Goal: Task Accomplishment & Management: Use online tool/utility

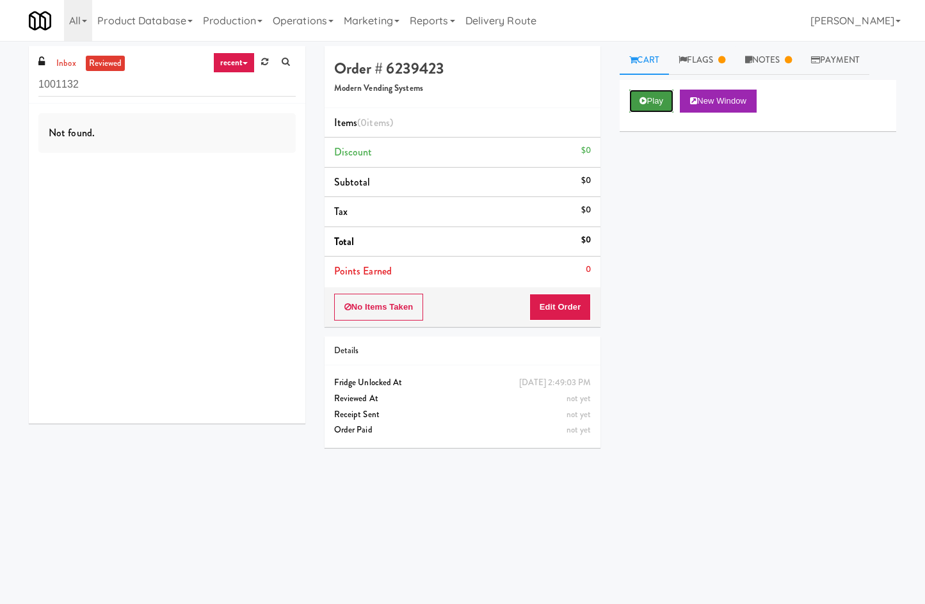
click at [647, 90] on button "Play" at bounding box center [651, 101] width 44 height 23
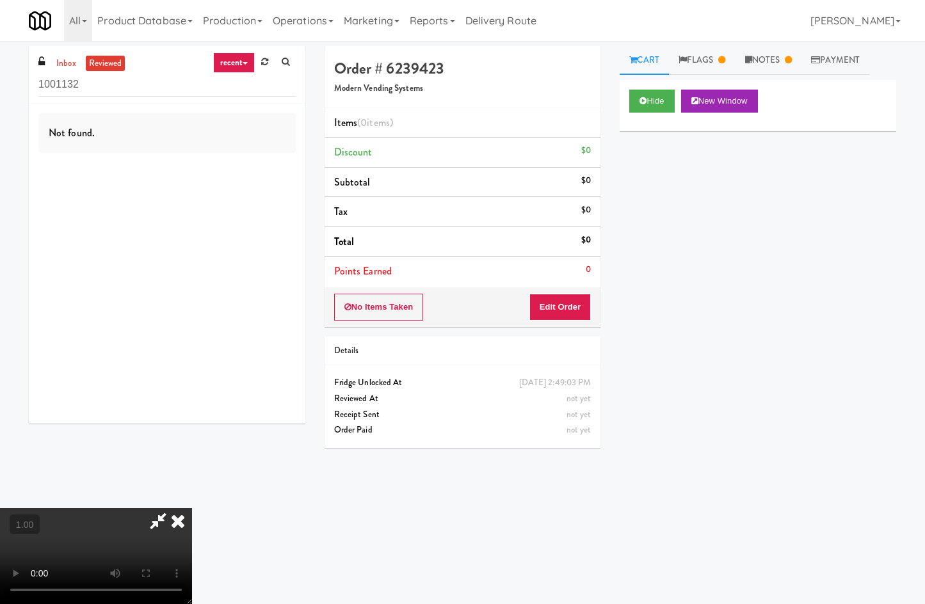
click at [192, 508] on video at bounding box center [96, 556] width 192 height 96
click at [711, 67] on link "Flags" at bounding box center [702, 60] width 67 height 29
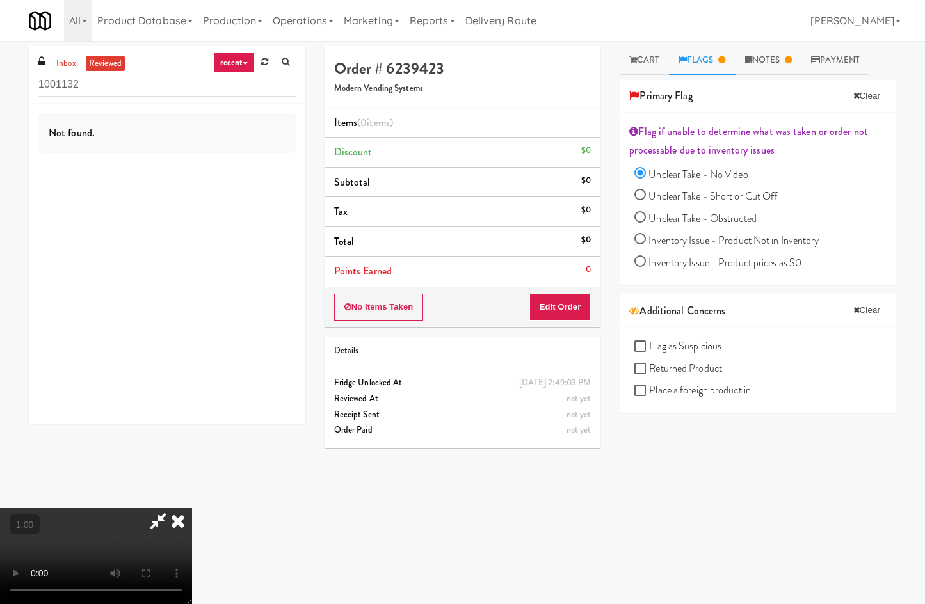
click at [173, 508] on icon at bounding box center [157, 521] width 29 height 26
click at [873, 102] on button "Clear" at bounding box center [867, 95] width 40 height 19
radio input "false"
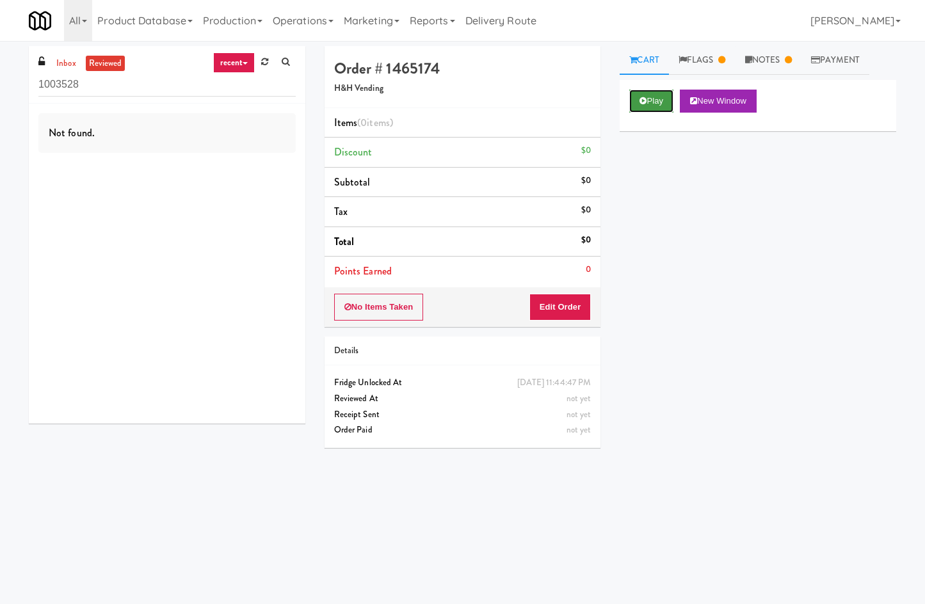
click at [644, 105] on button "Play" at bounding box center [651, 101] width 44 height 23
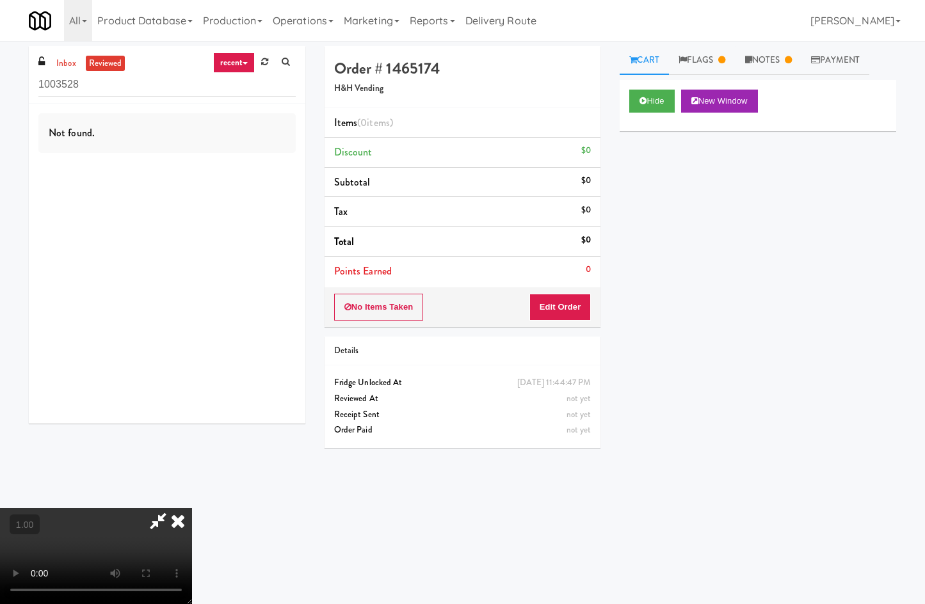
click at [192, 591] on video at bounding box center [96, 556] width 192 height 96
drag, startPoint x: 439, startPoint y: 481, endPoint x: 444, endPoint y: 492, distance: 11.8
click at [192, 508] on video at bounding box center [96, 556] width 192 height 96
click at [701, 65] on link "Flags" at bounding box center [702, 60] width 67 height 29
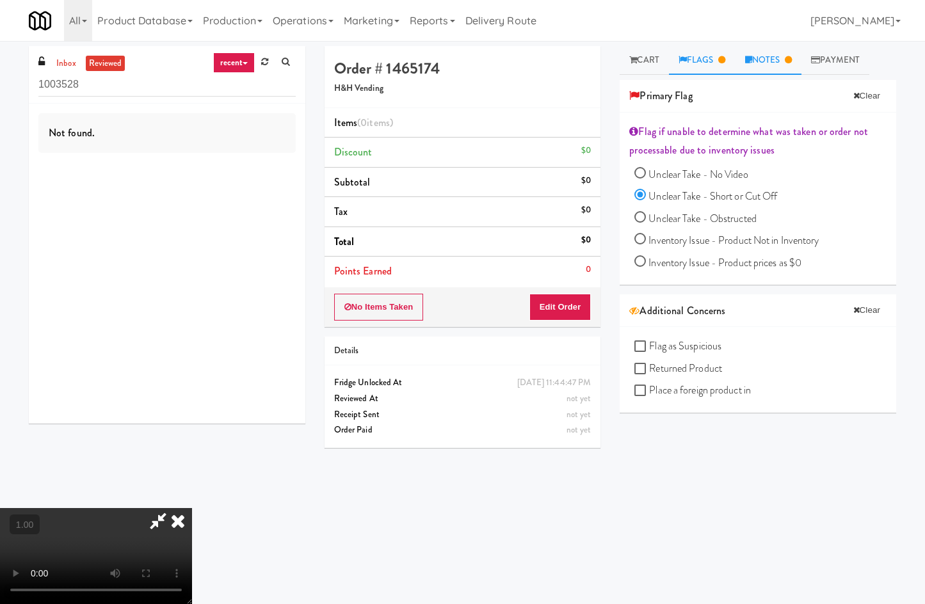
click at [782, 56] on link "Notes" at bounding box center [769, 60] width 67 height 29
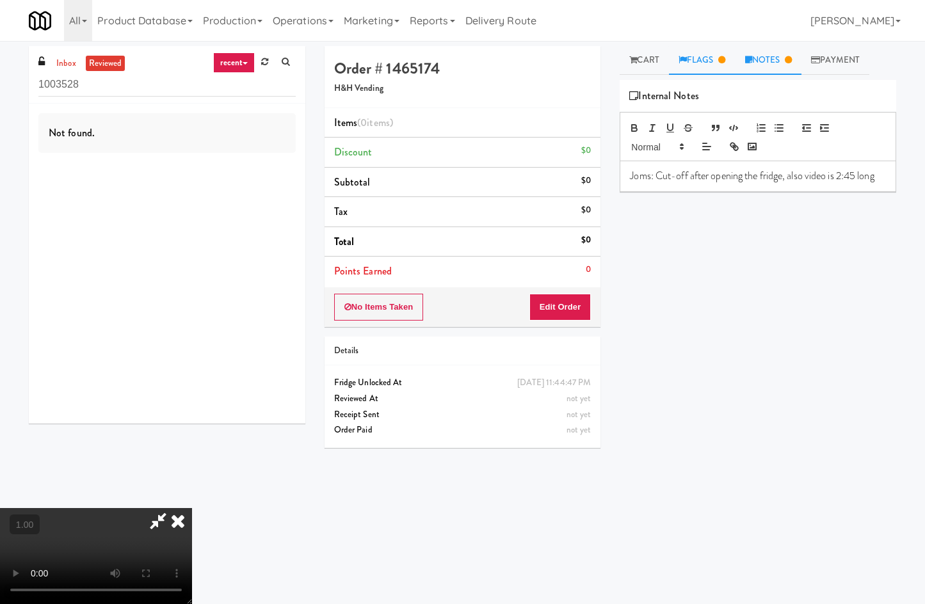
click at [707, 58] on link "Flags" at bounding box center [702, 60] width 67 height 29
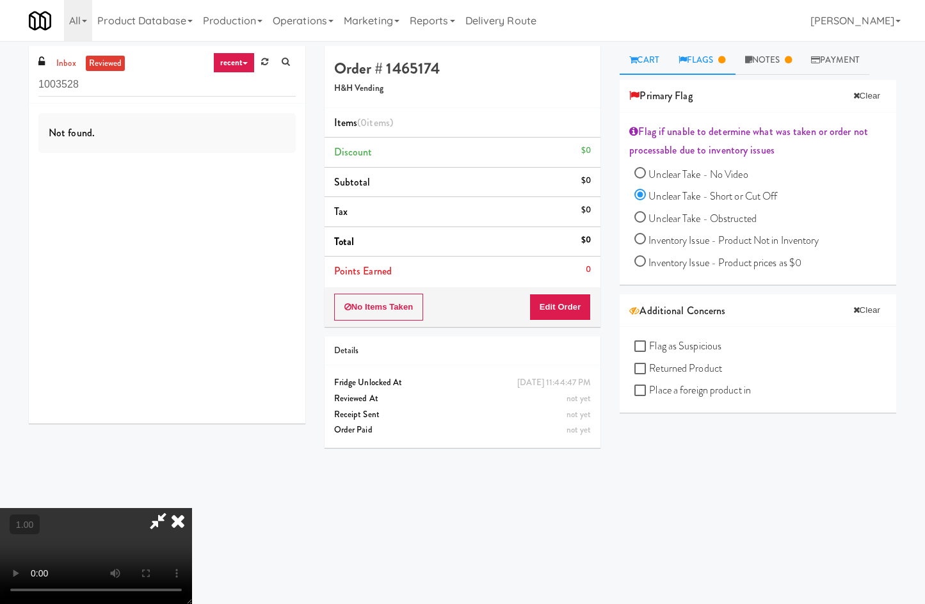
click at [658, 63] on link "Cart" at bounding box center [644, 60] width 49 height 29
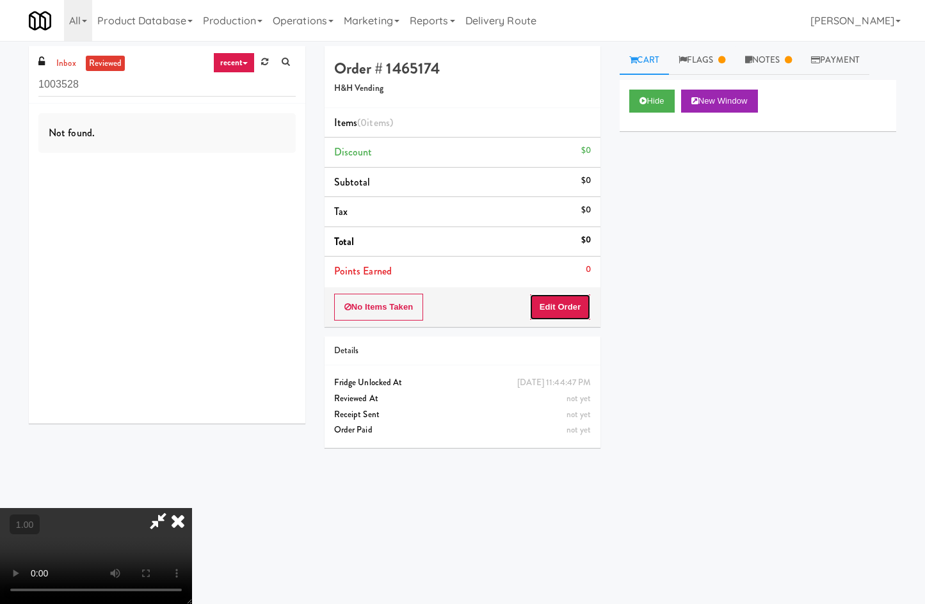
click at [570, 313] on button "Edit Order" at bounding box center [560, 307] width 62 height 27
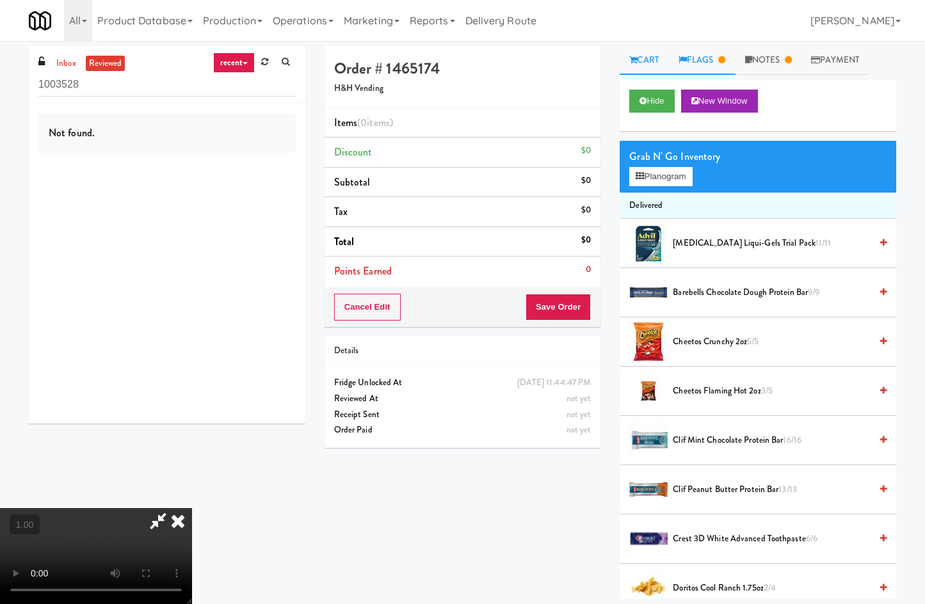
click at [706, 52] on link "Flags" at bounding box center [702, 60] width 67 height 29
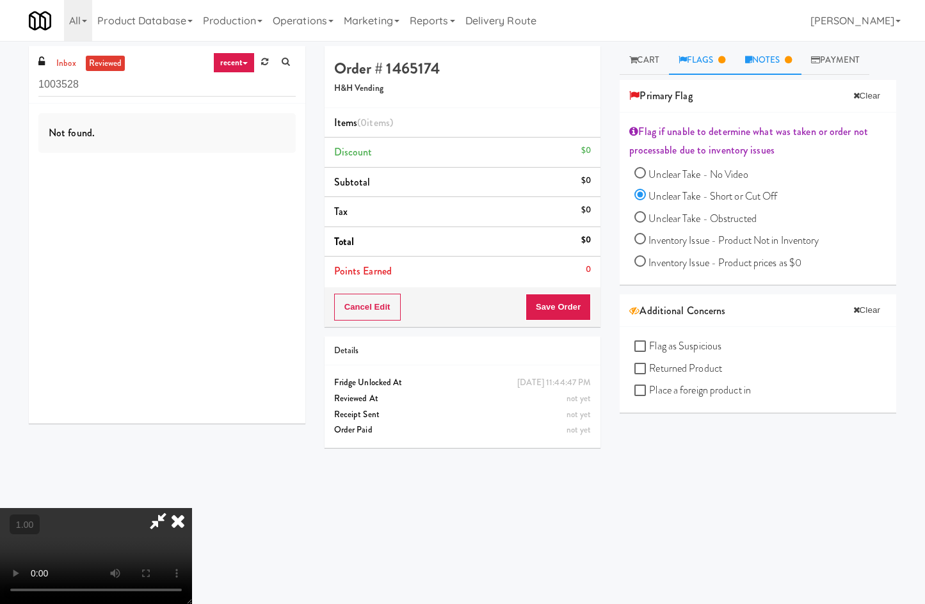
click at [776, 51] on link "Notes" at bounding box center [769, 60] width 67 height 29
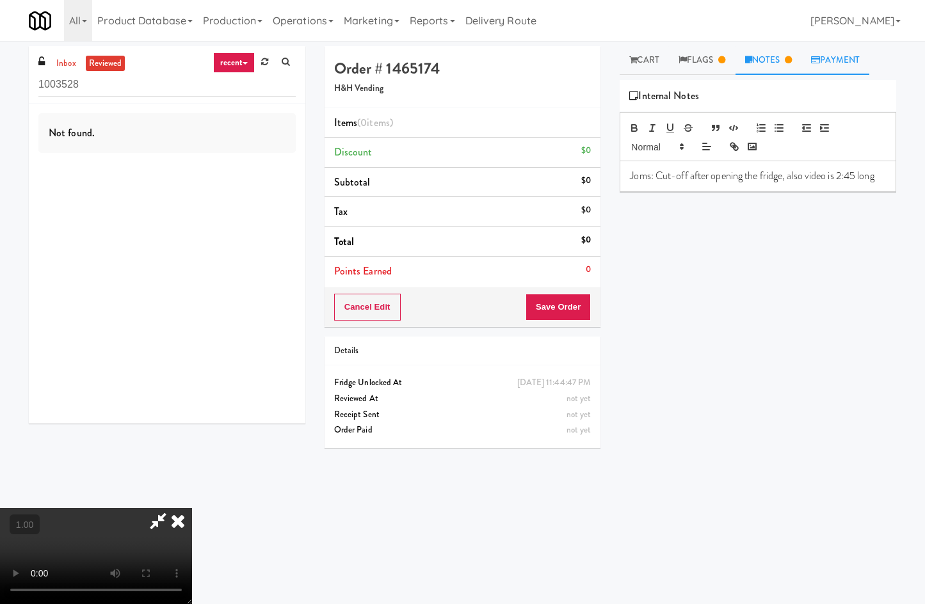
click at [834, 63] on link "Payment" at bounding box center [836, 60] width 68 height 29
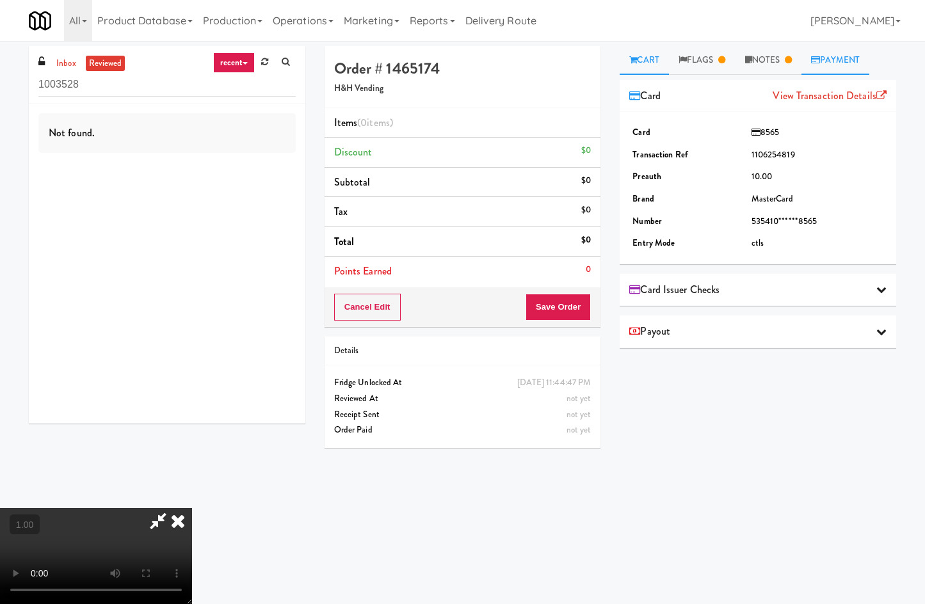
click at [620, 62] on link "Cart" at bounding box center [644, 60] width 49 height 29
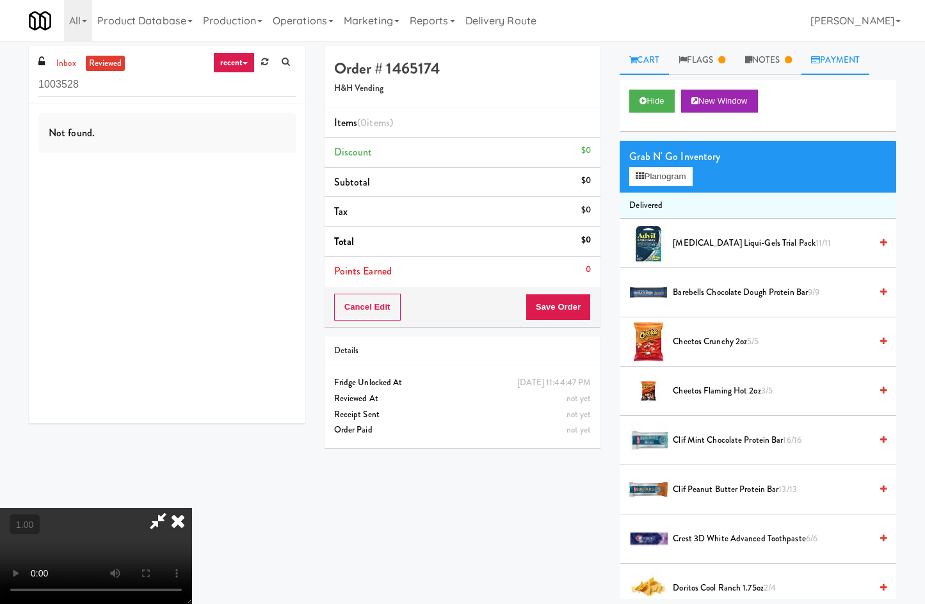
click at [847, 49] on link "Payment" at bounding box center [836, 60] width 68 height 29
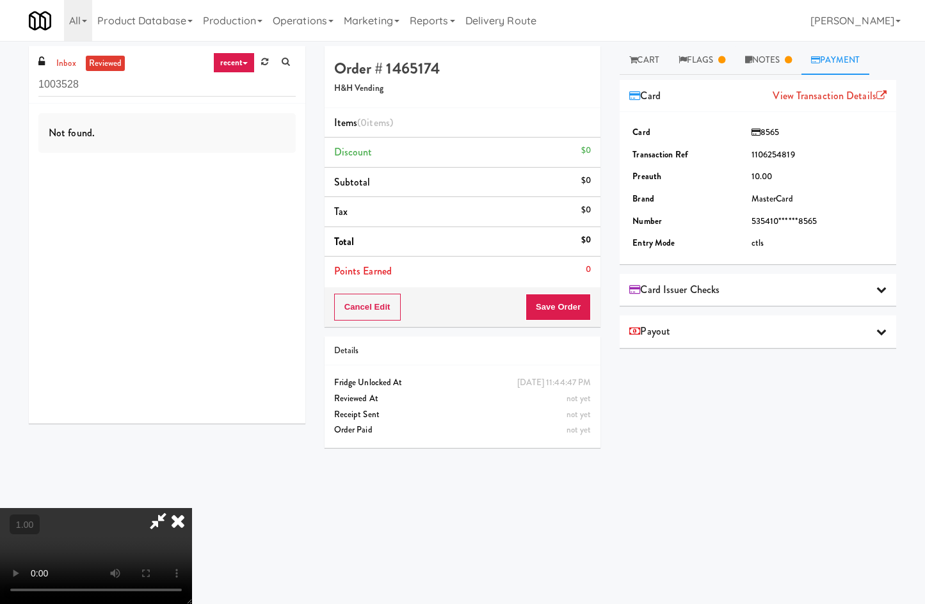
click at [815, 333] on div "Payout" at bounding box center [757, 331] width 257 height 19
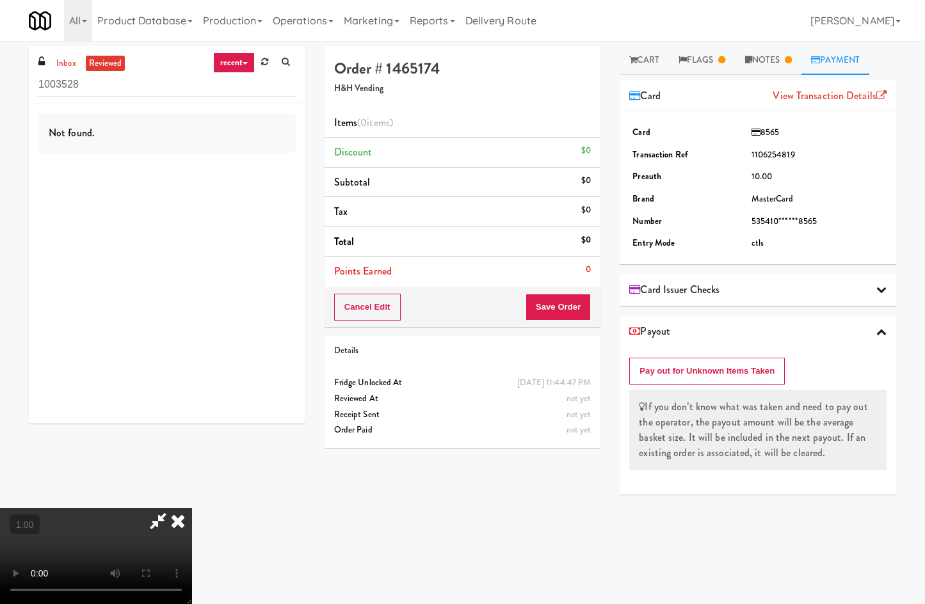
click at [192, 508] on icon at bounding box center [178, 521] width 28 height 26
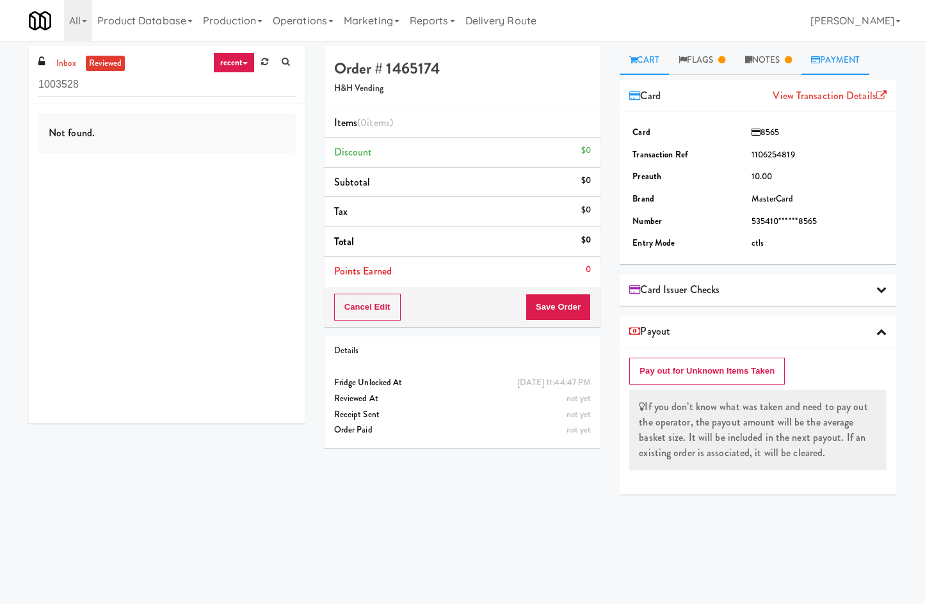
click at [648, 58] on link "Cart" at bounding box center [644, 60] width 49 height 29
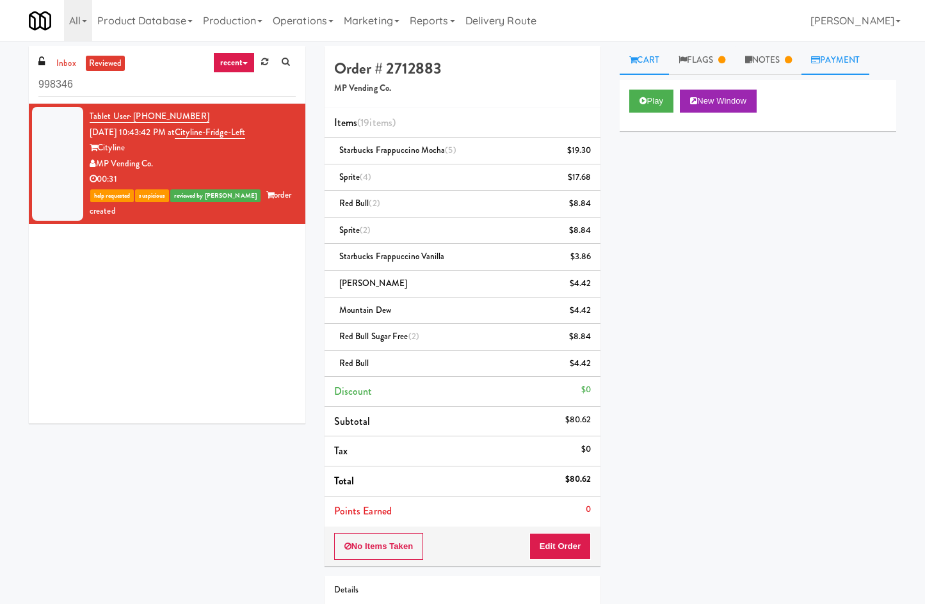
click at [830, 65] on link "Payment" at bounding box center [836, 60] width 68 height 29
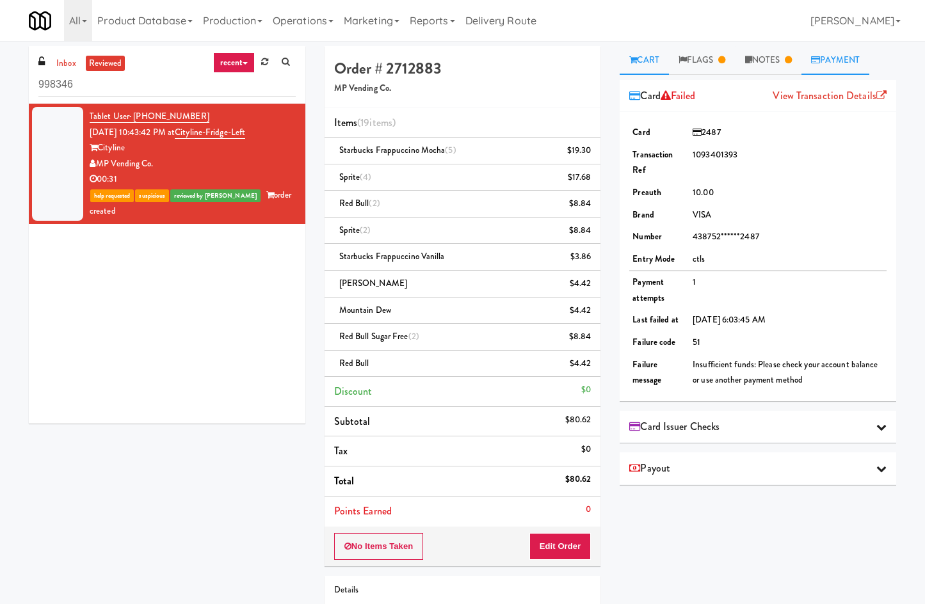
click at [637, 57] on icon at bounding box center [633, 60] width 8 height 8
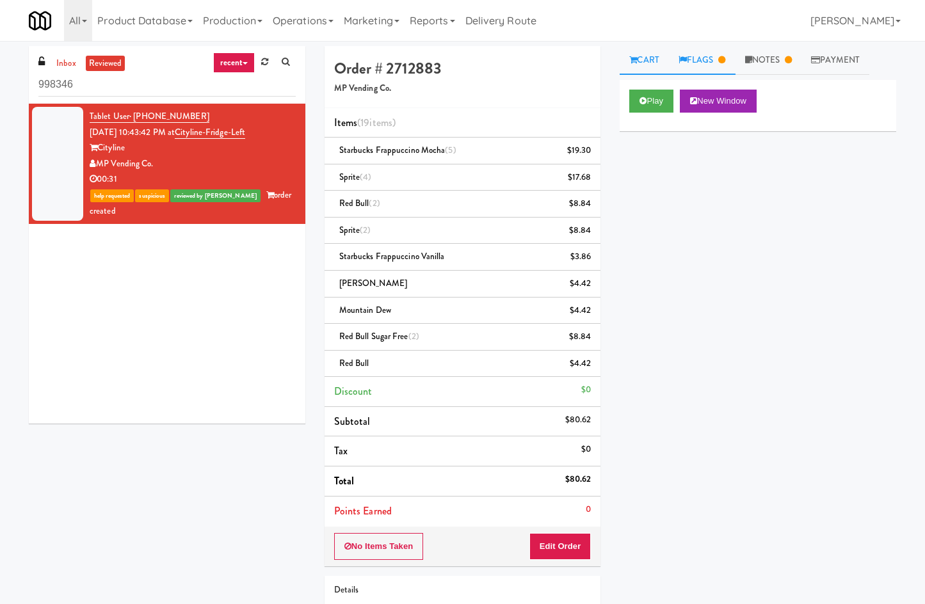
click at [699, 63] on link "Flags" at bounding box center [702, 60] width 67 height 29
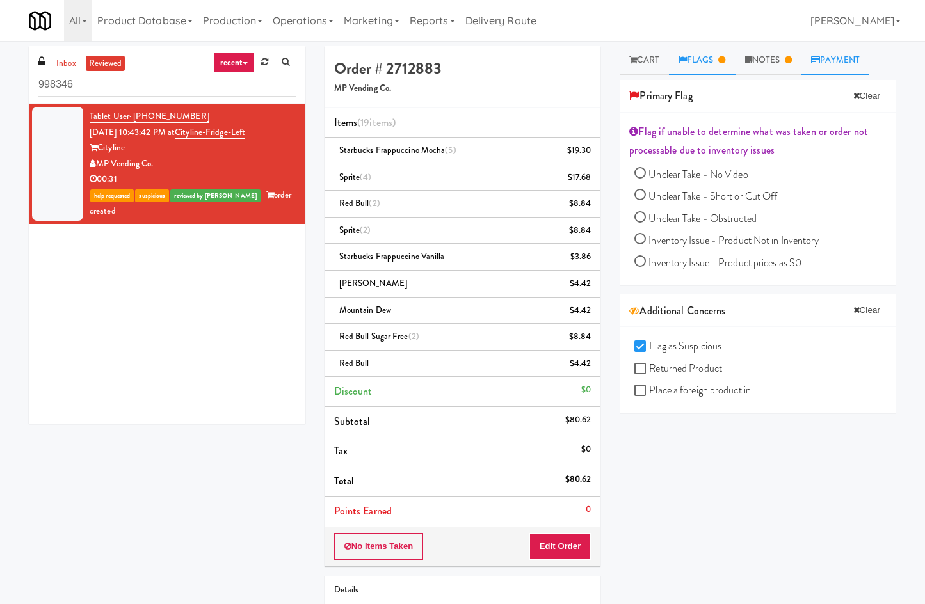
click at [830, 60] on link "Payment" at bounding box center [836, 60] width 68 height 29
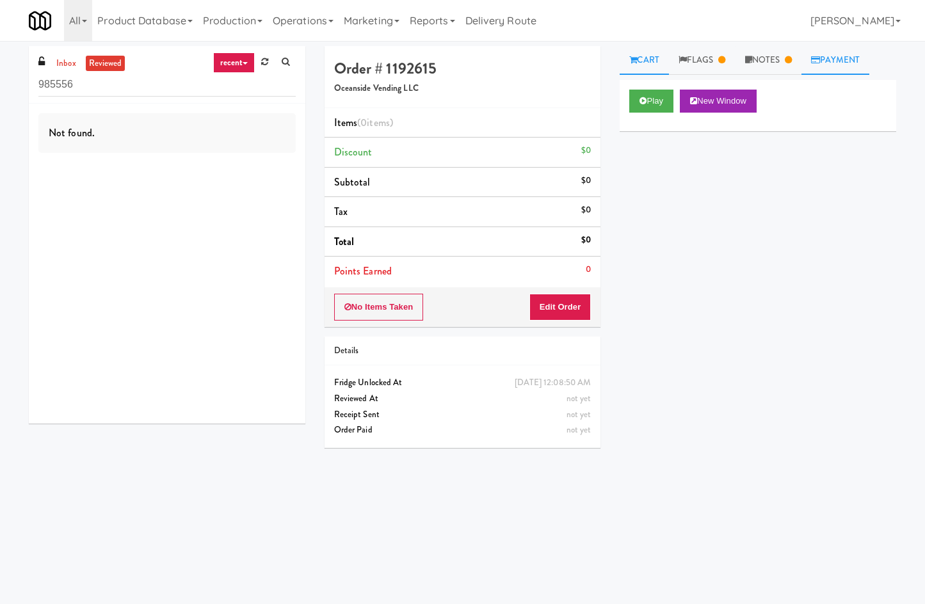
click at [845, 57] on link "Payment" at bounding box center [836, 60] width 68 height 29
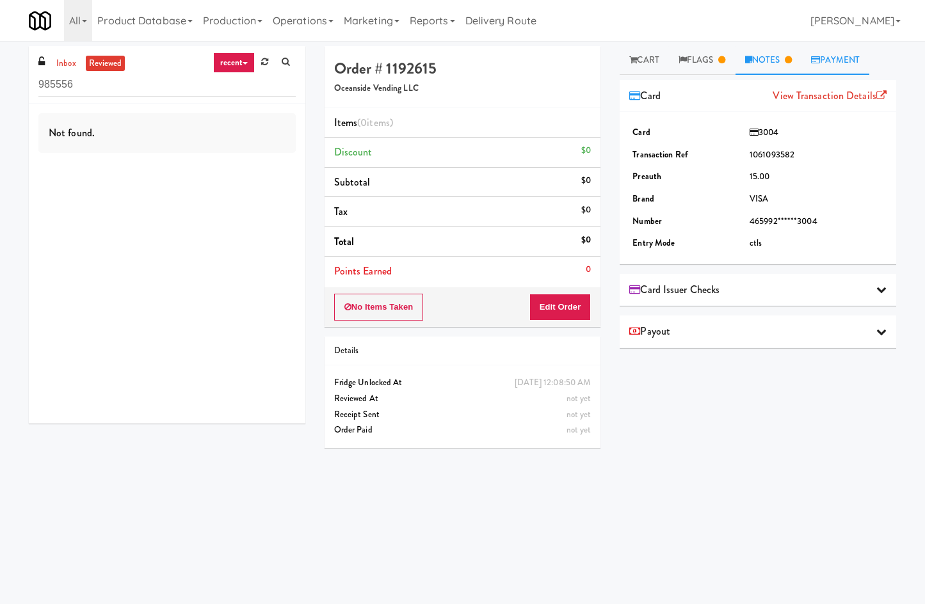
click at [757, 61] on link "Notes" at bounding box center [769, 60] width 67 height 29
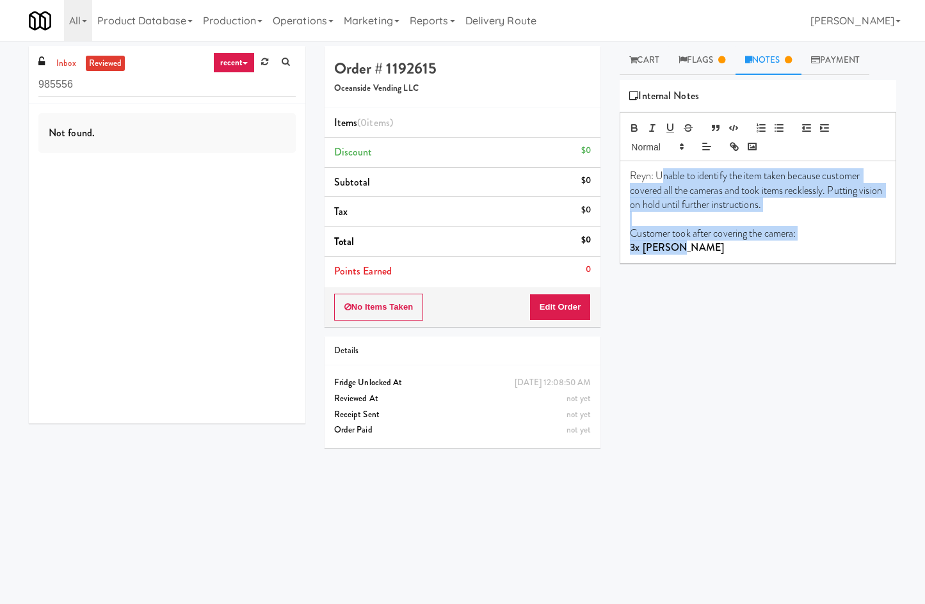
drag, startPoint x: 667, startPoint y: 177, endPoint x: 837, endPoint y: 245, distance: 183.6
click at [837, 245] on div "Reyn: Unable to identify the item taken because customer covered all the camera…" at bounding box center [757, 211] width 275 height 101
click at [837, 245] on p "3x Reese's" at bounding box center [758, 248] width 256 height 14
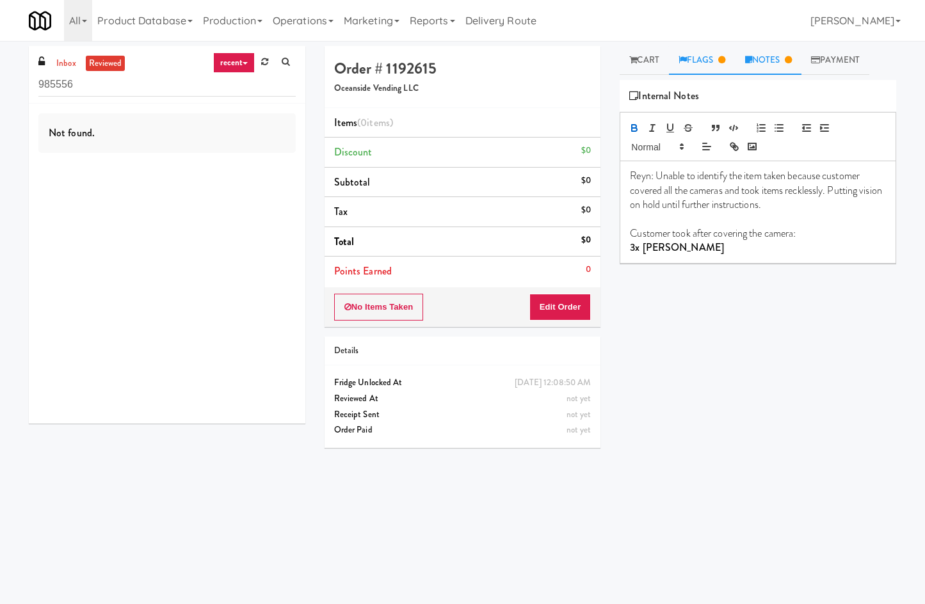
click at [700, 52] on link "Flags" at bounding box center [702, 60] width 67 height 29
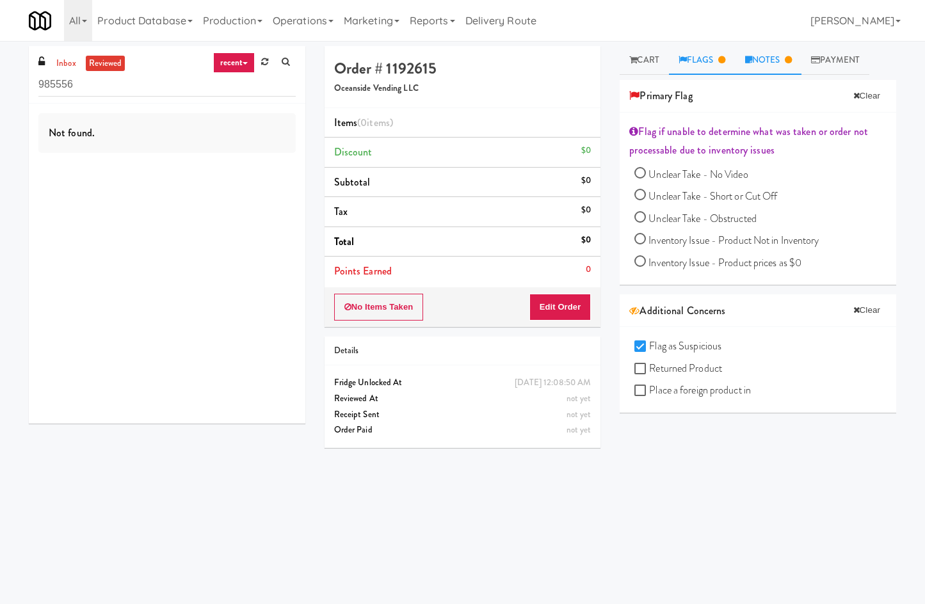
click at [777, 63] on link "Notes" at bounding box center [769, 60] width 67 height 29
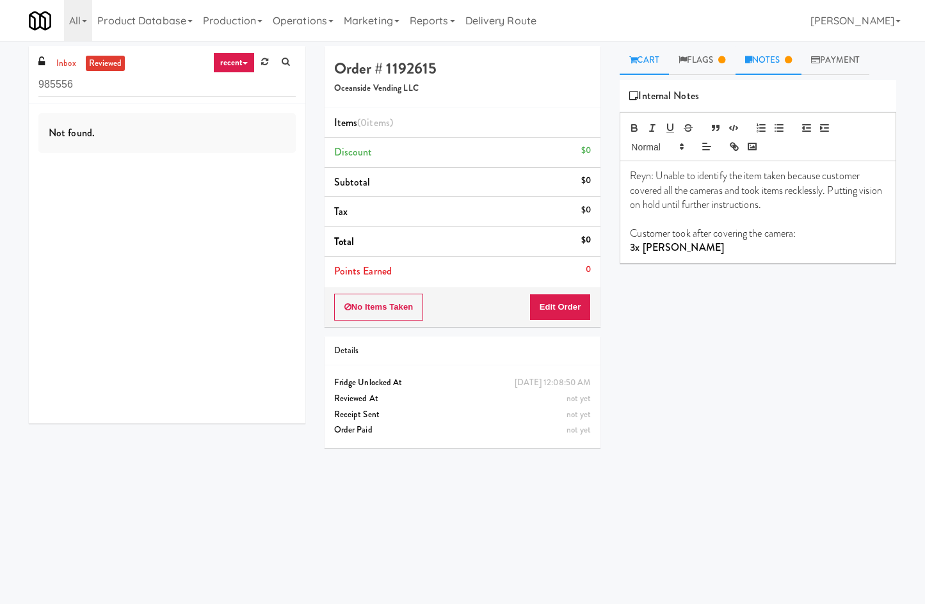
click at [652, 58] on link "Cart" at bounding box center [644, 60] width 49 height 29
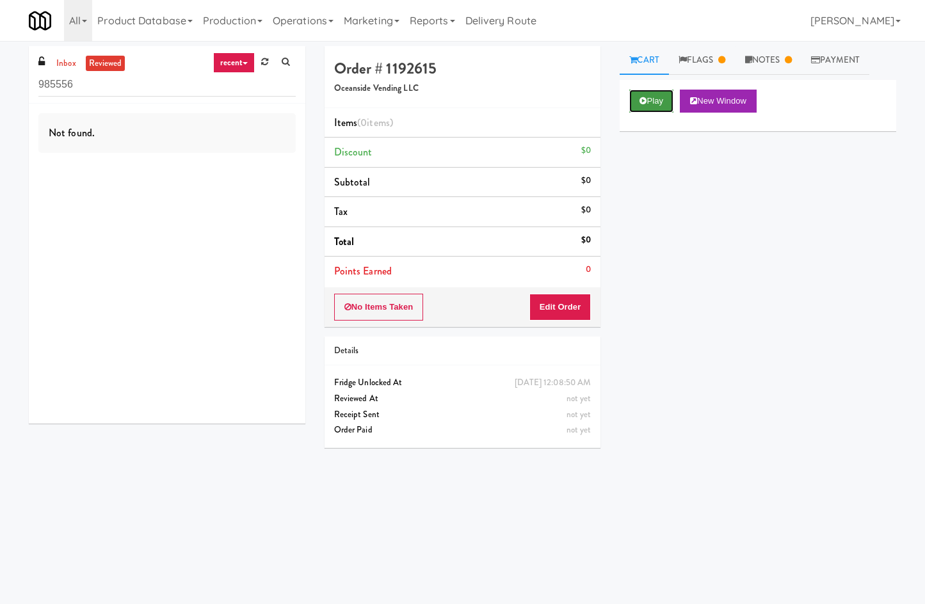
click at [654, 111] on button "Play" at bounding box center [651, 101] width 44 height 23
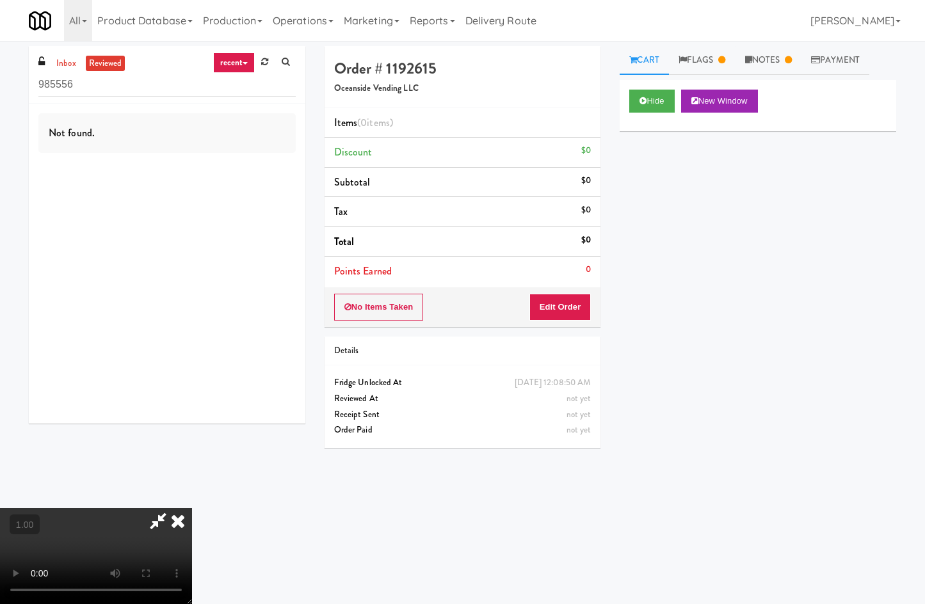
click at [175, 508] on video at bounding box center [96, 556] width 192 height 96
click at [176, 508] on video at bounding box center [96, 556] width 192 height 96
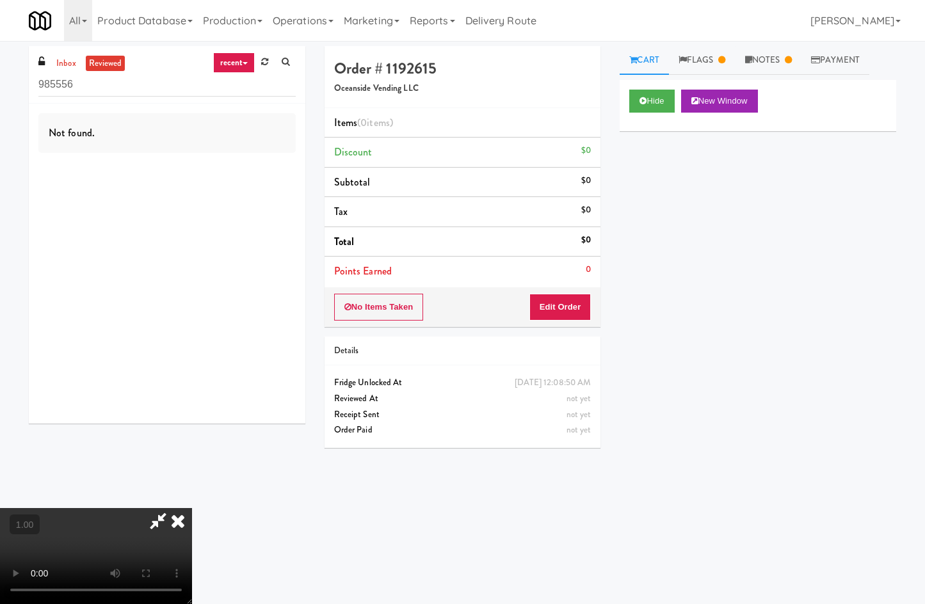
click at [176, 508] on video at bounding box center [96, 556] width 192 height 96
click at [192, 508] on icon at bounding box center [178, 521] width 28 height 26
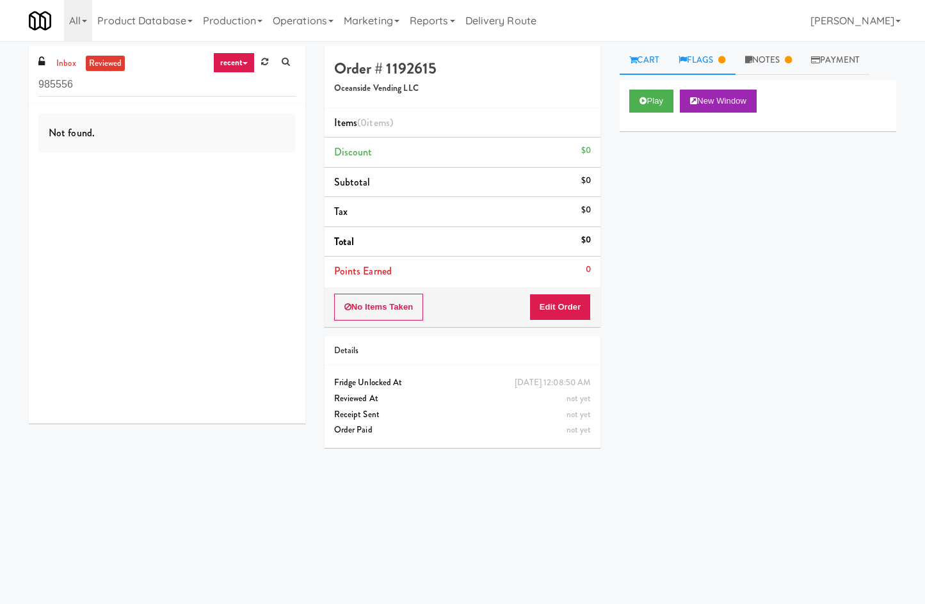
click at [698, 63] on link "Flags" at bounding box center [702, 60] width 67 height 29
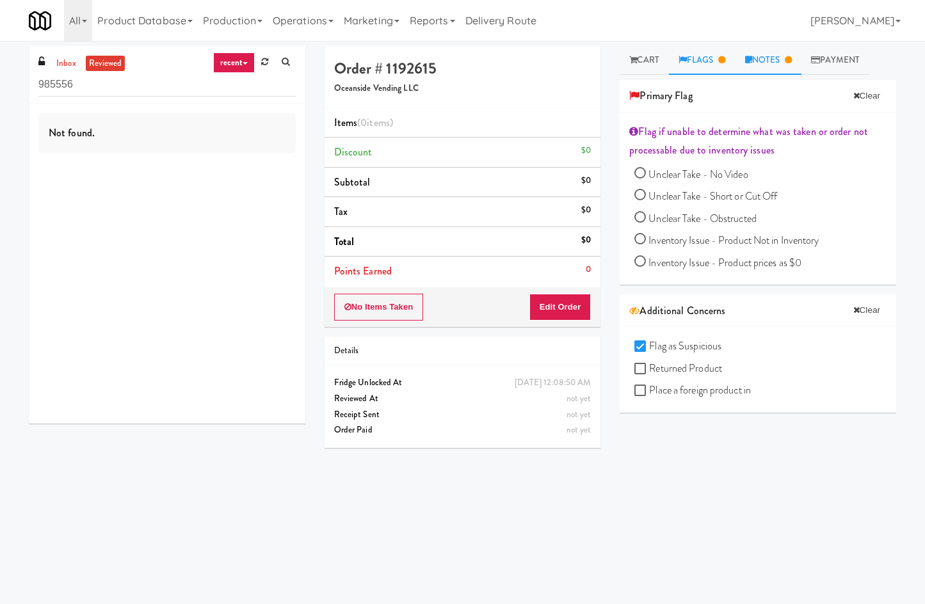
click at [789, 58] on link "Notes" at bounding box center [769, 60] width 67 height 29
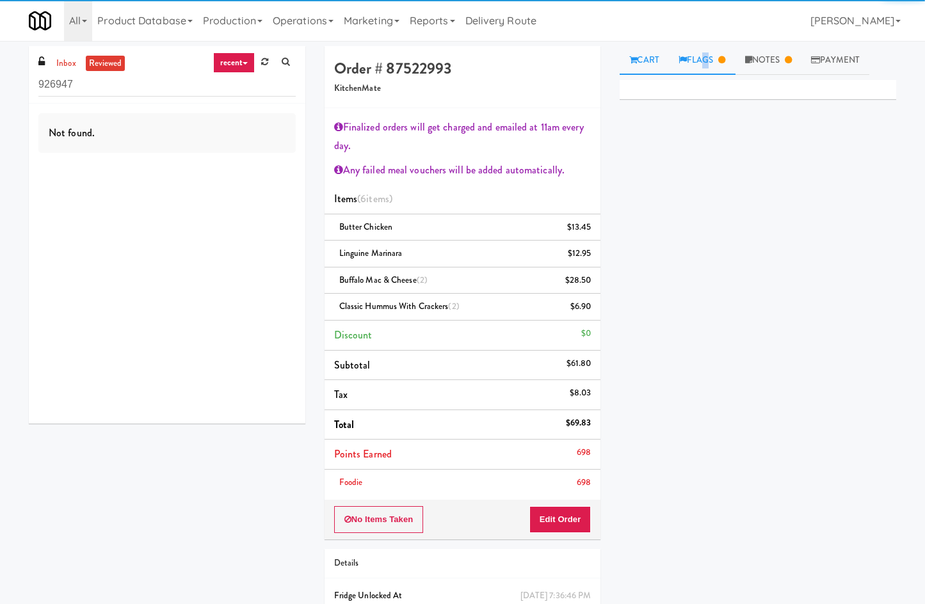
click at [703, 56] on link "Flags" at bounding box center [702, 60] width 67 height 29
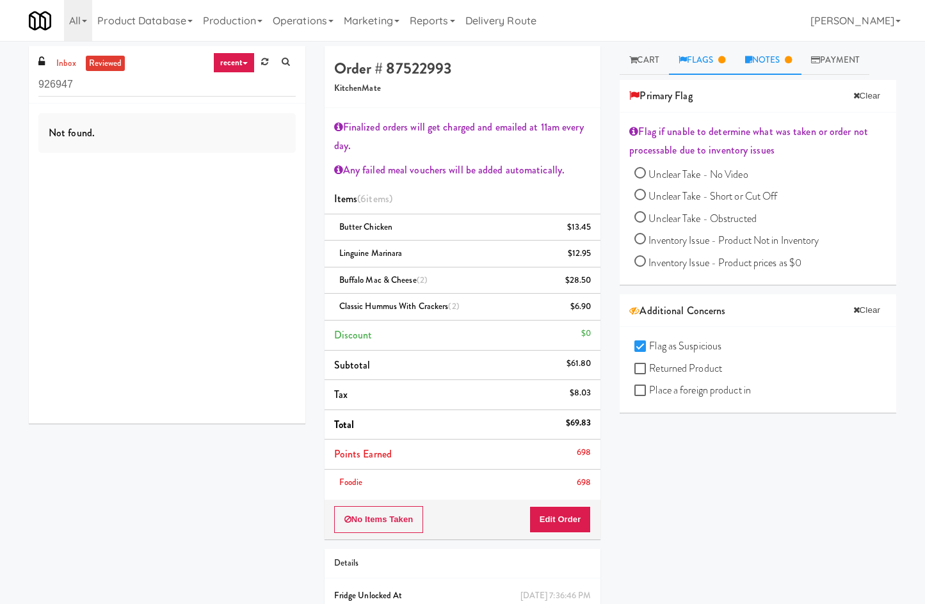
click at [787, 55] on link "Notes" at bounding box center [769, 60] width 67 height 29
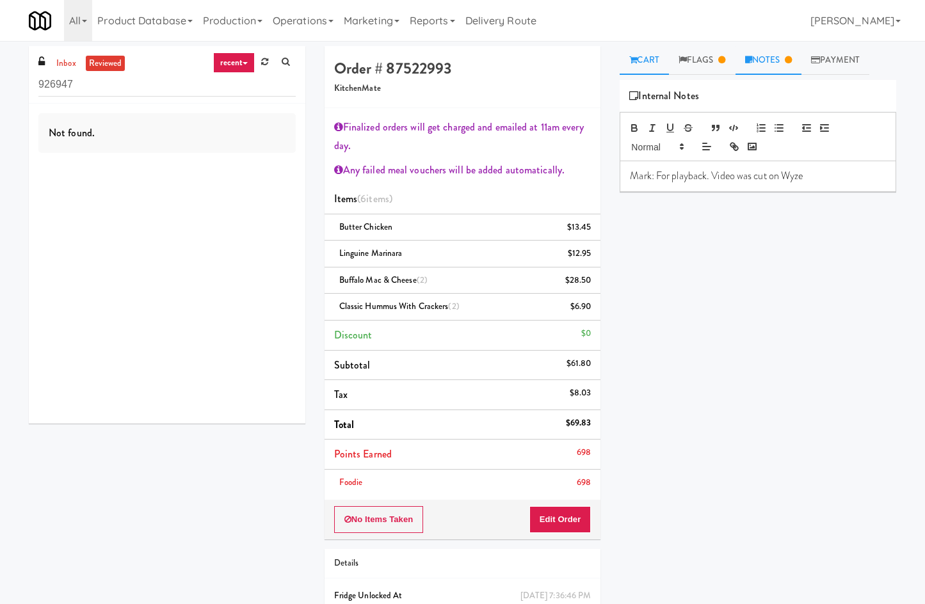
click at [650, 63] on link "Cart" at bounding box center [644, 60] width 49 height 29
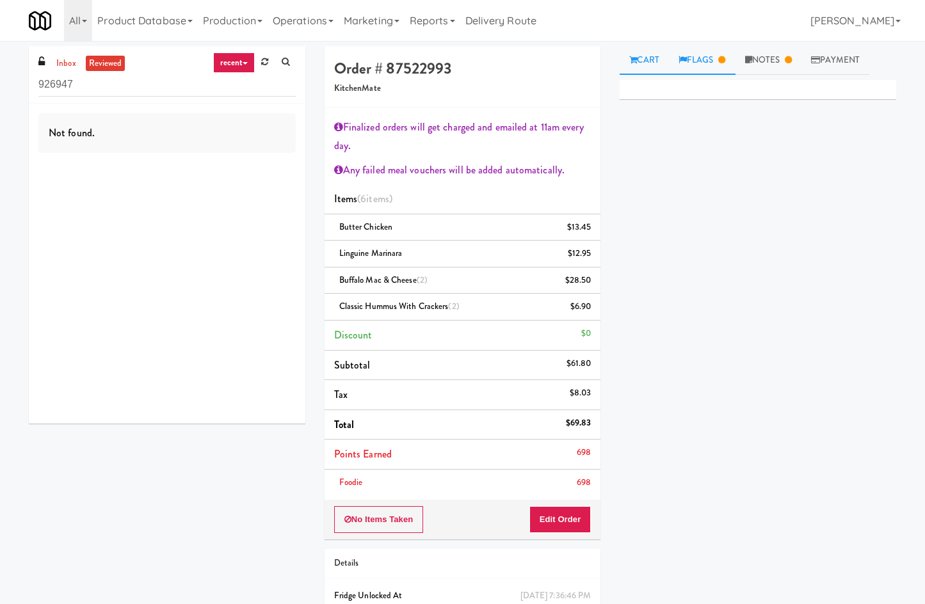
drag, startPoint x: 661, startPoint y: 142, endPoint x: 697, endPoint y: 68, distance: 82.8
click at [661, 136] on div "Primary Flag Clear Flag if unable to determine what was taken or order not proc…" at bounding box center [758, 320] width 277 height 480
click at [693, 62] on link "Flags" at bounding box center [702, 60] width 67 height 29
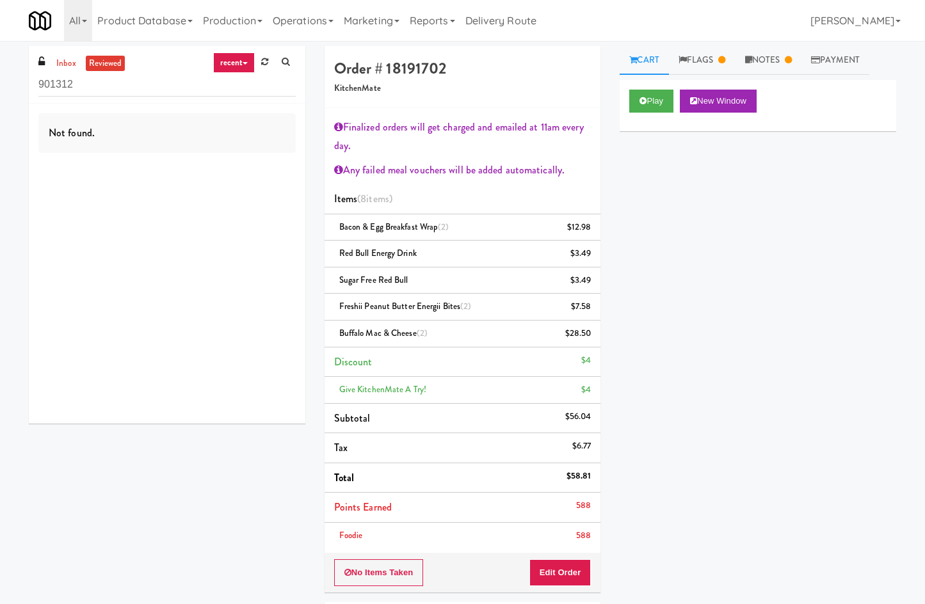
click at [638, 118] on div "Play New Window" at bounding box center [758, 105] width 277 height 51
click at [643, 106] on button "Play" at bounding box center [651, 101] width 44 height 23
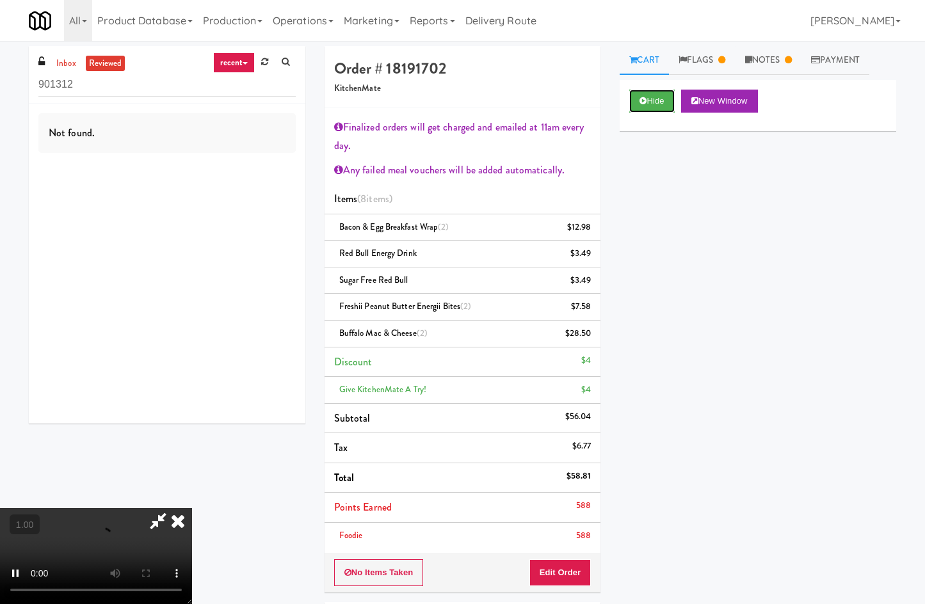
scroll to position [51, 0]
click at [707, 62] on link "Flags" at bounding box center [702, 60] width 67 height 29
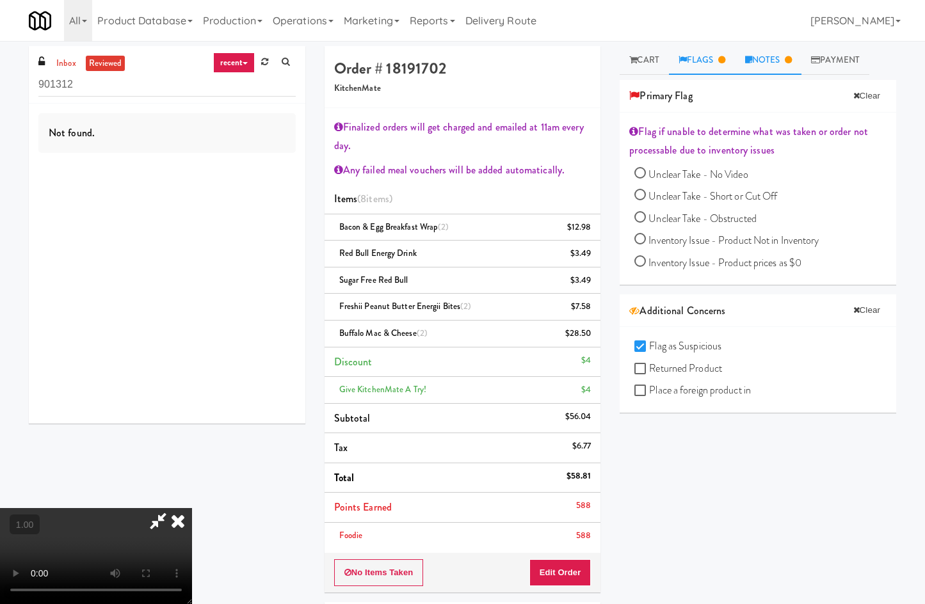
click at [765, 57] on link "Notes" at bounding box center [769, 60] width 67 height 29
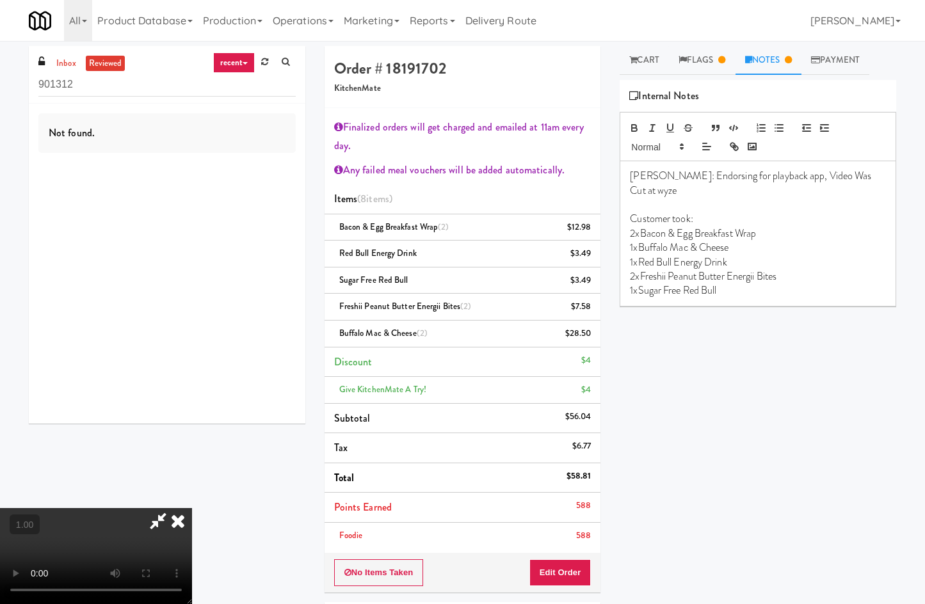
click at [645, 435] on div "Hide New Window Primary Flag Clear Flag if unable to determine what was taken o…" at bounding box center [758, 320] width 277 height 480
click at [192, 508] on icon at bounding box center [178, 521] width 28 height 26
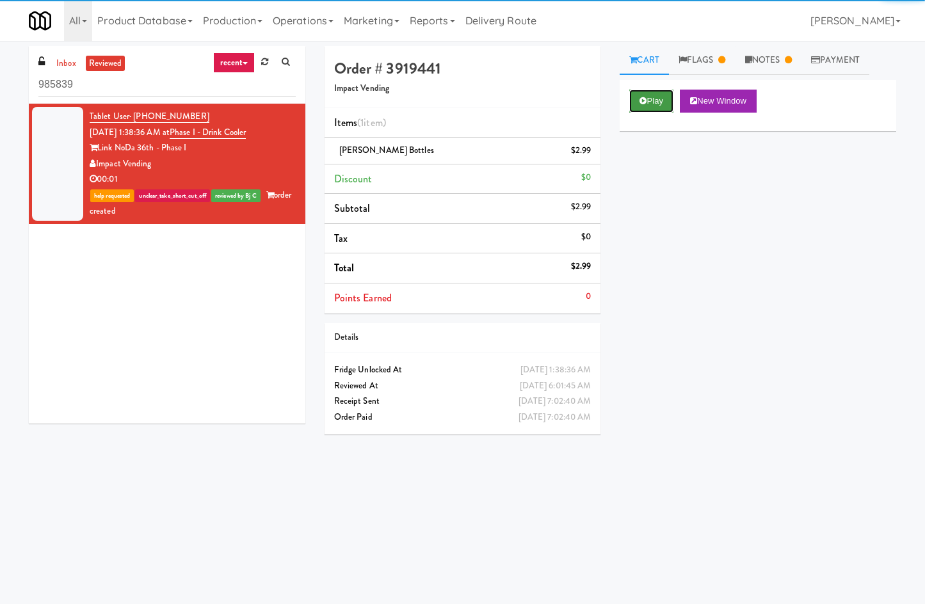
click at [666, 101] on button "Play" at bounding box center [651, 101] width 44 height 23
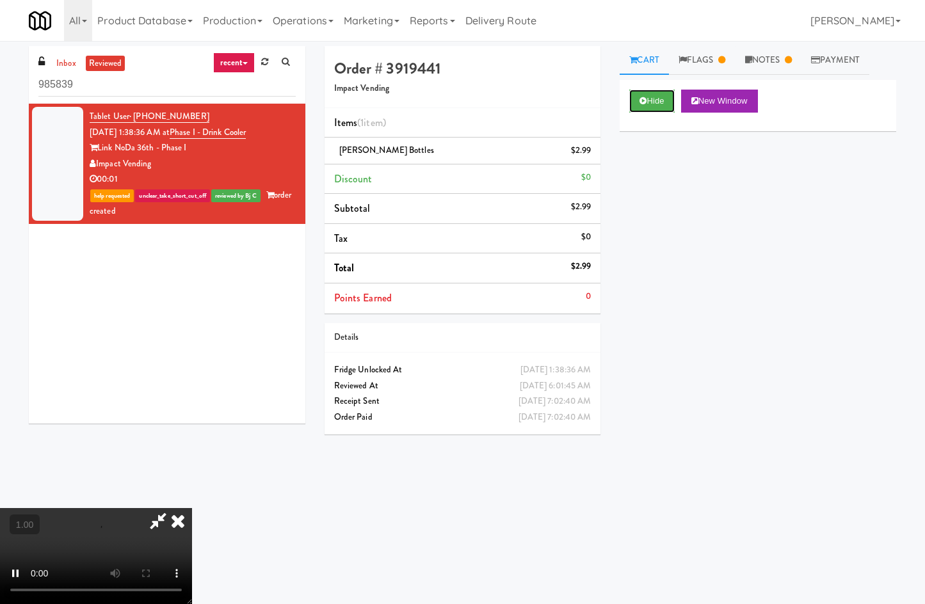
scroll to position [12, 0]
click at [192, 508] on video at bounding box center [96, 556] width 192 height 96
click at [729, 51] on link "Flags" at bounding box center [702, 60] width 67 height 29
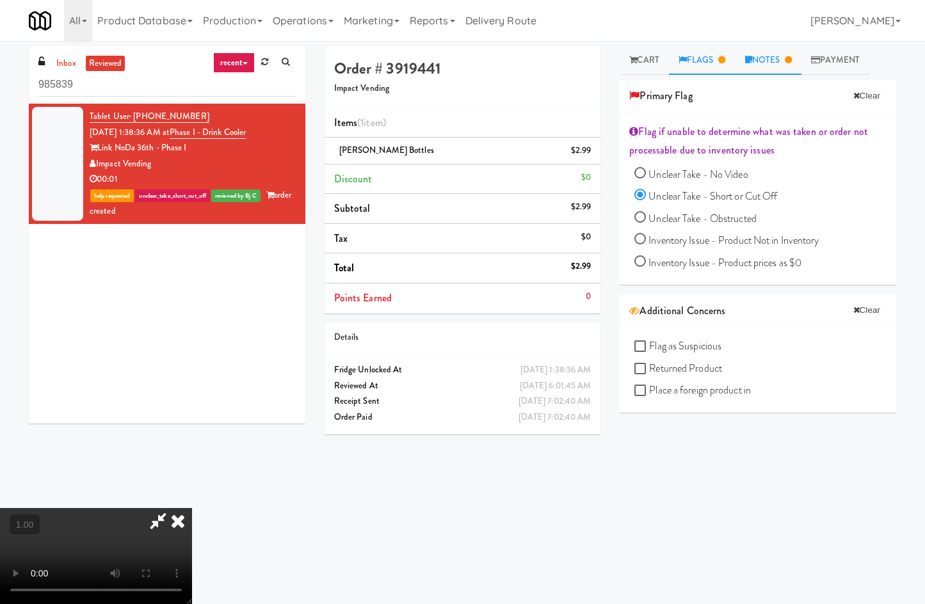
click at [761, 63] on link "Notes" at bounding box center [769, 60] width 67 height 29
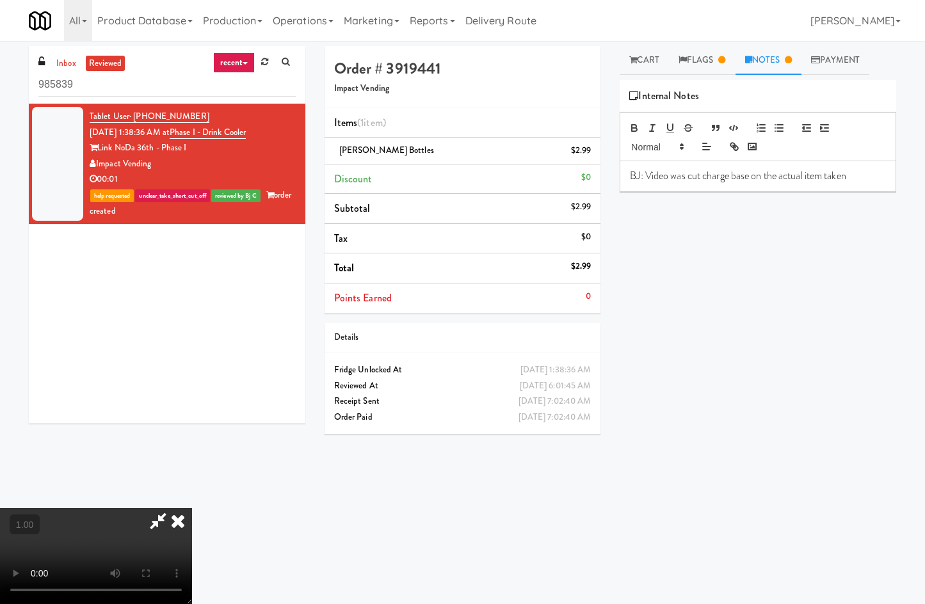
click at [872, 177] on p "BJ: Video was cut charge base on the actual item taken" at bounding box center [758, 176] width 256 height 14
click at [533, 40] on link "Delivery Route" at bounding box center [500, 20] width 81 height 41
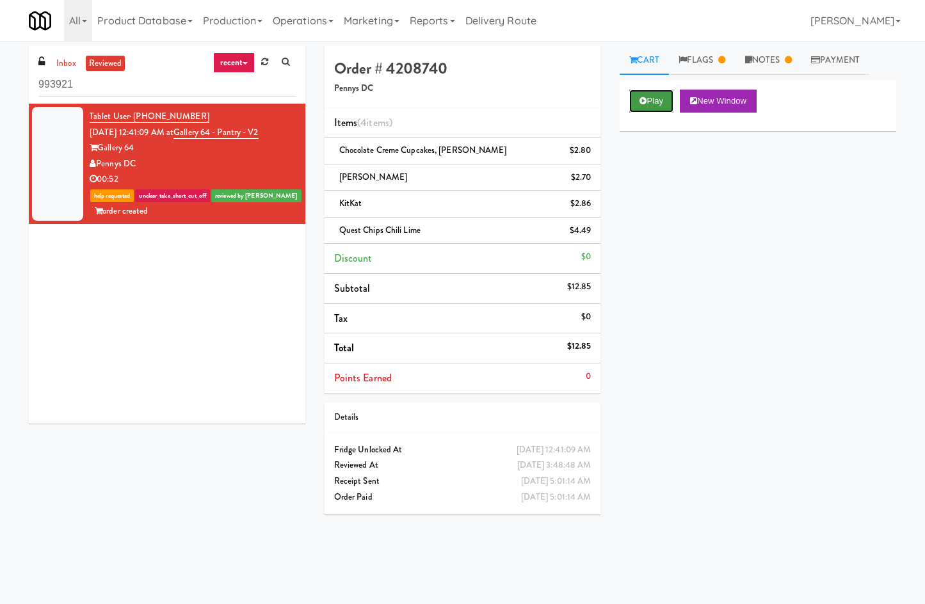
click at [644, 112] on button "Play" at bounding box center [651, 101] width 44 height 23
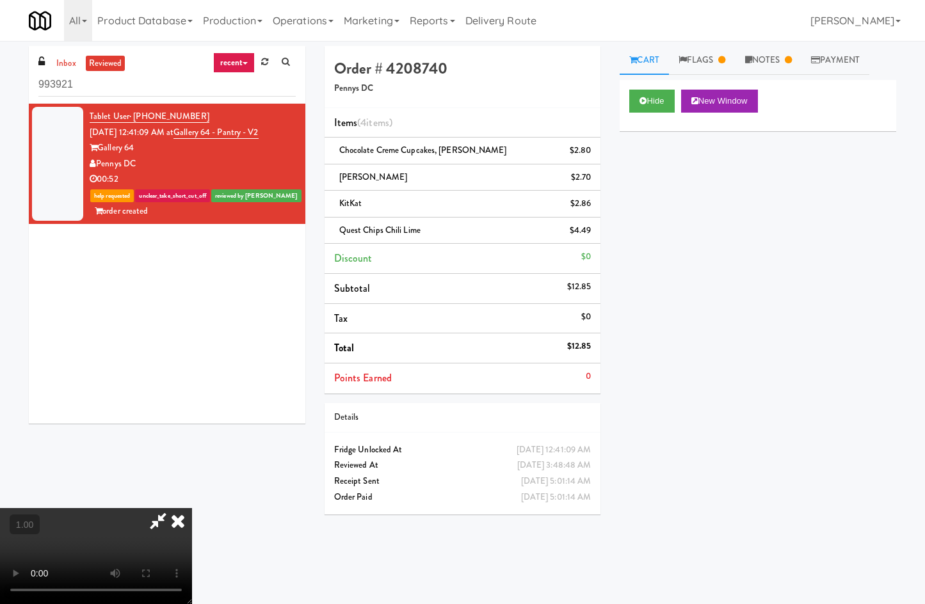
click at [192, 508] on video at bounding box center [96, 556] width 192 height 96
drag, startPoint x: 414, startPoint y: 378, endPoint x: 647, endPoint y: 213, distance: 286.0
click at [192, 508] on video at bounding box center [96, 556] width 192 height 96
drag, startPoint x: 705, startPoint y: 54, endPoint x: 720, endPoint y: 77, distance: 27.4
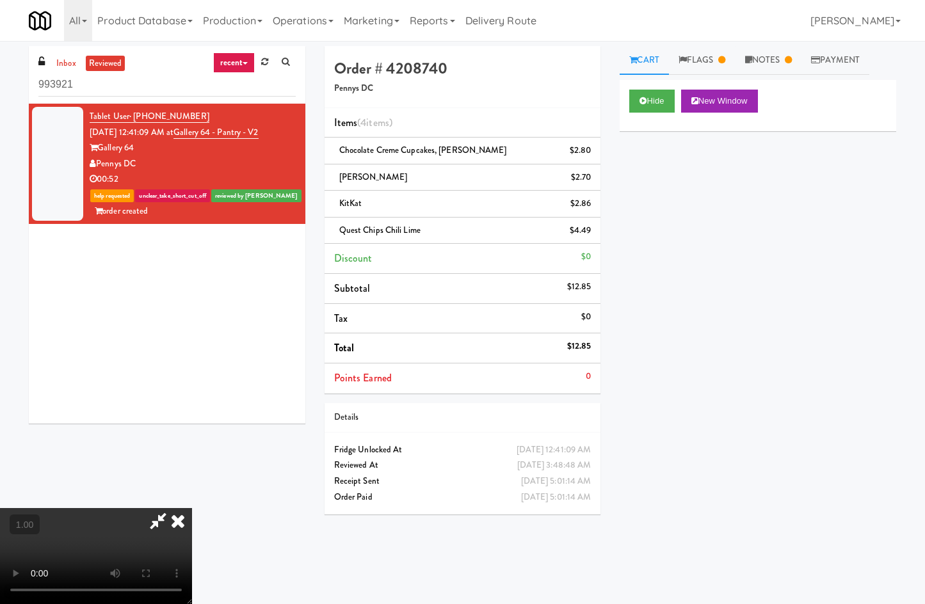
click at [703, 55] on link "Flags" at bounding box center [702, 60] width 67 height 29
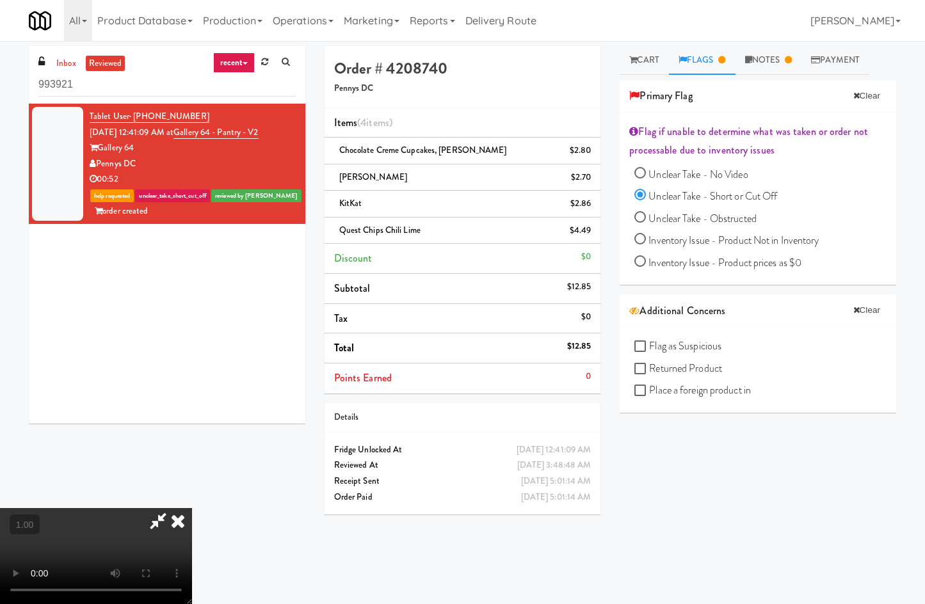
click at [192, 508] on icon at bounding box center [178, 521] width 28 height 26
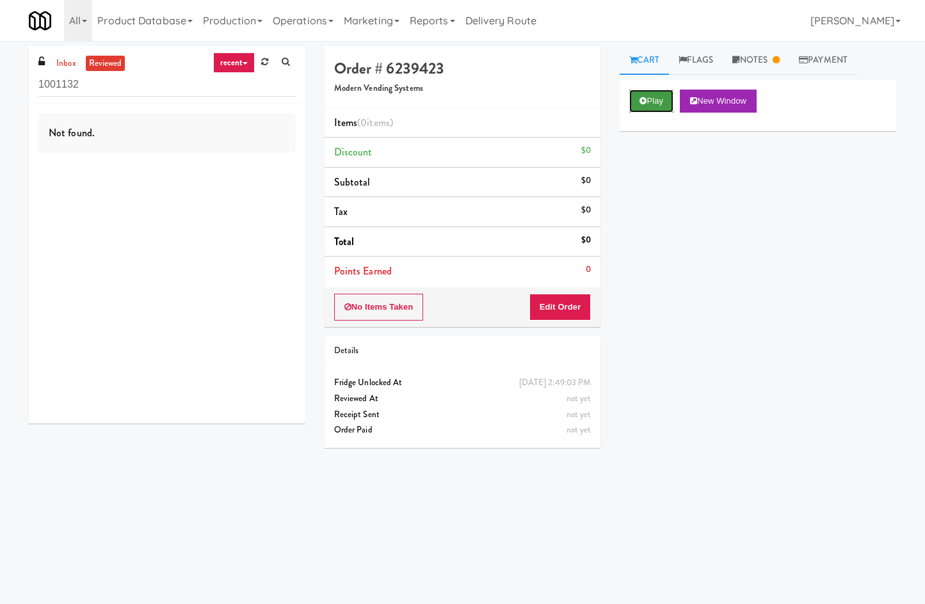
click at [660, 109] on button "Play" at bounding box center [651, 101] width 44 height 23
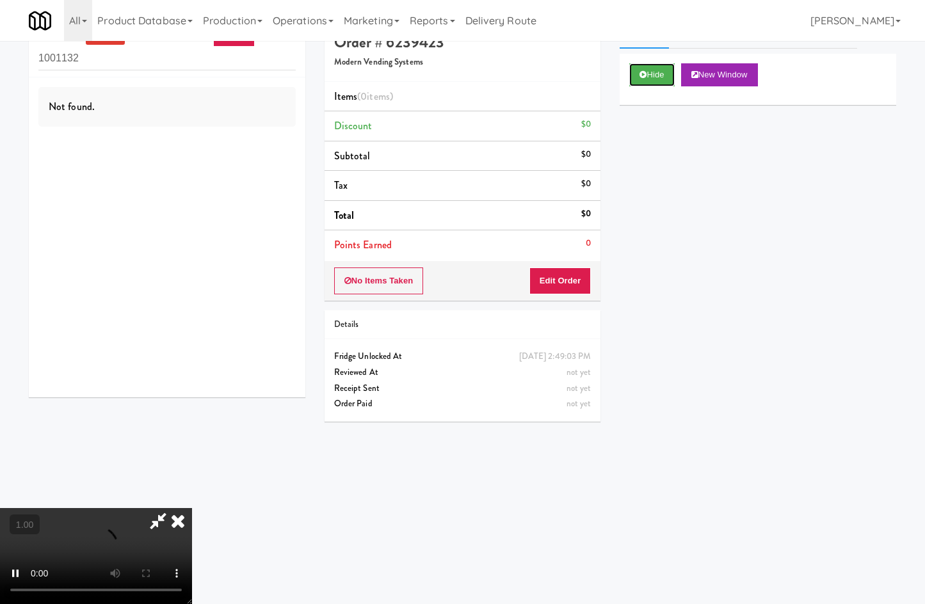
scroll to position [41, 0]
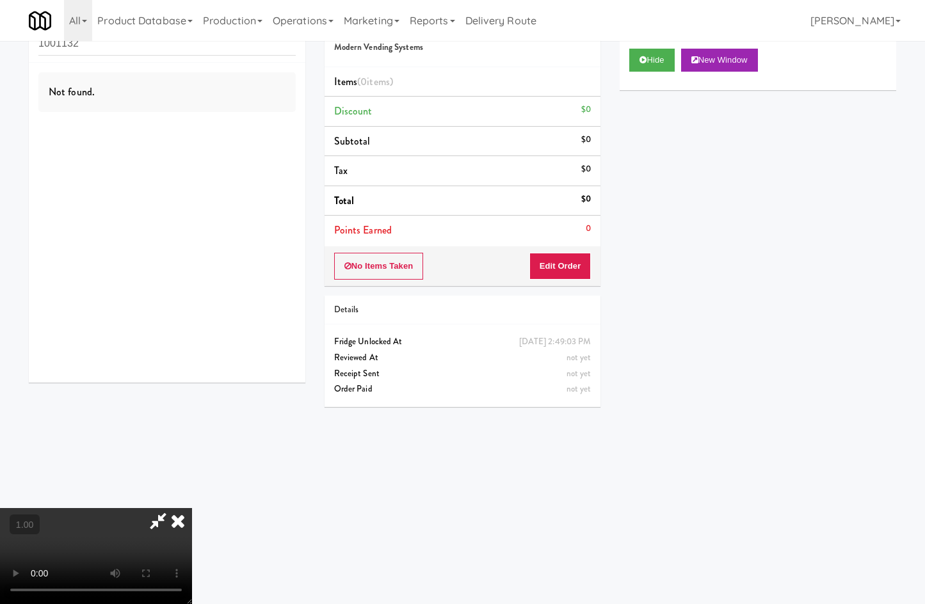
click at [173, 508] on icon at bounding box center [157, 521] width 29 height 26
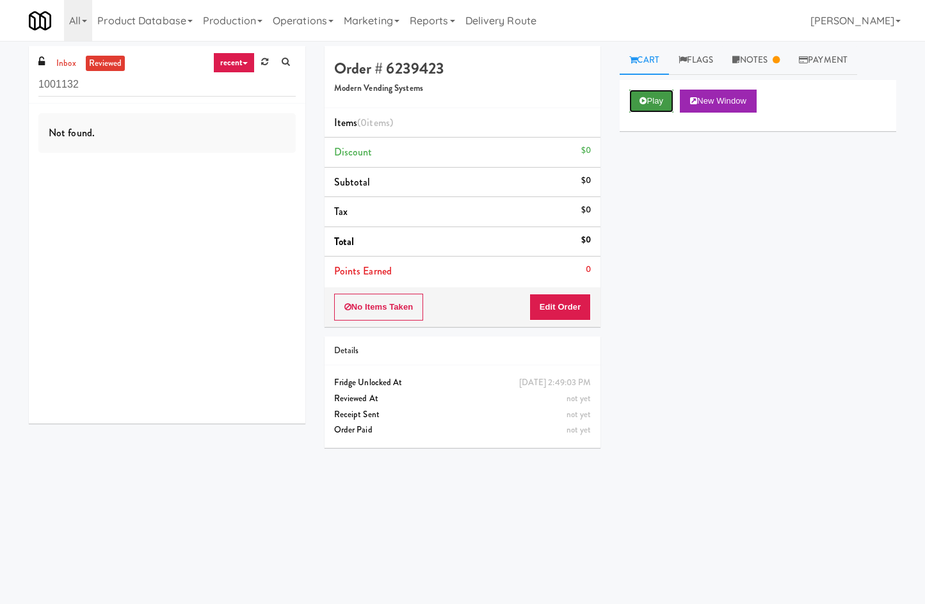
click at [660, 90] on button "Play" at bounding box center [651, 101] width 44 height 23
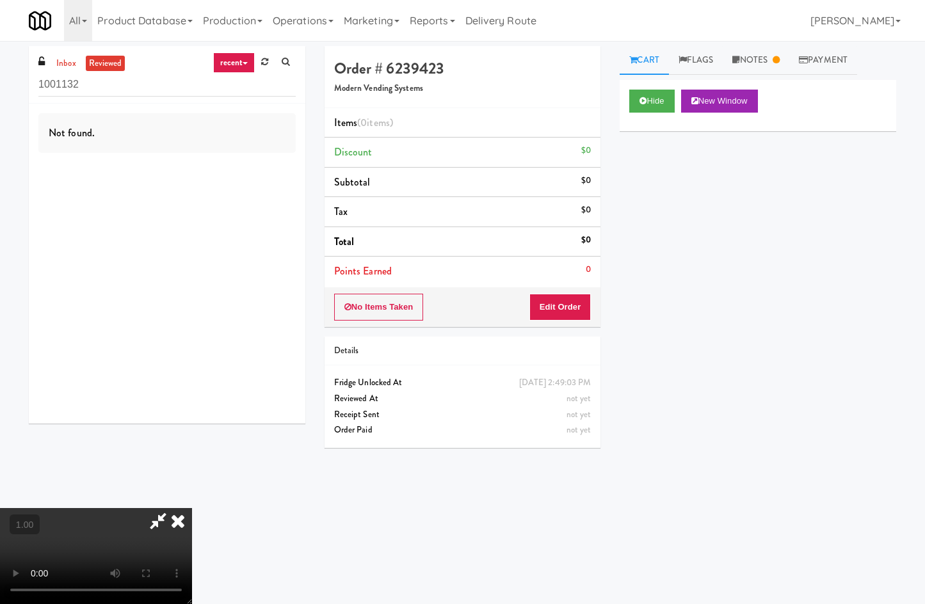
click at [192, 508] on video at bounding box center [96, 556] width 192 height 96
click at [192, 508] on icon at bounding box center [178, 521] width 28 height 26
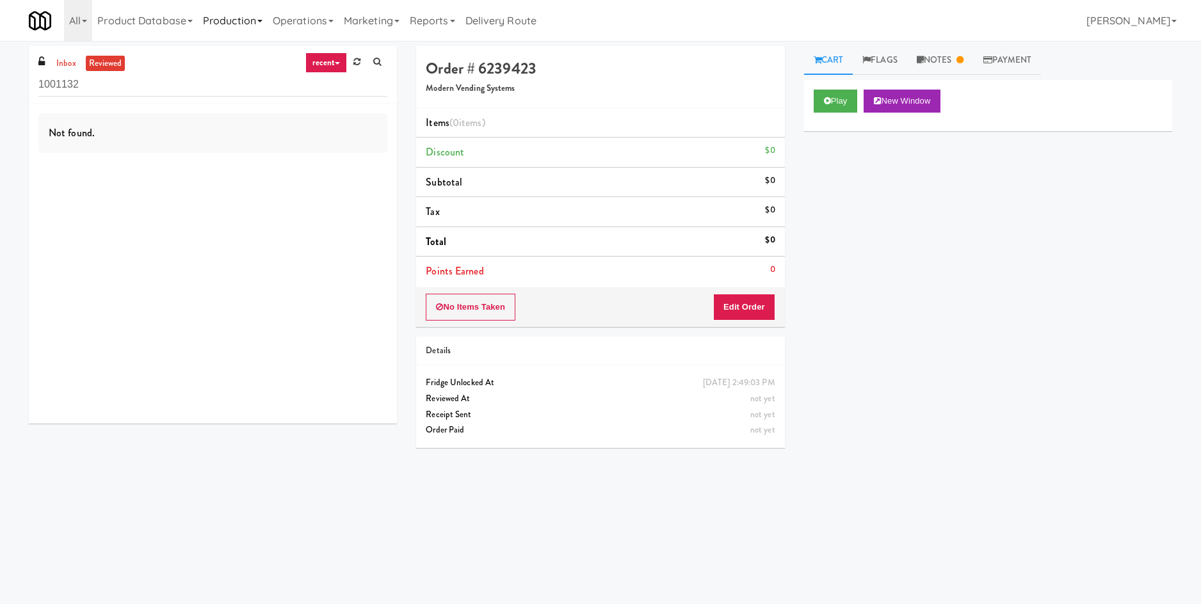
click at [255, 20] on link "Production" at bounding box center [233, 20] width 70 height 41
click at [309, 23] on link "Operations" at bounding box center [303, 20] width 71 height 41
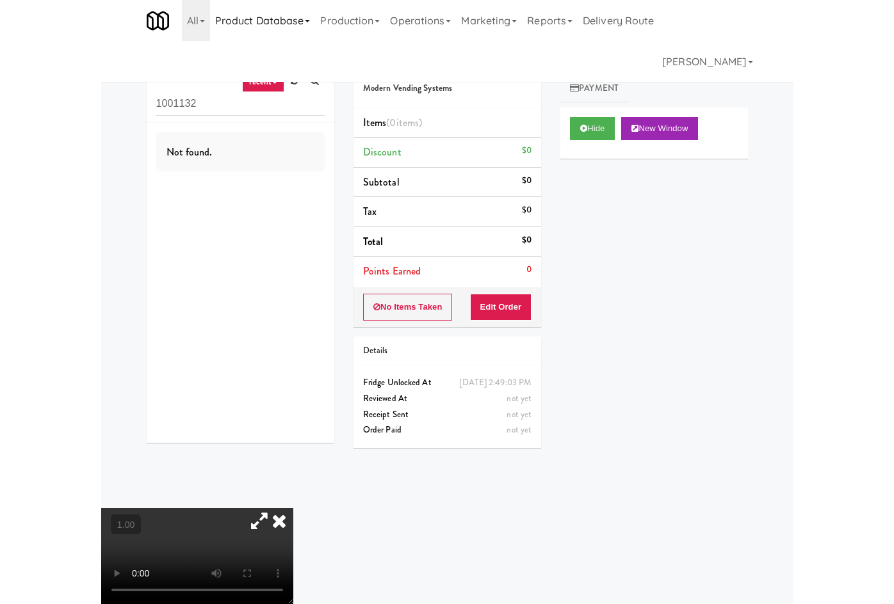
scroll to position [41, 0]
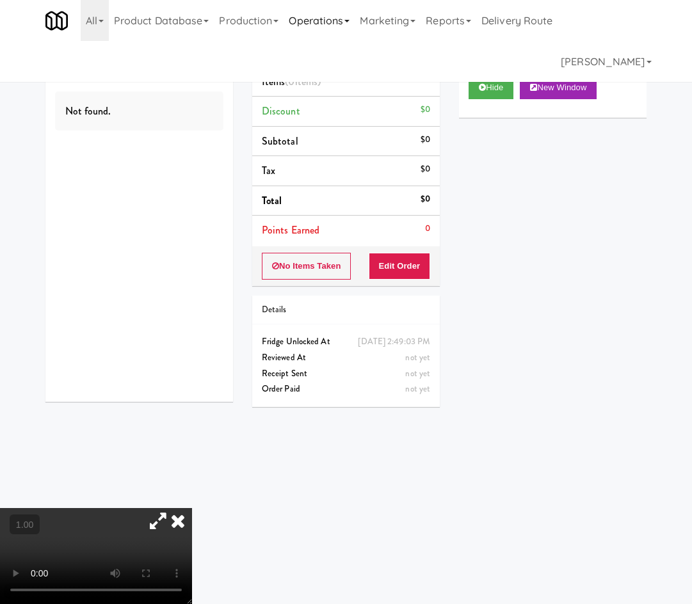
drag, startPoint x: 242, startPoint y: 19, endPoint x: 314, endPoint y: 26, distance: 72.1
click at [248, 17] on link "Production" at bounding box center [249, 20] width 70 height 41
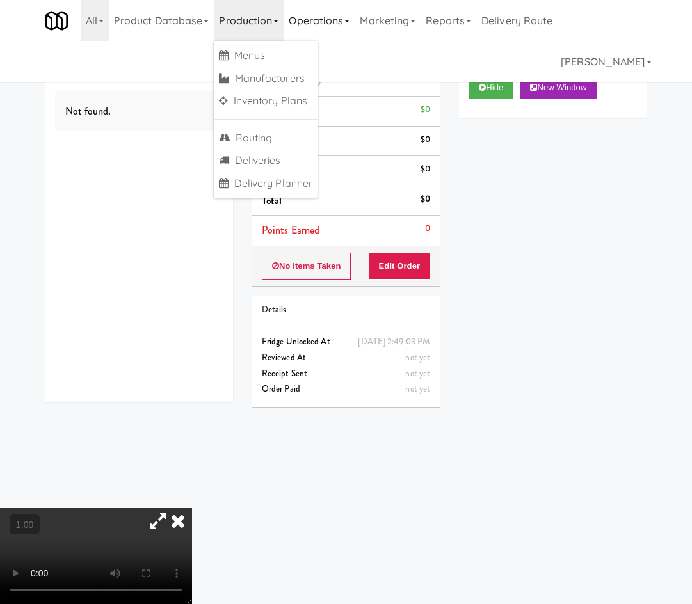
click at [328, 29] on link "Operations" at bounding box center [319, 20] width 71 height 41
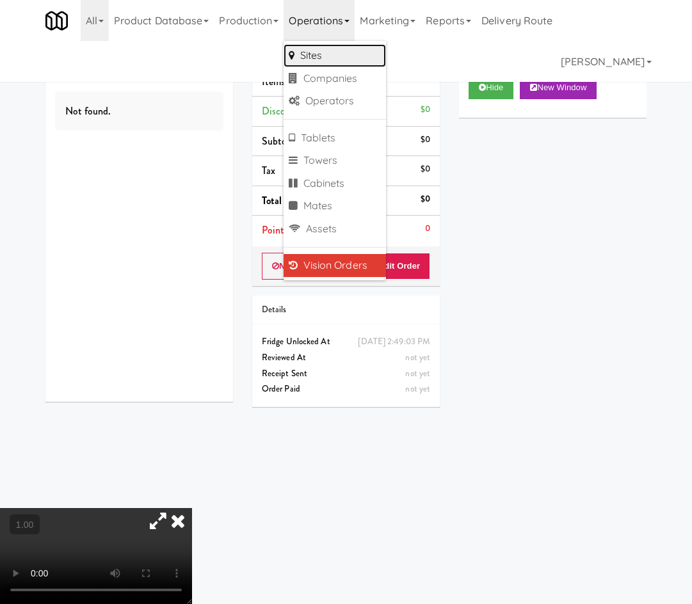
click at [330, 55] on link "Sites" at bounding box center [335, 55] width 102 height 23
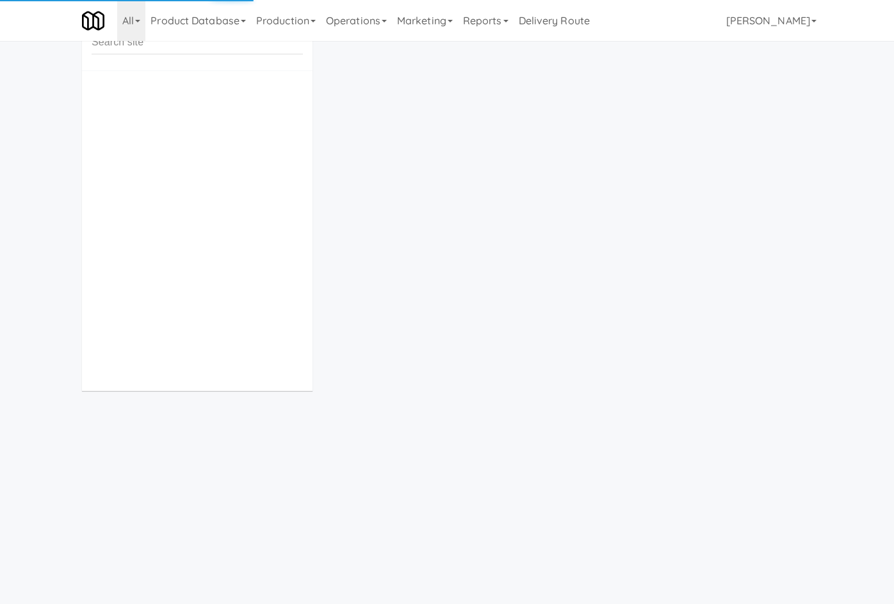
drag, startPoint x: 311, startPoint y: 33, endPoint x: 341, endPoint y: 119, distance: 91.3
click at [321, 33] on link "Operations" at bounding box center [356, 20] width 71 height 41
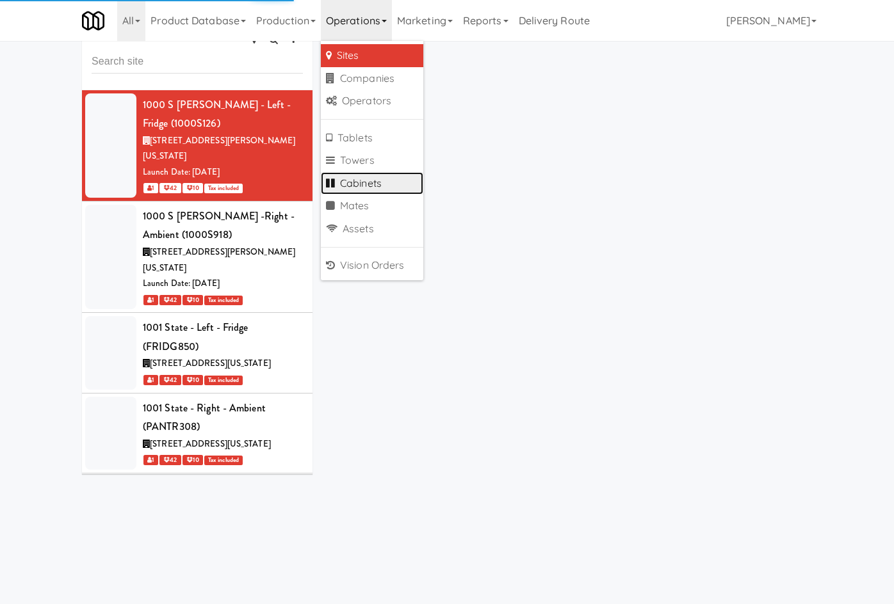
click at [342, 178] on link "Cabinets" at bounding box center [372, 183] width 102 height 23
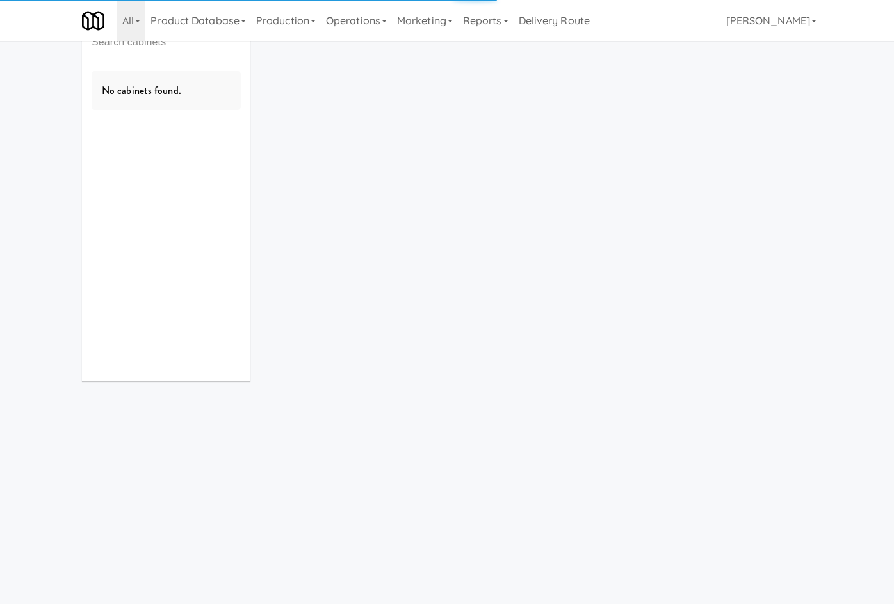
scroll to position [15, 0]
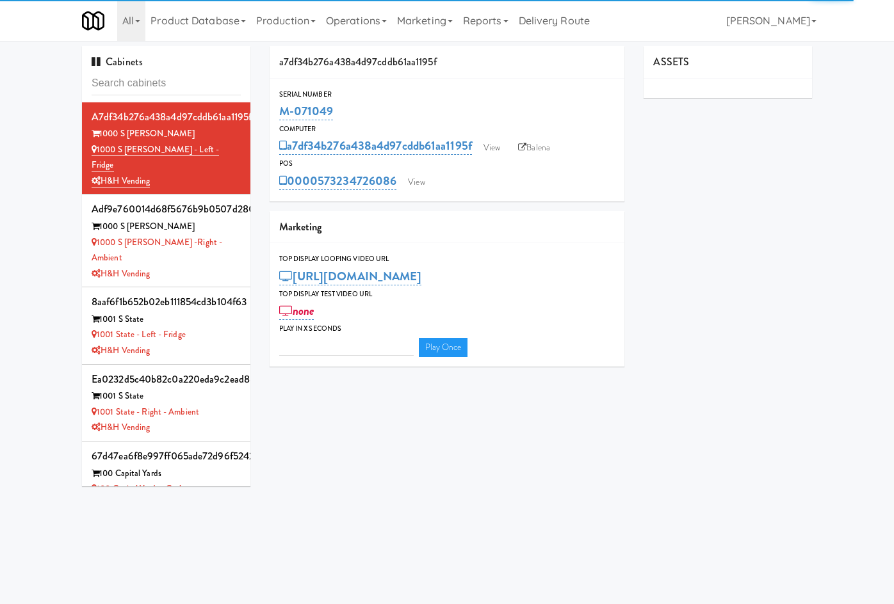
type input "3"
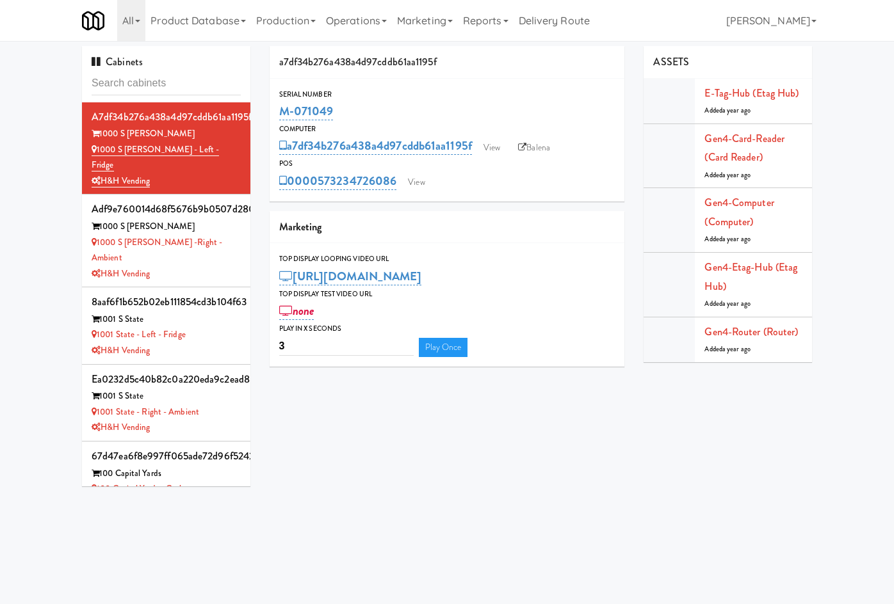
drag, startPoint x: 288, startPoint y: 22, endPoint x: 335, endPoint y: 115, distance: 103.7
click at [321, 22] on link "Operations" at bounding box center [356, 20] width 71 height 41
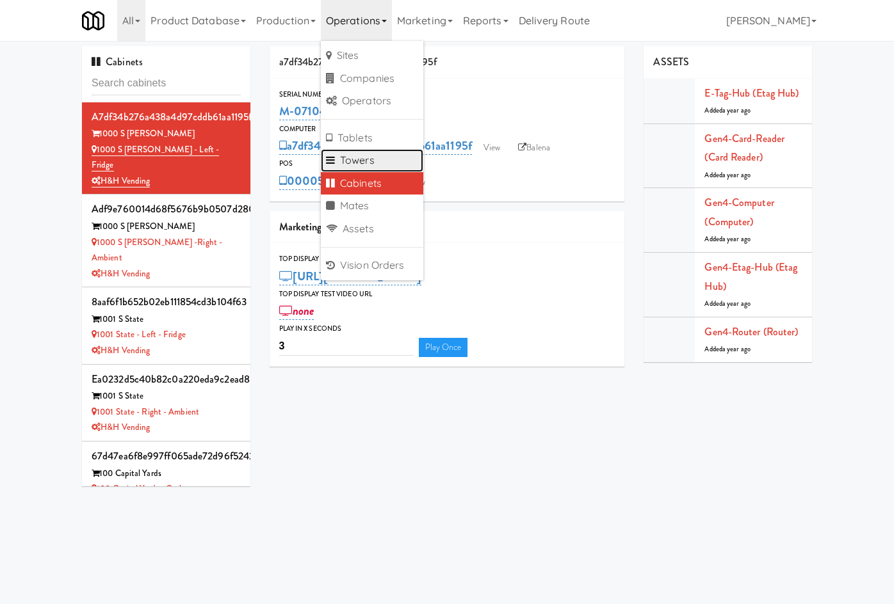
click at [332, 162] on link "Towers" at bounding box center [372, 160] width 102 height 23
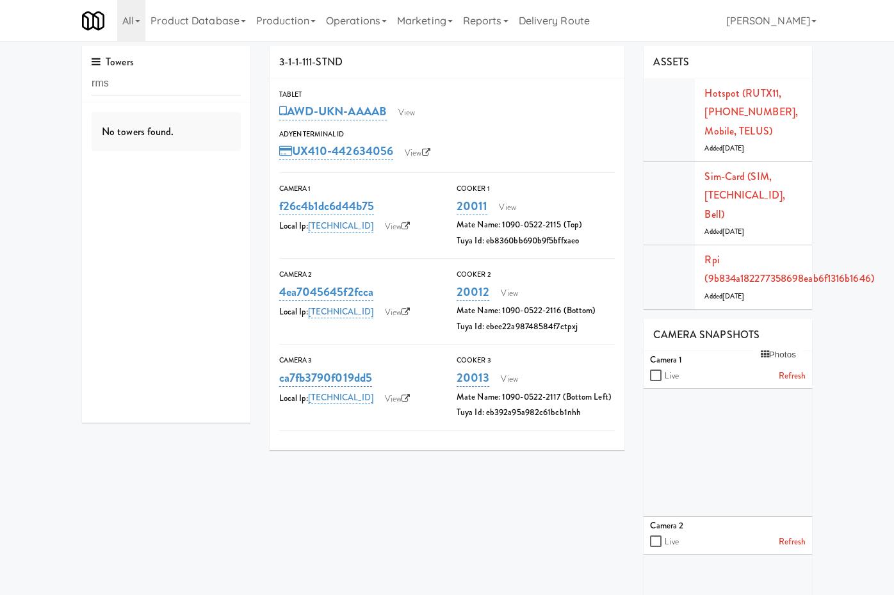
click at [134, 85] on input "rms" at bounding box center [166, 84] width 149 height 24
type input "animal"
click at [166, 136] on div "3-1-1-123-NPOS" at bounding box center [166, 134] width 149 height 16
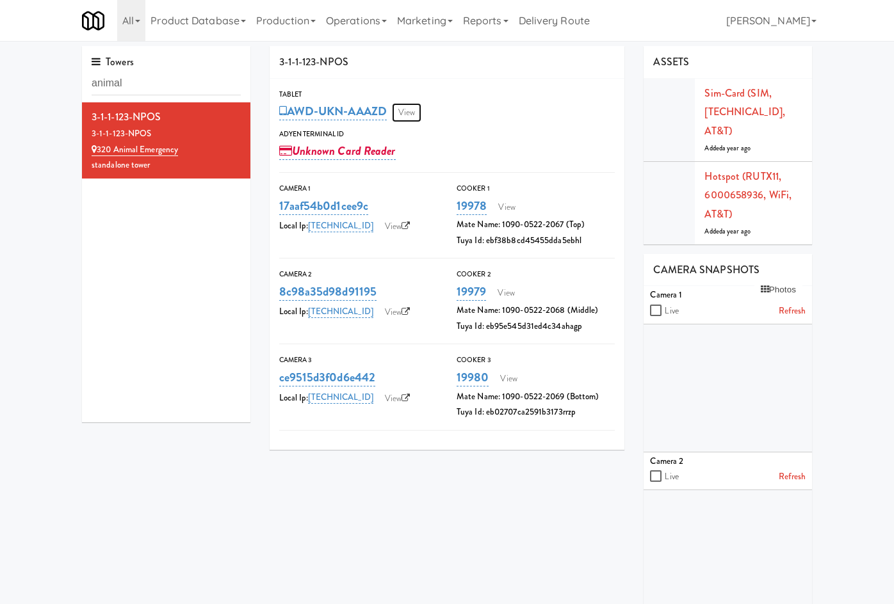
click at [392, 120] on link "View" at bounding box center [406, 112] width 29 height 19
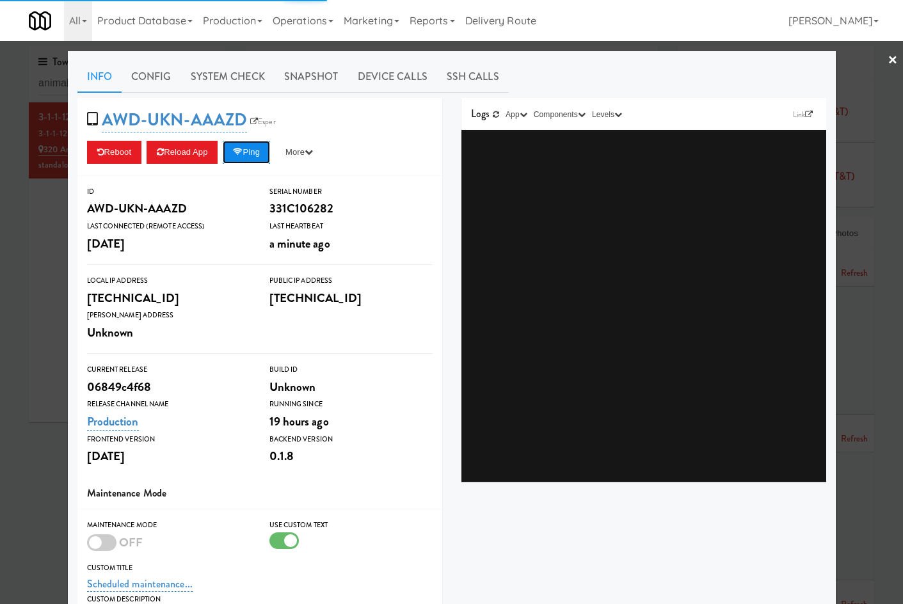
click at [249, 161] on button "Ping" at bounding box center [246, 152] width 47 height 23
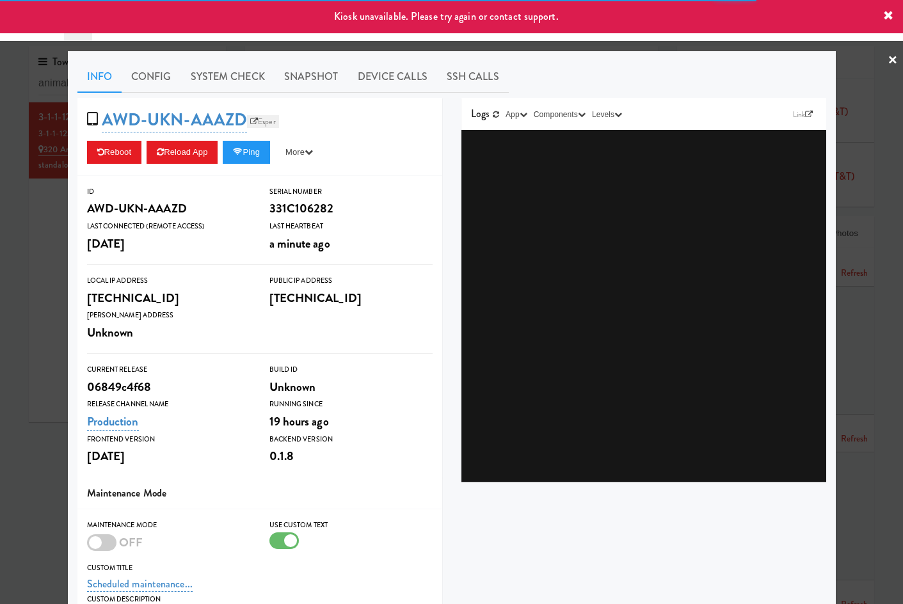
click at [264, 127] on link "Esper" at bounding box center [263, 121] width 32 height 13
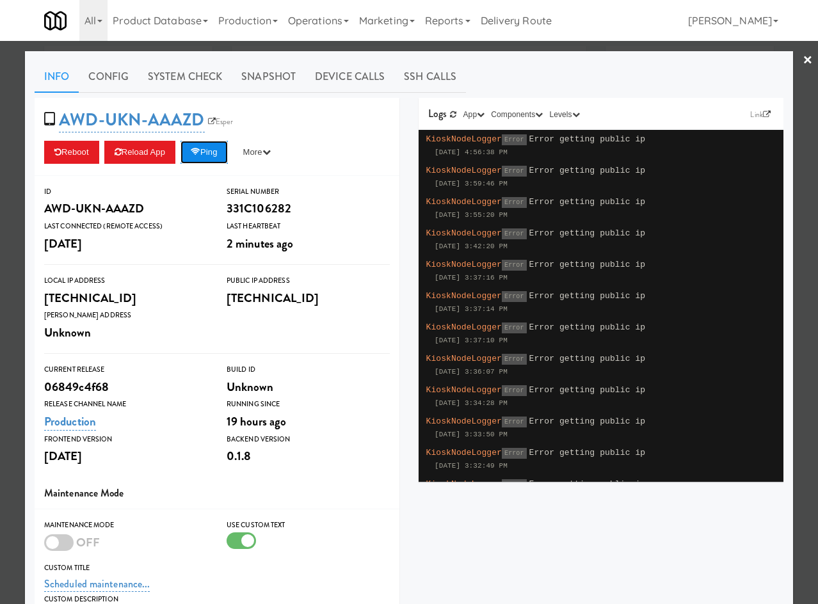
click at [228, 147] on button "Ping" at bounding box center [204, 152] width 47 height 23
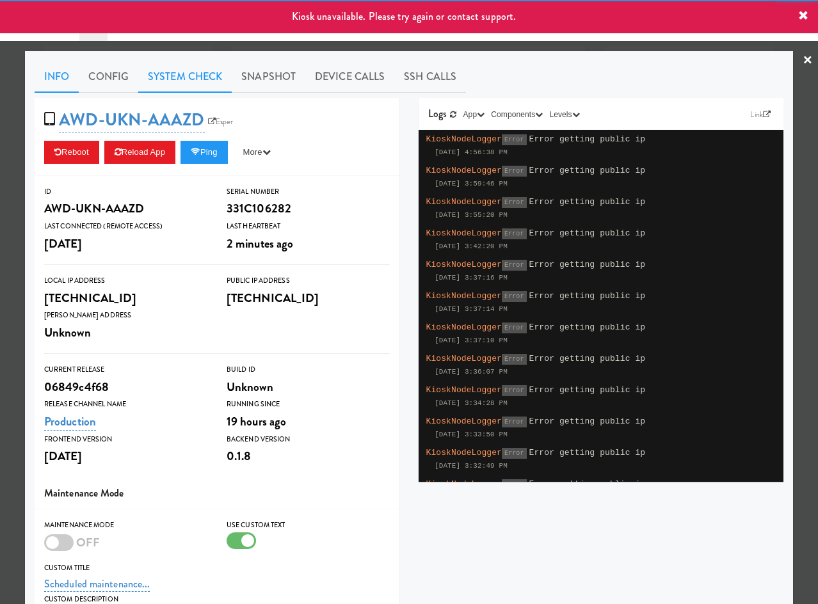
click at [212, 72] on link "System Check" at bounding box center [184, 77] width 93 height 32
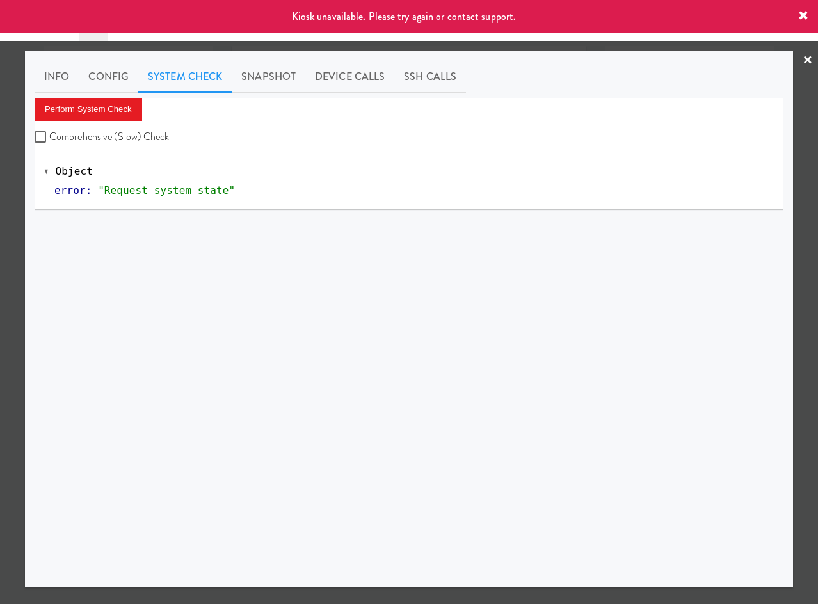
click at [253, 46] on div at bounding box center [409, 302] width 818 height 604
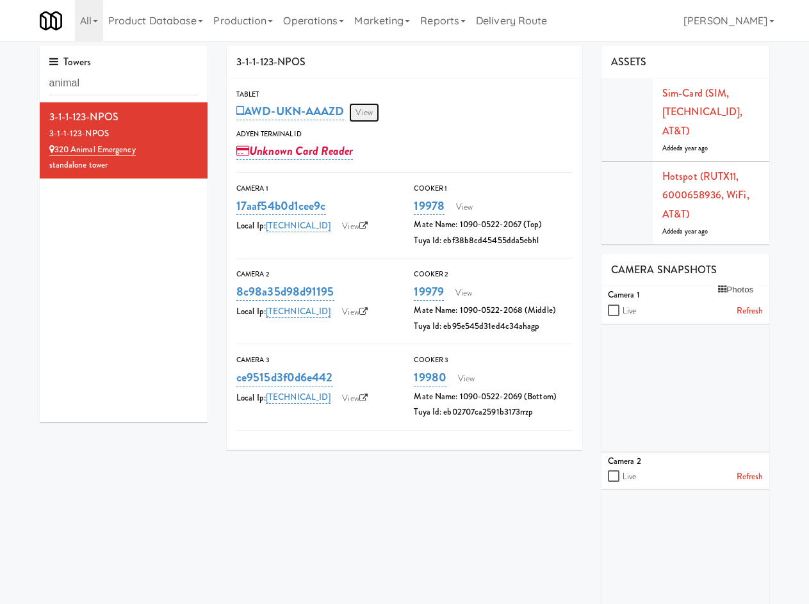
click at [368, 115] on link "View" at bounding box center [363, 112] width 29 height 19
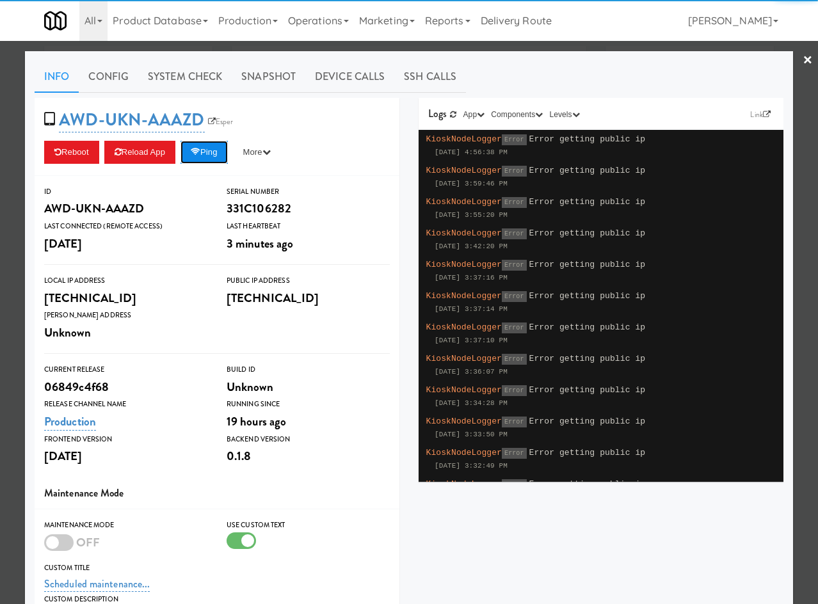
click at [215, 158] on button "Ping" at bounding box center [204, 152] width 47 height 23
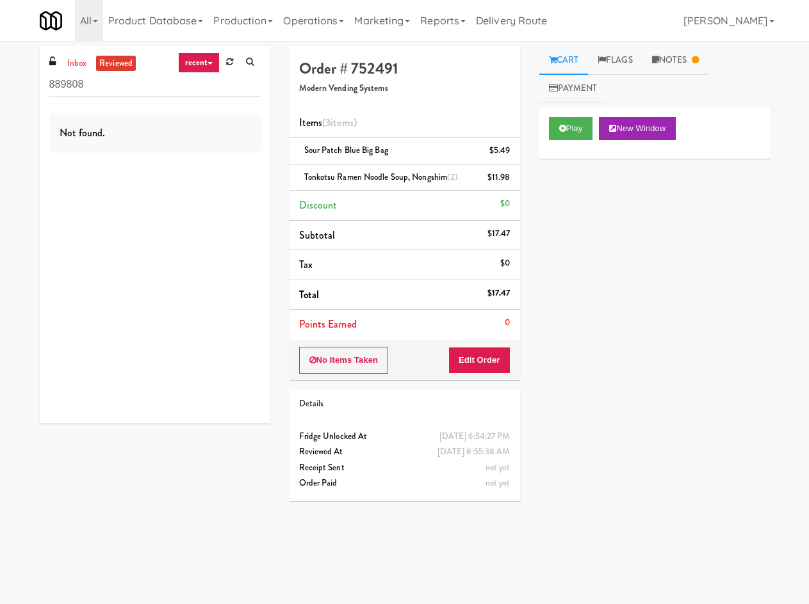
click at [543, 137] on div "Play New Window" at bounding box center [654, 133] width 230 height 51
click at [569, 130] on button "Play" at bounding box center [571, 128] width 44 height 23
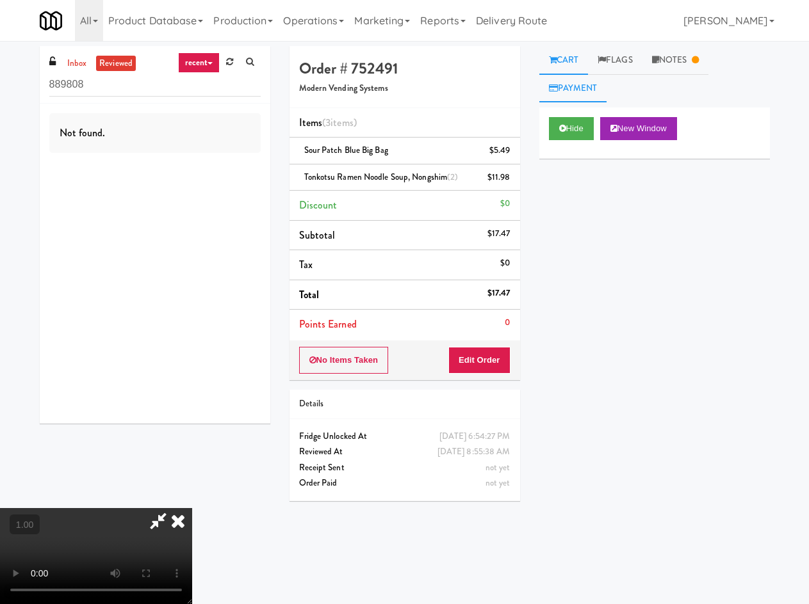
click at [590, 85] on link "Payment" at bounding box center [573, 88] width 68 height 29
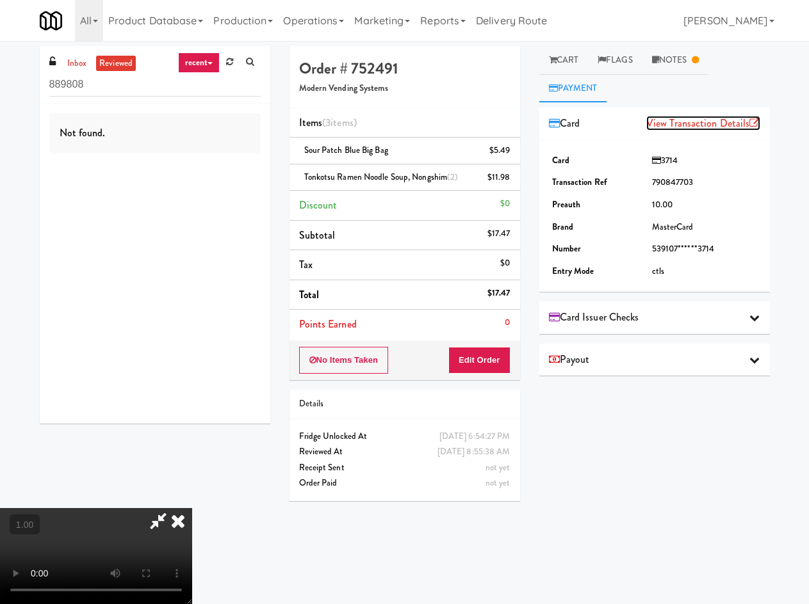
click at [708, 125] on link "View Transaction Details" at bounding box center [703, 123] width 114 height 15
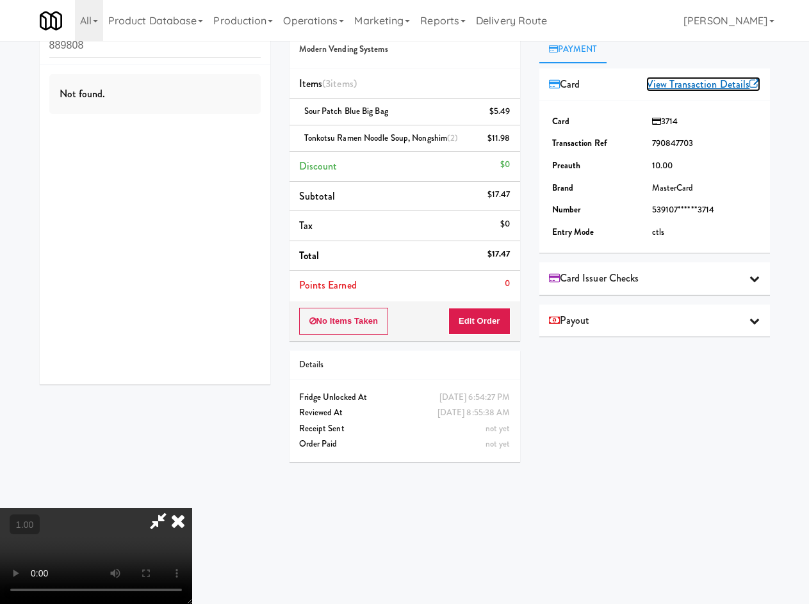
scroll to position [41, 0]
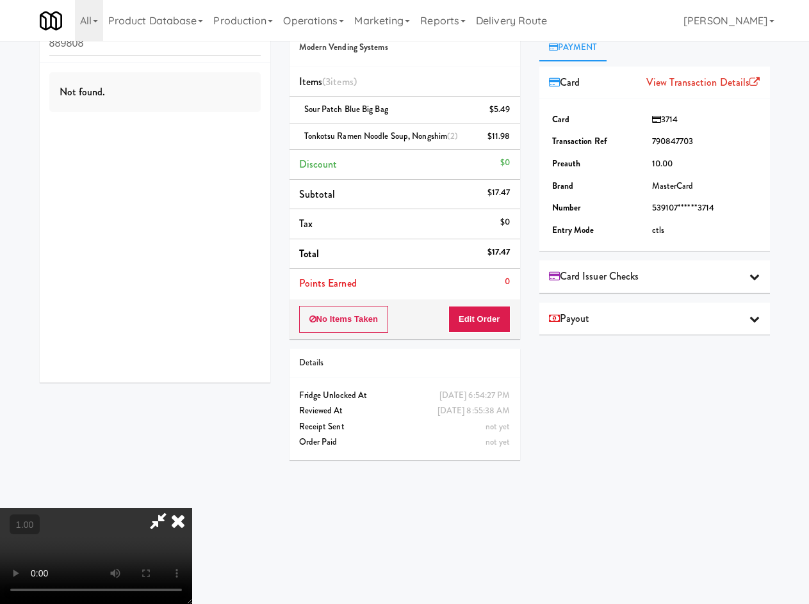
click at [192, 508] on icon at bounding box center [178, 521] width 28 height 26
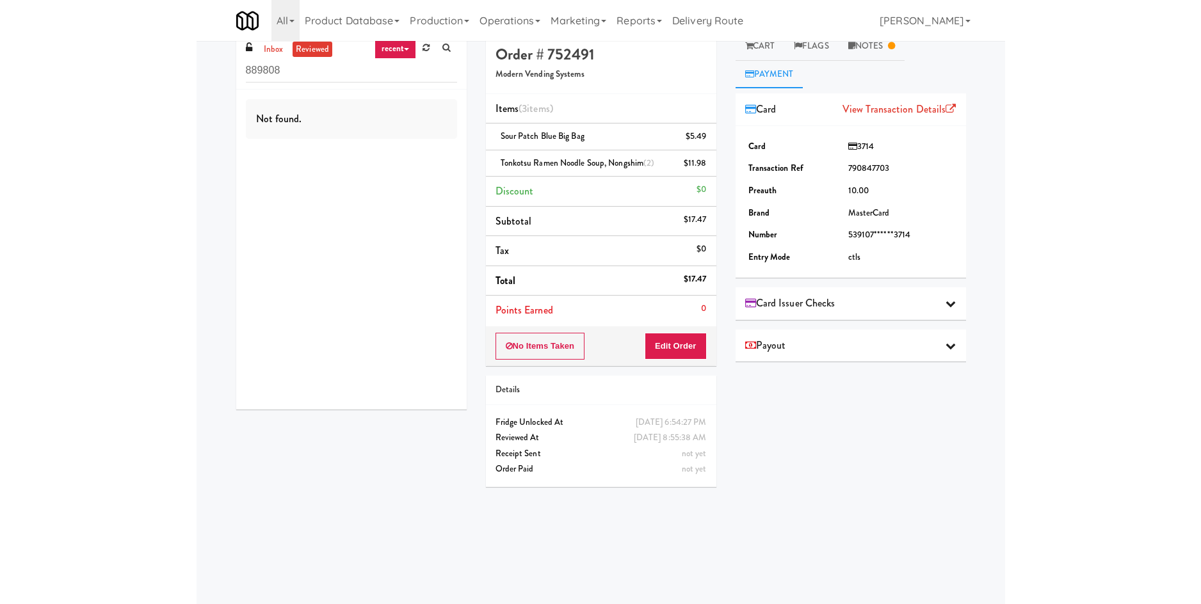
scroll to position [0, 0]
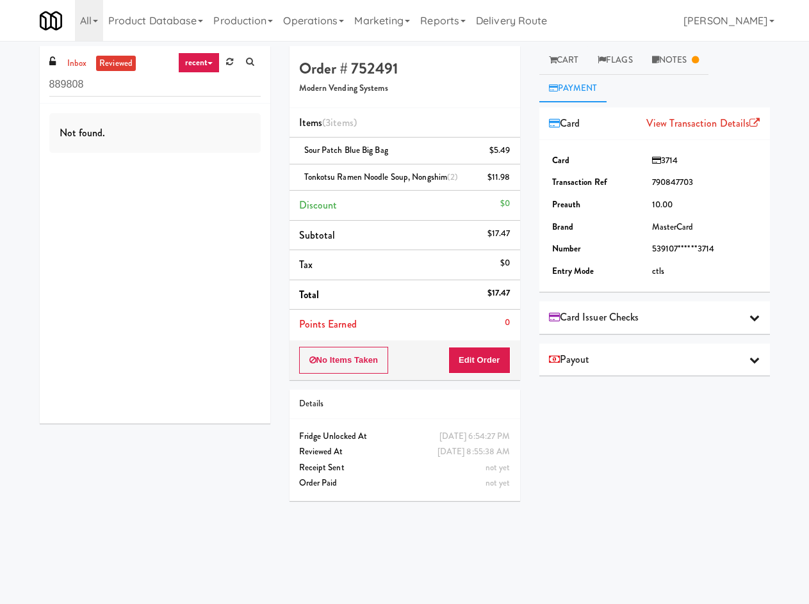
click at [375, 70] on h4 "Order # 752491" at bounding box center [404, 68] width 211 height 17
copy h4 "752491"
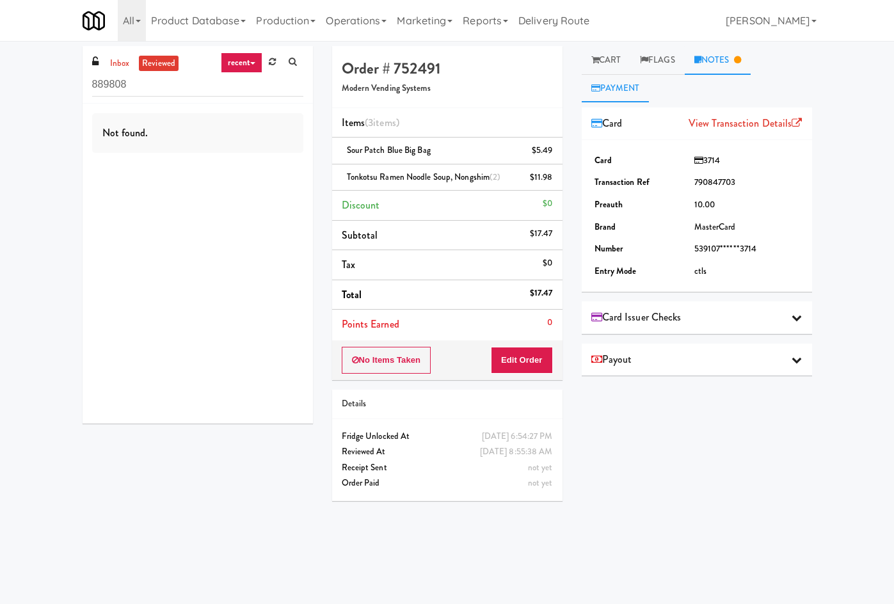
click at [752, 57] on link "Notes" at bounding box center [718, 60] width 67 height 29
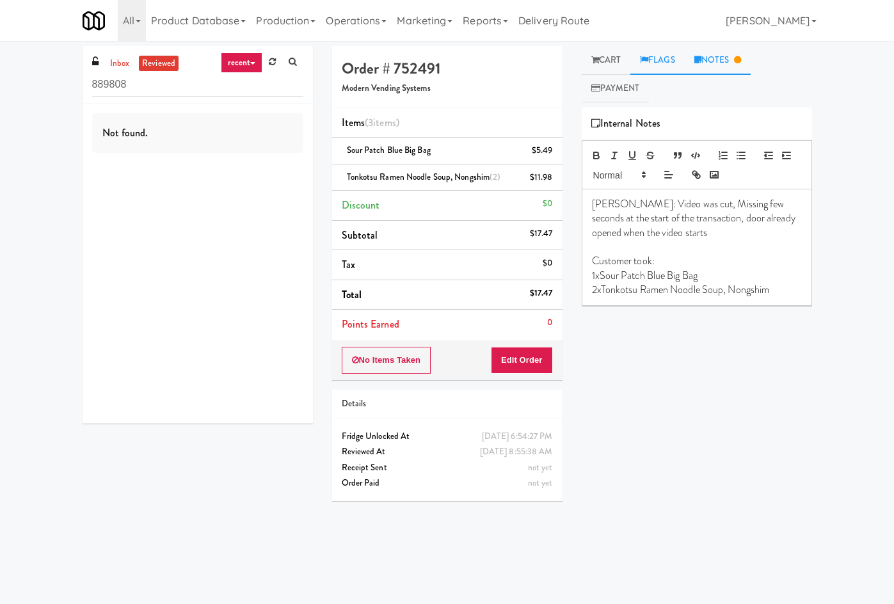
click at [681, 65] on link "Flags" at bounding box center [658, 60] width 54 height 29
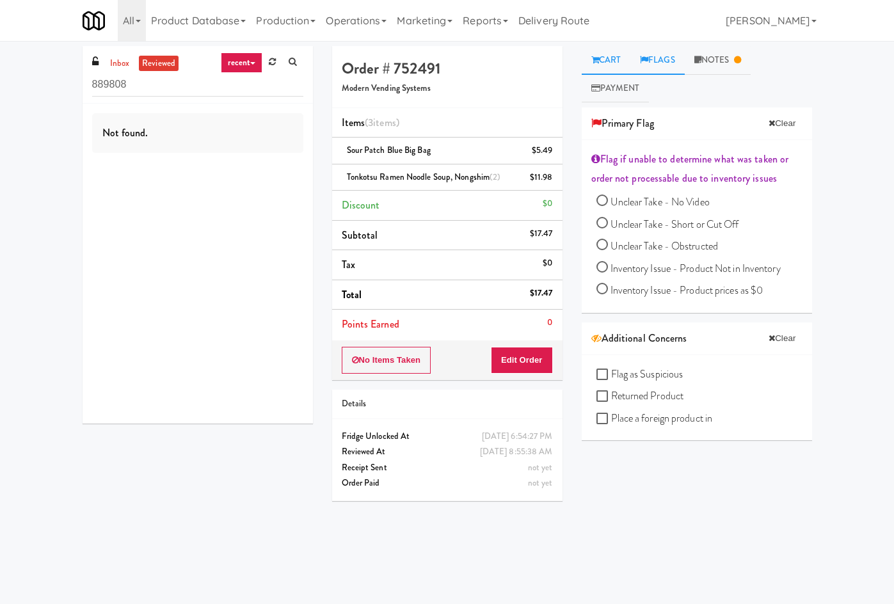
click at [631, 58] on link "Cart" at bounding box center [606, 60] width 49 height 29
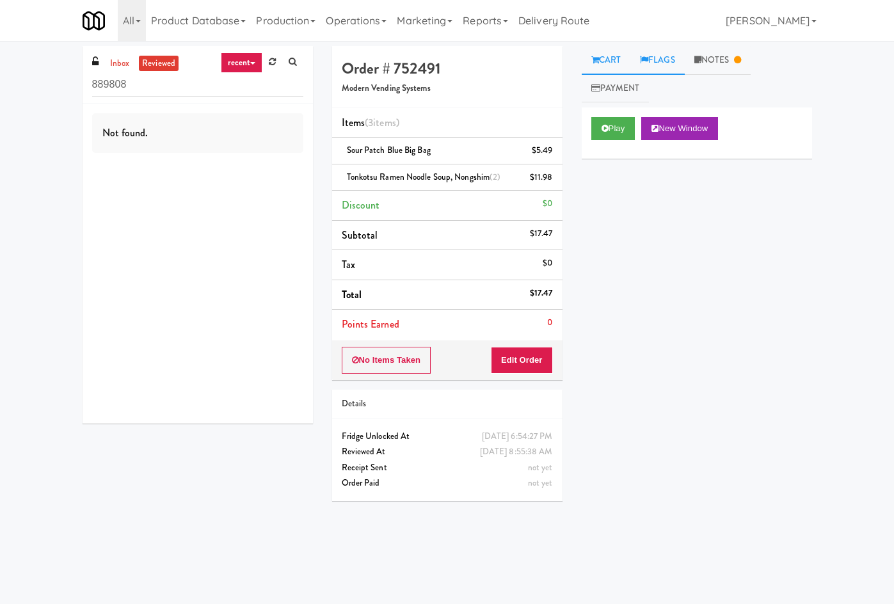
click at [653, 57] on link "Flags" at bounding box center [658, 60] width 54 height 29
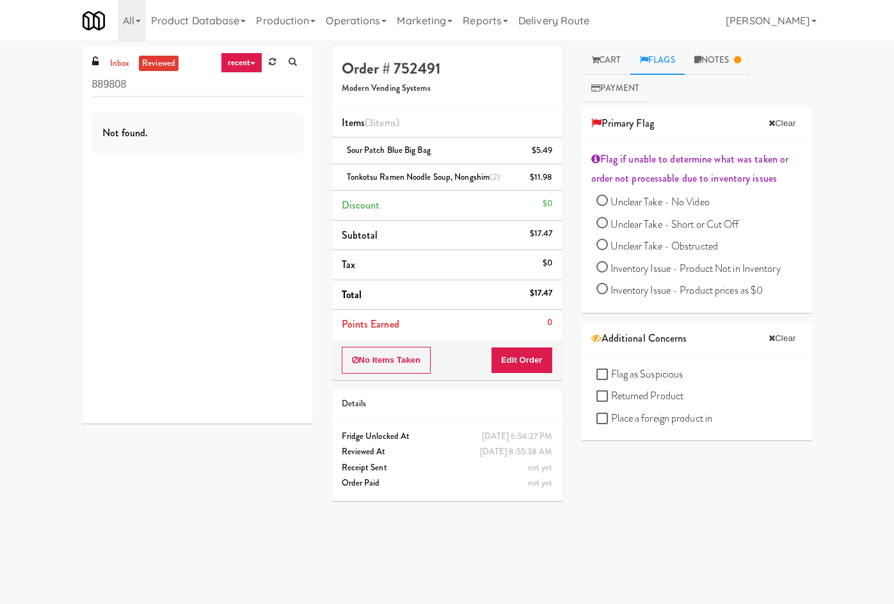
click at [407, 65] on h4 "Order # 752491" at bounding box center [447, 68] width 211 height 17
copy h4 "752491"
click at [741, 64] on icon at bounding box center [737, 60] width 7 height 8
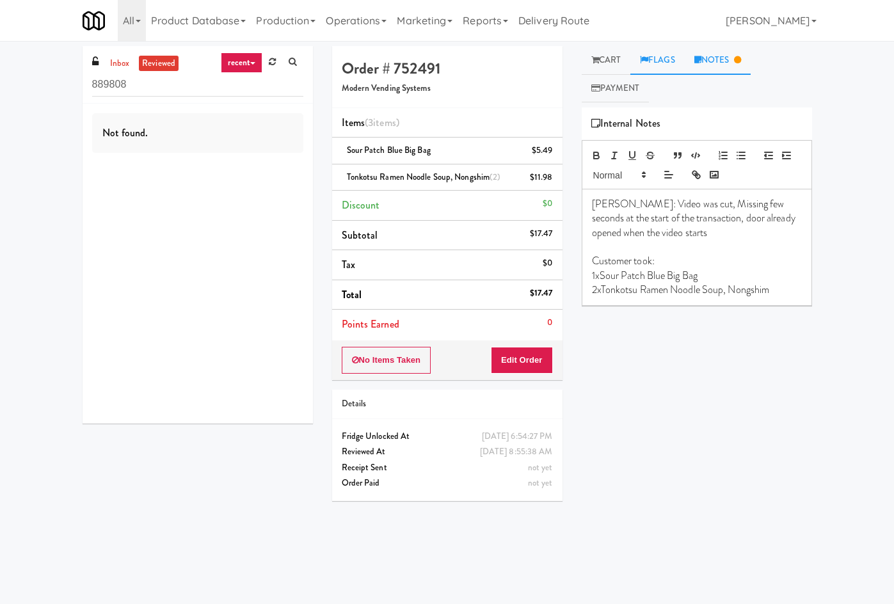
click at [658, 64] on link "Flags" at bounding box center [658, 60] width 54 height 29
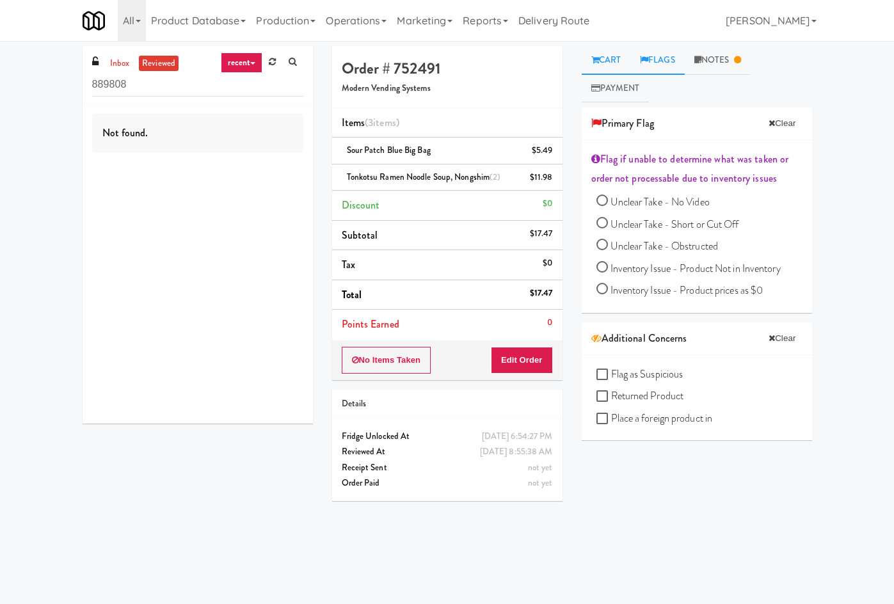
click at [626, 62] on link "Cart" at bounding box center [606, 60] width 49 height 29
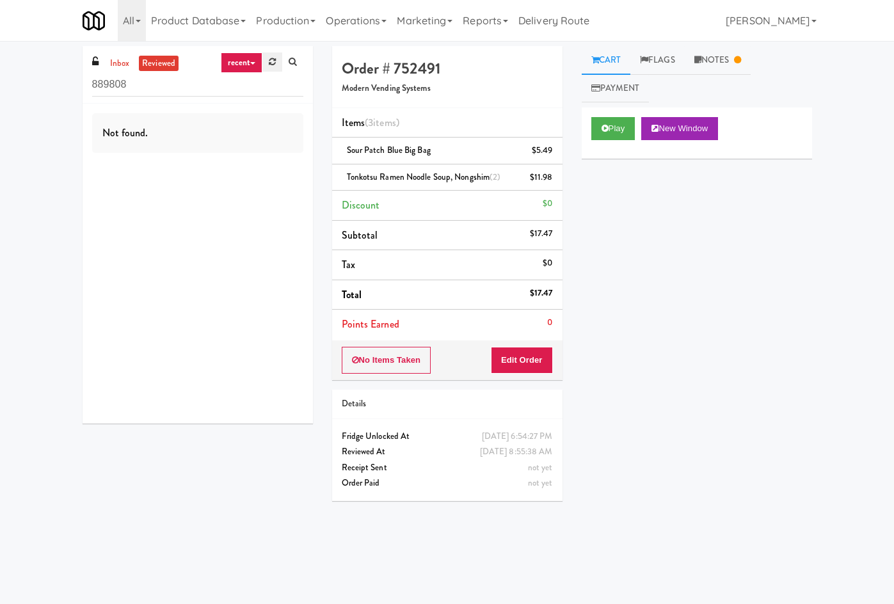
click at [263, 64] on link at bounding box center [273, 62] width 20 height 19
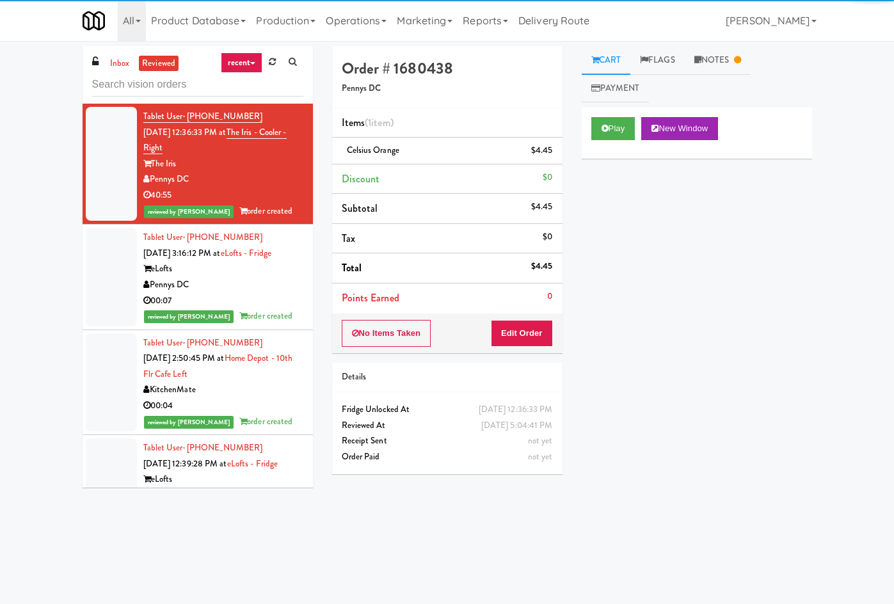
click at [238, 85] on input "text" at bounding box center [197, 85] width 211 height 24
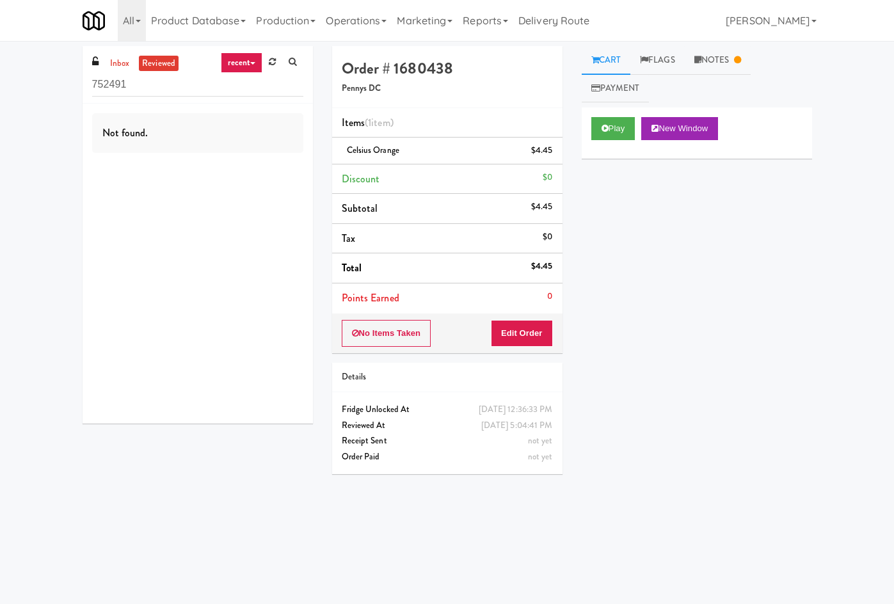
type input "752491"
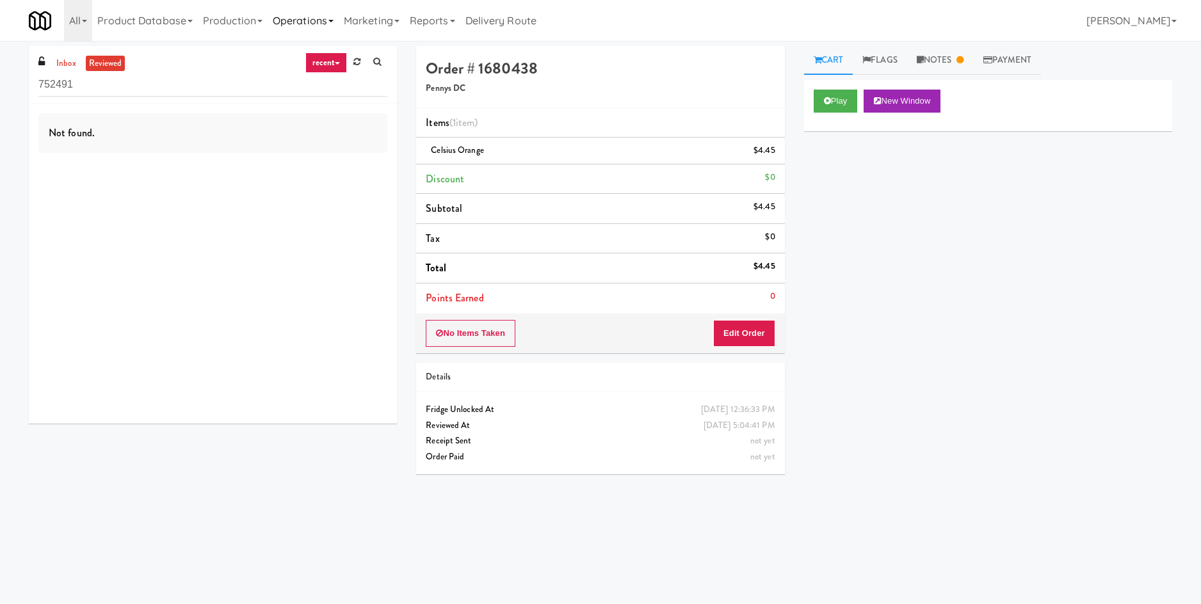
drag, startPoint x: 355, startPoint y: 12, endPoint x: 312, endPoint y: 29, distance: 46.0
click at [332, 24] on ul "Product Database Ingredients Ingredient Types Suppliers Recipes Recipe Types Pr…" at bounding box center [316, 20] width 449 height 41
click at [312, 29] on link "Operations" at bounding box center [303, 20] width 71 height 41
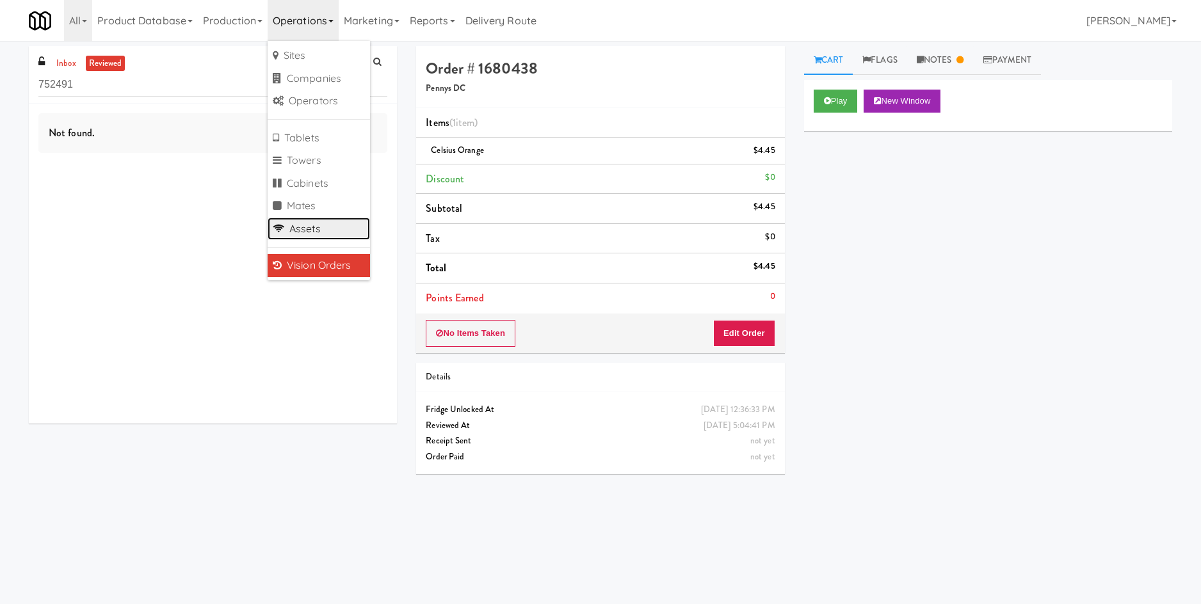
click at [342, 227] on link "Assets" at bounding box center [319, 229] width 102 height 23
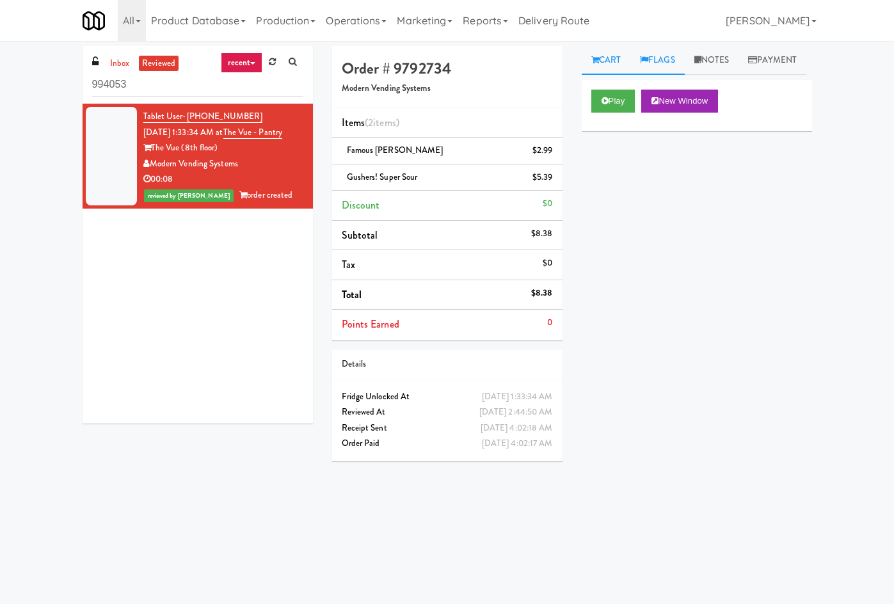
click at [683, 53] on link "Flags" at bounding box center [658, 60] width 54 height 29
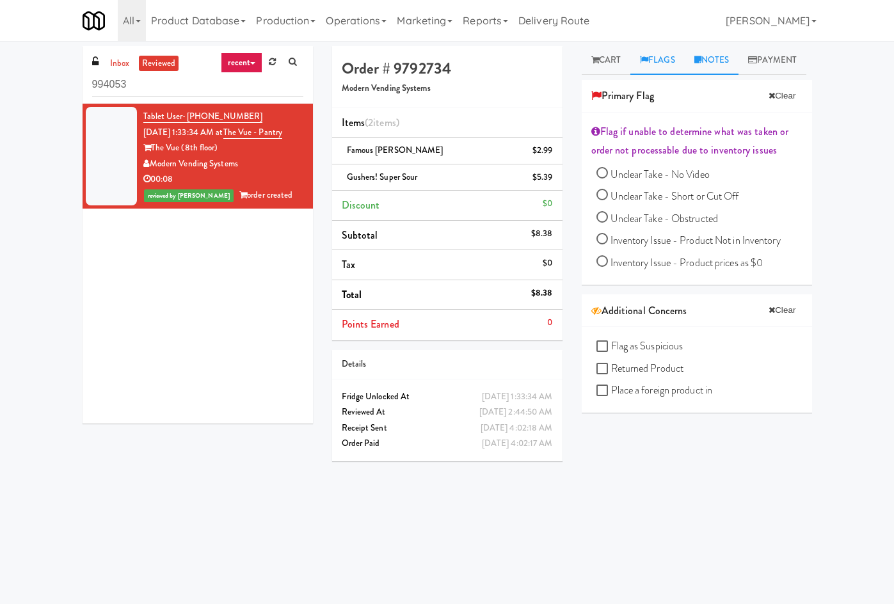
click at [734, 66] on link "Notes" at bounding box center [712, 60] width 54 height 29
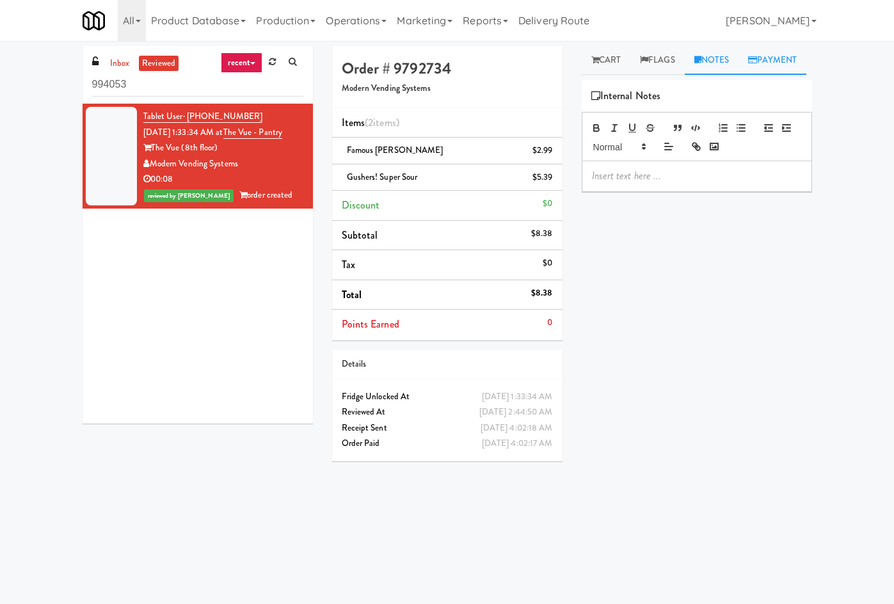
click at [783, 69] on link "Payment" at bounding box center [773, 60] width 68 height 29
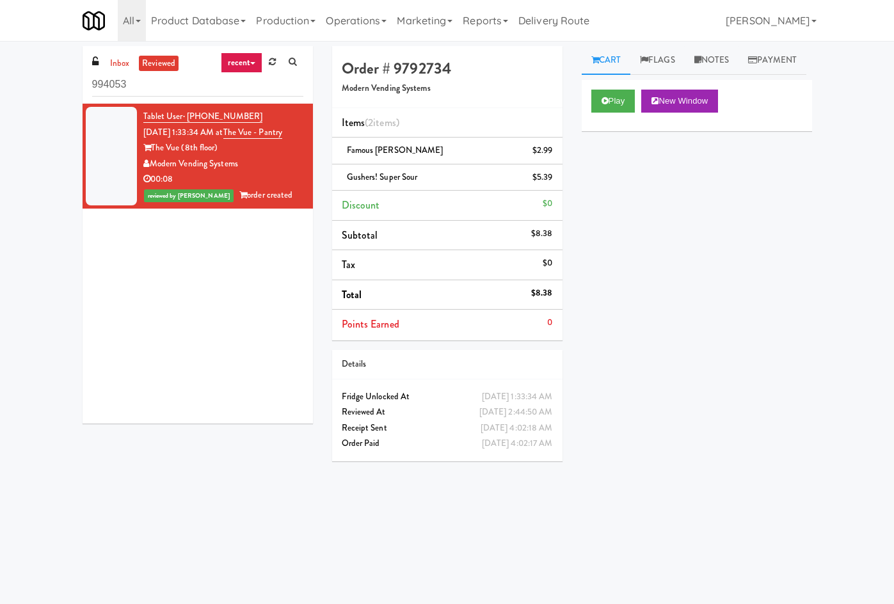
click at [235, 182] on div "00:08" at bounding box center [223, 180] width 160 height 16
click at [636, 108] on button "Play" at bounding box center [614, 101] width 44 height 23
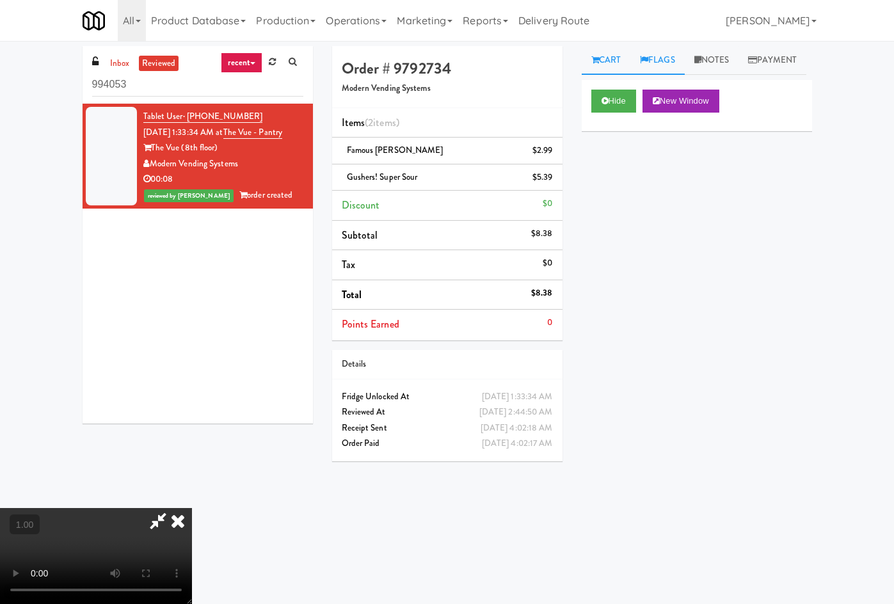
click at [676, 59] on link "Flags" at bounding box center [658, 60] width 54 height 29
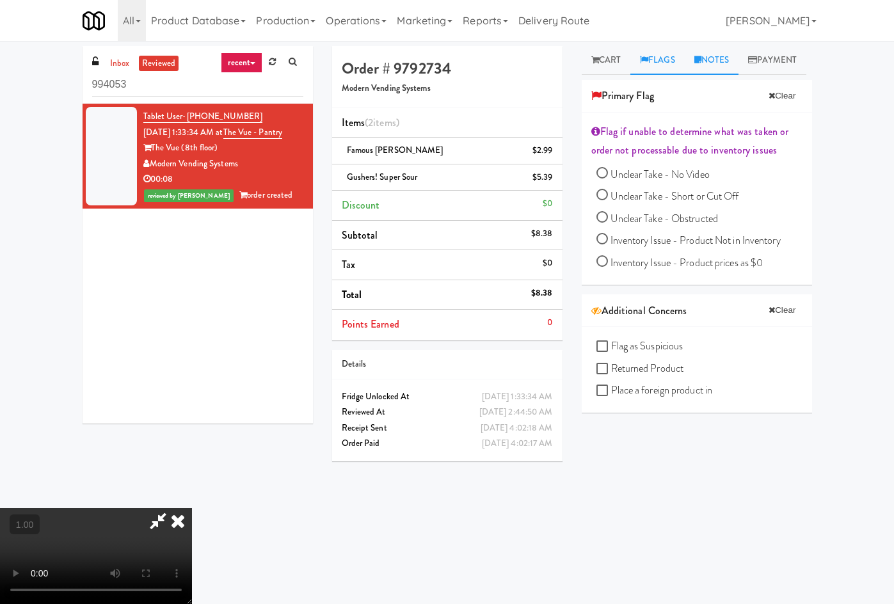
click at [734, 65] on link "Notes" at bounding box center [712, 60] width 54 height 29
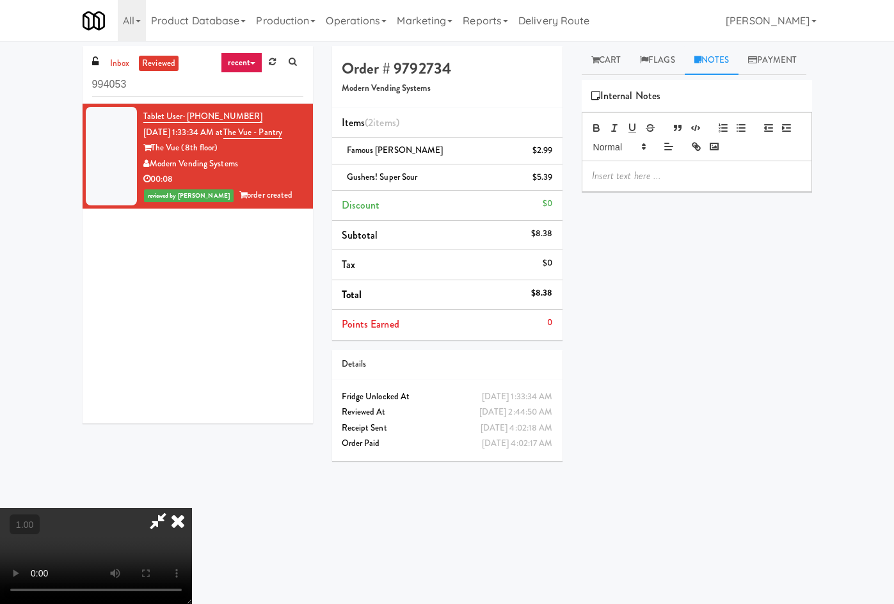
click at [148, 602] on video at bounding box center [96, 556] width 192 height 96
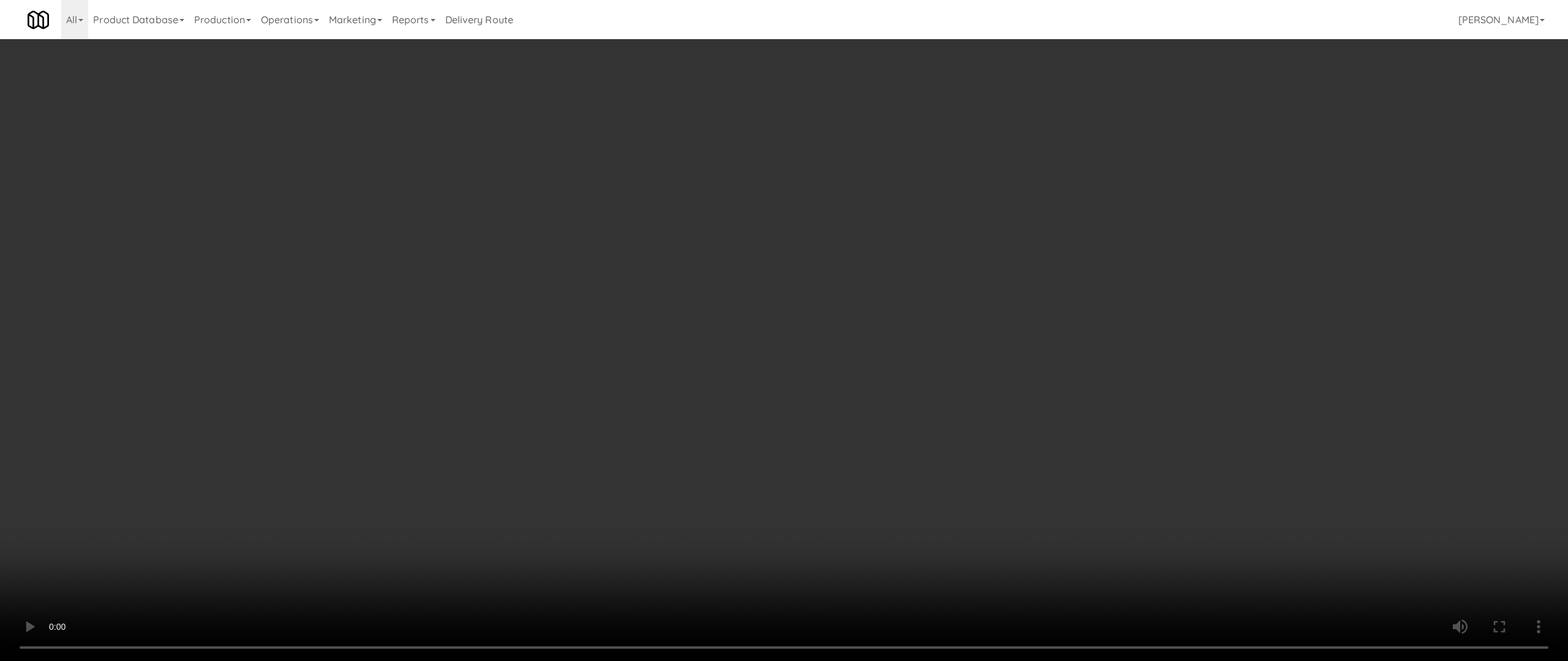
click at [581, 392] on video at bounding box center [784, 330] width 1568 height 661
click at [485, 356] on video at bounding box center [784, 330] width 1568 height 661
click at [590, 342] on video at bounding box center [784, 330] width 1568 height 661
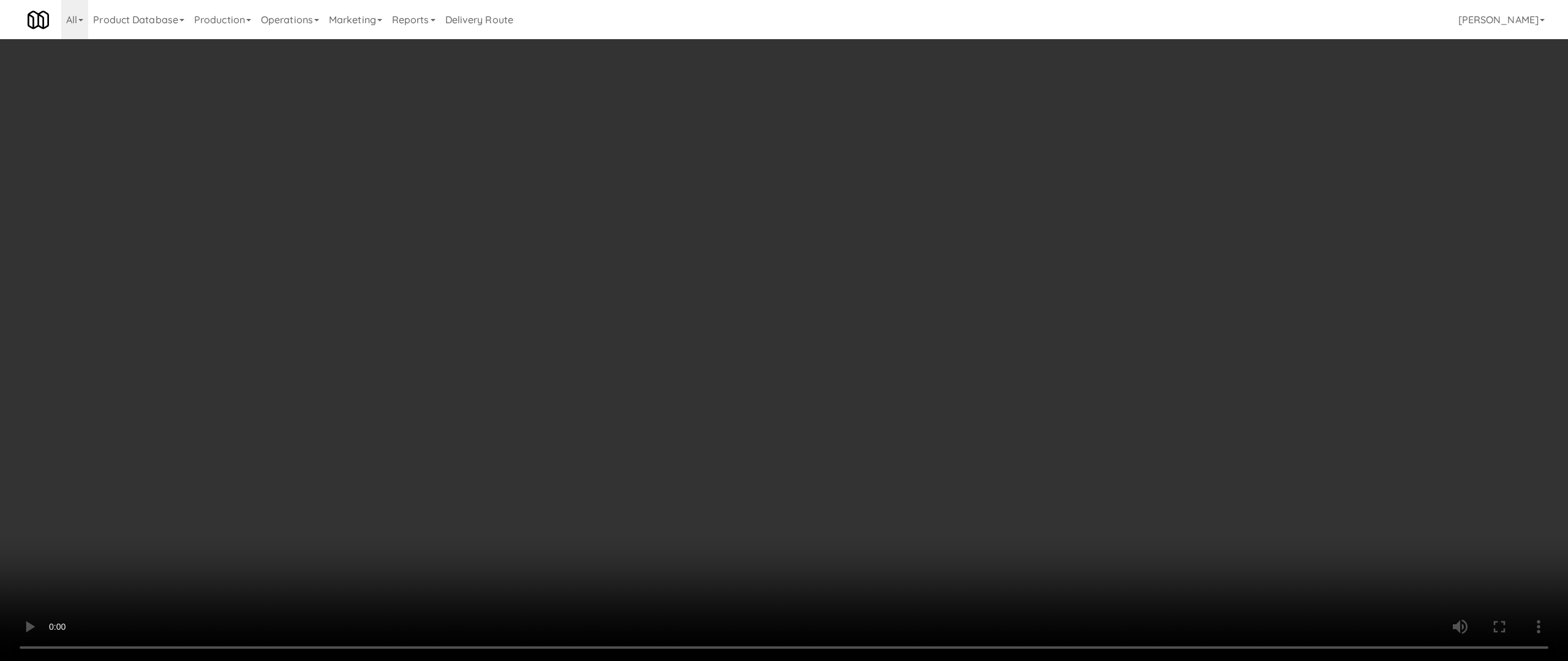
click at [590, 342] on video at bounding box center [784, 330] width 1568 height 661
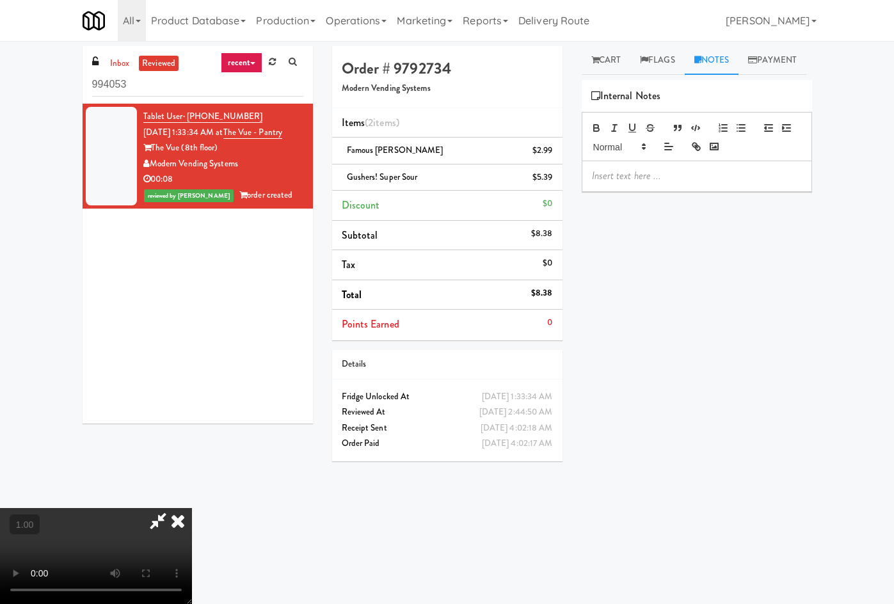
click at [192, 508] on video at bounding box center [96, 556] width 192 height 96
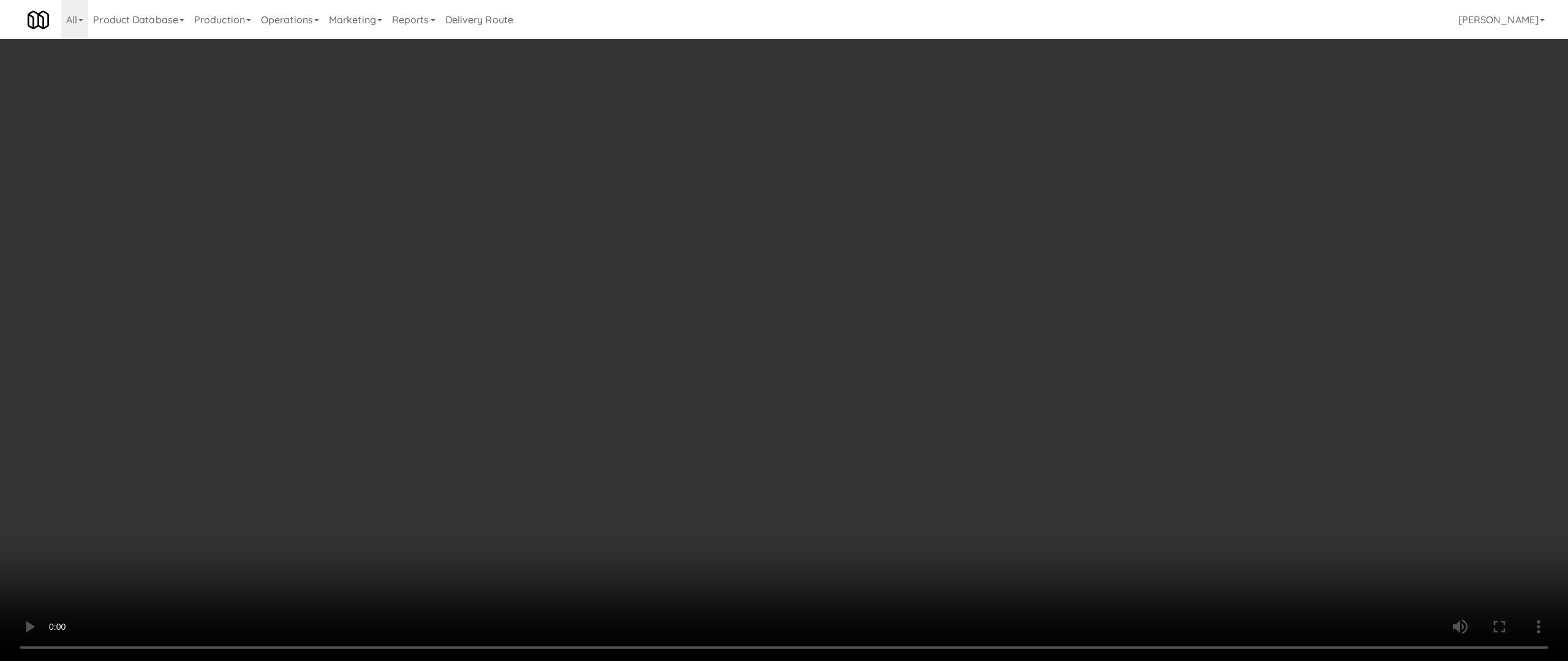
click at [488, 486] on video at bounding box center [784, 330] width 1568 height 661
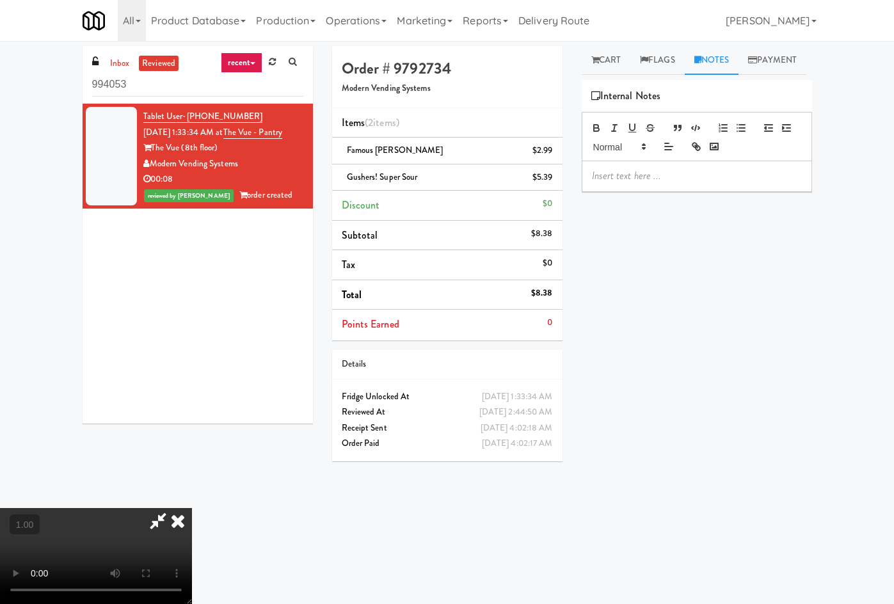
click at [803, 80] on div "Internal Notes" at bounding box center [697, 96] width 230 height 33
click at [797, 77] on div "Cart Flags Notes Payment Hide New Window Primary Flag Clear Flag if unable to d…" at bounding box center [697, 303] width 250 height 514
click at [800, 69] on link "Payment" at bounding box center [773, 60] width 68 height 29
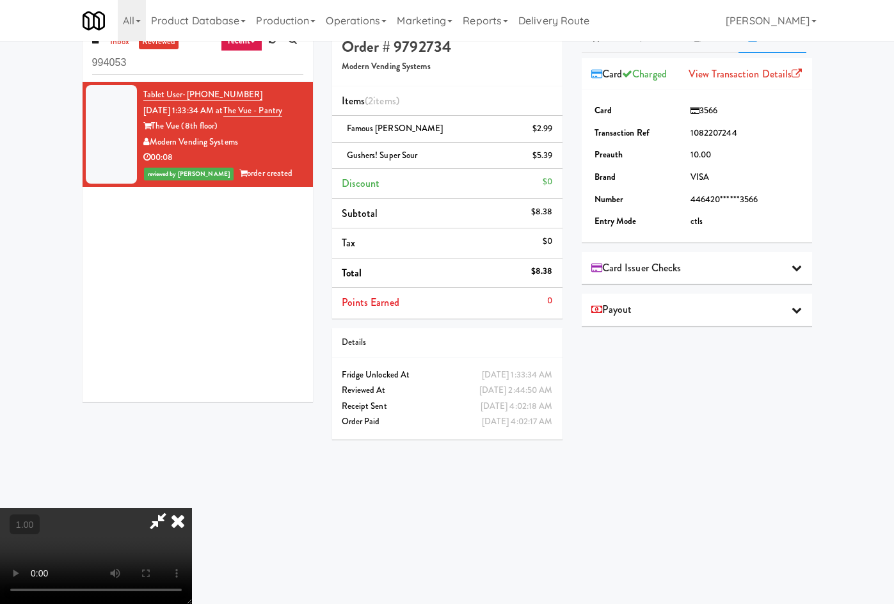
scroll to position [41, 0]
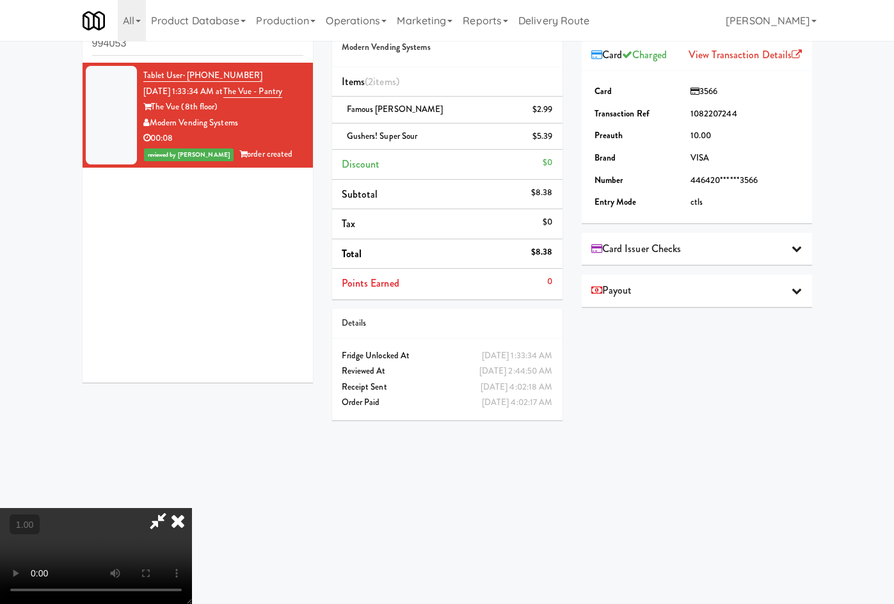
click at [192, 508] on video at bounding box center [96, 556] width 192 height 96
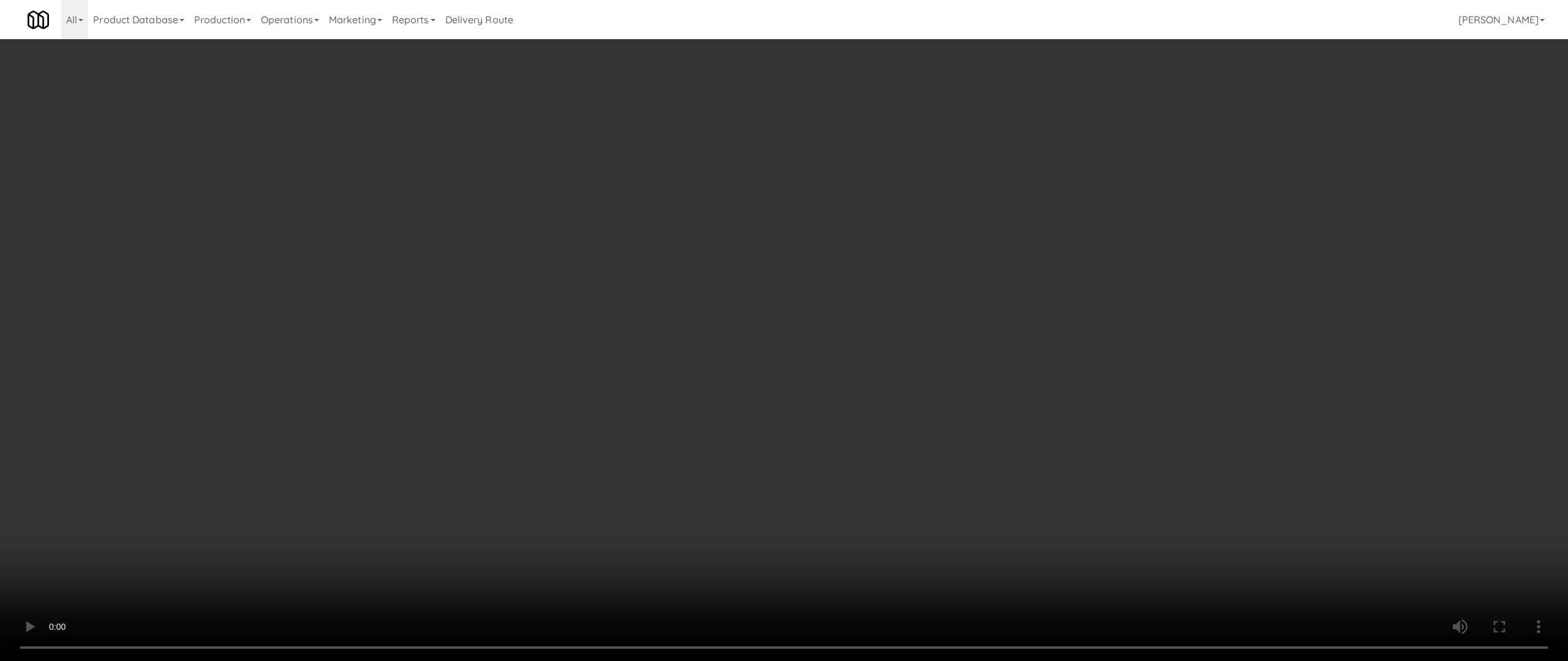
click at [864, 453] on video at bounding box center [784, 330] width 1568 height 661
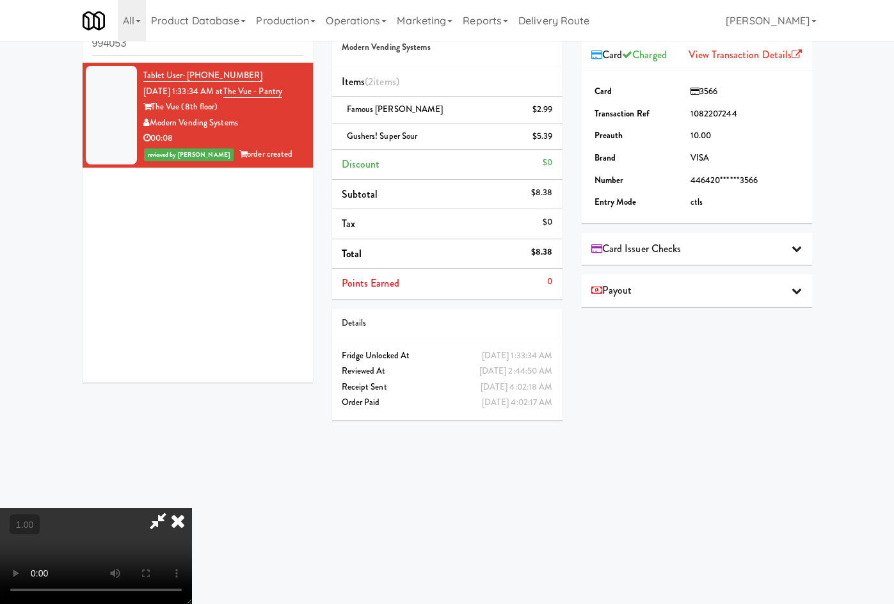
drag, startPoint x: 523, startPoint y: 310, endPoint x: 514, endPoint y: 285, distance: 26.5
click at [192, 508] on icon at bounding box center [178, 521] width 28 height 26
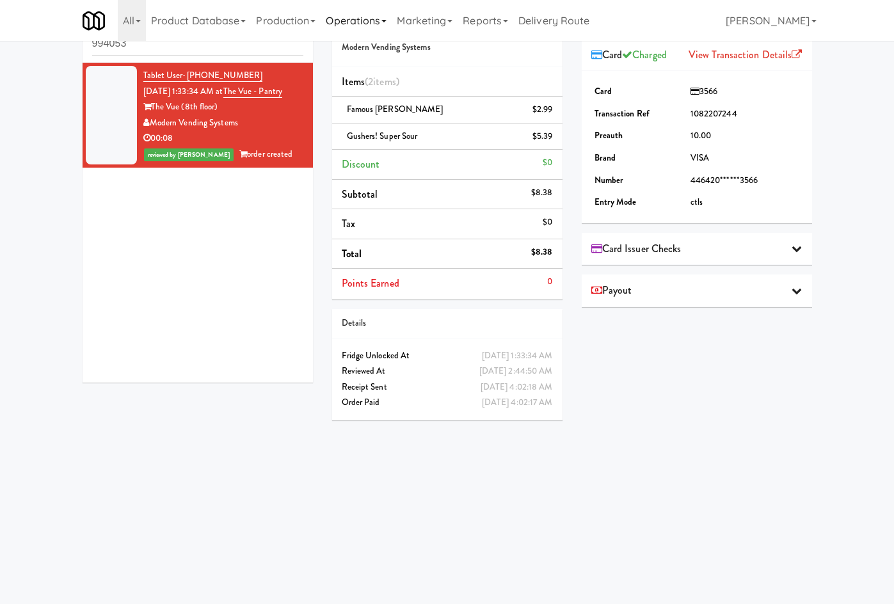
click at [321, 16] on link "Operations" at bounding box center [356, 20] width 71 height 41
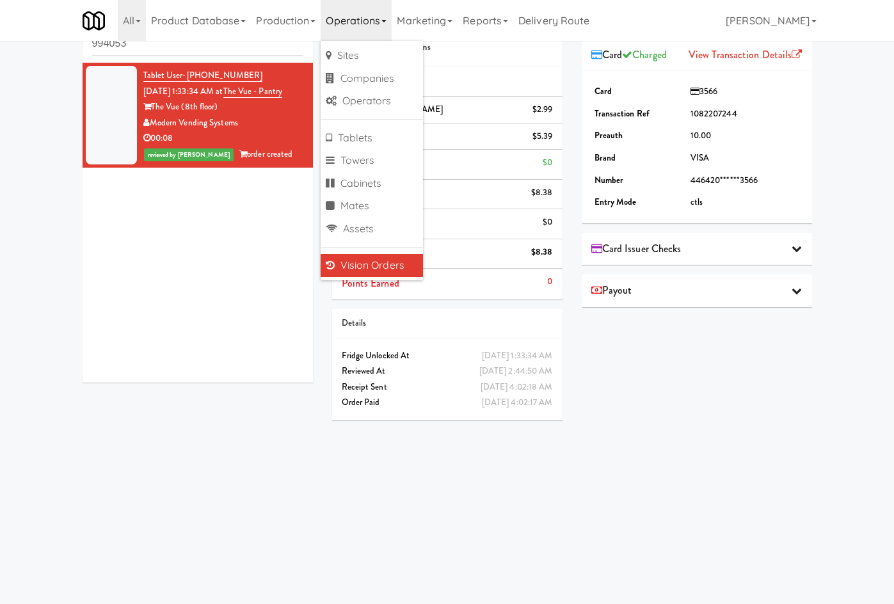
click at [651, 430] on div "Play New Window Primary Flag Clear Flag if unable to determine what was taken o…" at bounding box center [697, 279] width 230 height 480
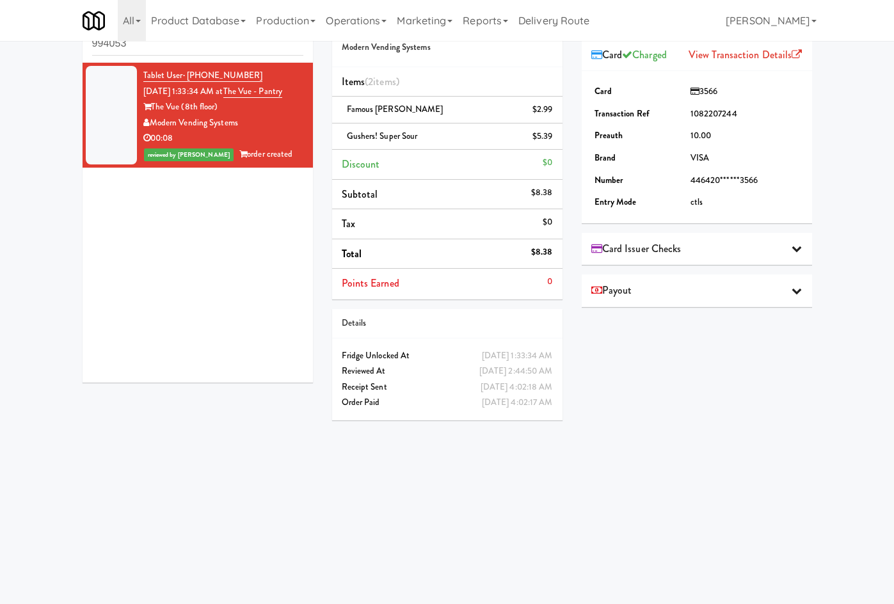
click at [760, 296] on div "Payout" at bounding box center [697, 290] width 211 height 19
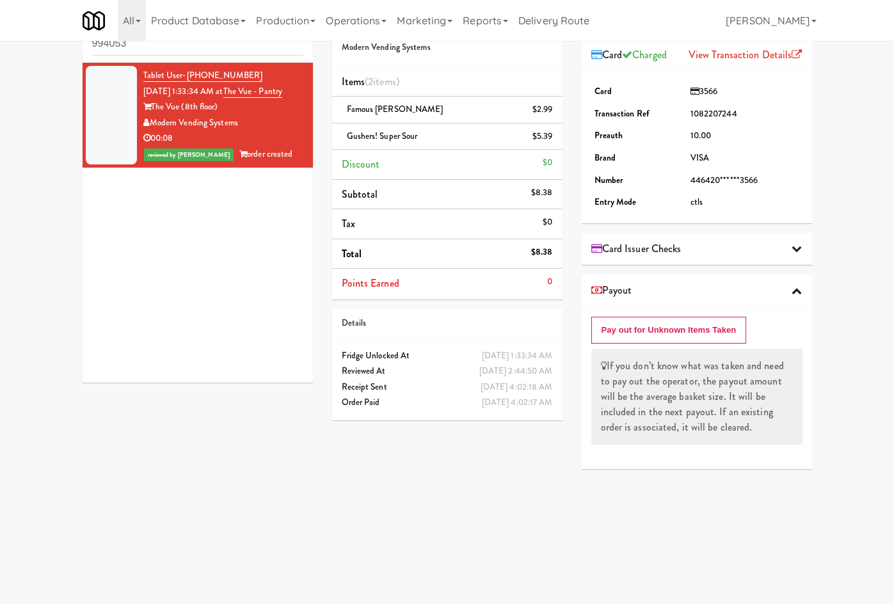
click at [760, 295] on div "Payout" at bounding box center [697, 290] width 211 height 19
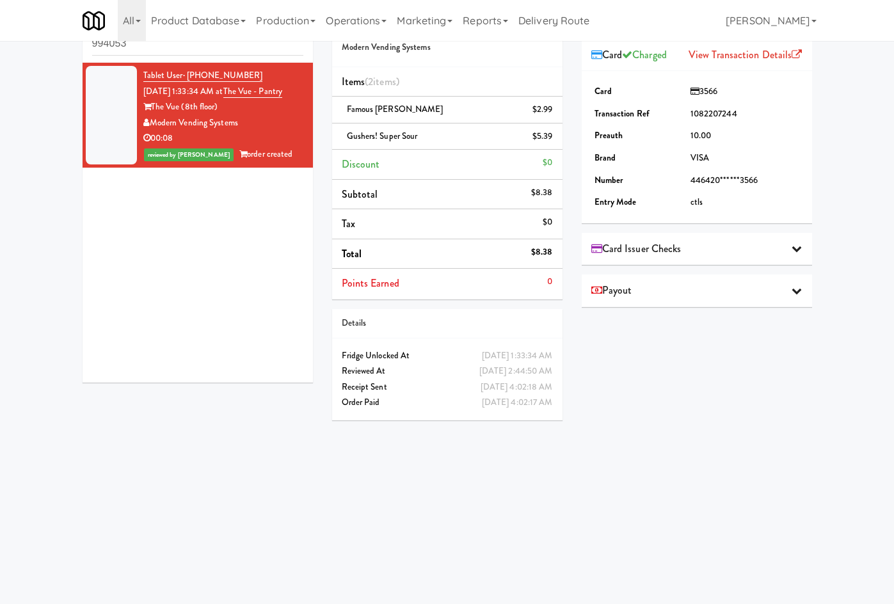
click at [779, 257] on div "Card Issuer Checks" at bounding box center [697, 248] width 211 height 19
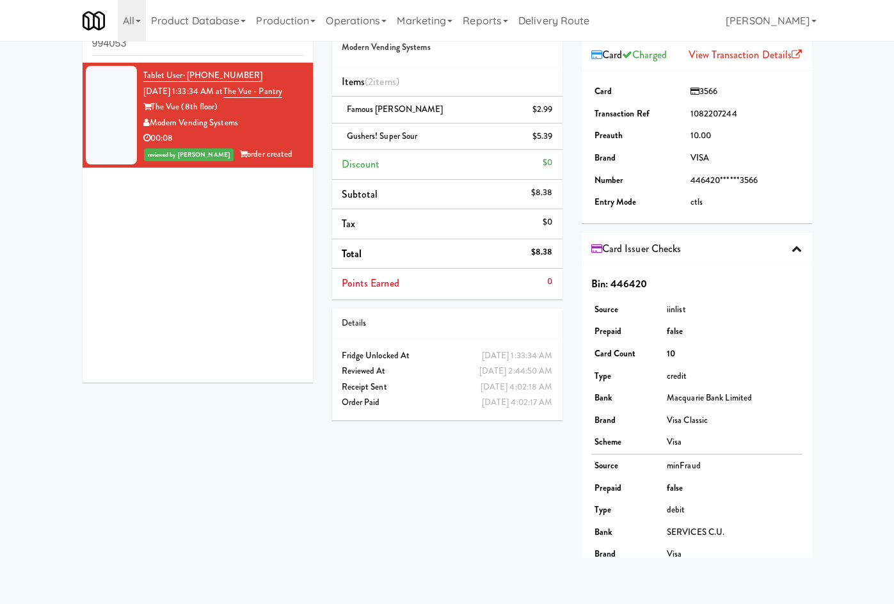
click at [779, 258] on div "Card Issuer Checks" at bounding box center [697, 248] width 211 height 19
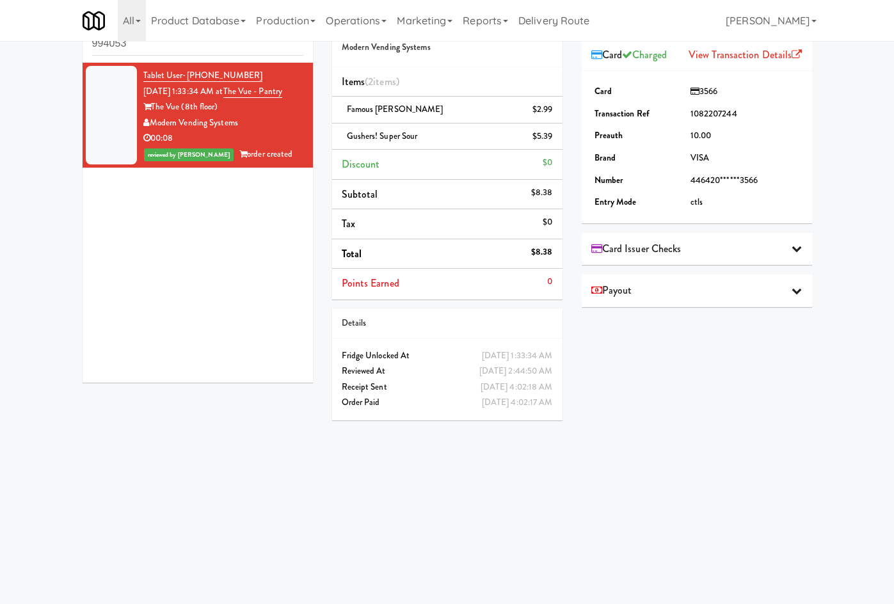
click at [194, 81] on div "Tablet User · (512) 817-6473 [DATE] 1:33:34 AM at The Vue - Pantry The Vue (8th…" at bounding box center [223, 115] width 160 height 95
drag, startPoint x: 259, startPoint y: 92, endPoint x: 188, endPoint y: 85, distance: 70.8
click at [188, 85] on div "Tablet User · (512) 817-6473 Sep 8, 2025 1:33:34 AM at The Vue - Pantry The Vue…" at bounding box center [223, 115] width 160 height 95
copy link "The Vue - Pantry"
click at [189, 52] on input "994053" at bounding box center [197, 44] width 211 height 24
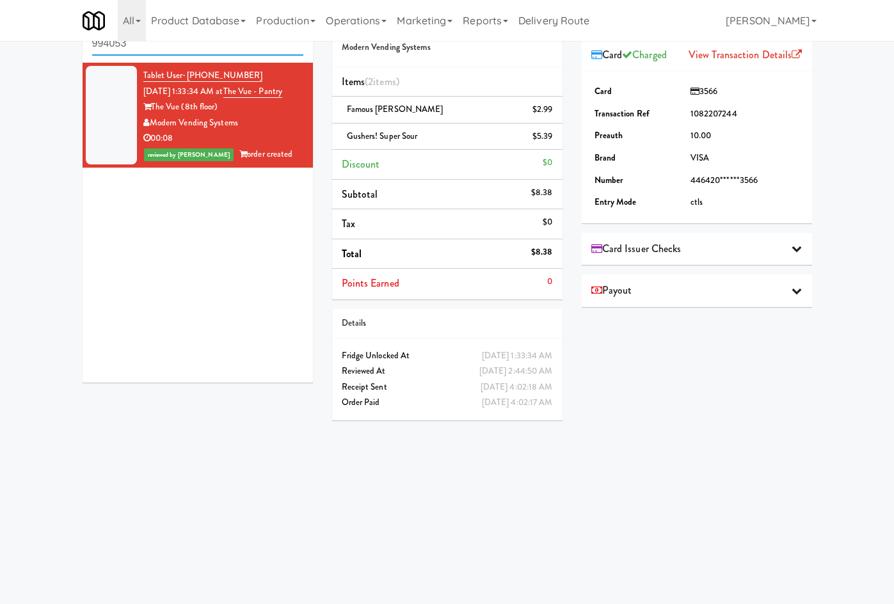
click at [189, 52] on input "994053" at bounding box center [197, 44] width 211 height 24
drag, startPoint x: 189, startPoint y: 52, endPoint x: 242, endPoint y: 4, distance: 71.6
click at [188, 52] on input "994053" at bounding box center [197, 44] width 211 height 24
paste input "The Vue - Pantry"
type input "The Vue - Pantry"
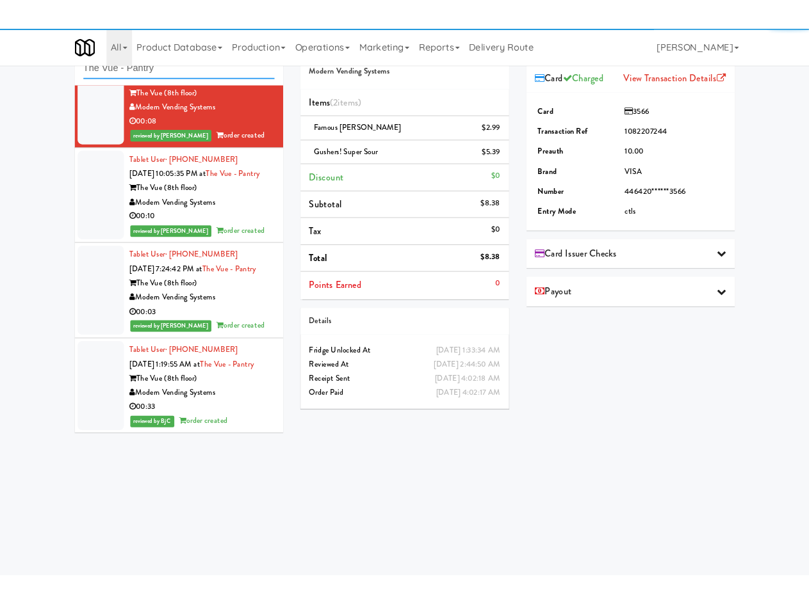
scroll to position [668, 0]
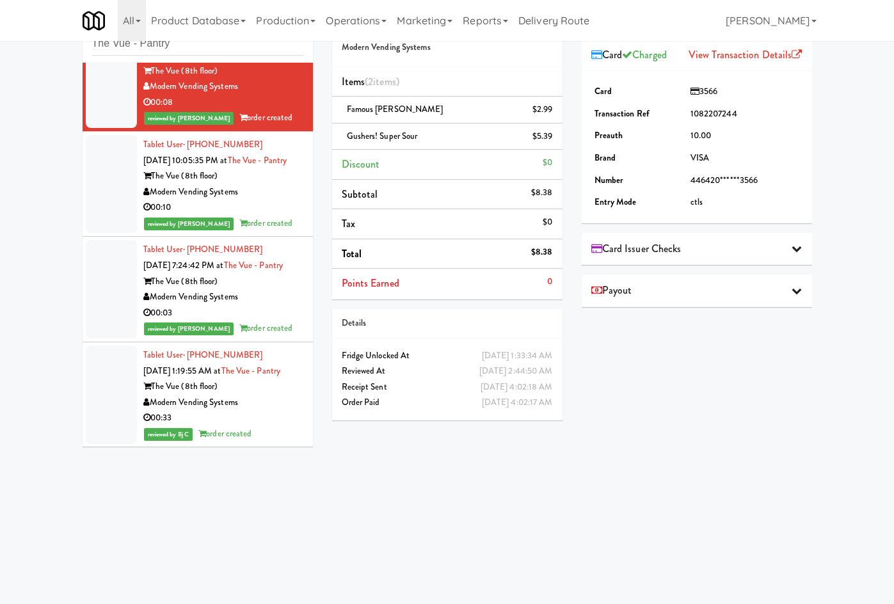
drag, startPoint x: 195, startPoint y: 92, endPoint x: 95, endPoint y: 86, distance: 99.4
click at [143, 86] on div "Modern Vending Systems" at bounding box center [223, 87] width 160 height 16
copy div "Modern Vending Systems"
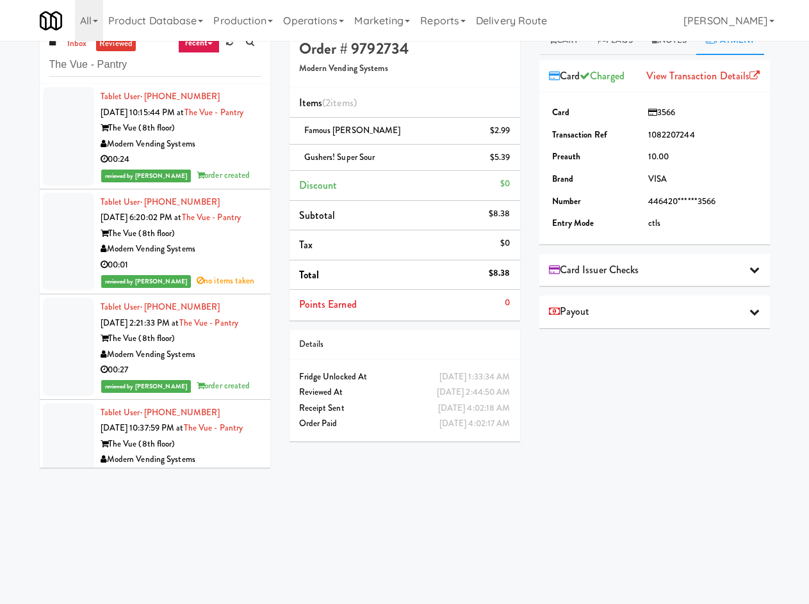
scroll to position [0, 0]
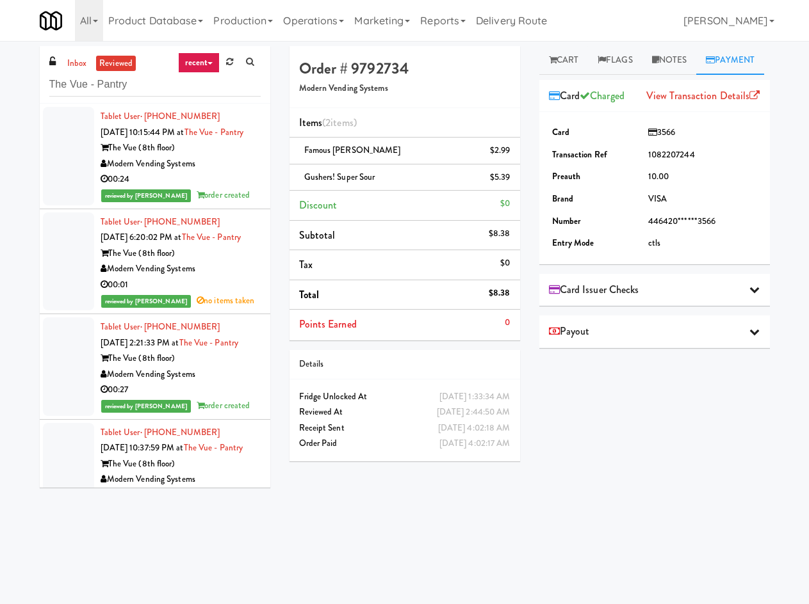
click at [209, 262] on div "The Vue (8th floor)" at bounding box center [181, 254] width 160 height 16
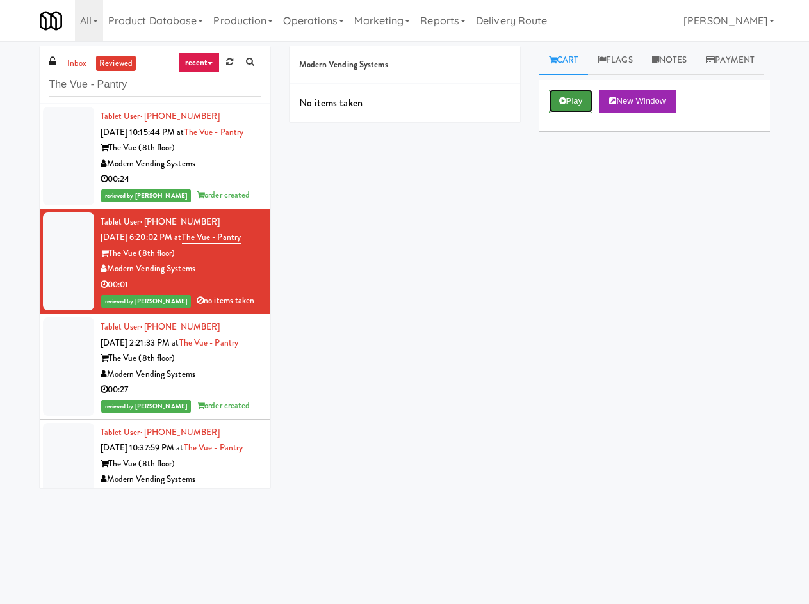
click at [579, 113] on button "Play" at bounding box center [571, 101] width 44 height 23
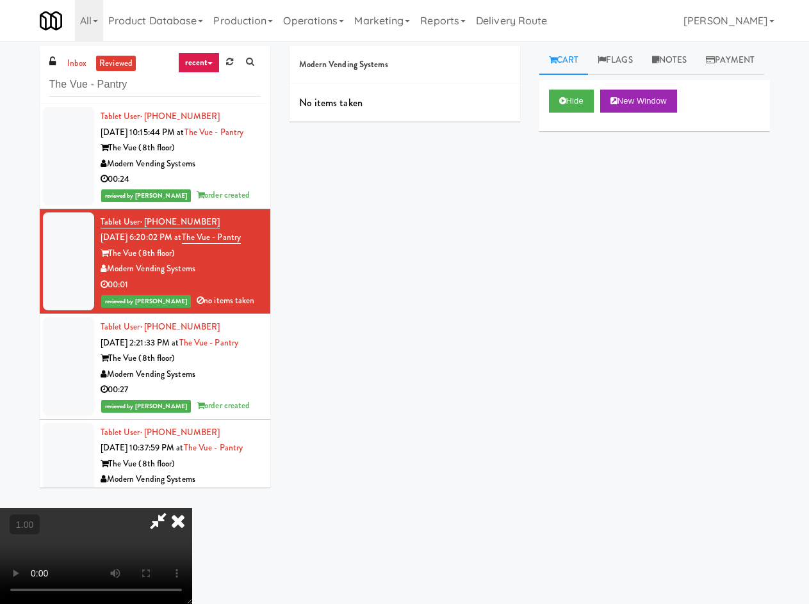
click at [192, 508] on icon at bounding box center [178, 521] width 28 height 26
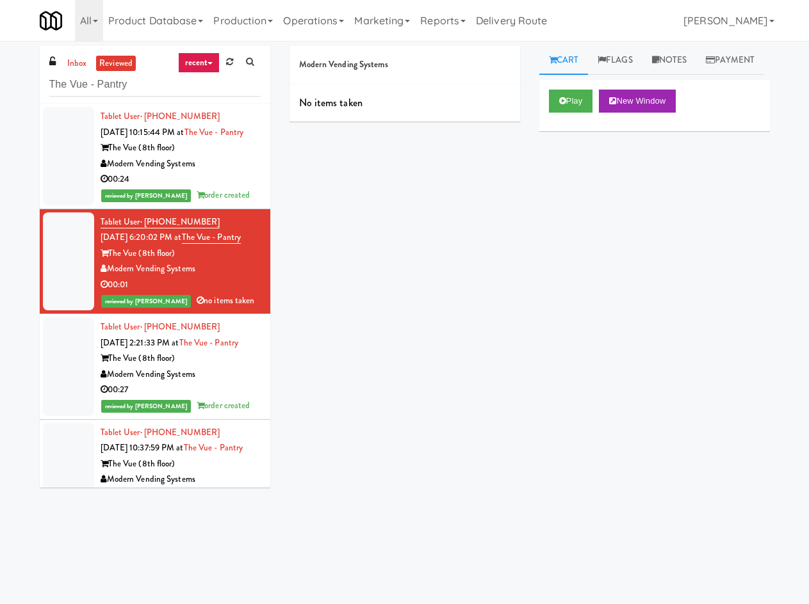
click at [221, 367] on div "The Vue (8th floor)" at bounding box center [181, 359] width 160 height 16
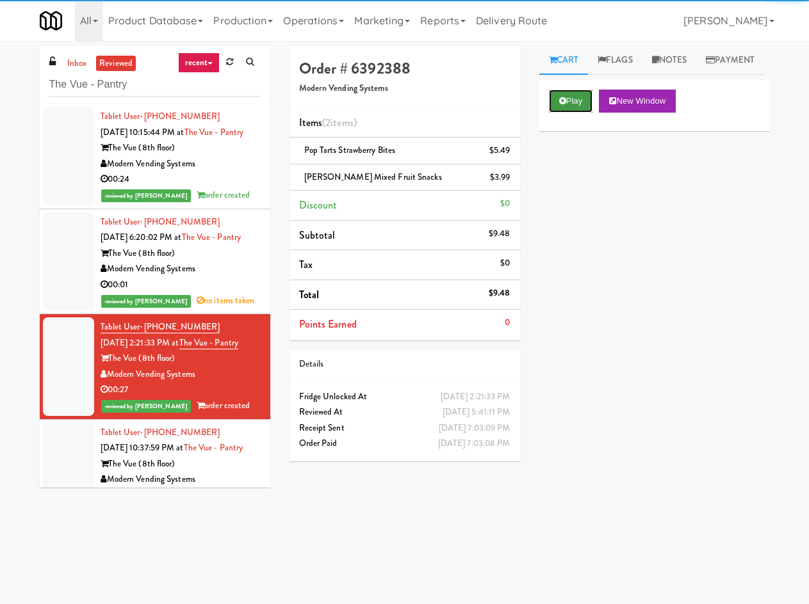
click at [558, 113] on button "Play" at bounding box center [571, 101] width 44 height 23
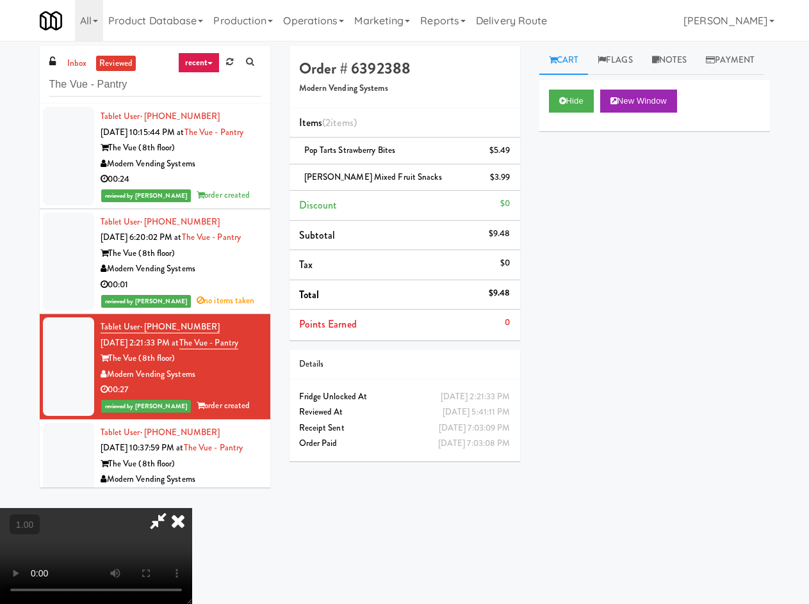
click at [192, 508] on video at bounding box center [96, 556] width 192 height 96
click at [192, 508] on icon at bounding box center [178, 521] width 28 height 26
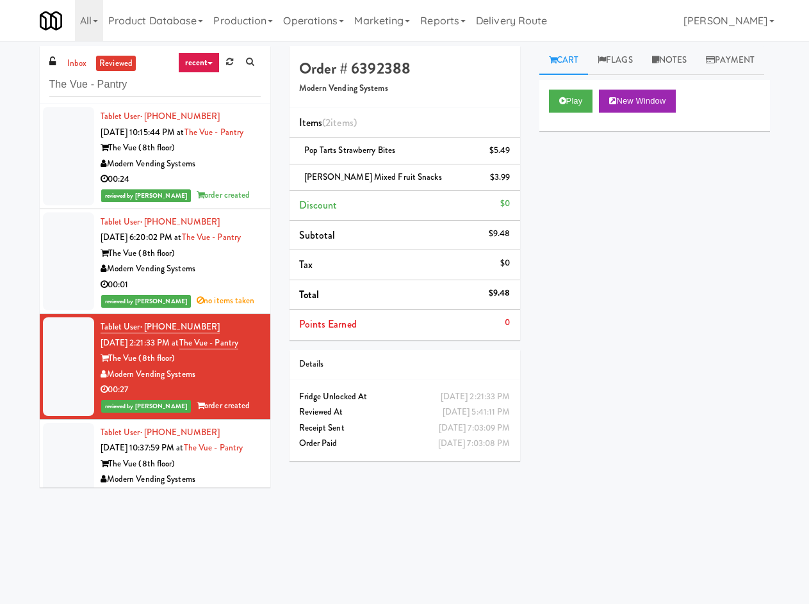
scroll to position [149, 0]
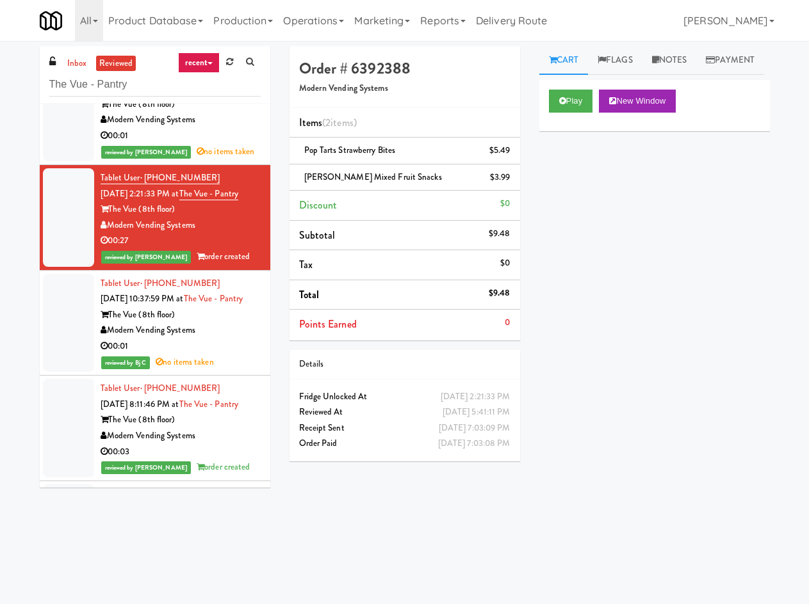
click at [222, 339] on div "Modern Vending Systems" at bounding box center [181, 331] width 160 height 16
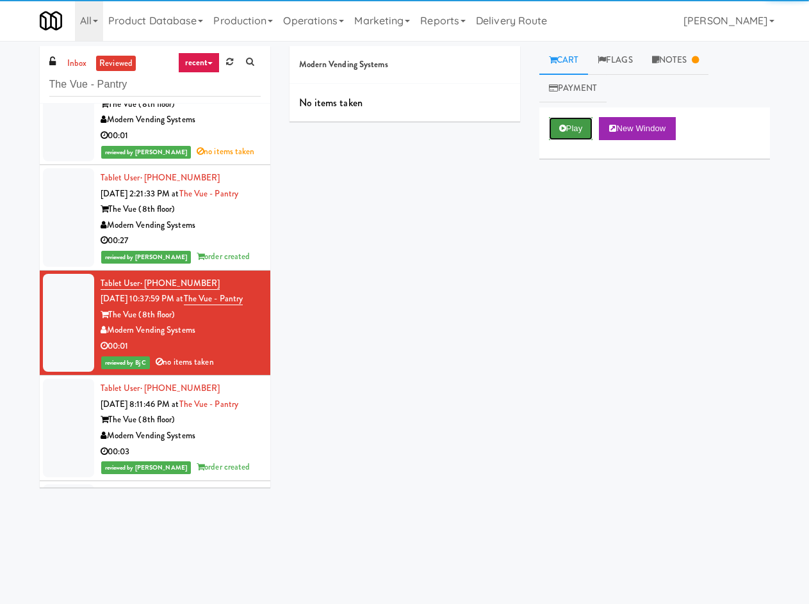
click at [568, 130] on button "Play" at bounding box center [571, 128] width 44 height 23
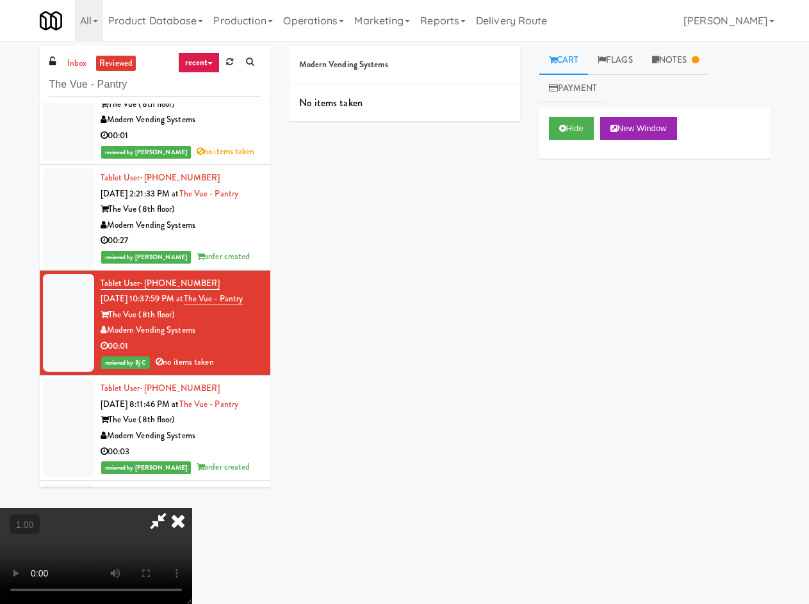
click at [192, 508] on icon at bounding box center [178, 521] width 28 height 26
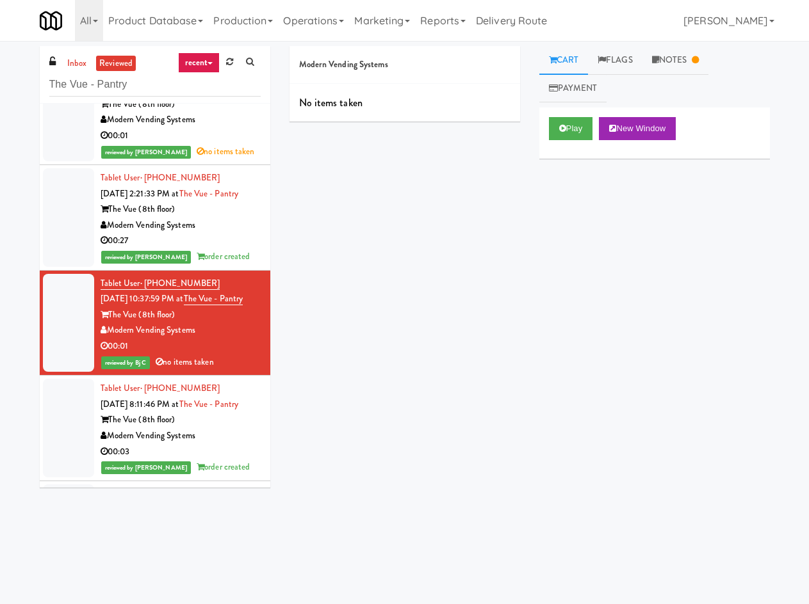
scroll to position [299, 0]
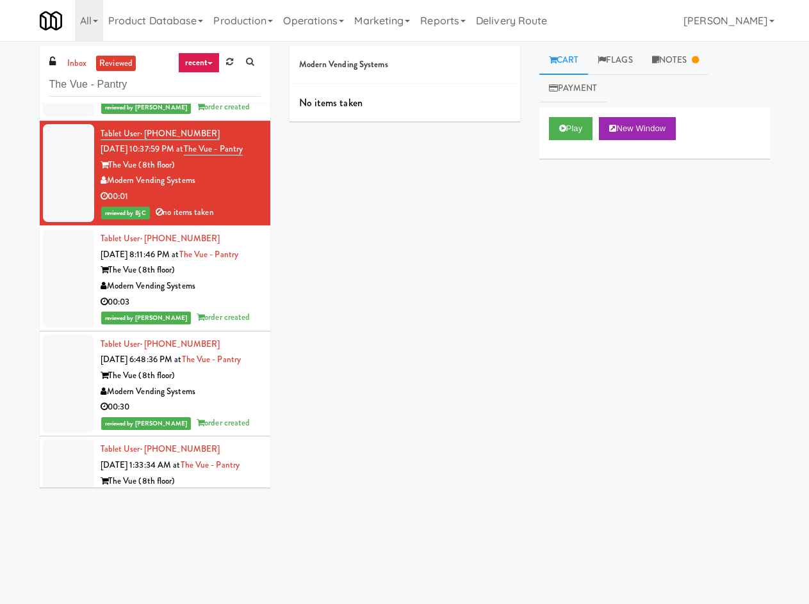
click at [185, 279] on div "The Vue (8th floor)" at bounding box center [181, 271] width 160 height 16
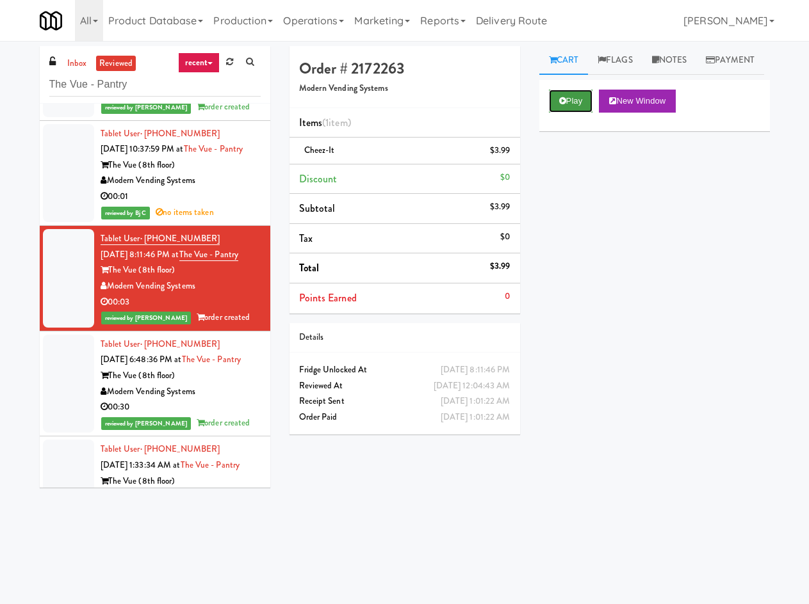
click at [577, 113] on button "Play" at bounding box center [571, 101] width 44 height 23
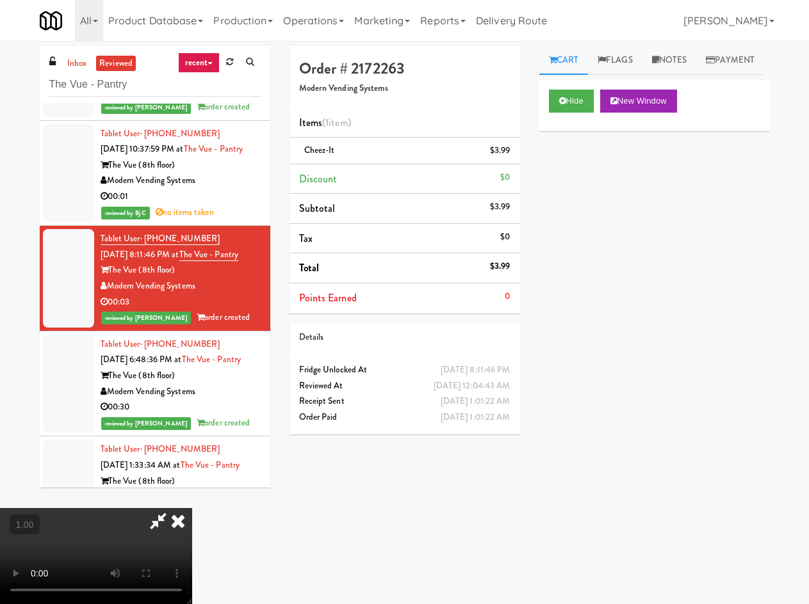
click at [192, 508] on video at bounding box center [96, 556] width 192 height 96
click at [173, 508] on icon at bounding box center [157, 521] width 29 height 26
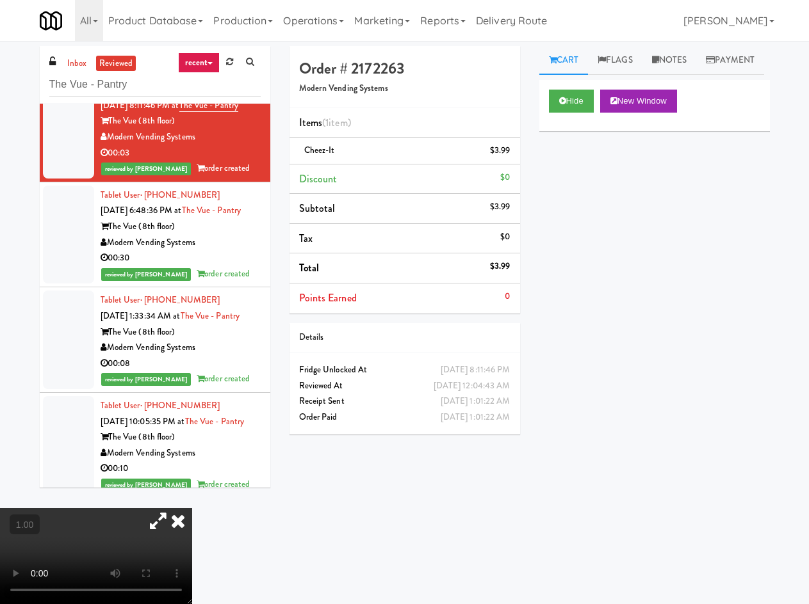
click at [230, 235] on div "The Vue (8th floor)" at bounding box center [181, 227] width 160 height 16
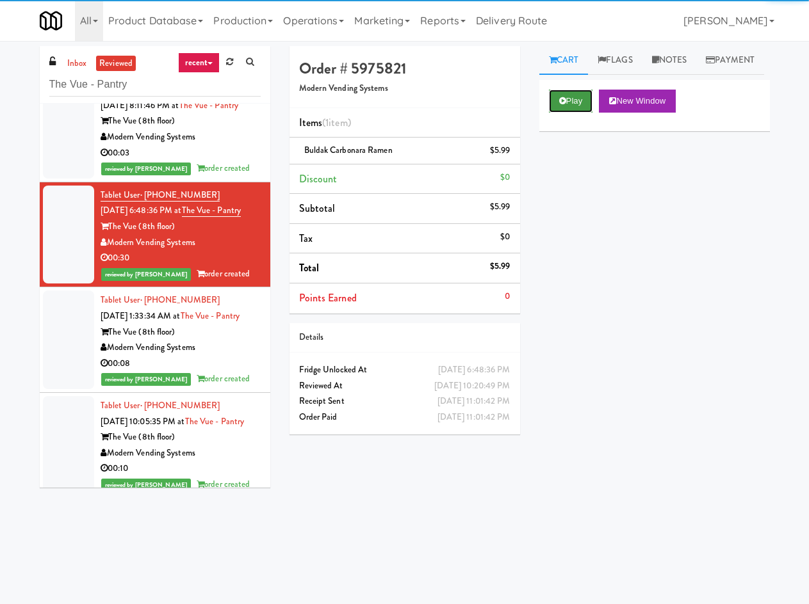
click at [570, 113] on button "Play" at bounding box center [571, 101] width 44 height 23
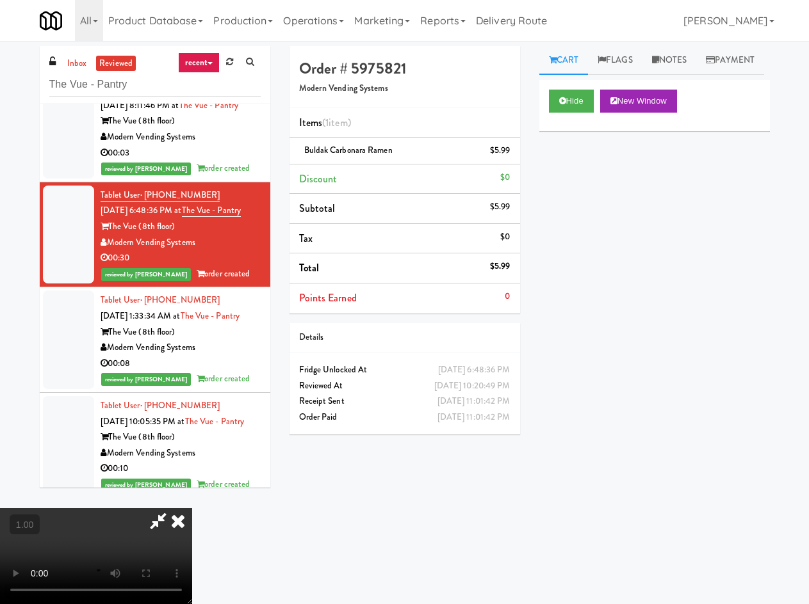
drag, startPoint x: 478, startPoint y: 336, endPoint x: 414, endPoint y: 371, distance: 72.2
click at [192, 508] on icon at bounding box center [178, 521] width 28 height 26
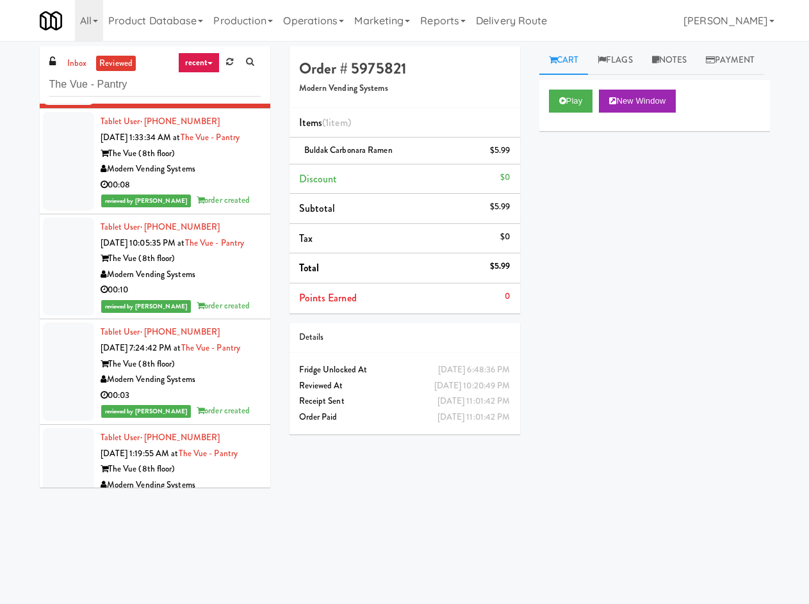
scroll to position [597, 0]
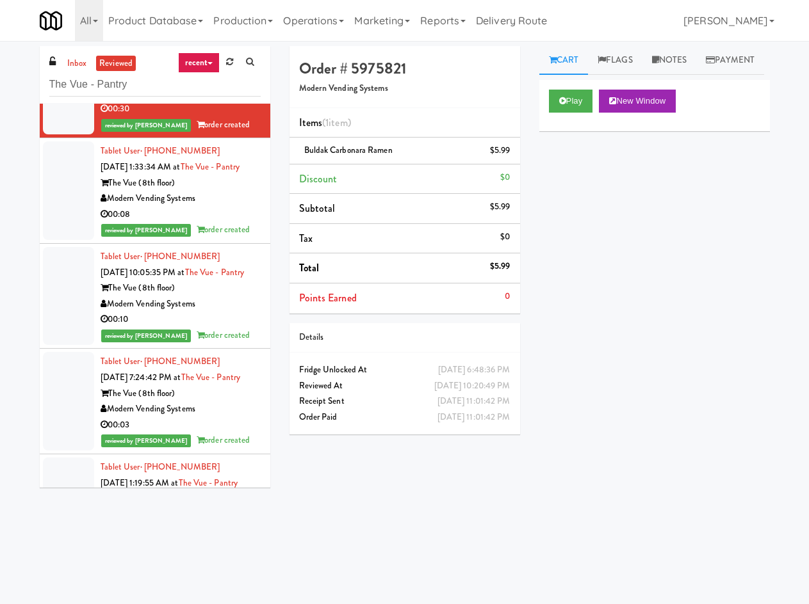
click at [218, 191] on div "The Vue (8th floor)" at bounding box center [181, 183] width 160 height 16
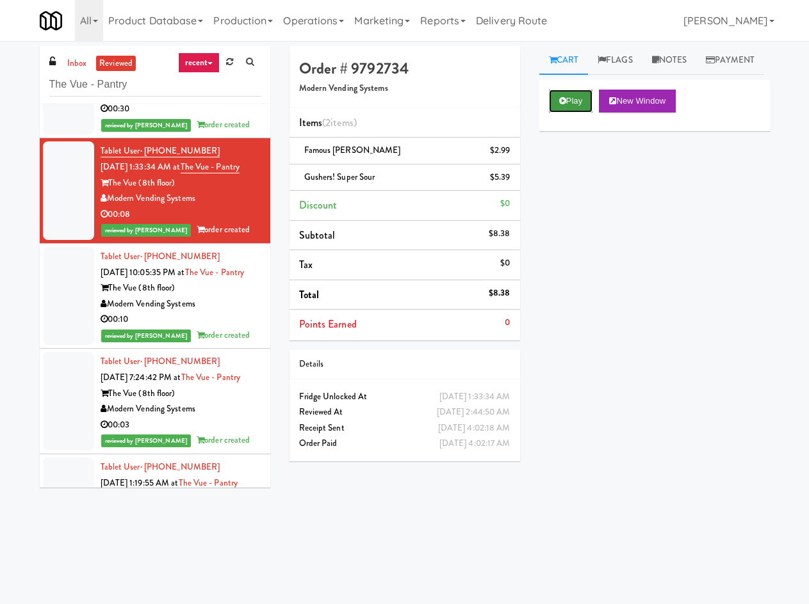
click at [576, 113] on button "Play" at bounding box center [571, 101] width 44 height 23
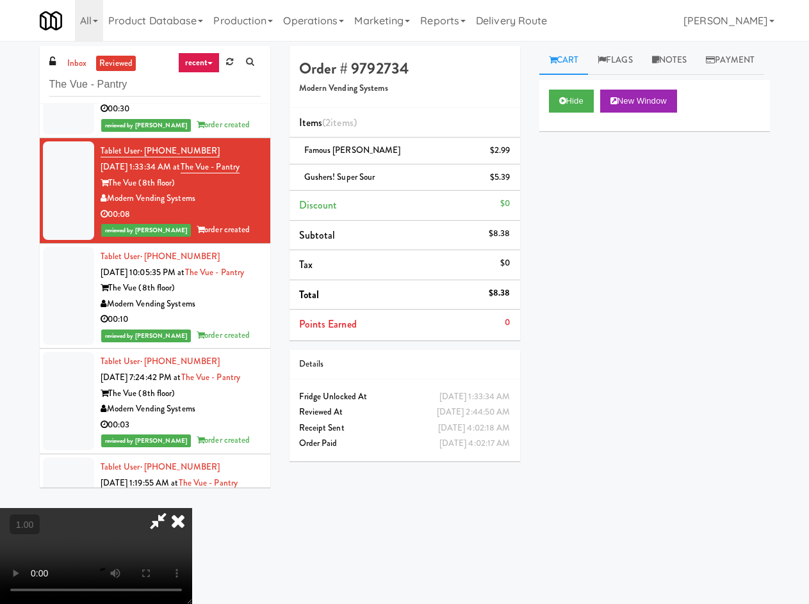
click at [192, 508] on video at bounding box center [96, 556] width 192 height 96
click at [192, 508] on icon at bounding box center [178, 521] width 28 height 26
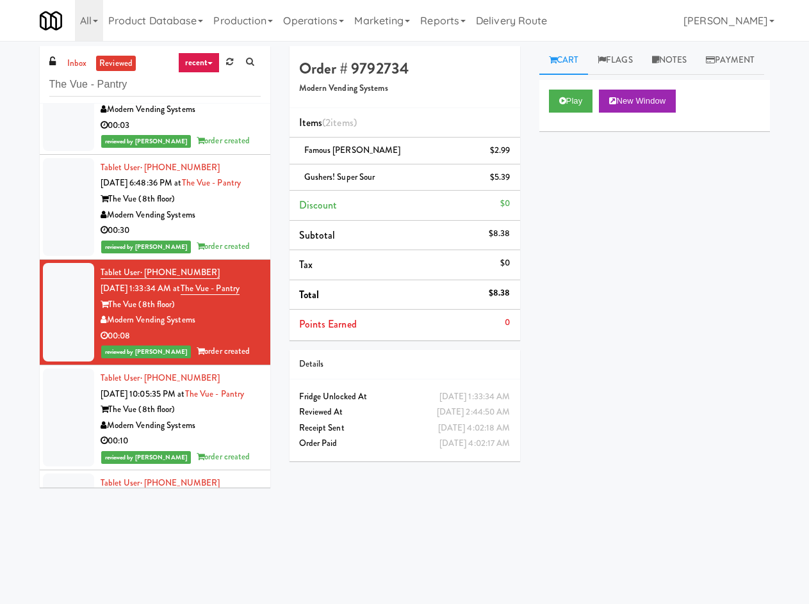
scroll to position [448, 0]
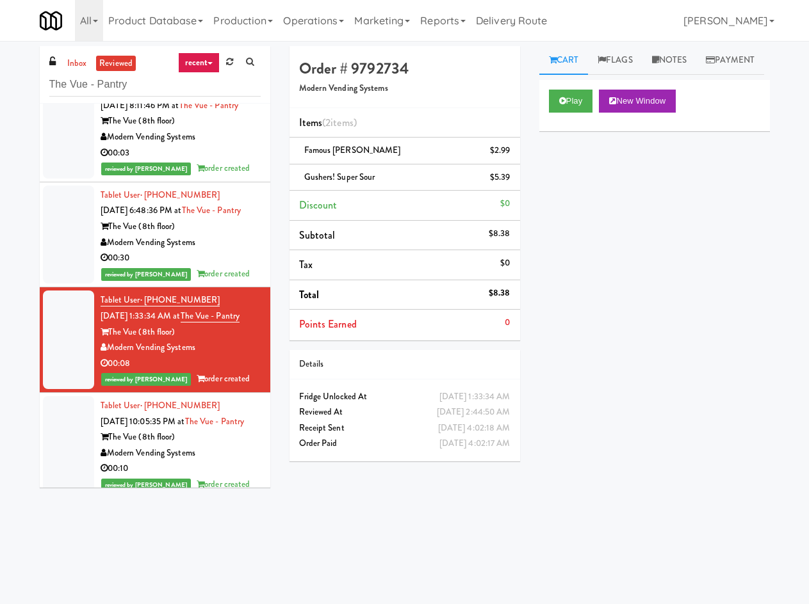
click at [364, 74] on h4 "Order # 9792734" at bounding box center [404, 68] width 211 height 17
copy h4 "9792734"
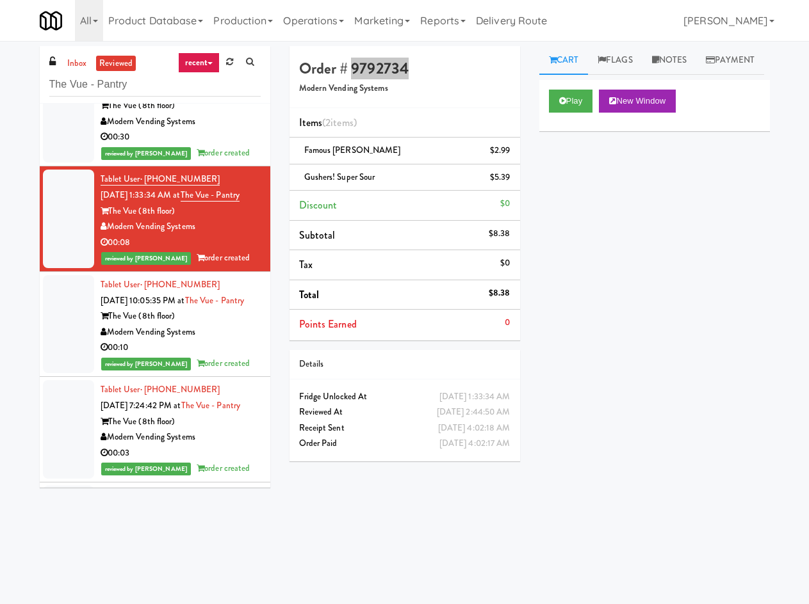
scroll to position [597, 0]
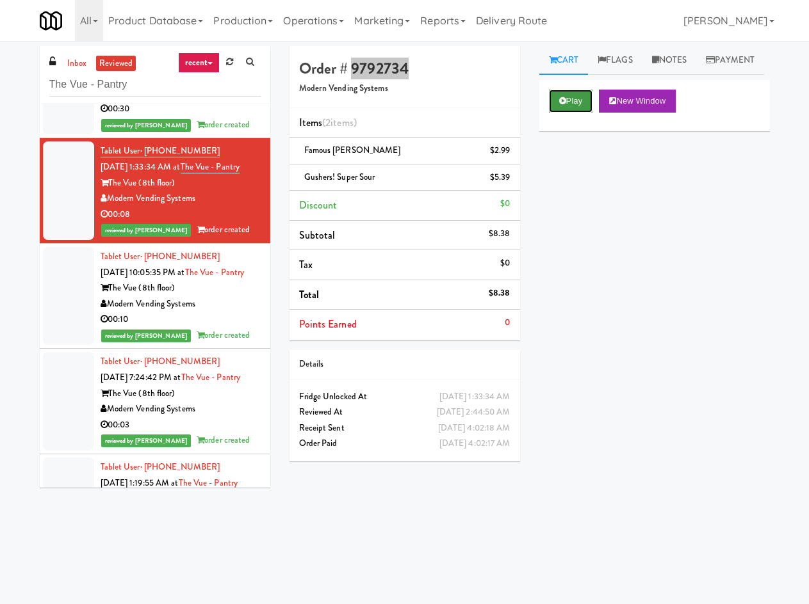
click at [570, 113] on button "Play" at bounding box center [571, 101] width 44 height 23
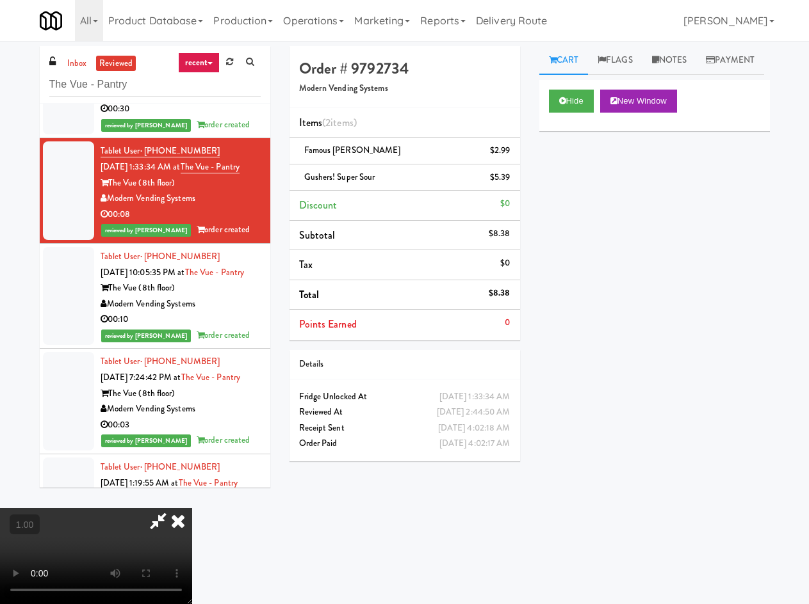
click at [192, 508] on icon at bounding box center [178, 521] width 28 height 26
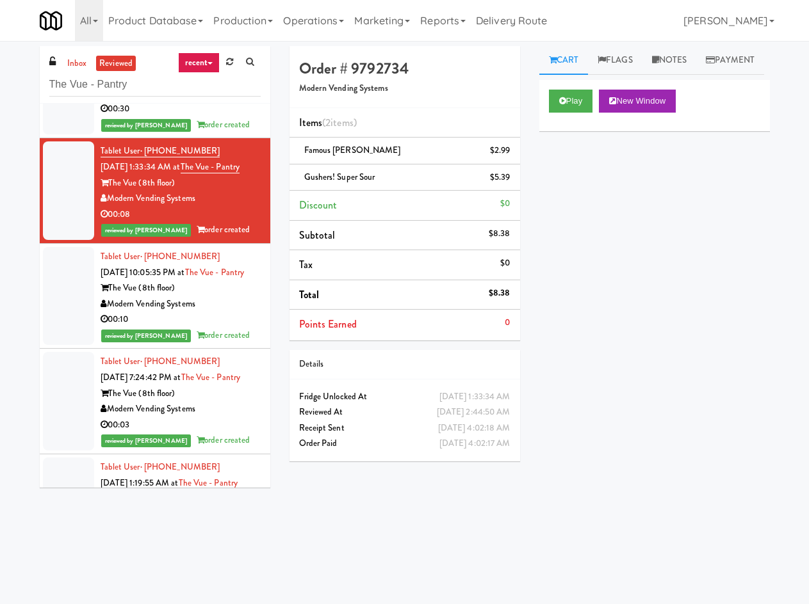
click at [234, 102] on div "Modern Vending Systems" at bounding box center [181, 94] width 160 height 16
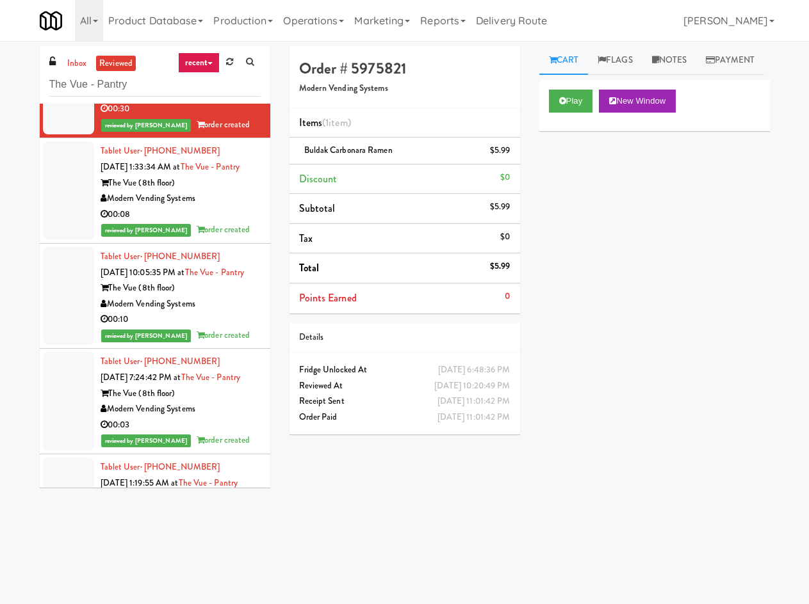
click at [378, 60] on h4 "Order # 5975821" at bounding box center [404, 68] width 211 height 17
copy h4 "5975821"
click at [564, 113] on button "Play" at bounding box center [571, 101] width 44 height 23
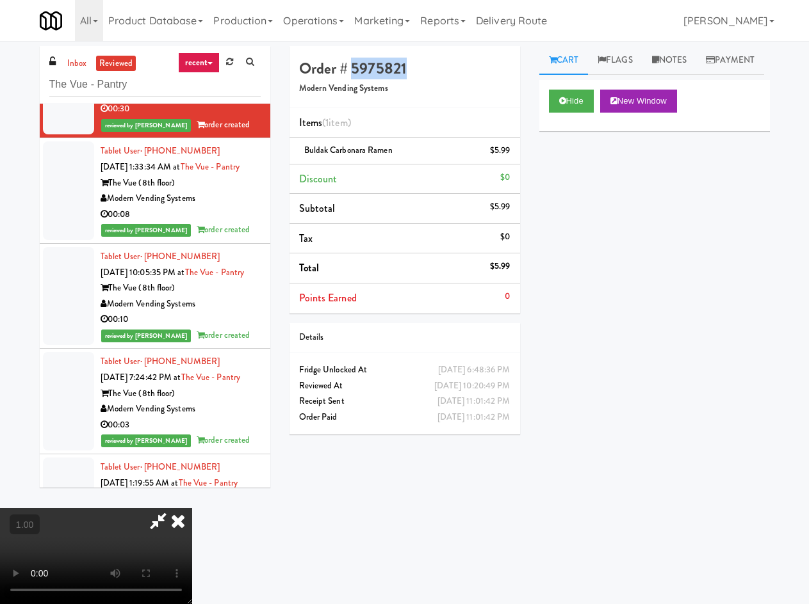
click at [192, 508] on video at bounding box center [96, 556] width 192 height 96
click at [374, 72] on h4 "Order # 5975821" at bounding box center [404, 68] width 211 height 17
click at [192, 508] on video at bounding box center [96, 556] width 192 height 96
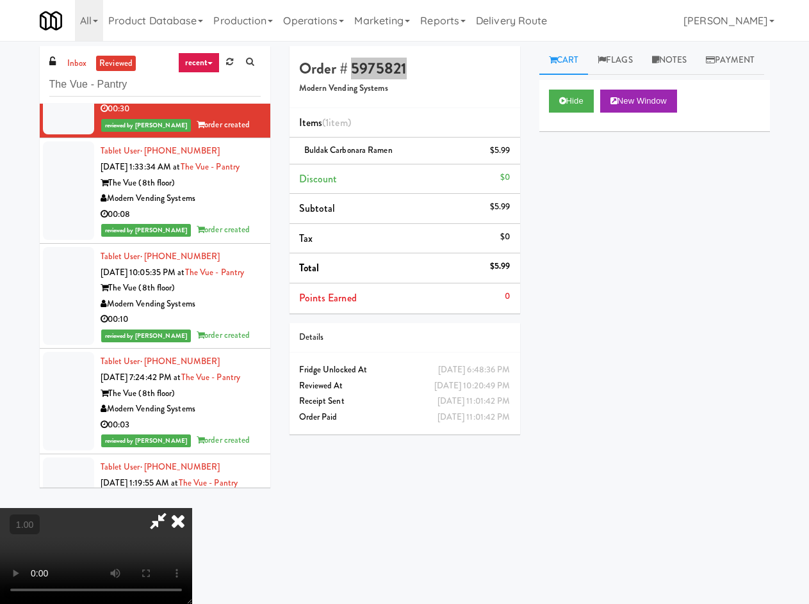
click at [192, 508] on video at bounding box center [96, 556] width 192 height 96
click at [192, 508] on icon at bounding box center [178, 521] width 28 height 26
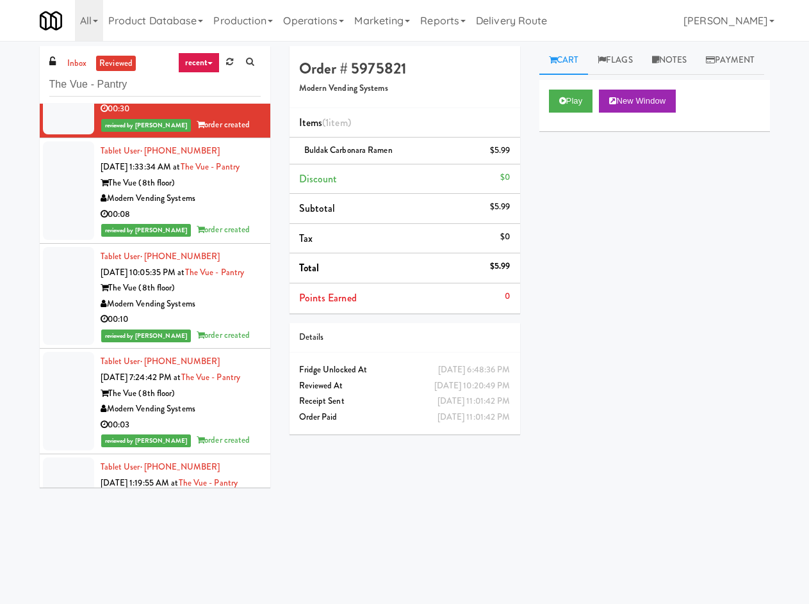
scroll to position [448, 0]
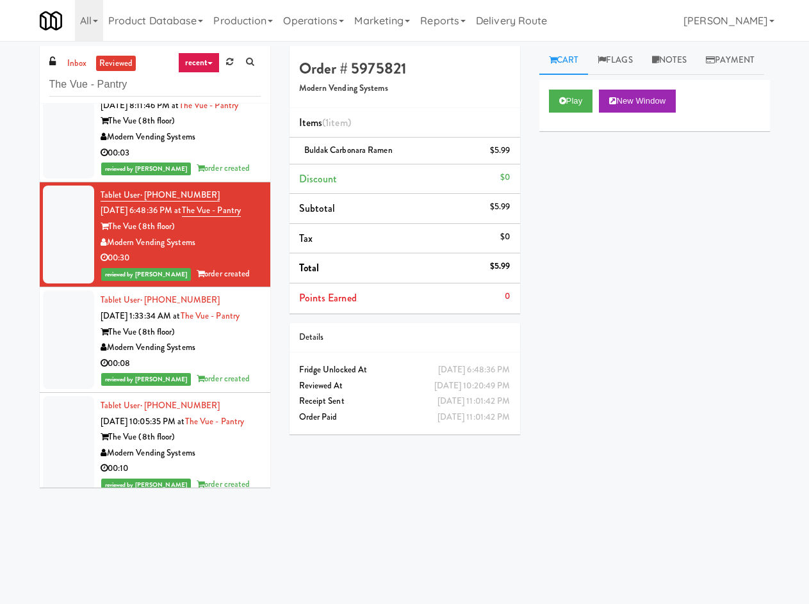
drag, startPoint x: 241, startPoint y: 446, endPoint x: 264, endPoint y: 417, distance: 37.3
click at [240, 341] on div "The Vue (8th floor)" at bounding box center [181, 333] width 160 height 16
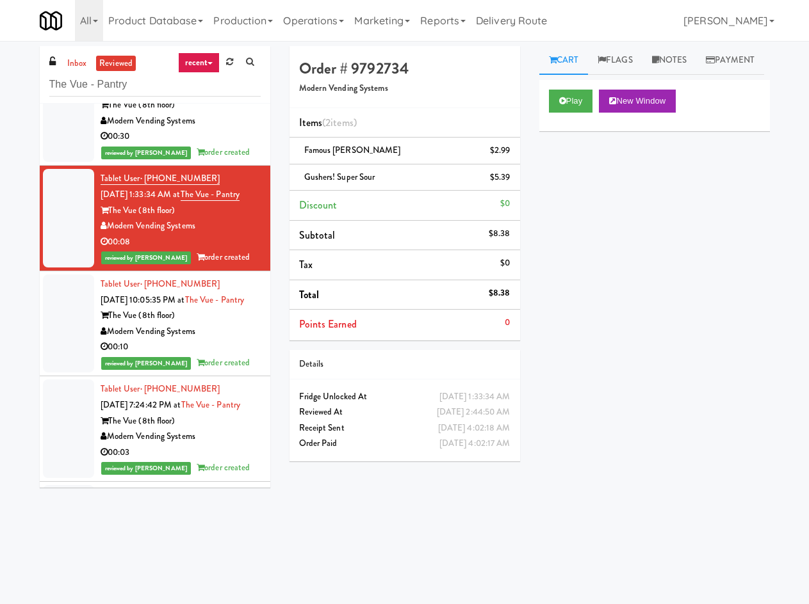
scroll to position [597, 0]
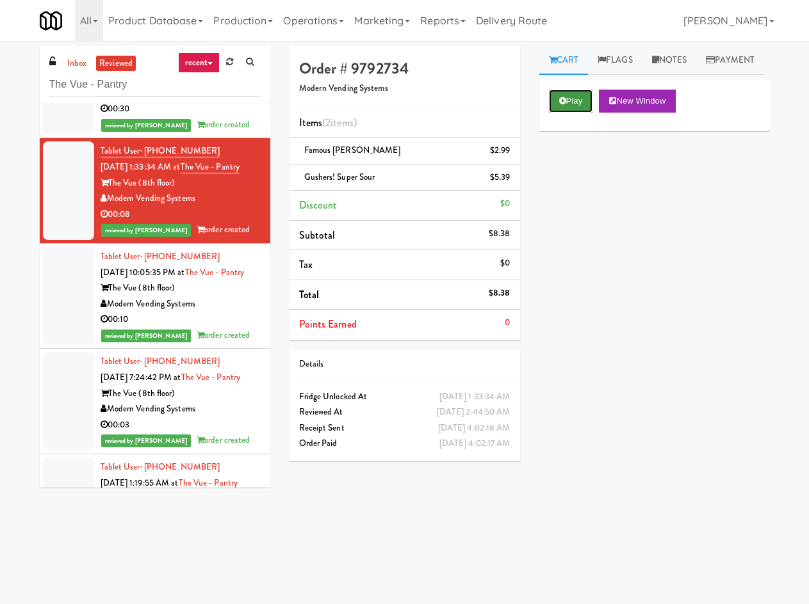
click at [564, 113] on button "Play" at bounding box center [571, 101] width 44 height 23
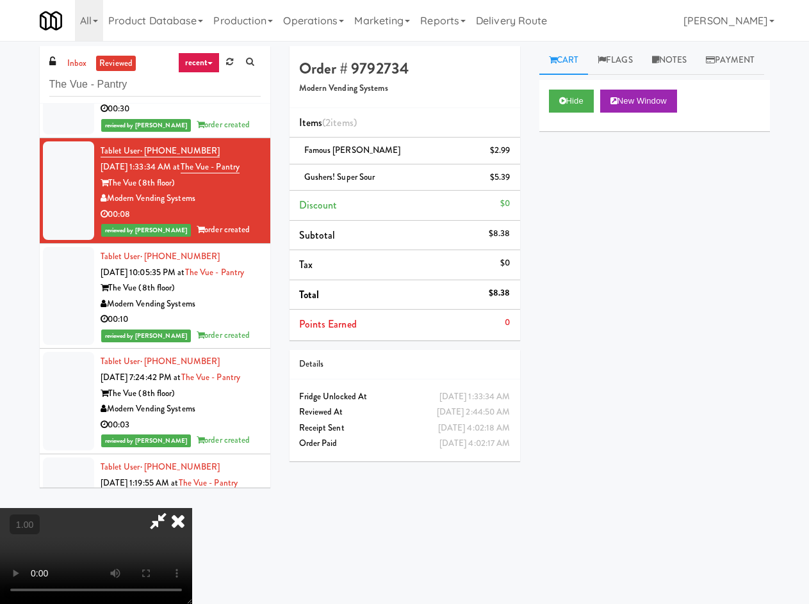
click at [186, 537] on video at bounding box center [96, 556] width 192 height 96
click at [192, 508] on icon at bounding box center [178, 521] width 28 height 26
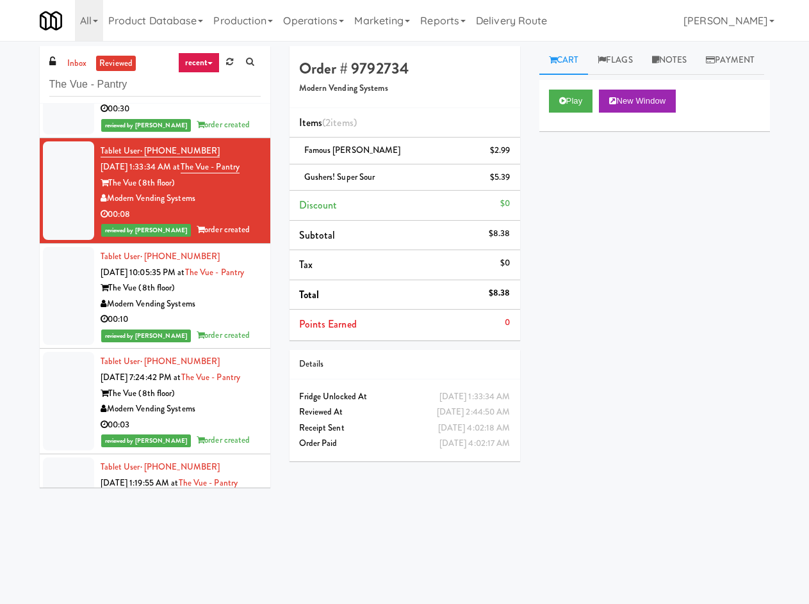
scroll to position [448, 0]
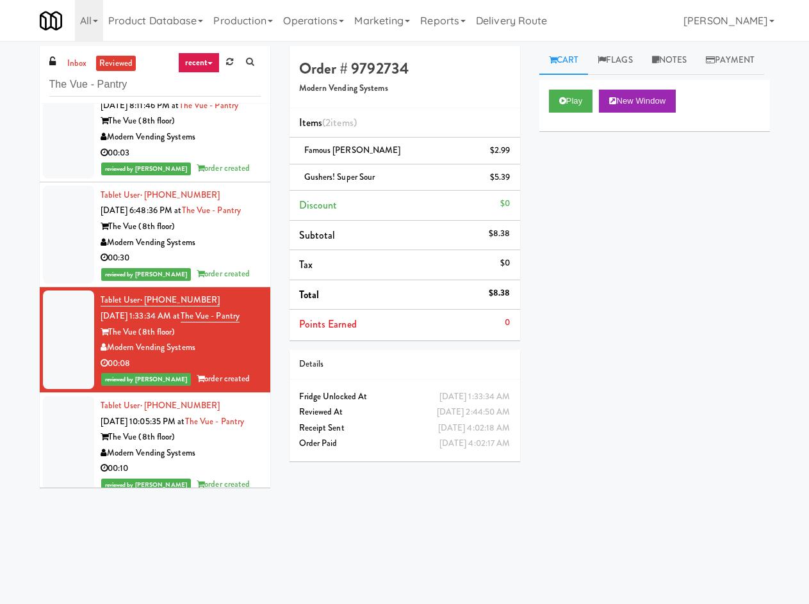
click at [227, 251] on div "Modern Vending Systems" at bounding box center [181, 243] width 160 height 16
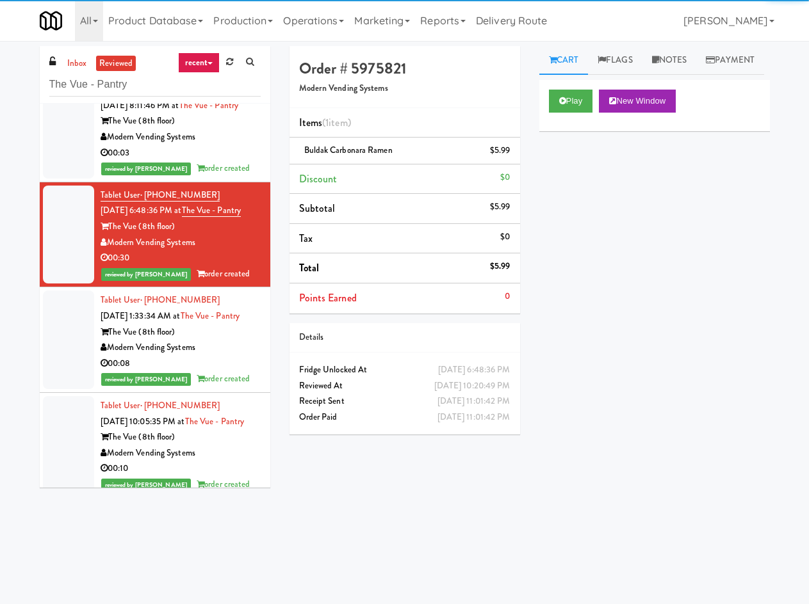
click at [233, 145] on div "Modern Vending Systems" at bounding box center [181, 137] width 160 height 16
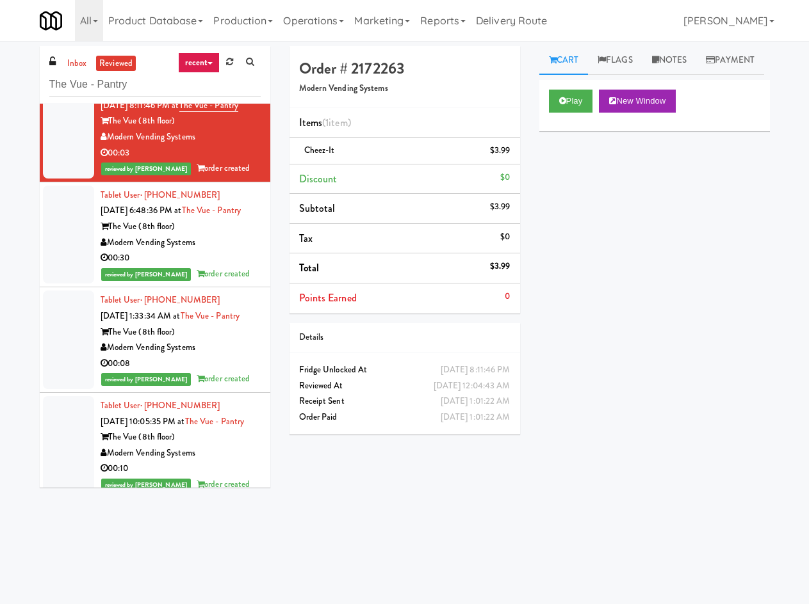
scroll to position [299, 0]
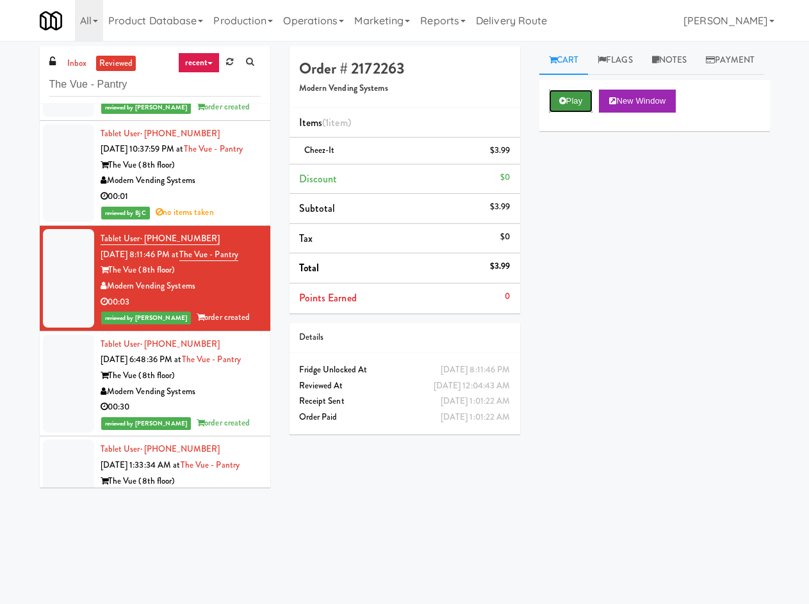
click at [577, 113] on button "Play" at bounding box center [571, 101] width 44 height 23
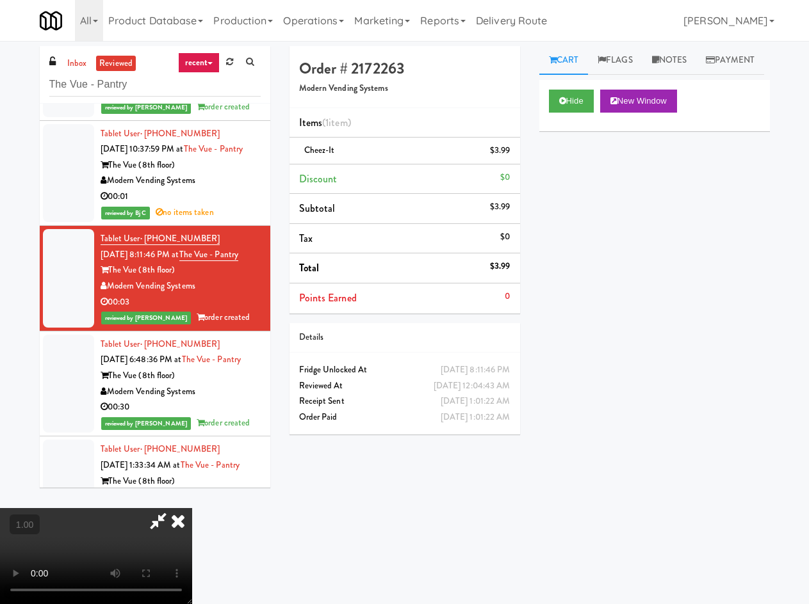
drag, startPoint x: 477, startPoint y: 344, endPoint x: 296, endPoint y: 282, distance: 191.5
click at [192, 508] on icon at bounding box center [178, 521] width 28 height 26
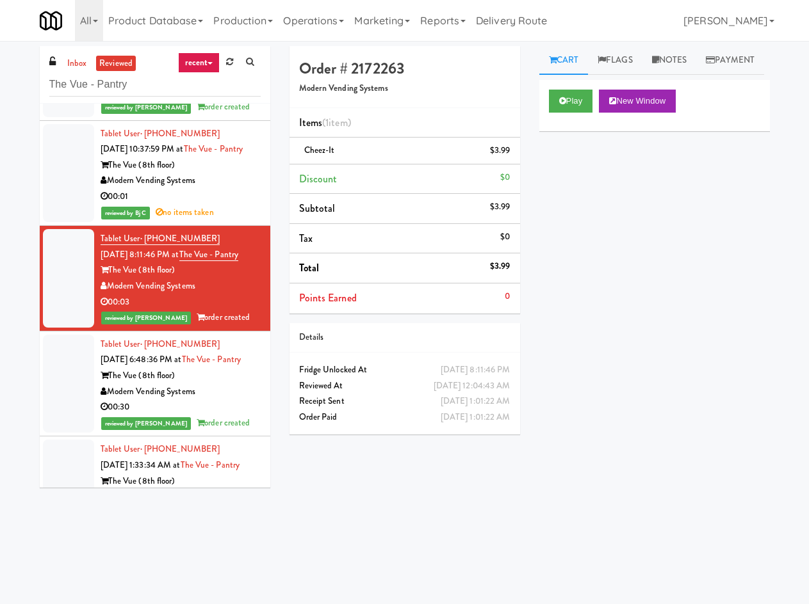
click at [232, 189] on div "Modern Vending Systems" at bounding box center [181, 181] width 160 height 16
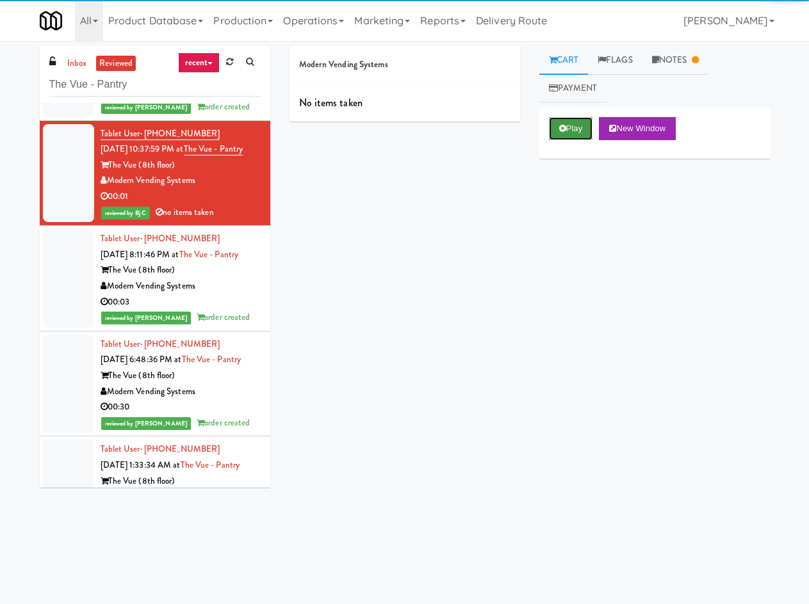
click at [558, 137] on button "Play" at bounding box center [571, 128] width 44 height 23
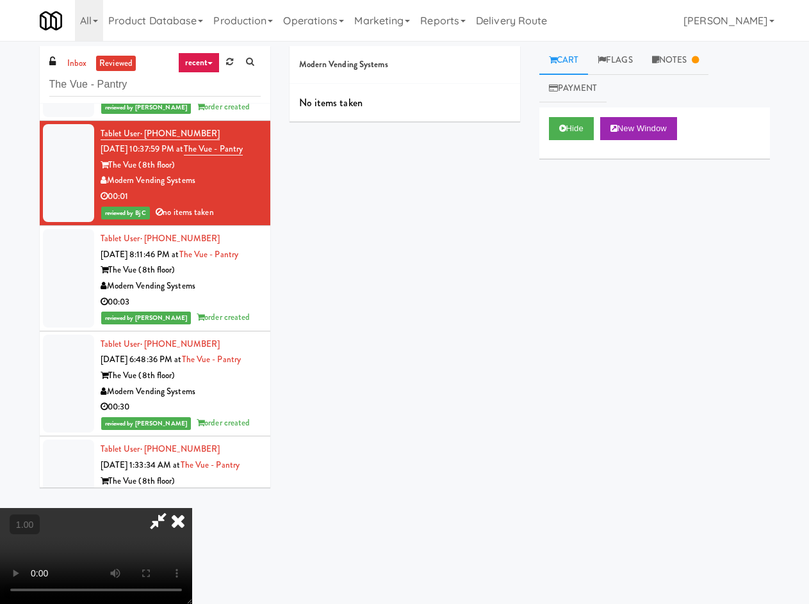
drag, startPoint x: 473, startPoint y: 342, endPoint x: 313, endPoint y: 328, distance: 160.0
click at [192, 508] on div at bounding box center [96, 556] width 192 height 96
drag, startPoint x: 473, startPoint y: 341, endPoint x: 198, endPoint y: 328, distance: 274.9
click at [192, 508] on icon at bounding box center [178, 521] width 28 height 26
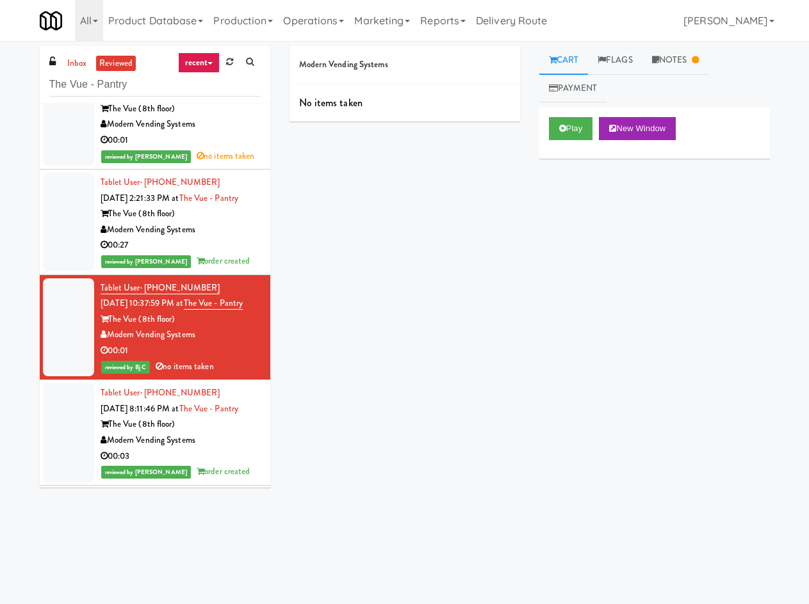
scroll to position [149, 0]
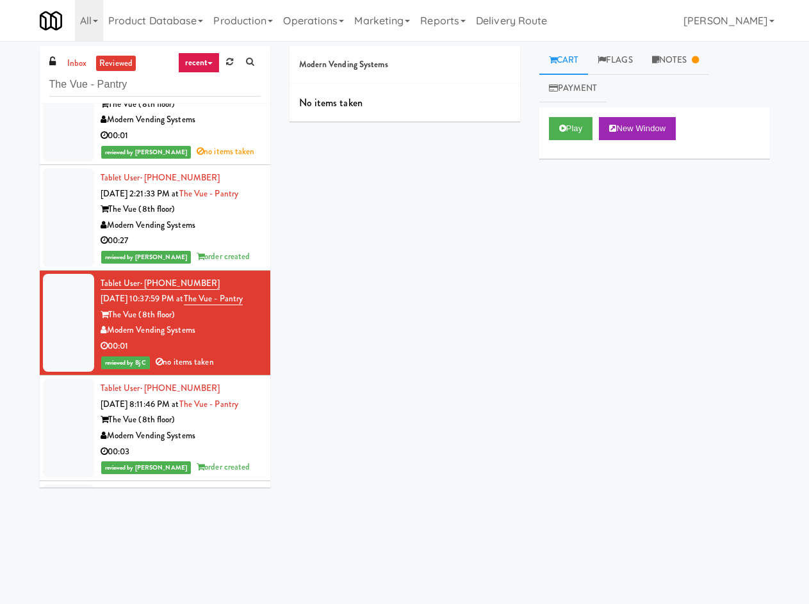
click at [237, 234] on div "Modern Vending Systems" at bounding box center [181, 226] width 160 height 16
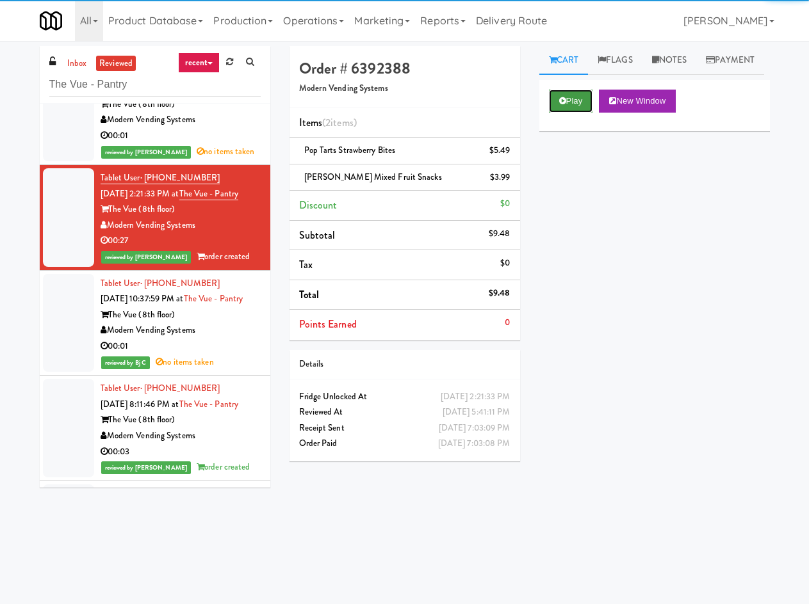
click at [569, 113] on button "Play" at bounding box center [571, 101] width 44 height 23
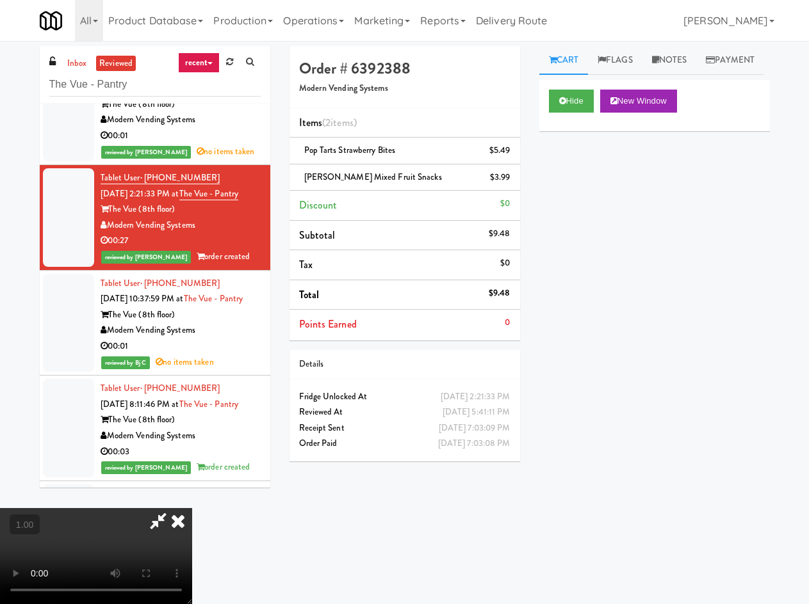
drag, startPoint x: 474, startPoint y: 340, endPoint x: 437, endPoint y: 287, distance: 64.8
click at [192, 508] on icon at bounding box center [178, 521] width 28 height 26
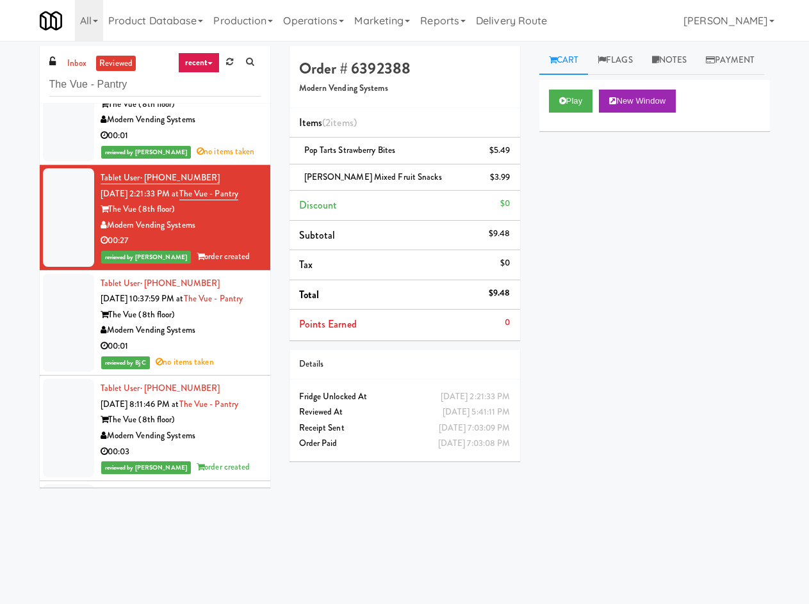
click at [182, 128] on div "Modern Vending Systems" at bounding box center [181, 120] width 160 height 16
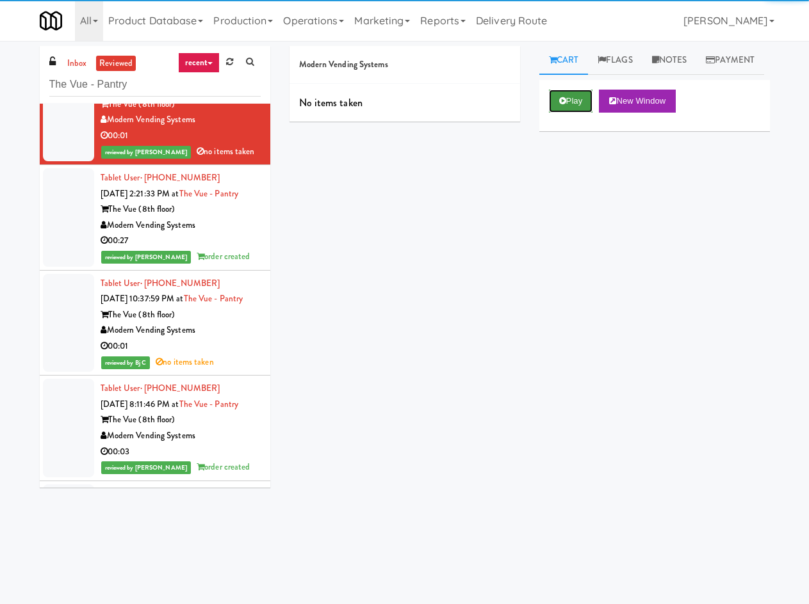
click at [575, 113] on button "Play" at bounding box center [571, 101] width 44 height 23
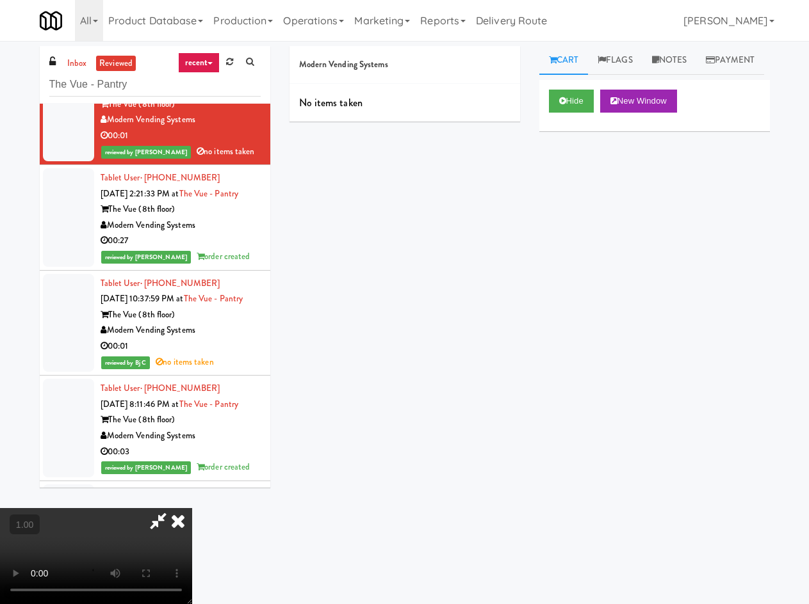
click at [192, 508] on video at bounding box center [96, 556] width 192 height 96
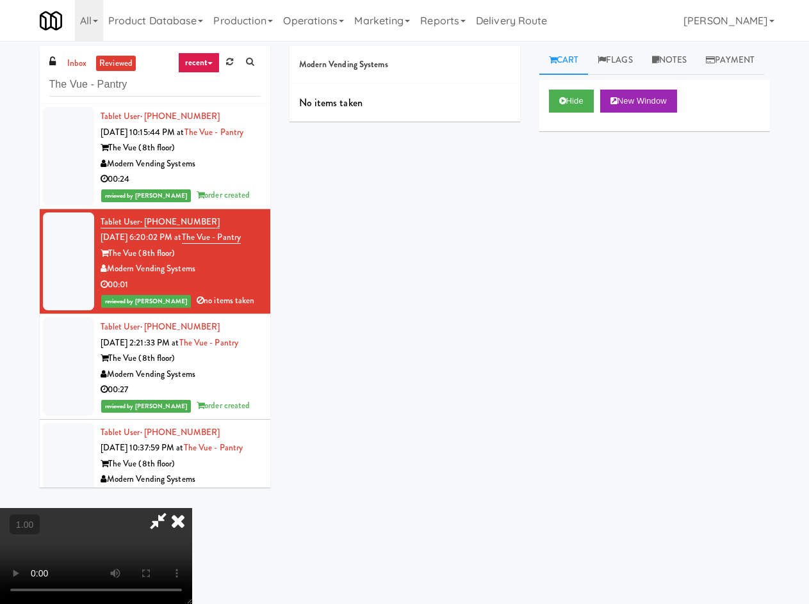
scroll to position [149, 0]
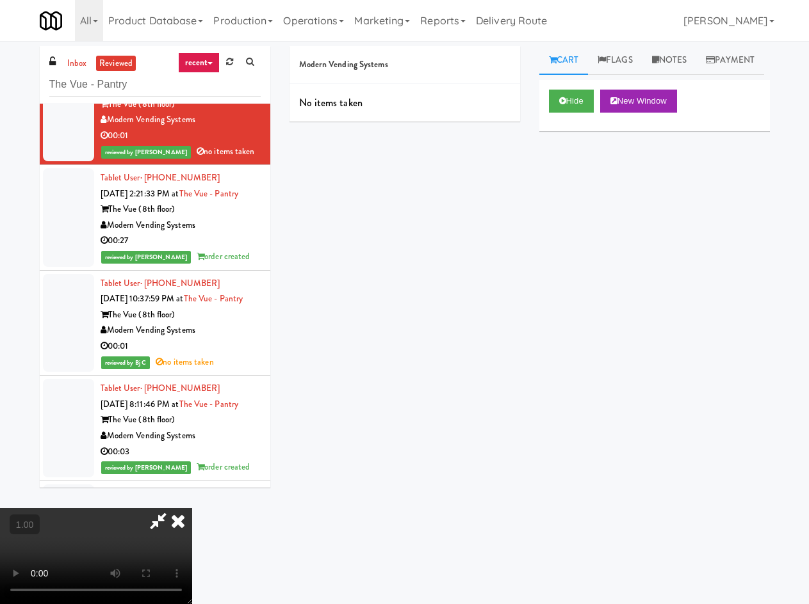
click at [173, 508] on icon at bounding box center [157, 521] width 29 height 26
click at [241, 249] on div "00:27" at bounding box center [181, 241] width 160 height 16
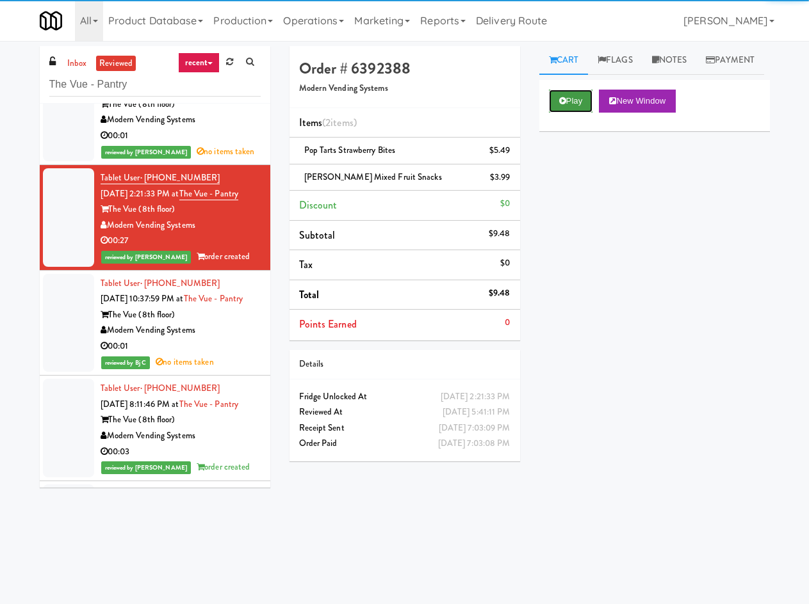
click at [584, 113] on button "Play" at bounding box center [571, 101] width 44 height 23
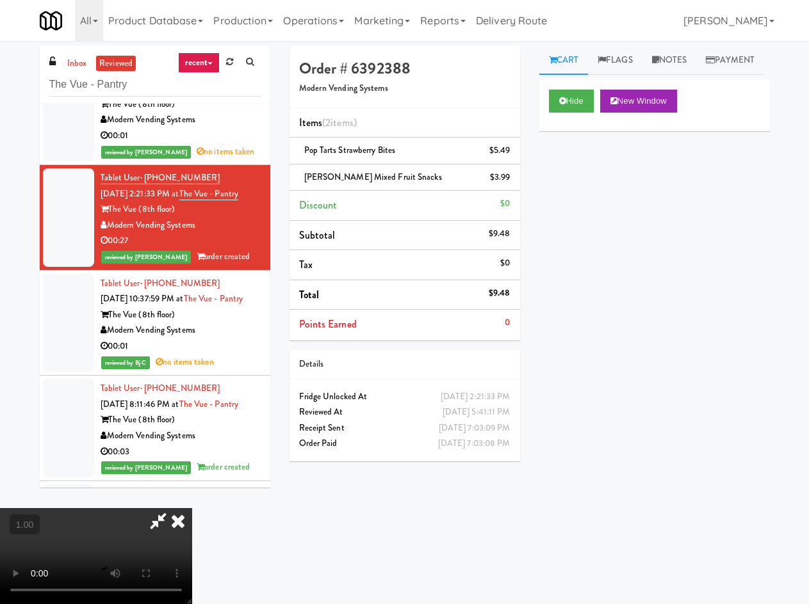
click at [152, 534] on video at bounding box center [96, 556] width 192 height 96
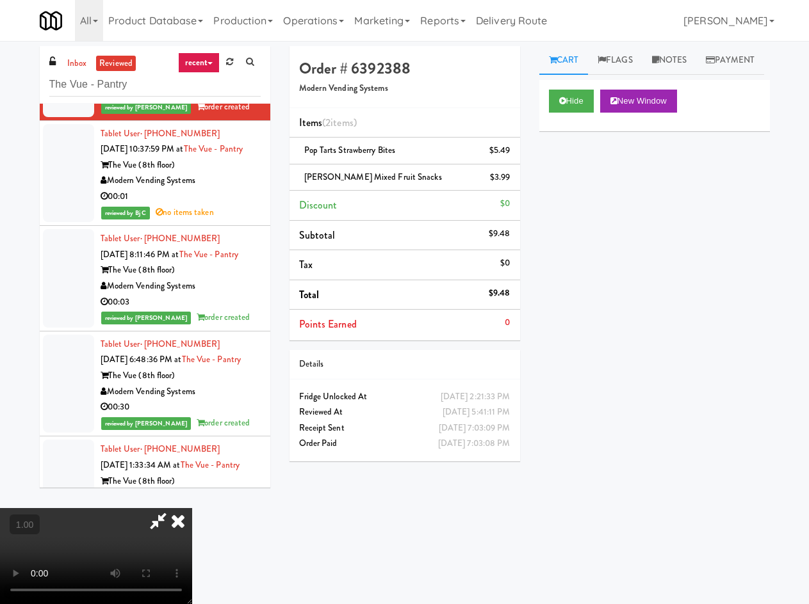
click at [226, 189] on div "Modern Vending Systems" at bounding box center [181, 181] width 160 height 16
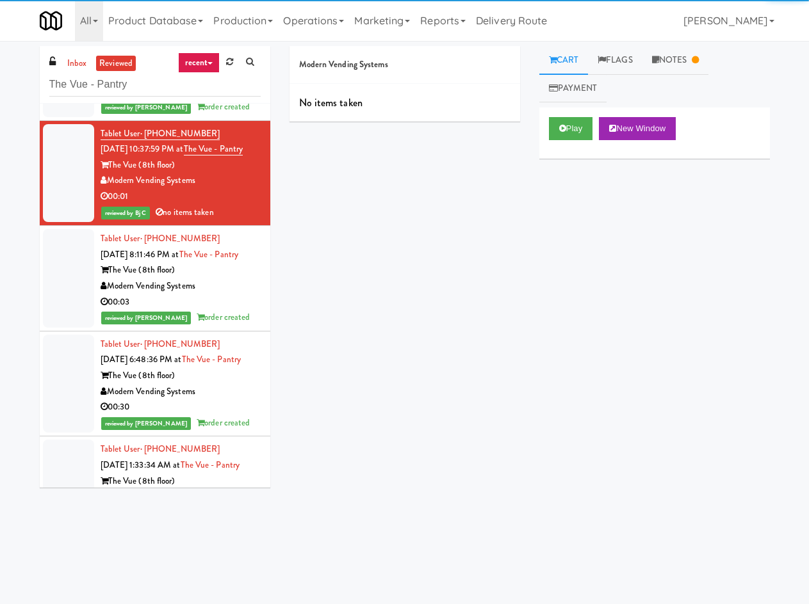
click at [577, 141] on div "Play New Window" at bounding box center [654, 133] width 230 height 51
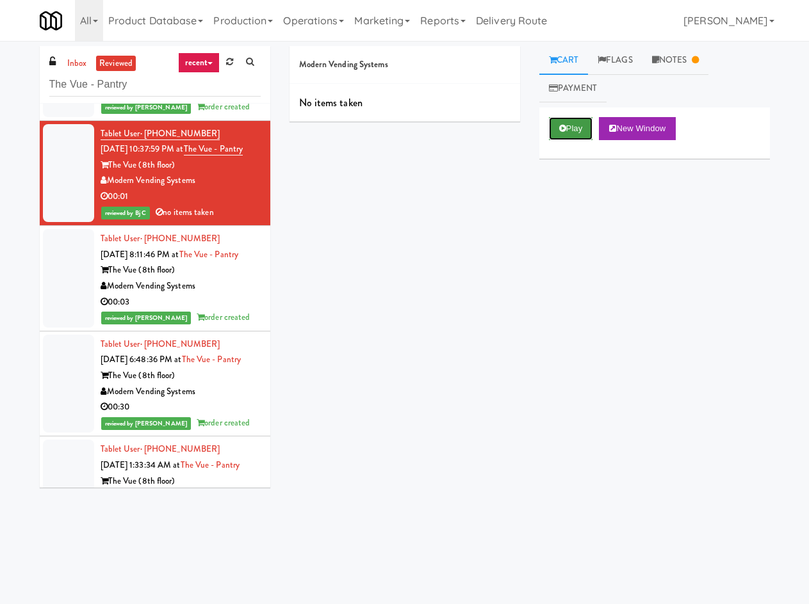
click at [577, 140] on button "Play" at bounding box center [571, 128] width 44 height 23
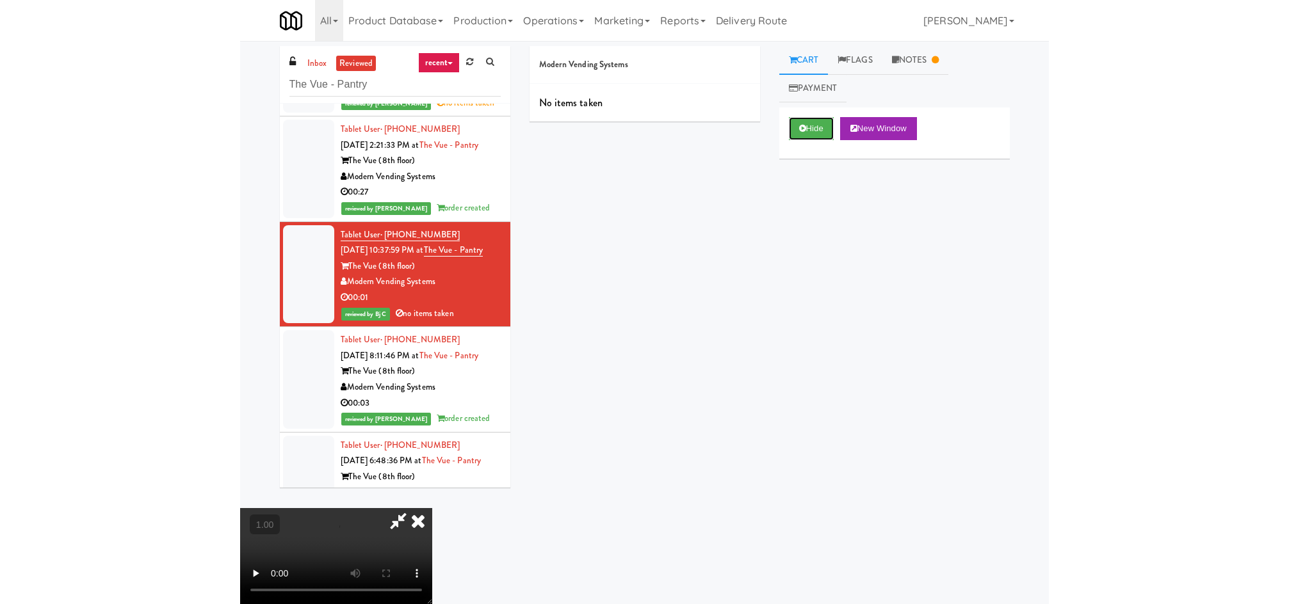
scroll to position [149, 0]
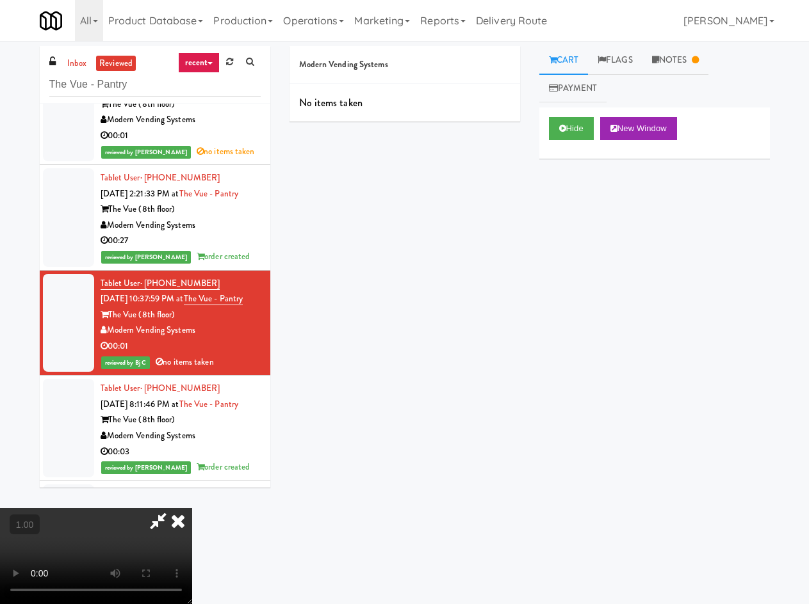
click at [235, 234] on div "Modern Vending Systems" at bounding box center [181, 226] width 160 height 16
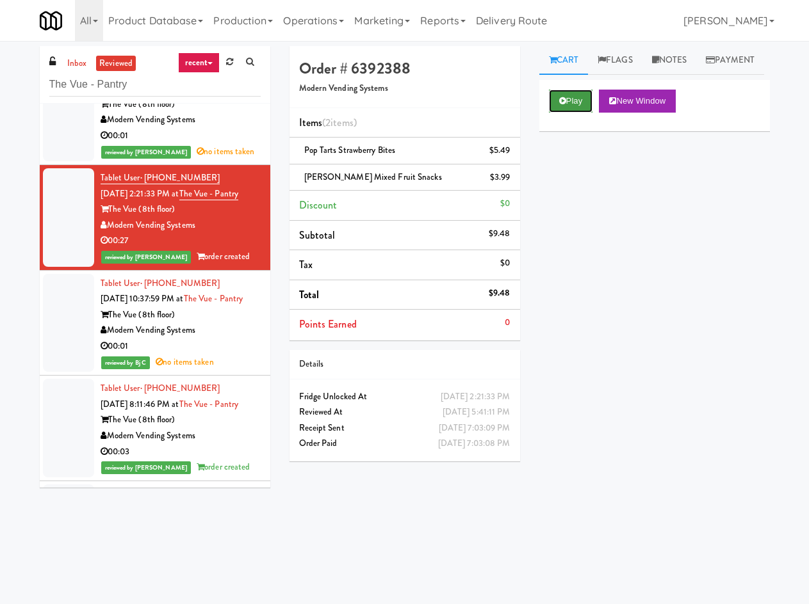
click at [578, 113] on button "Play" at bounding box center [571, 101] width 44 height 23
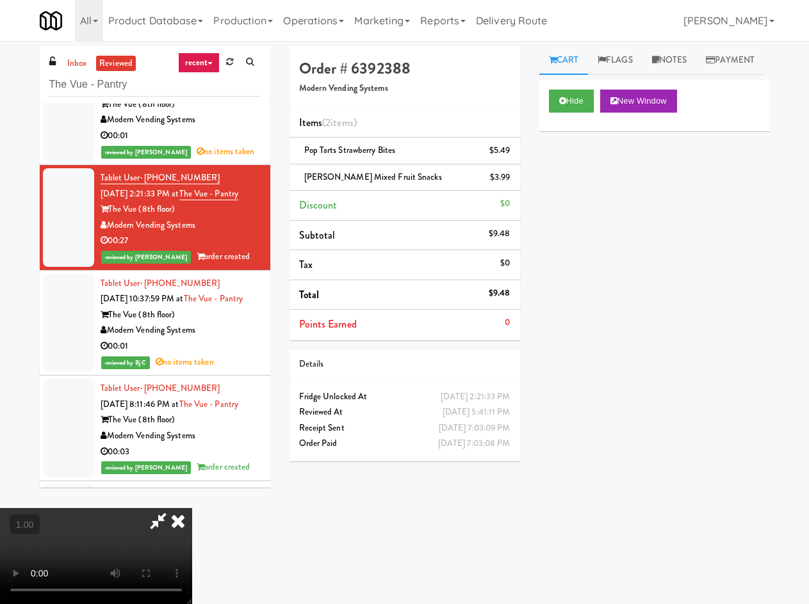
click at [173, 508] on icon at bounding box center [157, 521] width 29 height 26
click at [221, 323] on div "The Vue (8th floor)" at bounding box center [181, 315] width 160 height 16
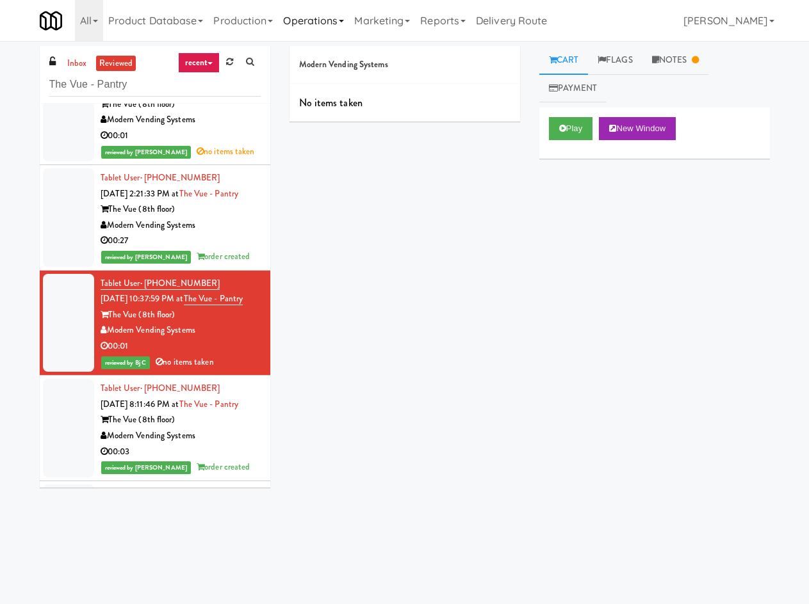
click at [340, 13] on link "Operations" at bounding box center [313, 20] width 71 height 41
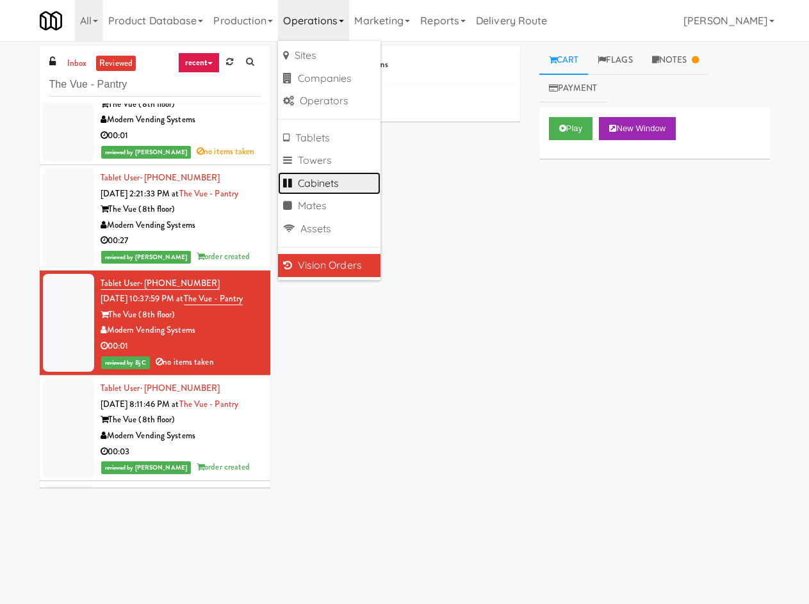
click at [362, 190] on link "Cabinets" at bounding box center [329, 183] width 102 height 23
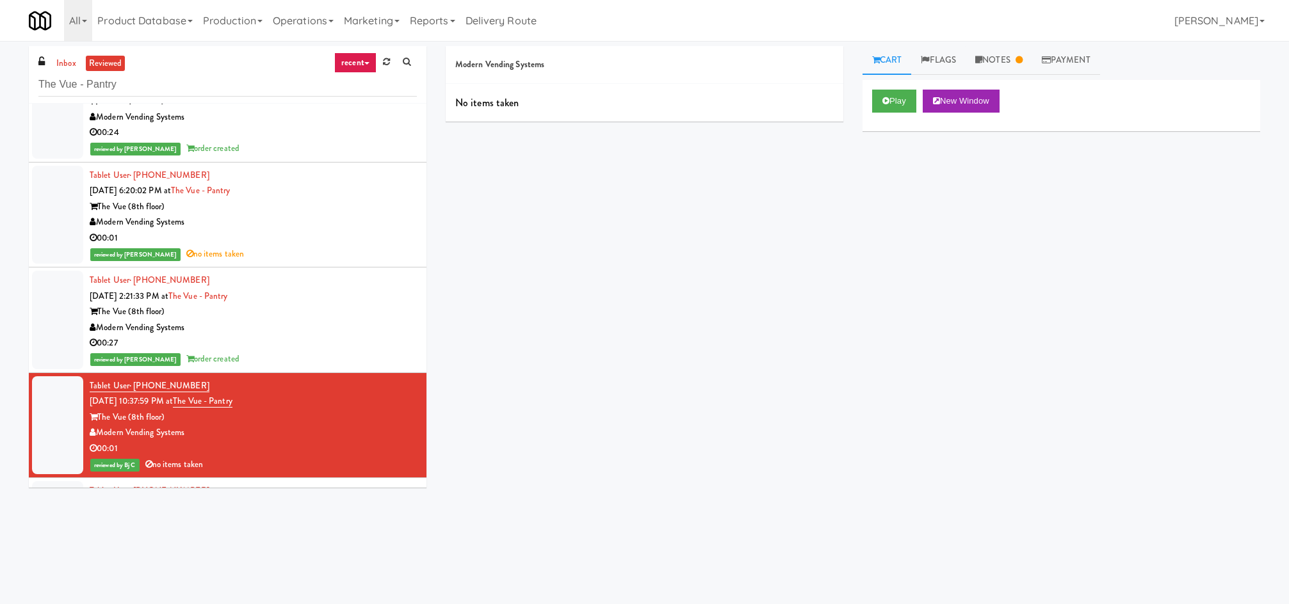
scroll to position [468, 0]
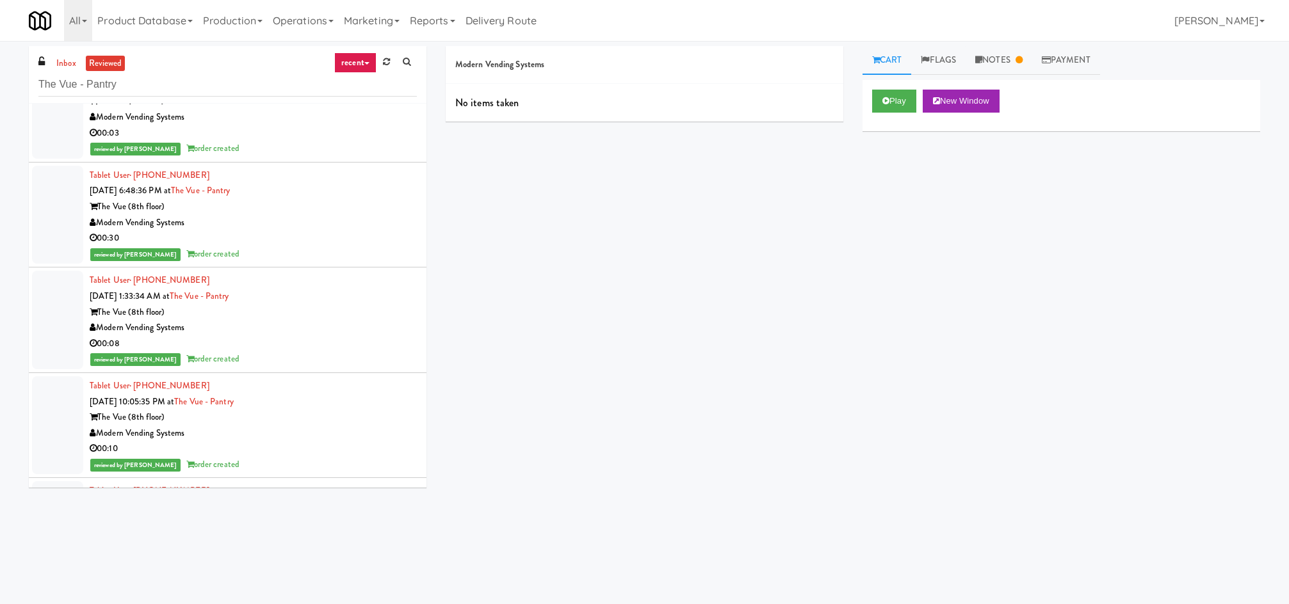
click at [275, 359] on div "reviewed by Jomari Y order created" at bounding box center [253, 360] width 327 height 16
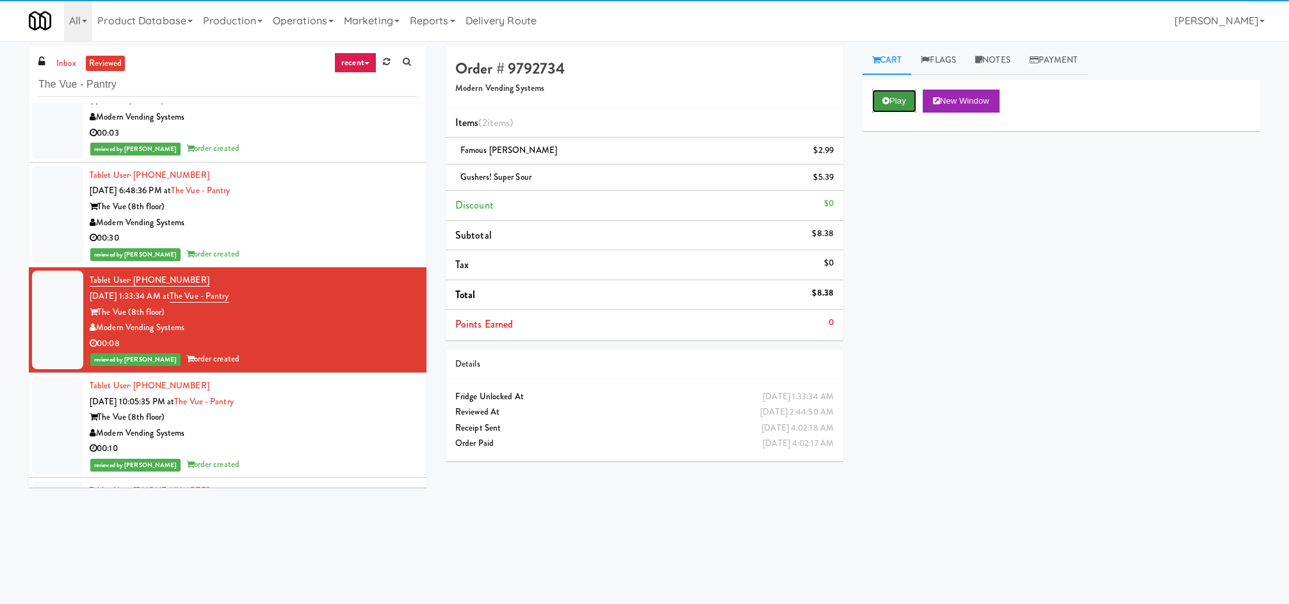
click at [900, 106] on button "Play" at bounding box center [894, 101] width 44 height 23
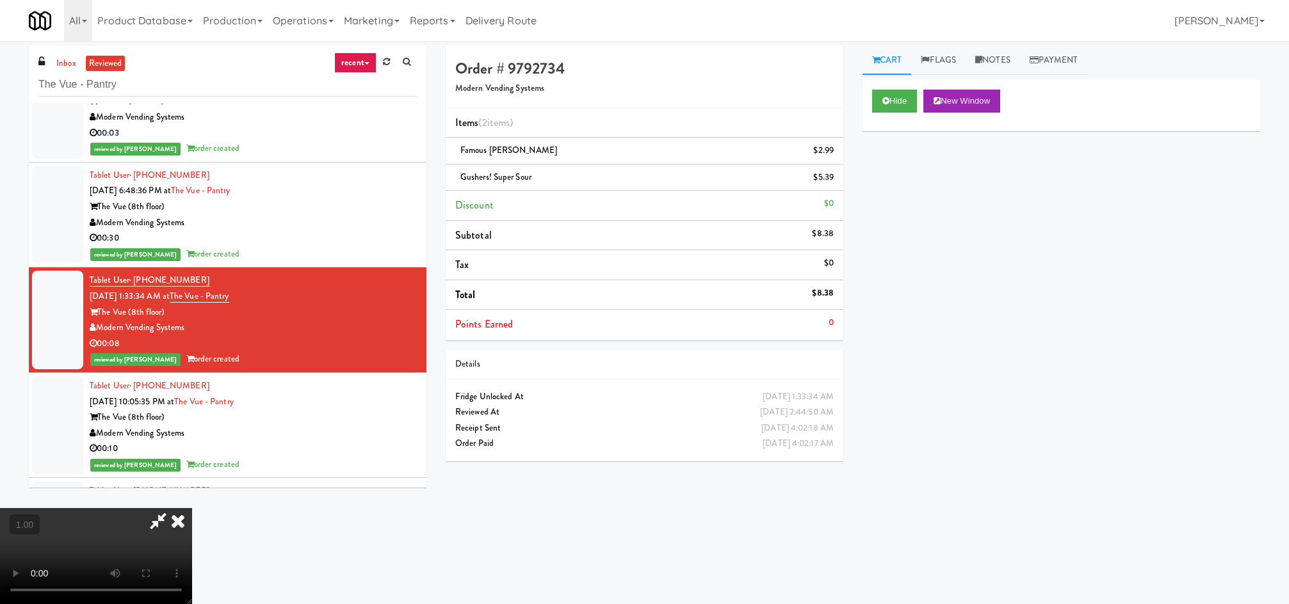
click at [192, 508] on icon at bounding box center [178, 521] width 28 height 26
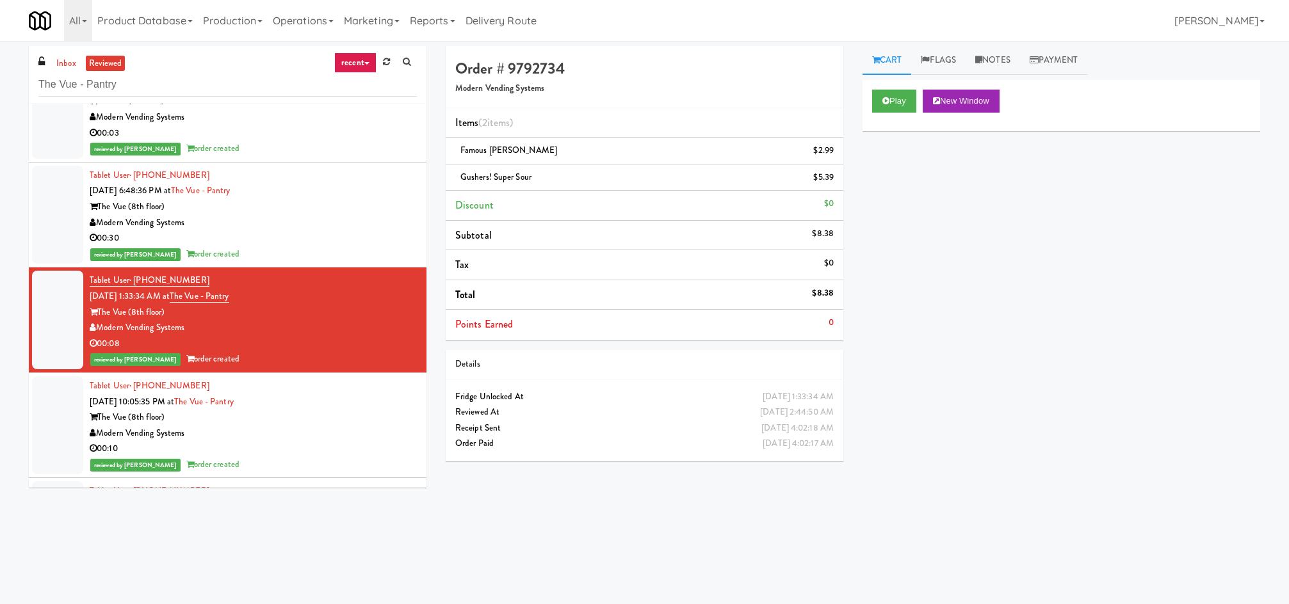
click at [300, 223] on div "Modern Vending Systems" at bounding box center [253, 223] width 327 height 16
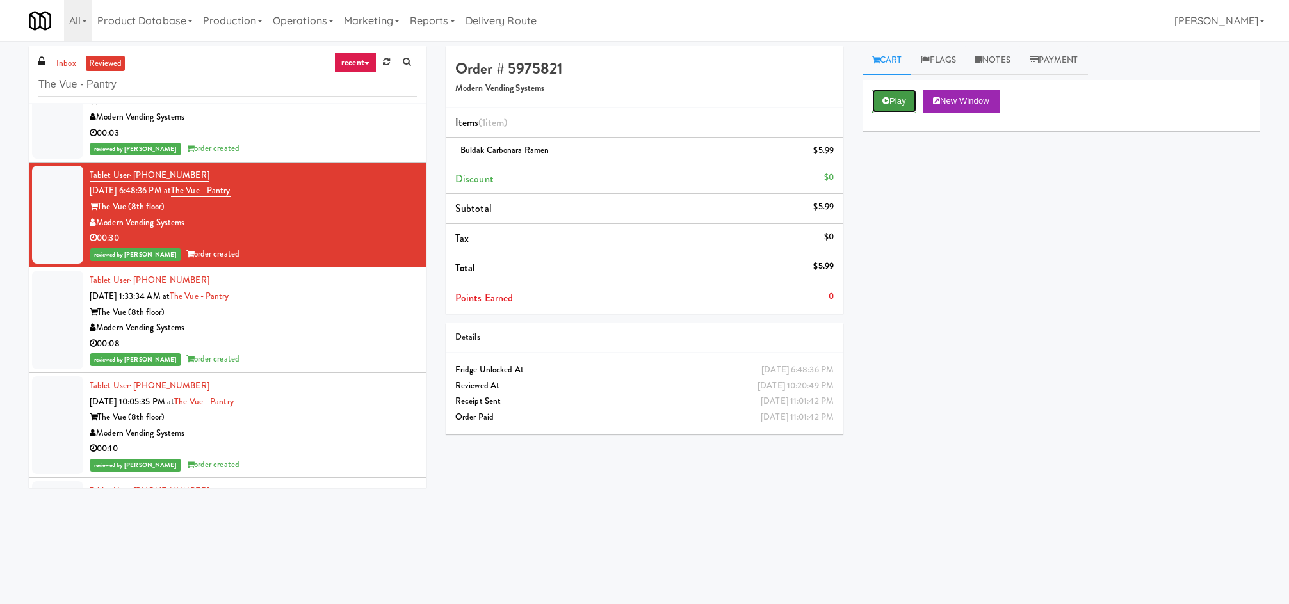
click at [878, 106] on button "Play" at bounding box center [894, 101] width 44 height 23
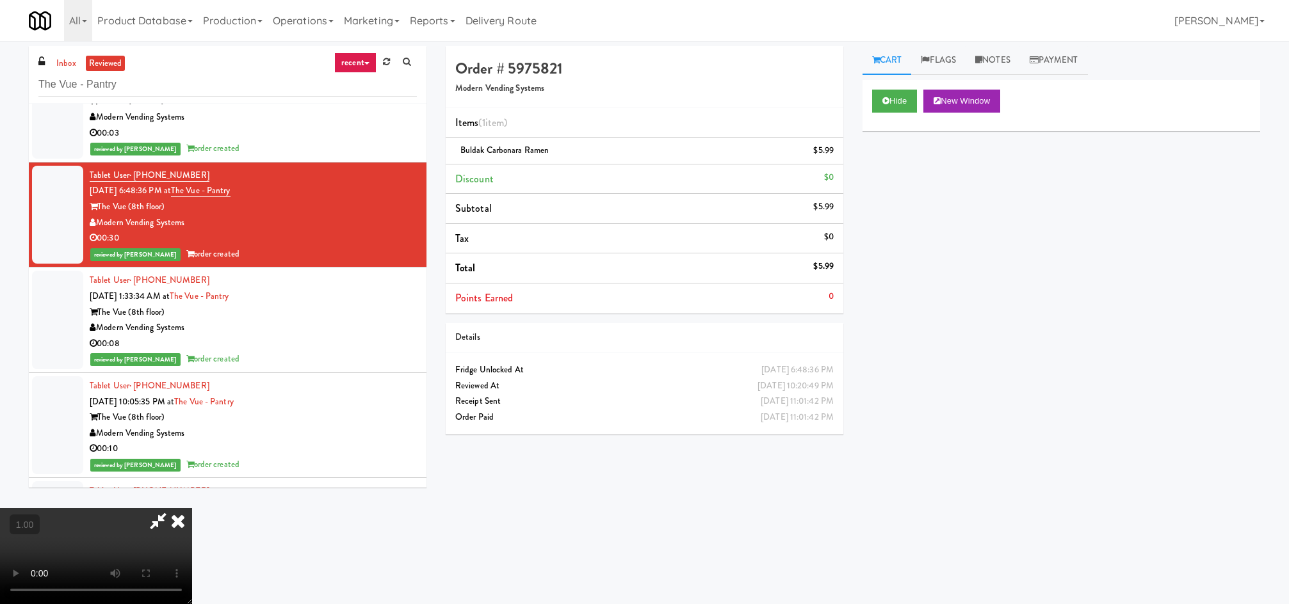
drag, startPoint x: 763, startPoint y: 186, endPoint x: 752, endPoint y: 194, distance: 13.3
click at [192, 508] on icon at bounding box center [178, 521] width 28 height 26
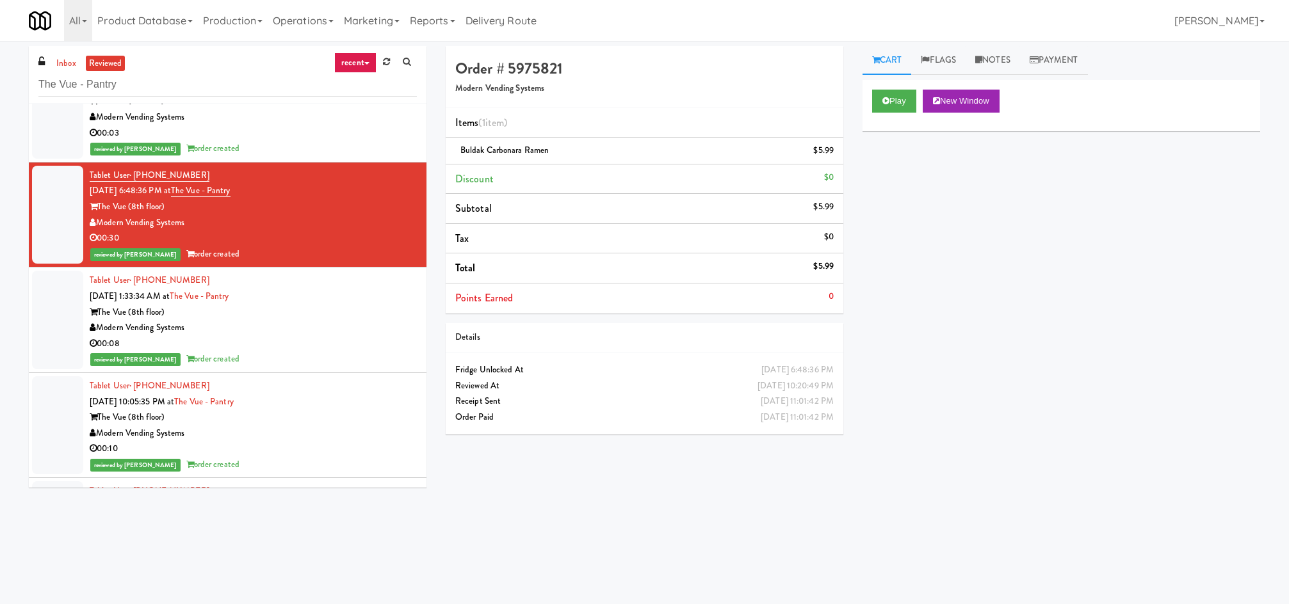
scroll to position [319, 0]
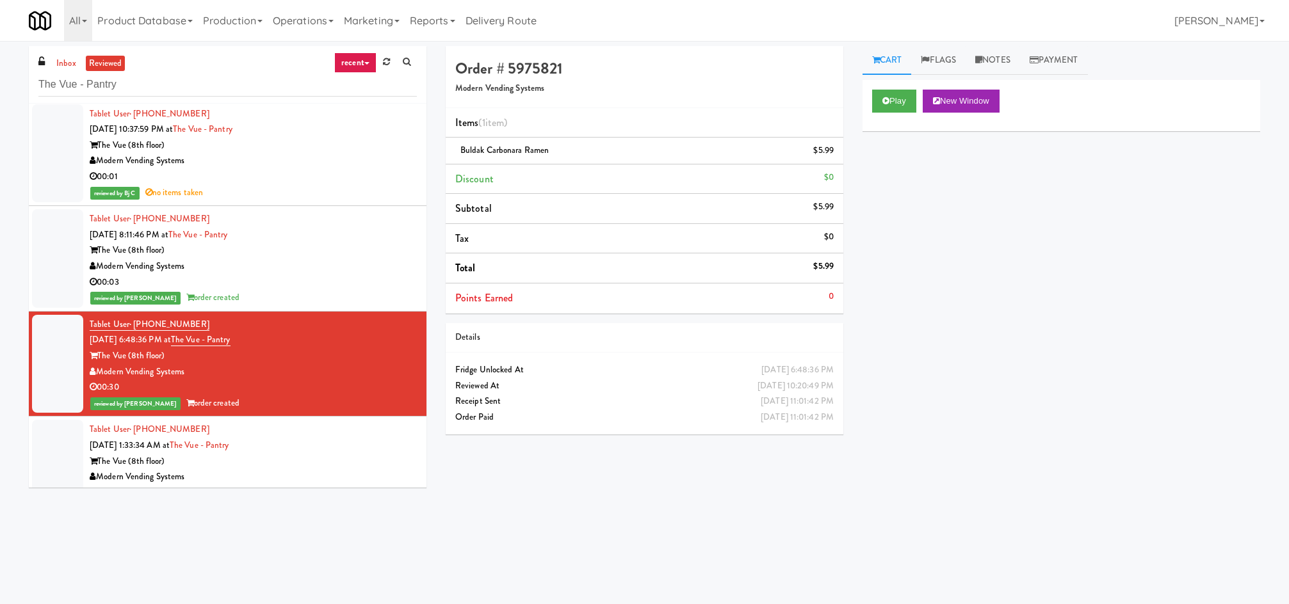
click at [318, 289] on div "00:03" at bounding box center [253, 283] width 327 height 16
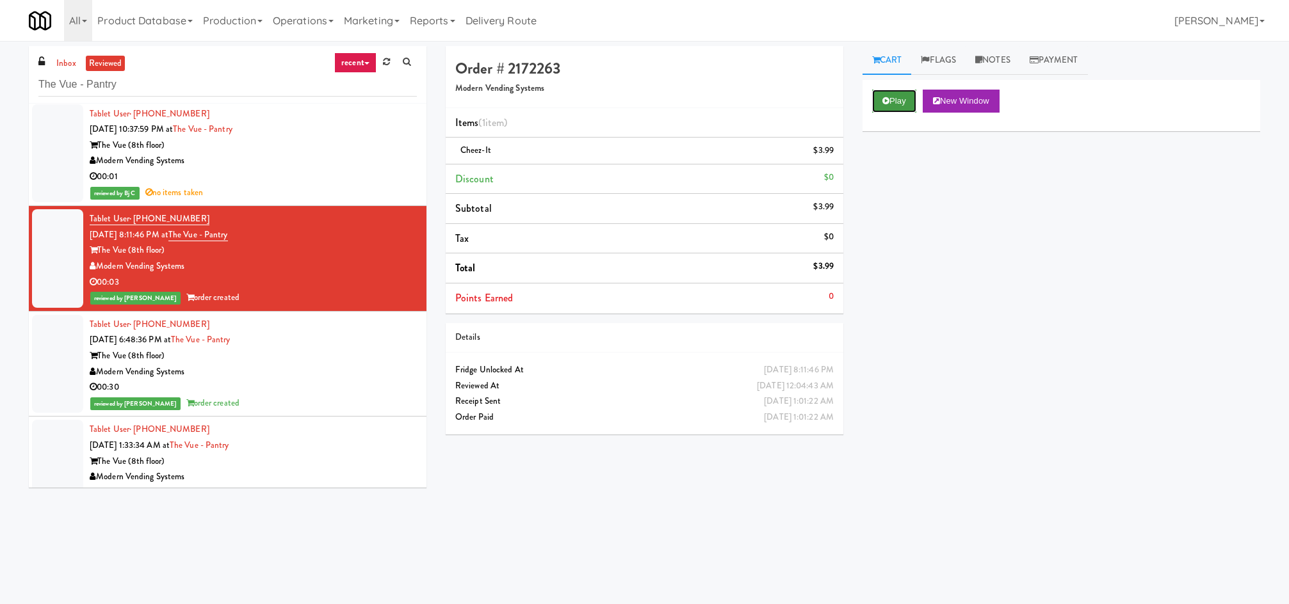
click at [884, 95] on button "Play" at bounding box center [894, 101] width 44 height 23
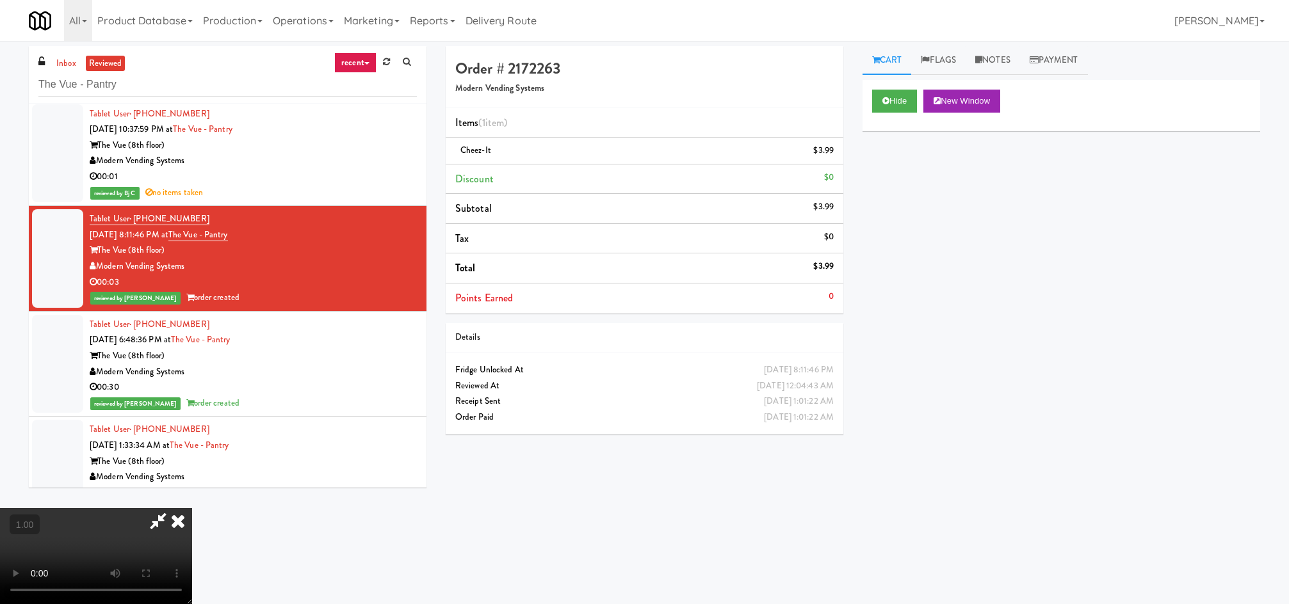
click at [192, 508] on video at bounding box center [96, 556] width 192 height 96
click at [192, 508] on icon at bounding box center [178, 521] width 28 height 26
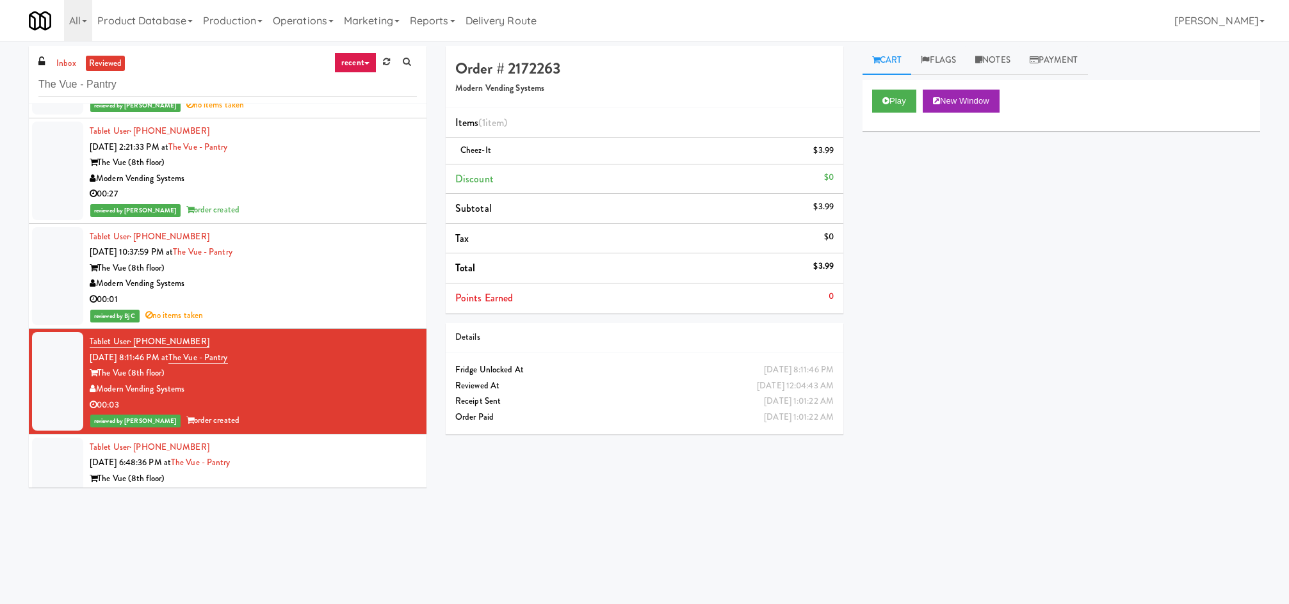
scroll to position [170, 0]
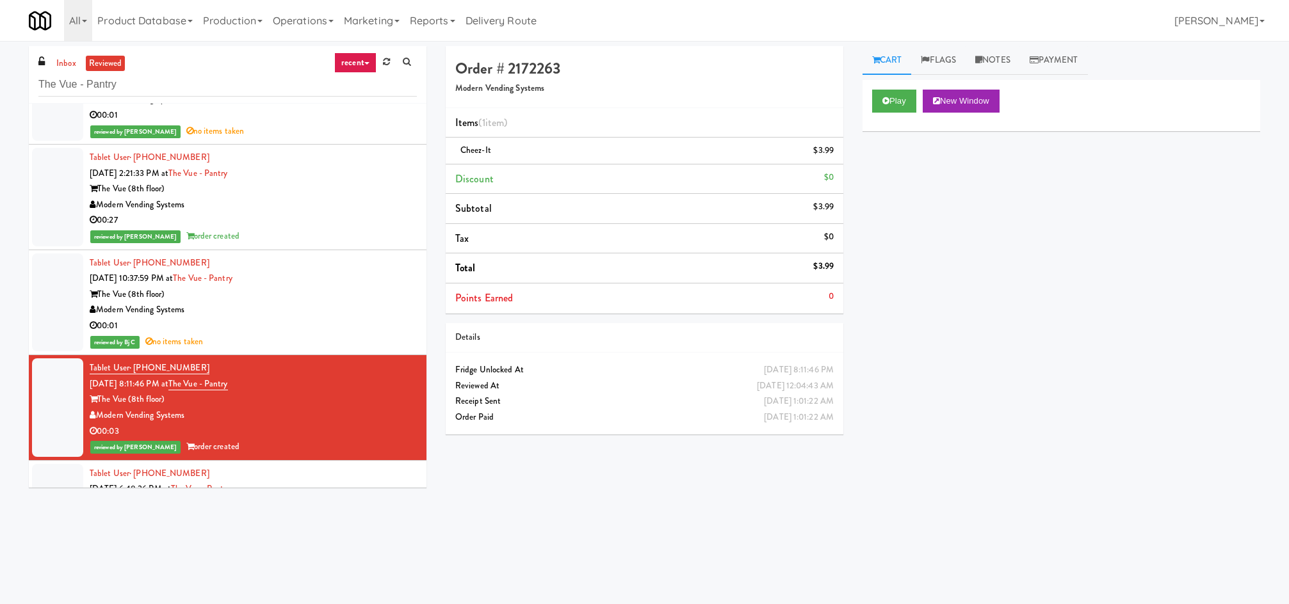
click at [310, 334] on div "reviewed by Bj C no items taken" at bounding box center [253, 342] width 327 height 16
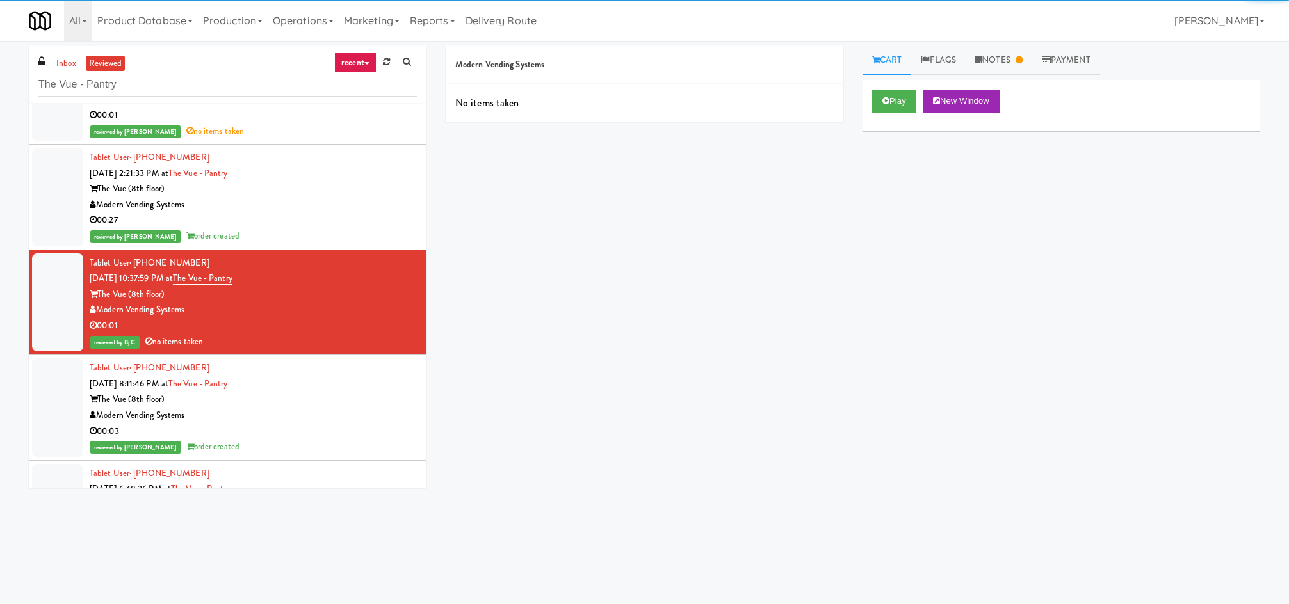
click at [903, 117] on div "Play New Window" at bounding box center [1061, 105] width 398 height 51
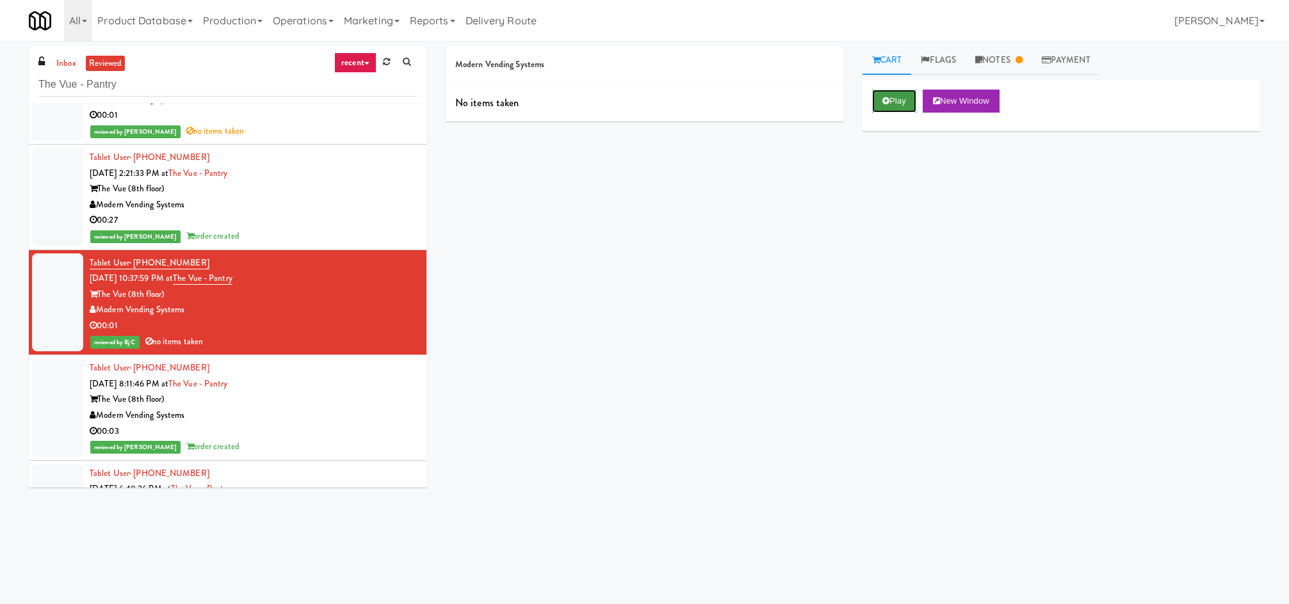
click at [903, 106] on button "Play" at bounding box center [894, 101] width 44 height 23
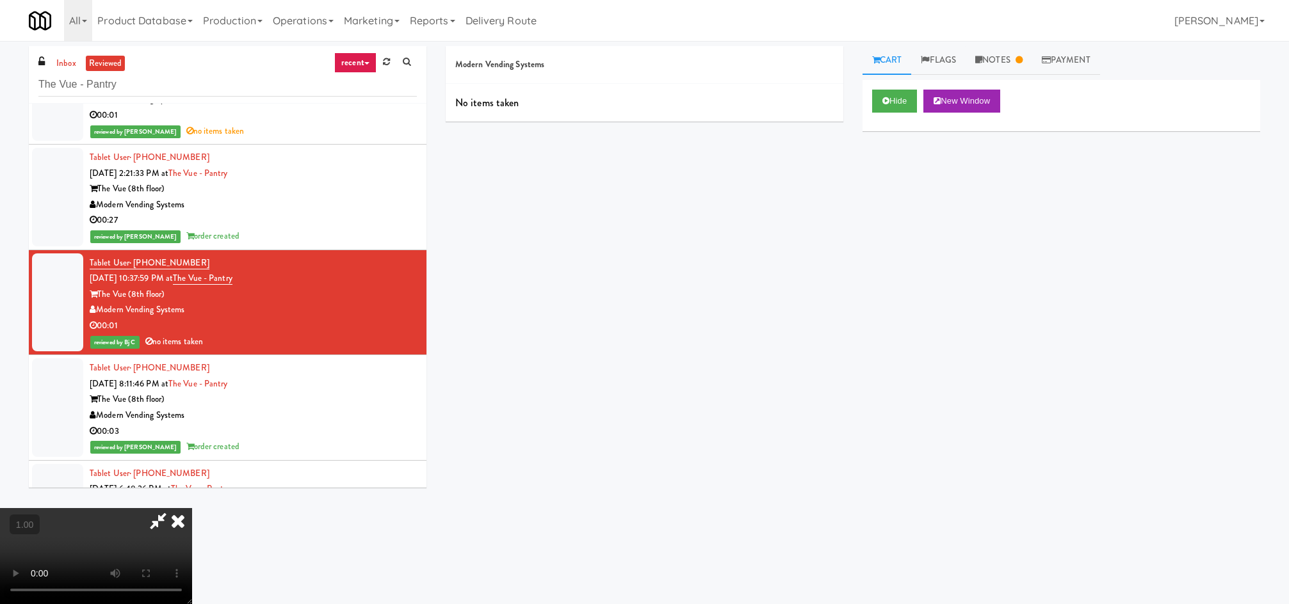
click at [192, 508] on video at bounding box center [96, 556] width 192 height 96
click at [192, 508] on icon at bounding box center [178, 521] width 28 height 26
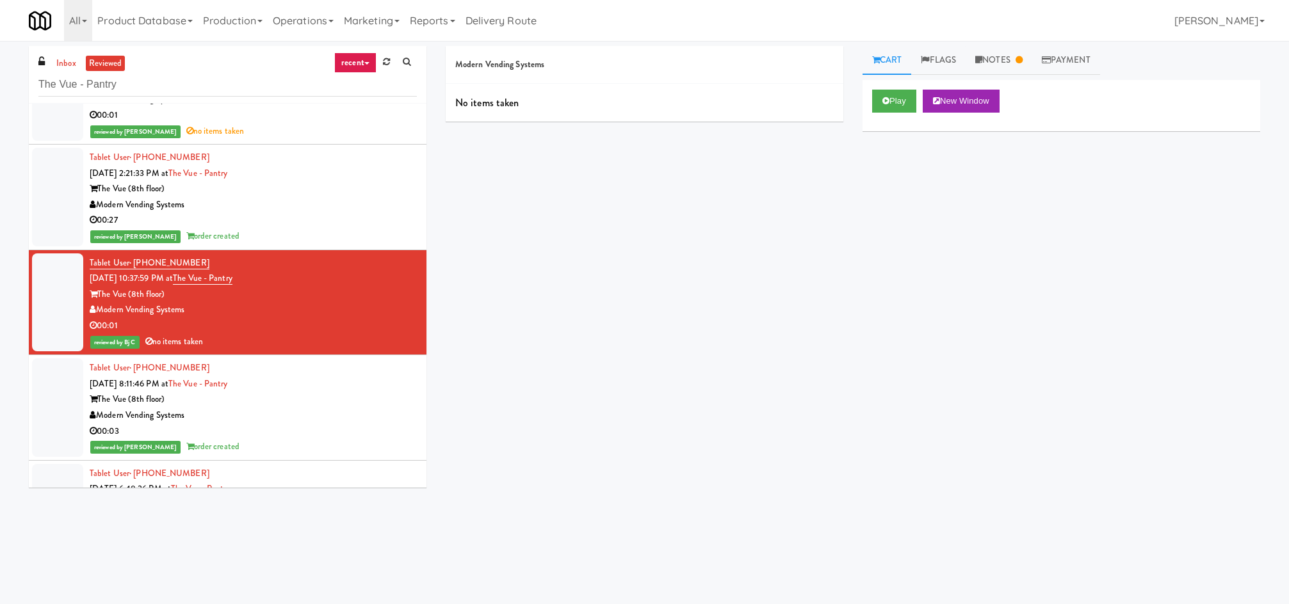
click at [302, 206] on div "Modern Vending Systems" at bounding box center [253, 205] width 327 height 16
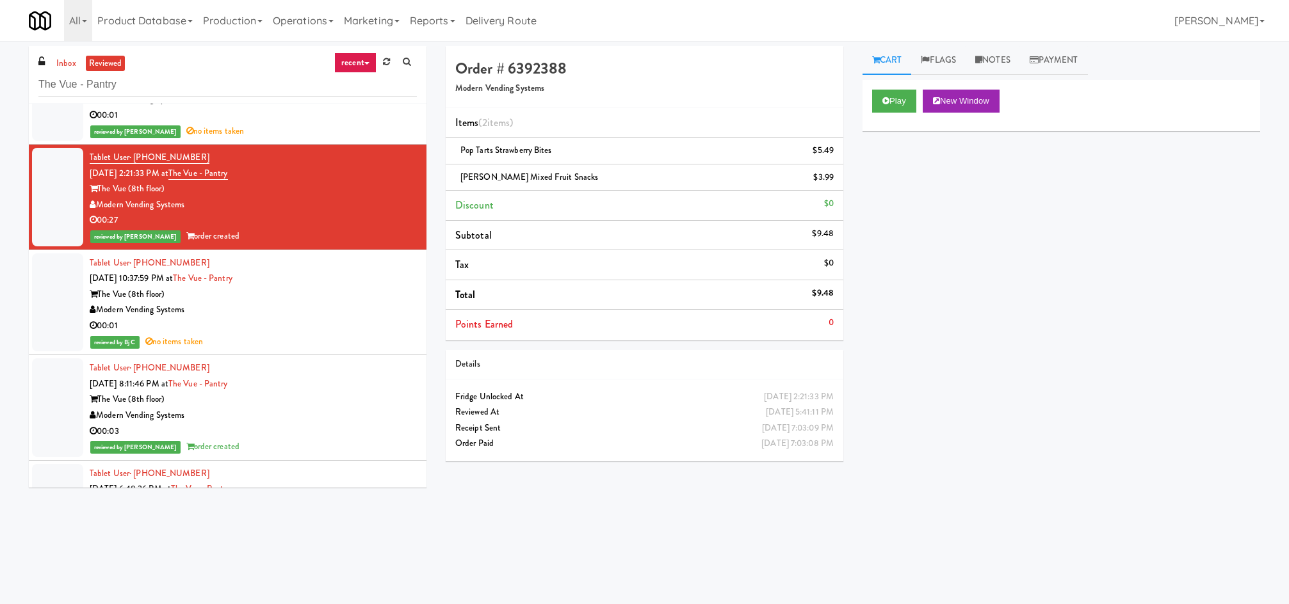
click at [321, 314] on div "Modern Vending Systems" at bounding box center [253, 310] width 327 height 16
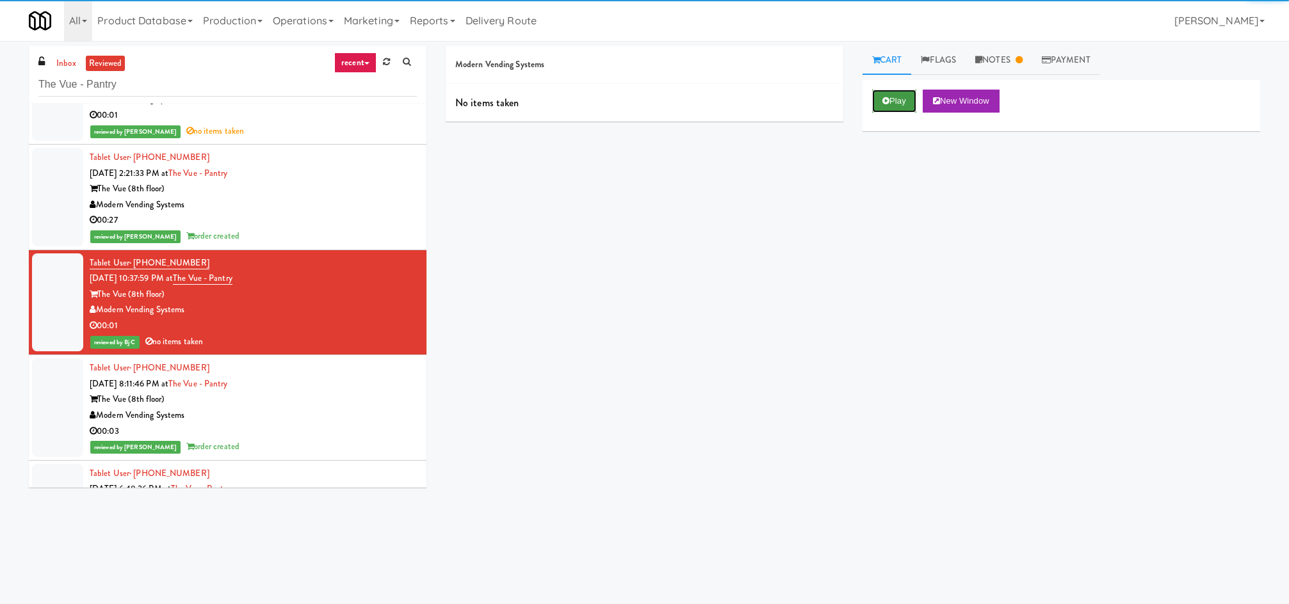
click at [880, 108] on button "Play" at bounding box center [894, 101] width 44 height 23
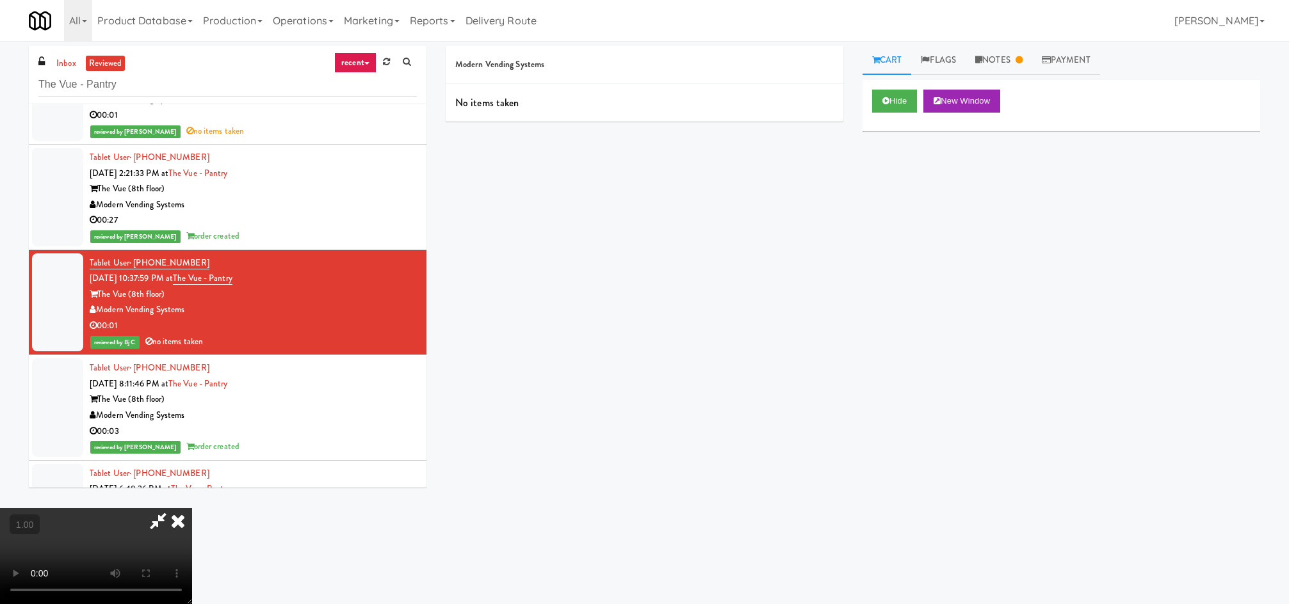
drag, startPoint x: 759, startPoint y: 175, endPoint x: 729, endPoint y: 193, distance: 34.5
click at [192, 508] on icon at bounding box center [178, 521] width 28 height 26
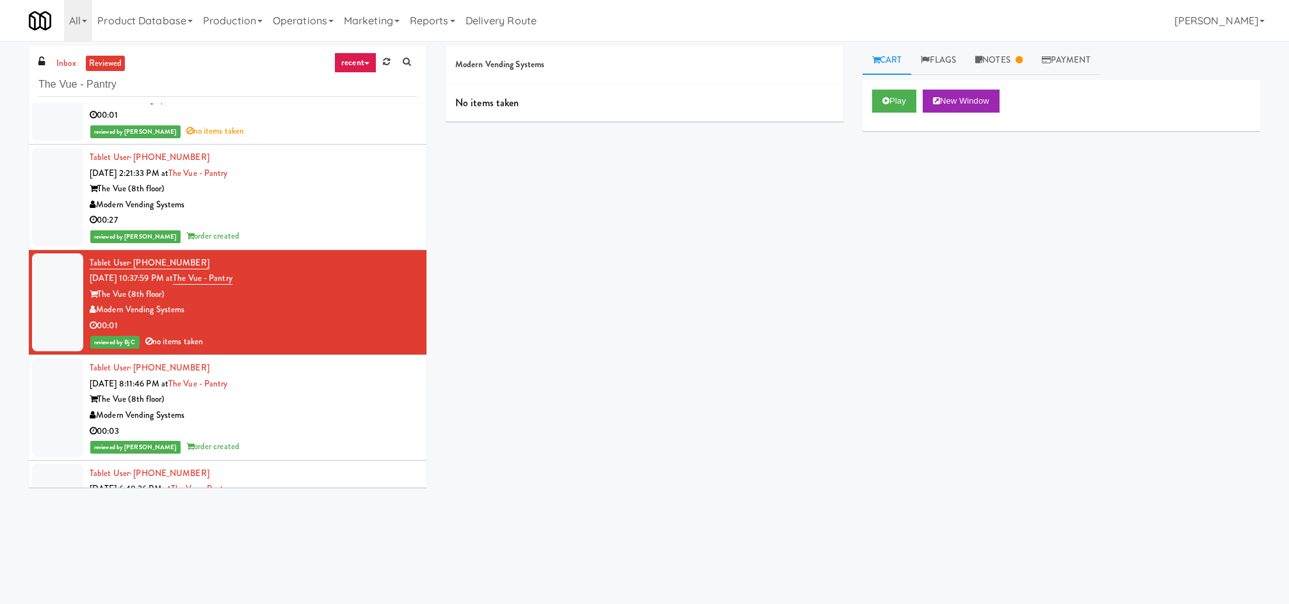
click at [303, 216] on div "00:27" at bounding box center [253, 221] width 327 height 16
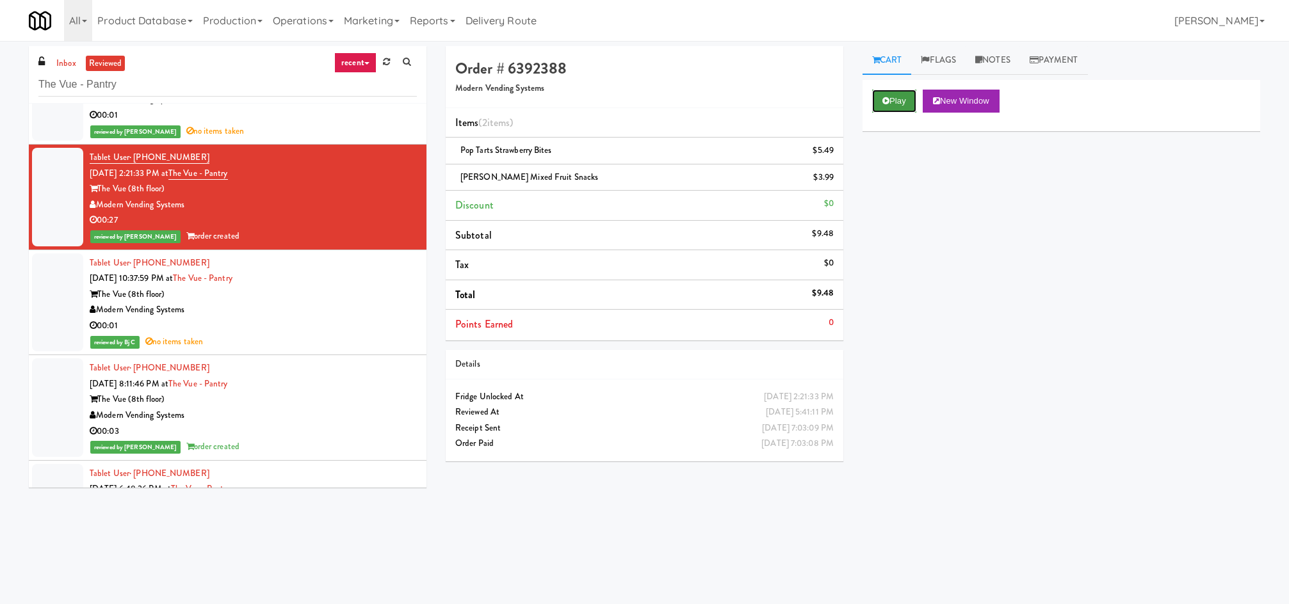
click at [900, 109] on button "Play" at bounding box center [894, 101] width 44 height 23
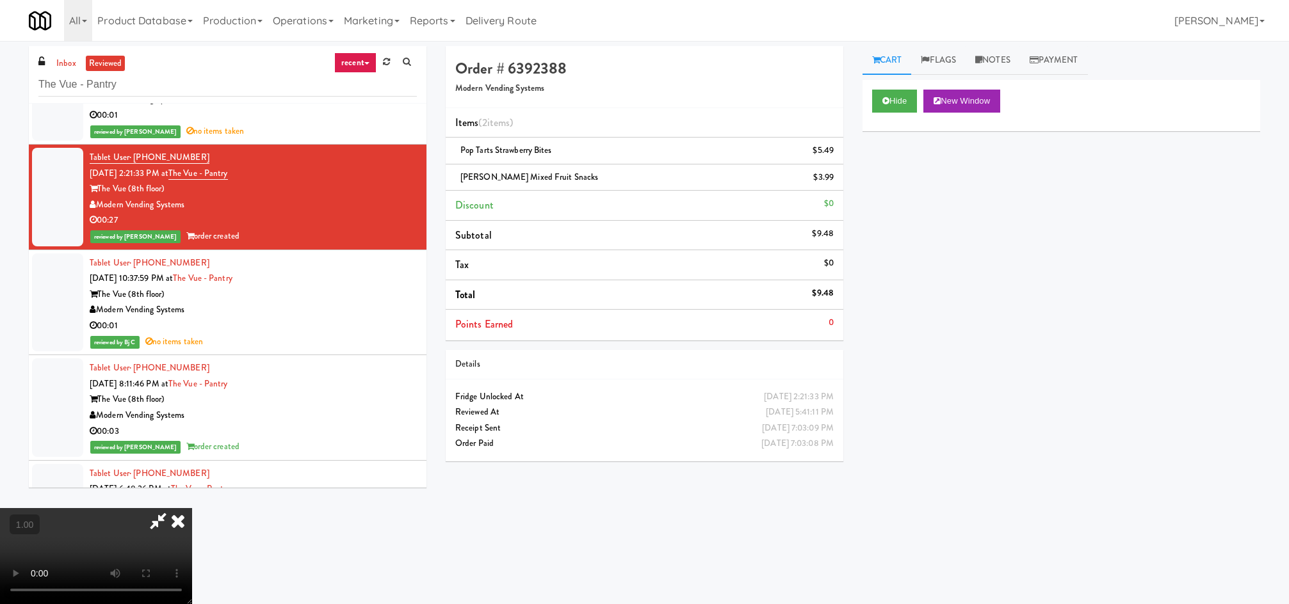
click at [192, 529] on video at bounding box center [96, 556] width 192 height 96
click at [192, 508] on icon at bounding box center [178, 521] width 28 height 26
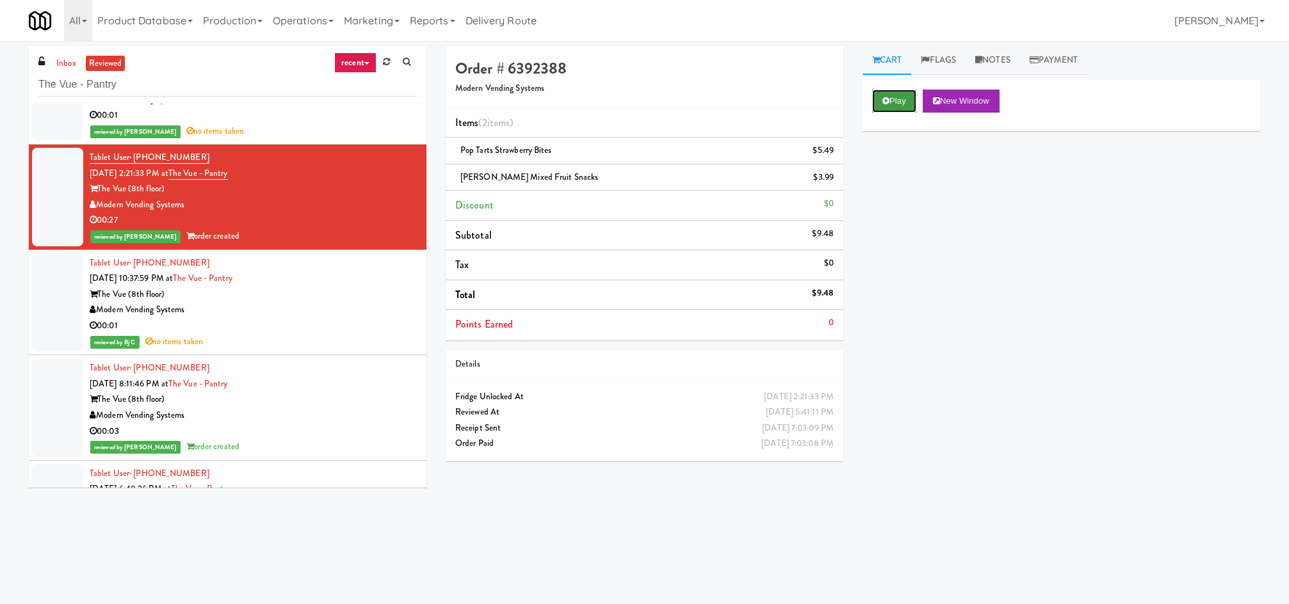
click at [903, 106] on button "Play" at bounding box center [894, 101] width 44 height 23
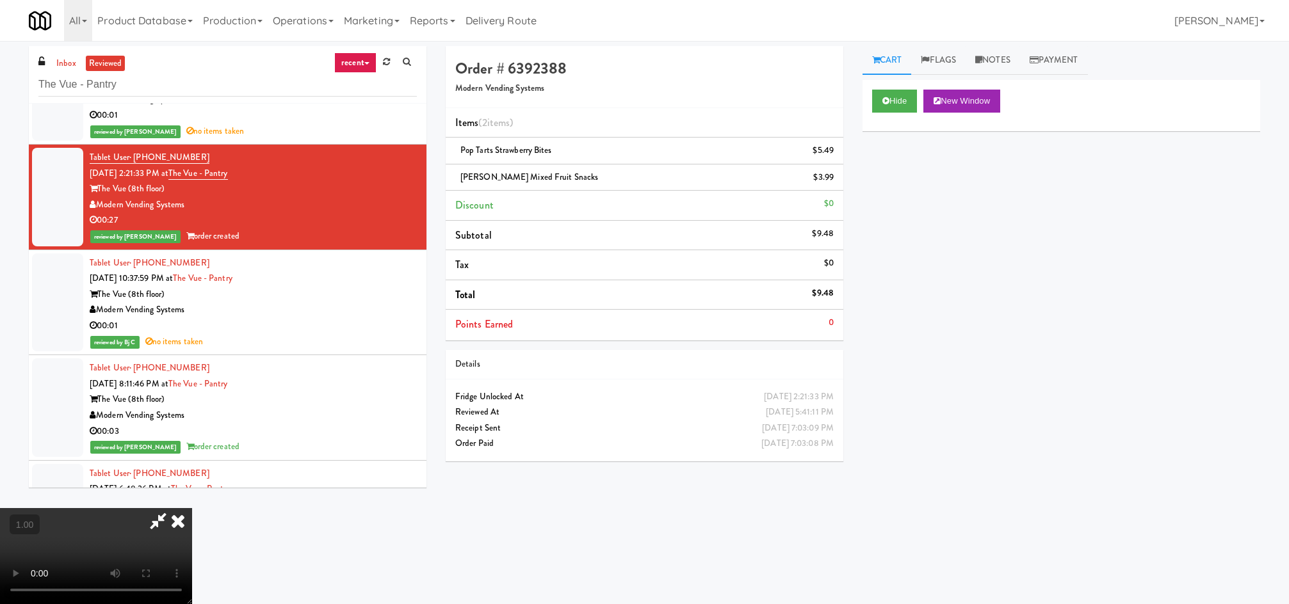
click at [192, 508] on icon at bounding box center [178, 521] width 28 height 26
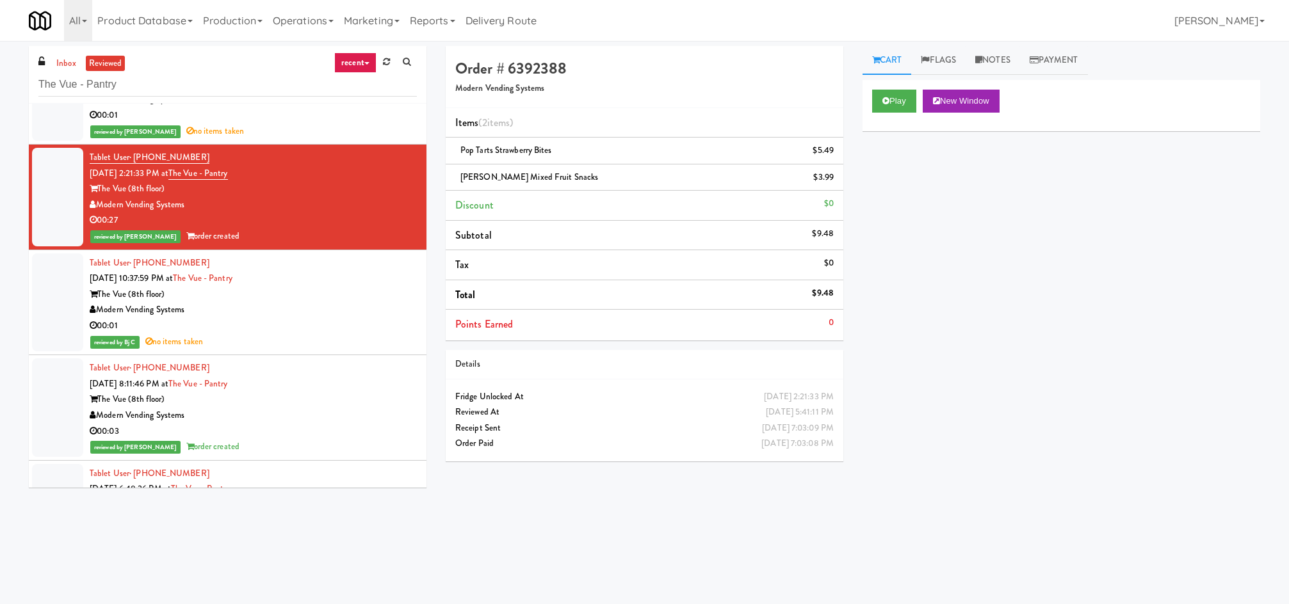
click at [268, 313] on div "Modern Vending Systems" at bounding box center [253, 310] width 327 height 16
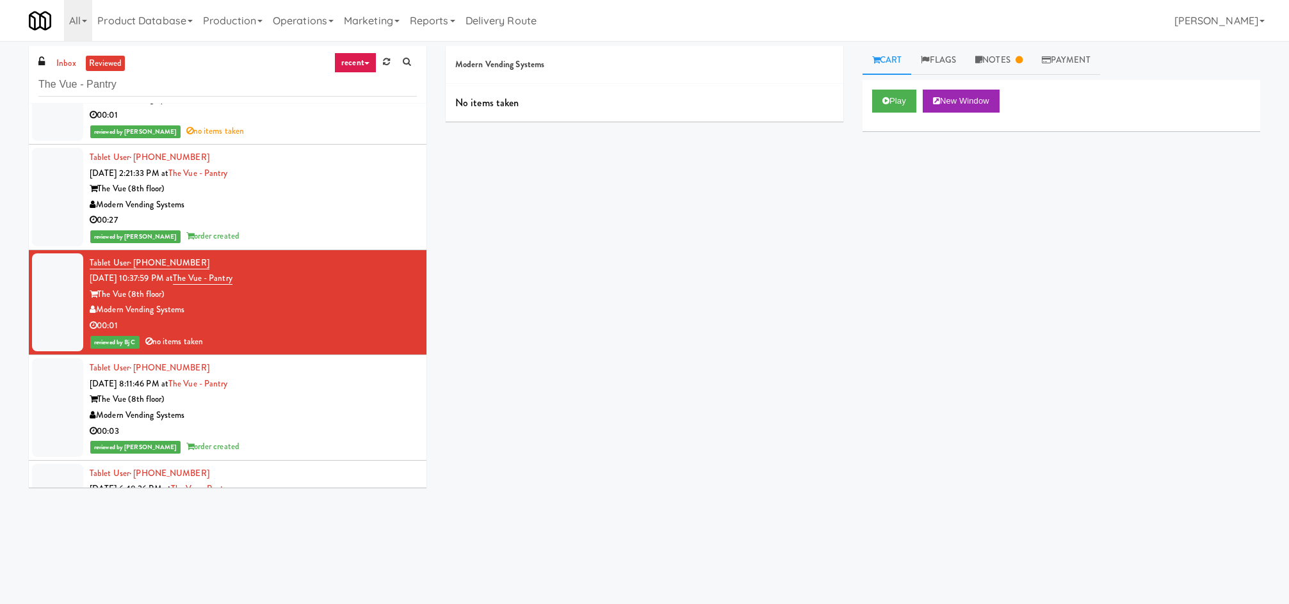
click at [317, 408] on div "Modern Vending Systems" at bounding box center [253, 416] width 327 height 16
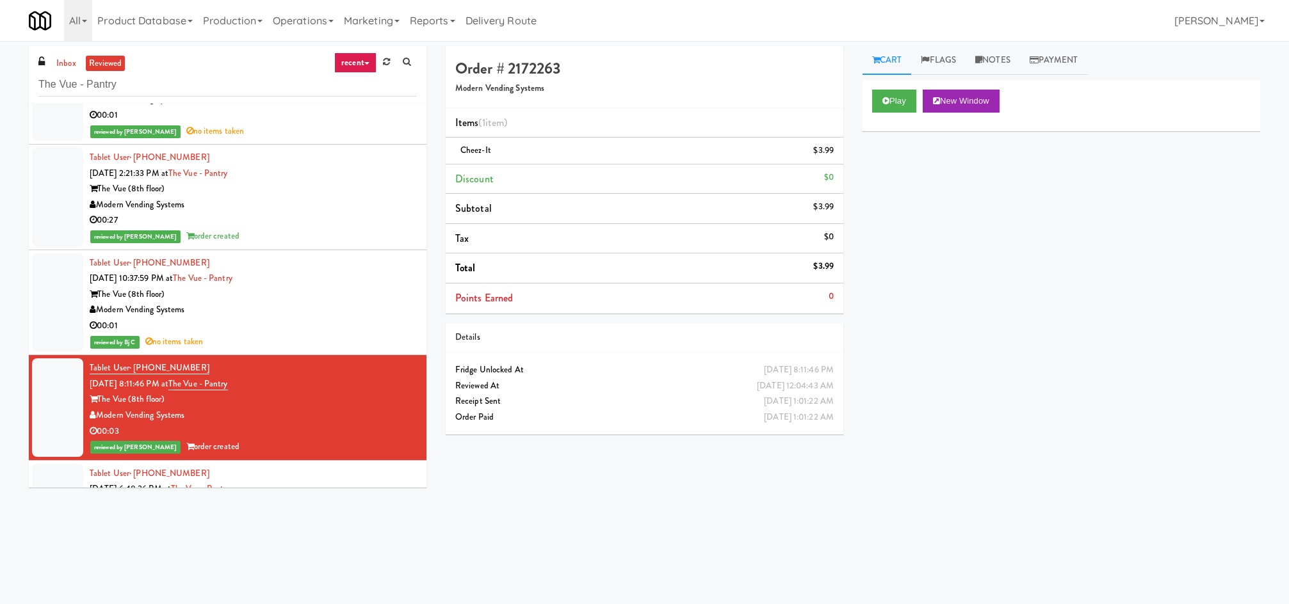
scroll to position [319, 0]
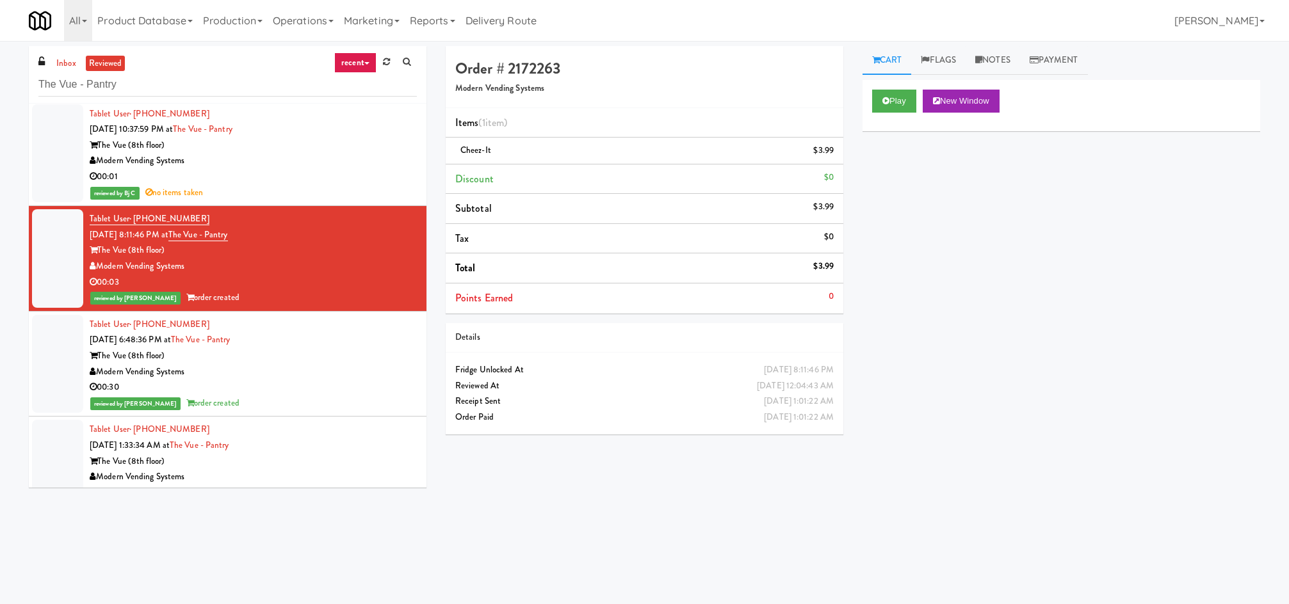
click at [299, 369] on div "Modern Vending Systems" at bounding box center [253, 372] width 327 height 16
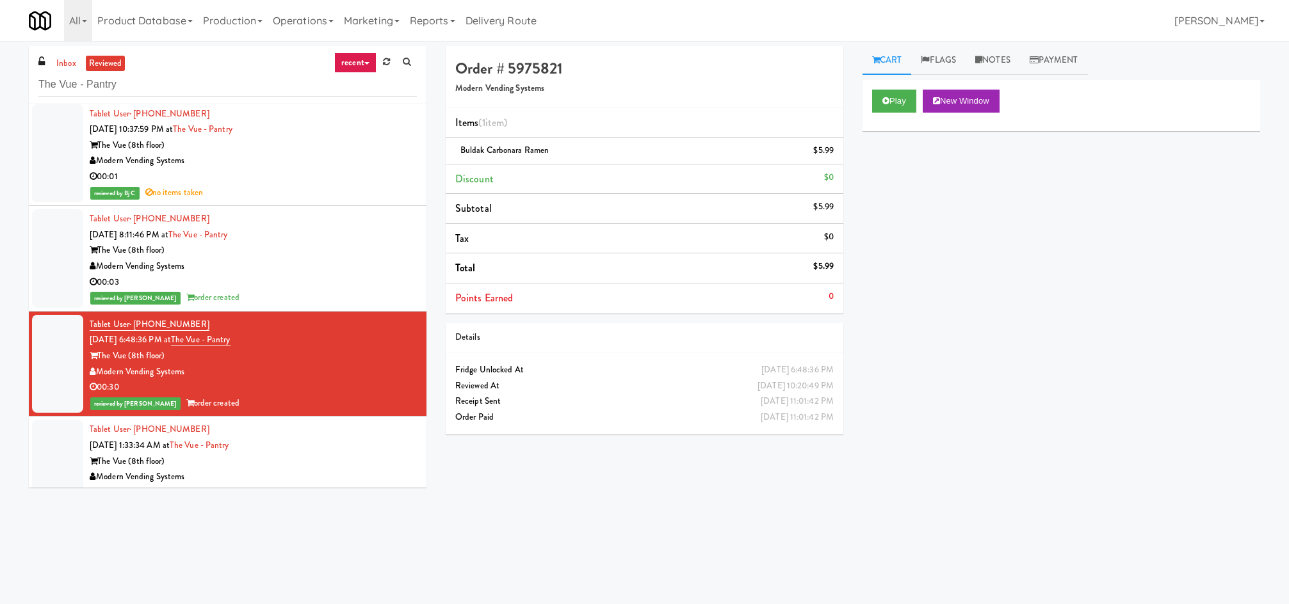
click at [308, 441] on div "Tablet User · (512) 817-6473 Sep 8, 2025 1:33:34 AM at The Vue - Pantry The Vue…" at bounding box center [253, 469] width 327 height 95
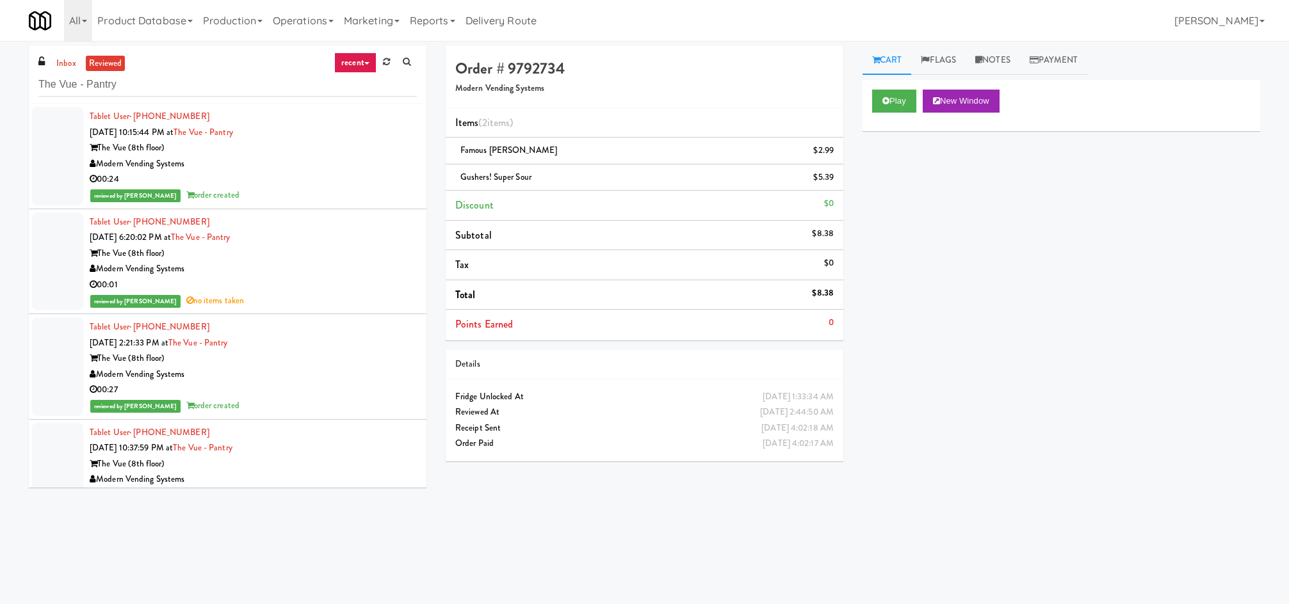
click at [298, 274] on div "Modern Vending Systems" at bounding box center [253, 269] width 327 height 16
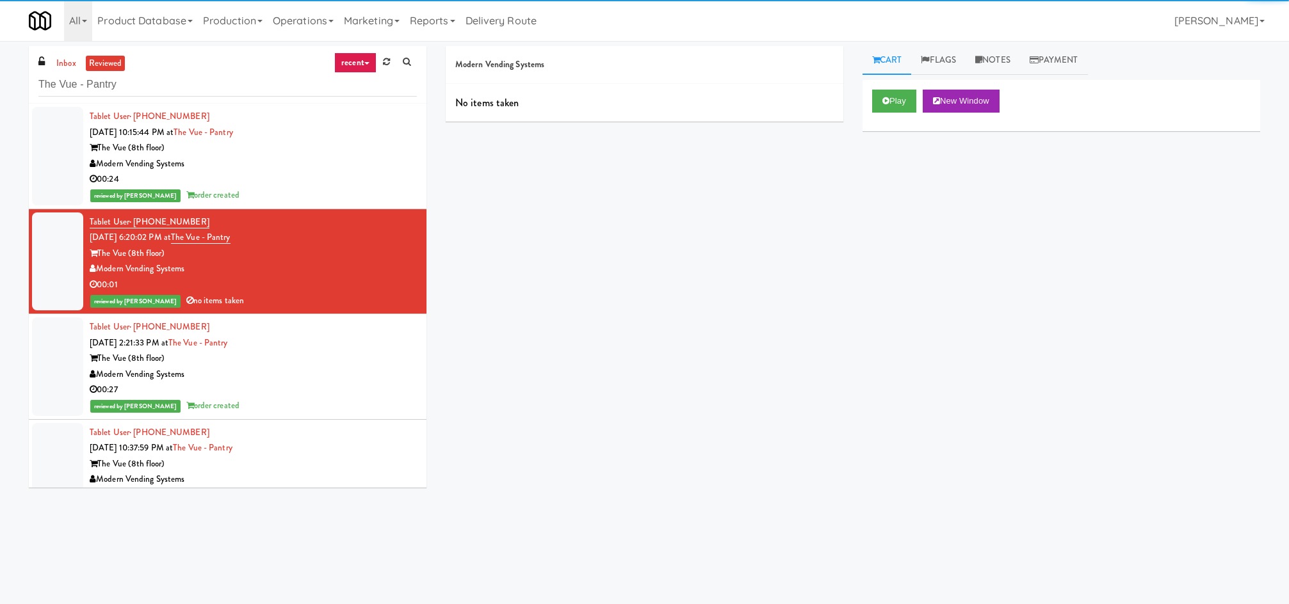
click at [302, 354] on div "The Vue (8th floor)" at bounding box center [253, 359] width 327 height 16
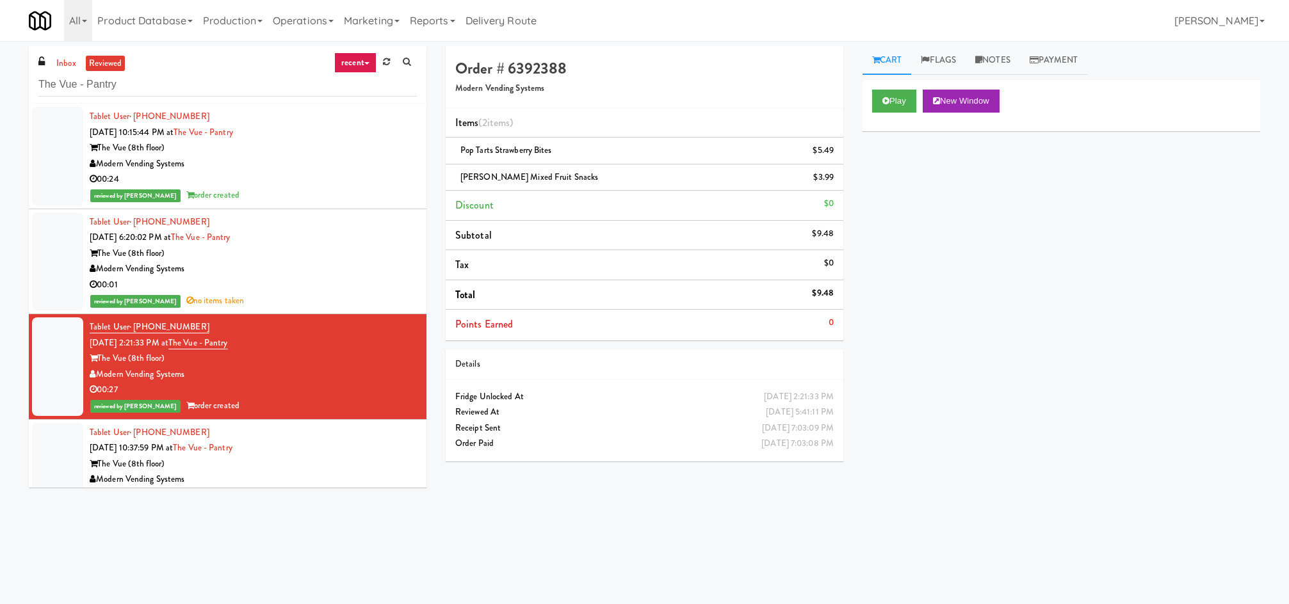
click at [282, 268] on div "Modern Vending Systems" at bounding box center [253, 269] width 327 height 16
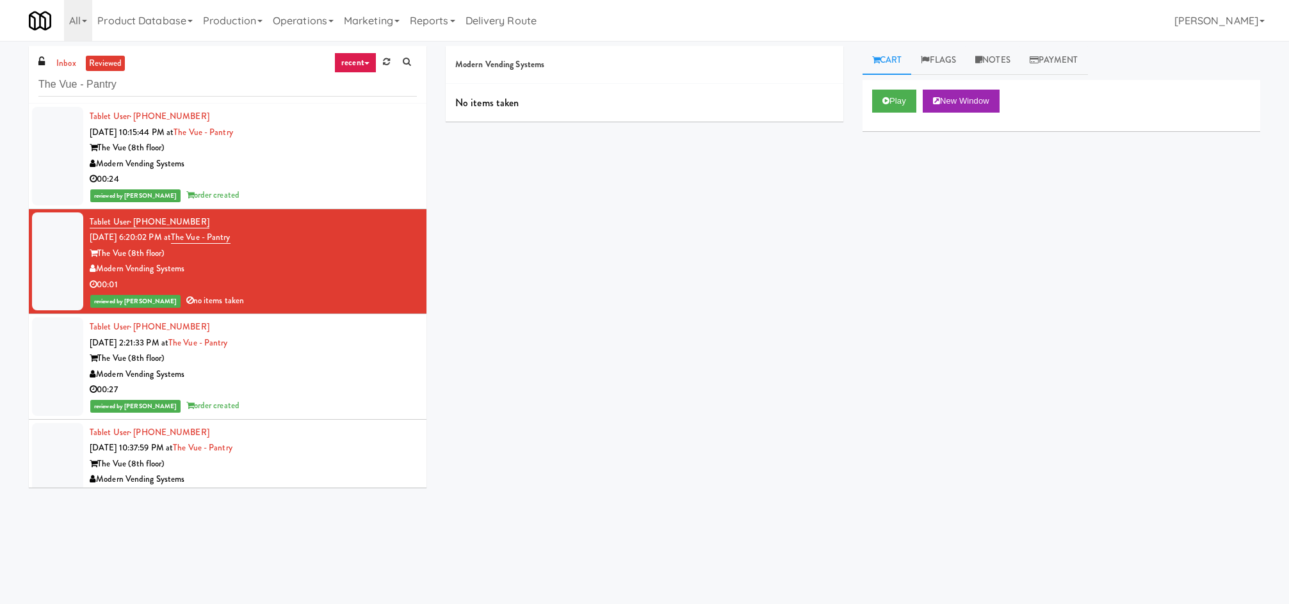
click at [312, 371] on div "Modern Vending Systems" at bounding box center [253, 375] width 327 height 16
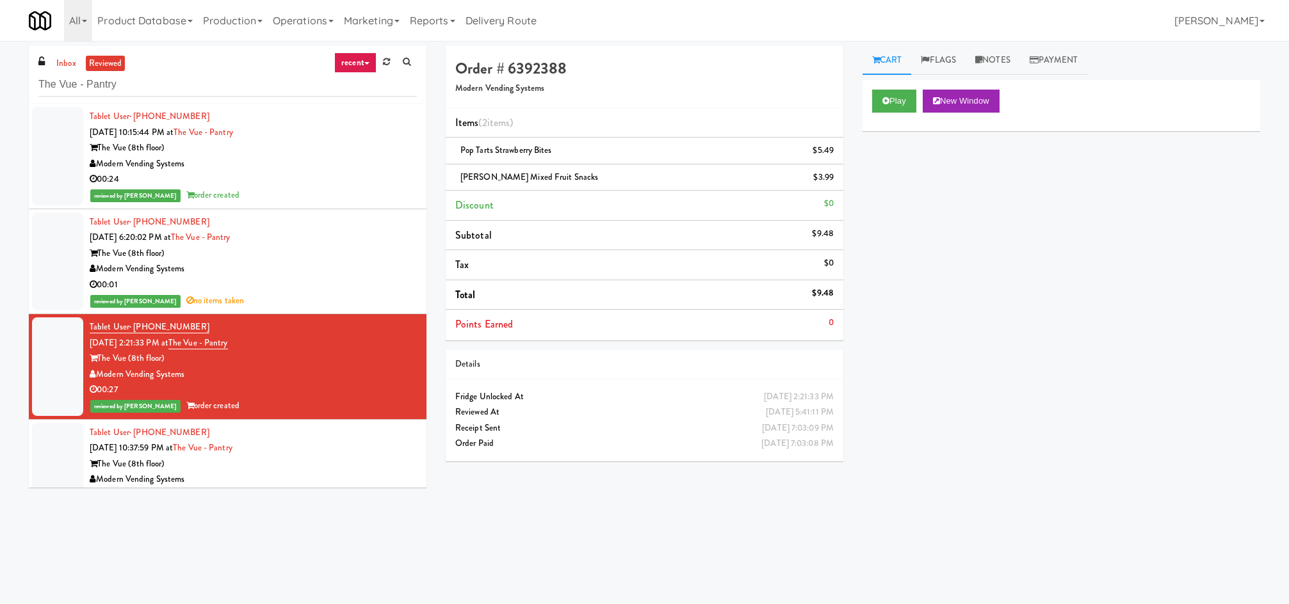
click at [312, 273] on div "Modern Vending Systems" at bounding box center [253, 269] width 327 height 16
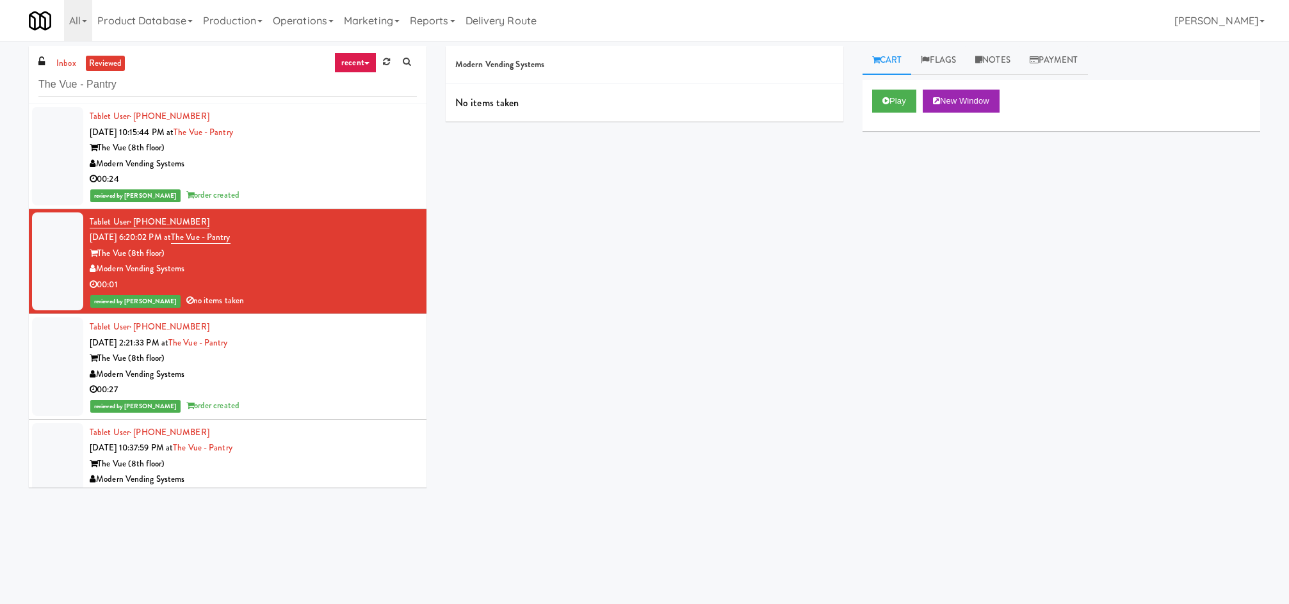
click at [318, 362] on div "The Vue (8th floor)" at bounding box center [253, 359] width 327 height 16
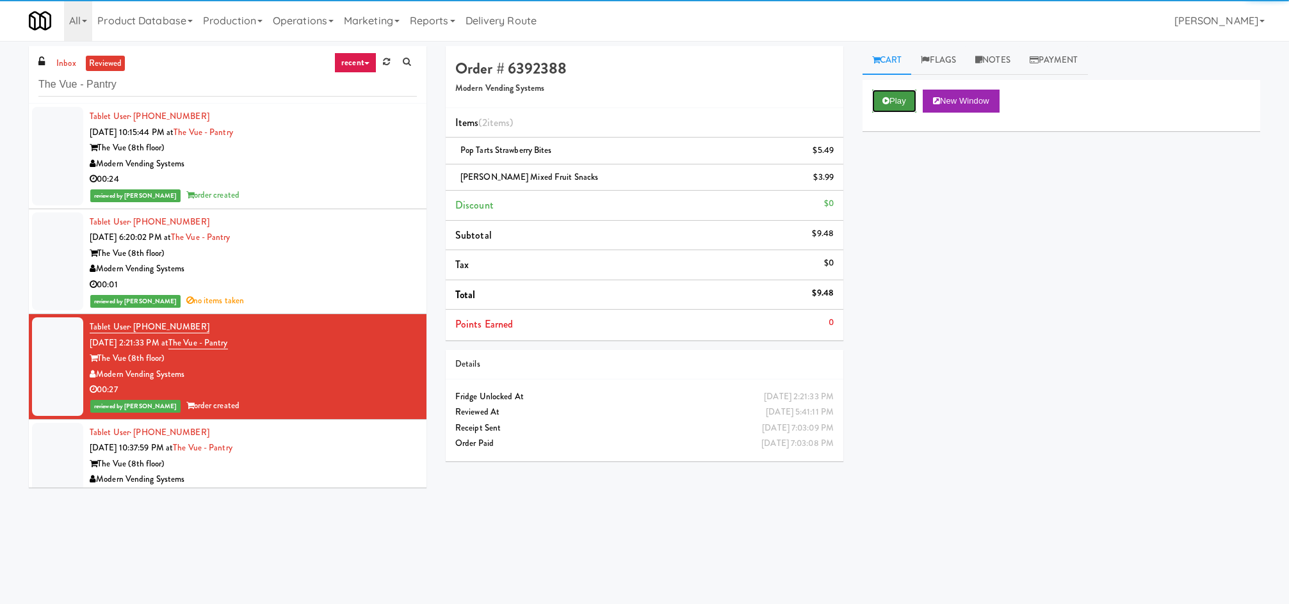
click at [882, 91] on button "Play" at bounding box center [894, 101] width 44 height 23
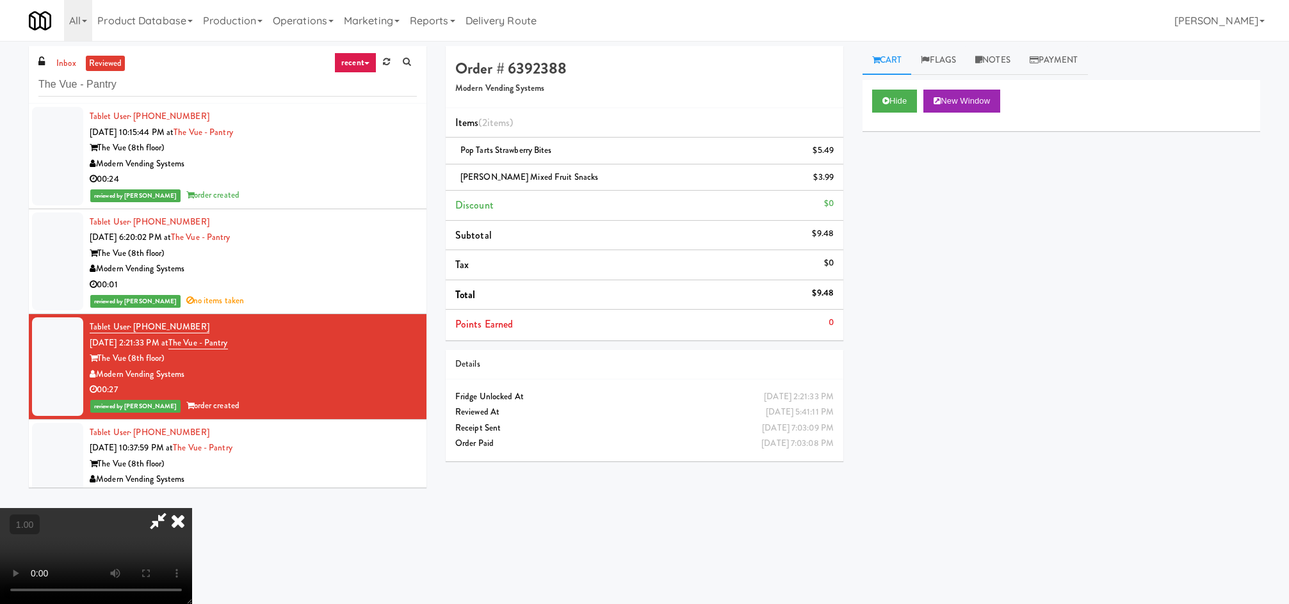
click at [192, 508] on video at bounding box center [96, 556] width 192 height 96
click at [192, 508] on icon at bounding box center [178, 521] width 28 height 26
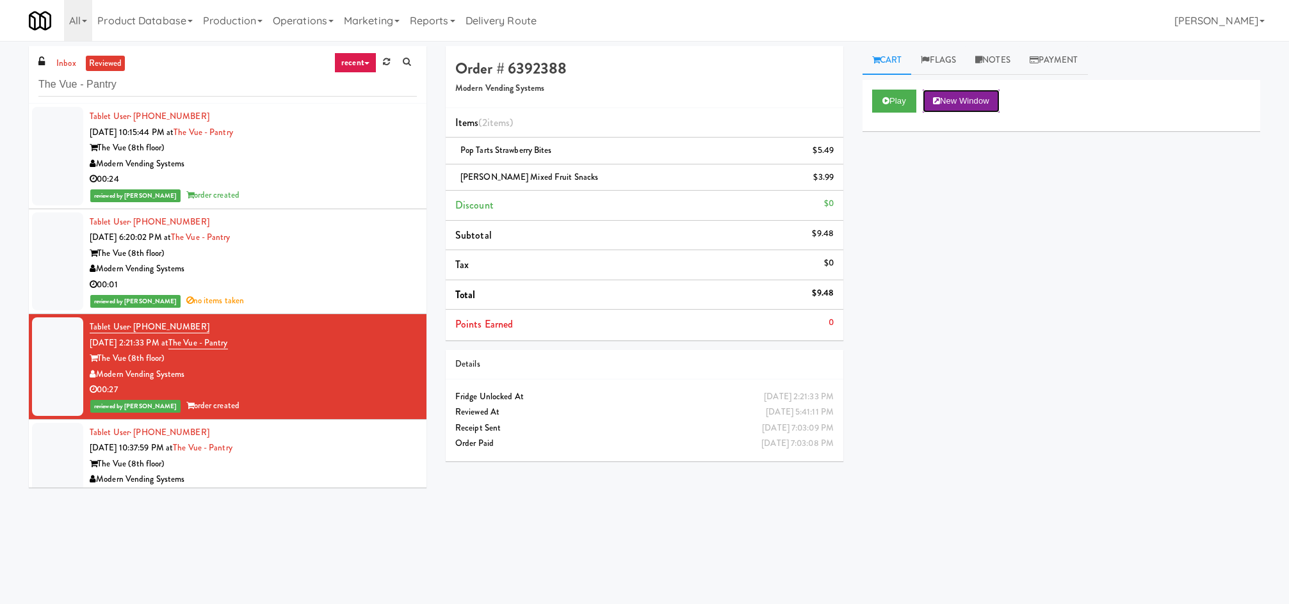
click at [903, 106] on button "New Window" at bounding box center [961, 101] width 77 height 23
click at [311, 460] on div "The Vue (8th floor)" at bounding box center [253, 465] width 327 height 16
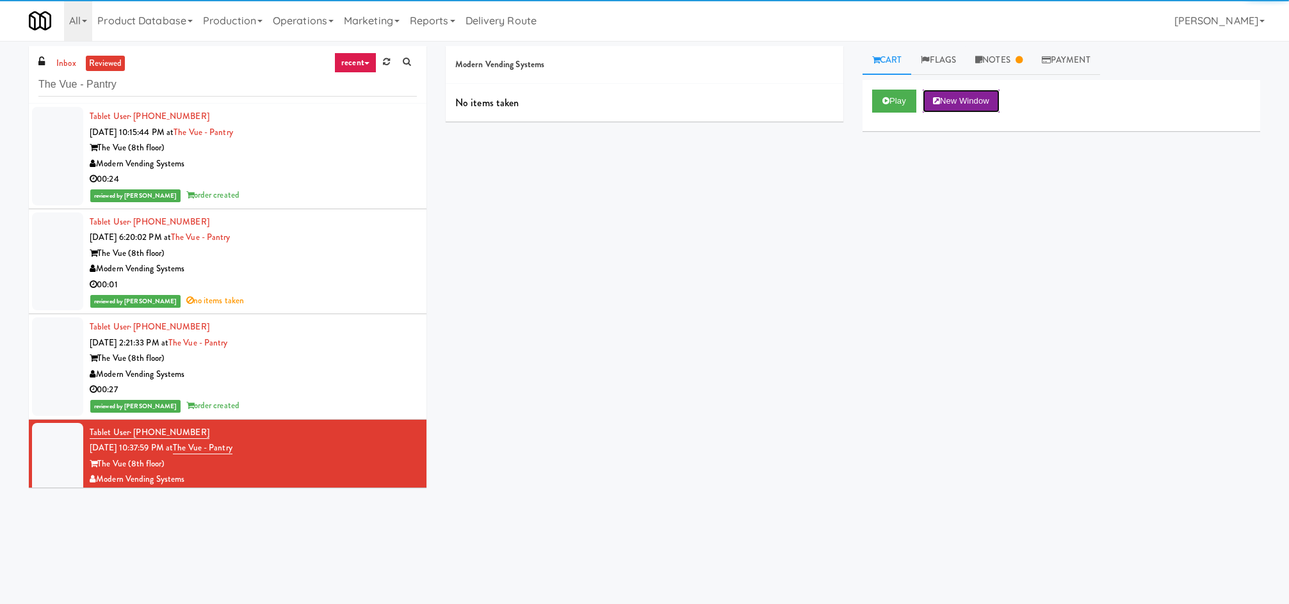
click at [903, 101] on button "New Window" at bounding box center [961, 101] width 77 height 23
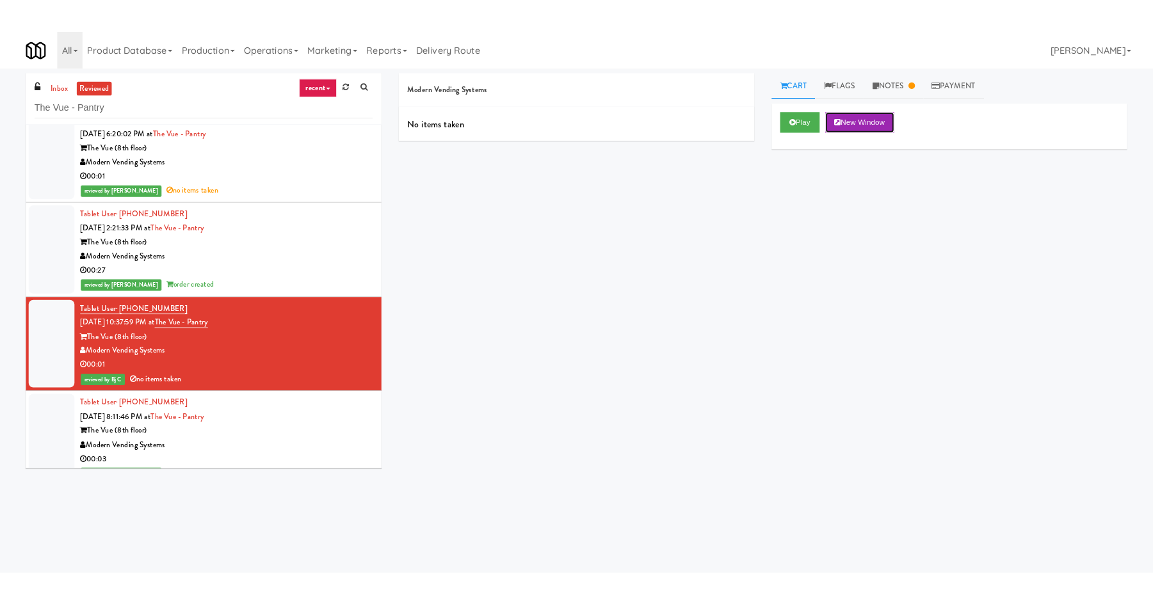
scroll to position [149, 0]
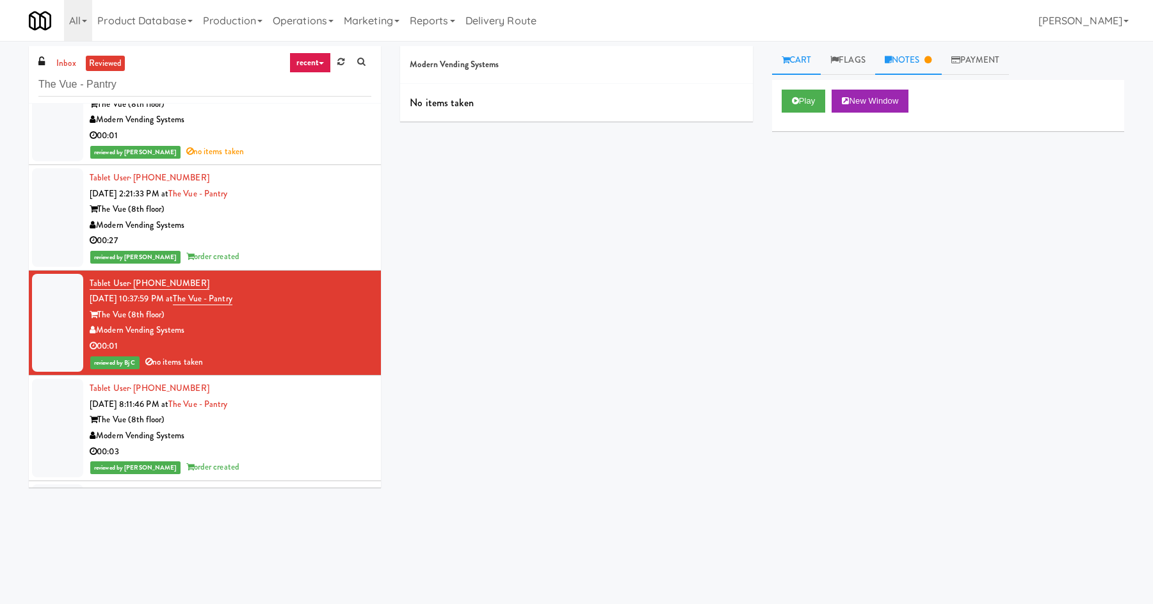
click at [903, 63] on icon at bounding box center [928, 60] width 7 height 8
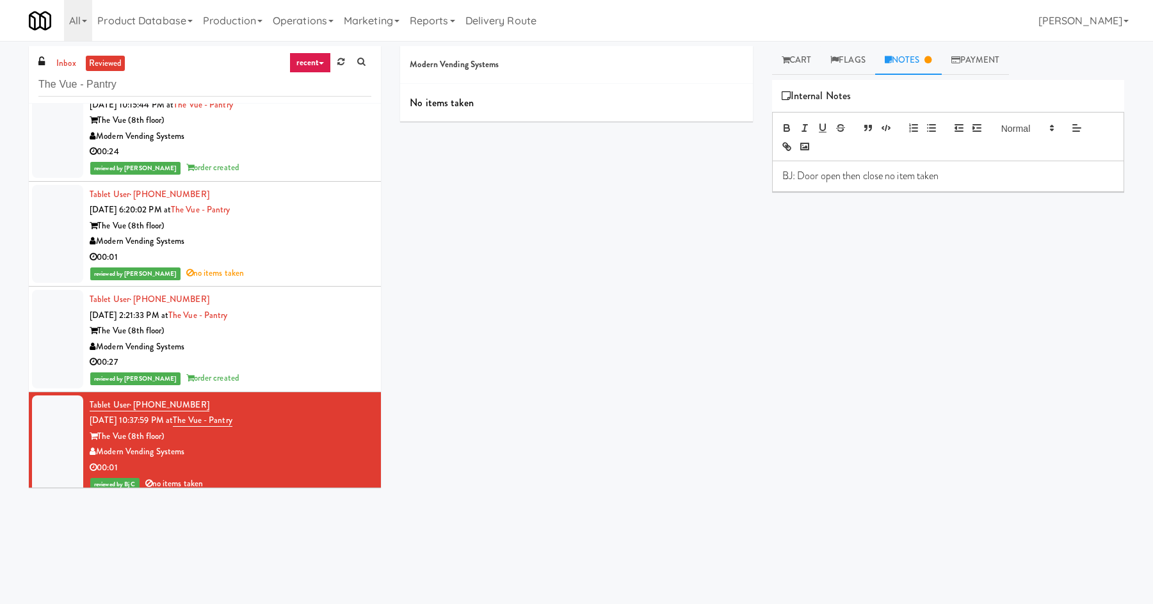
scroll to position [0, 0]
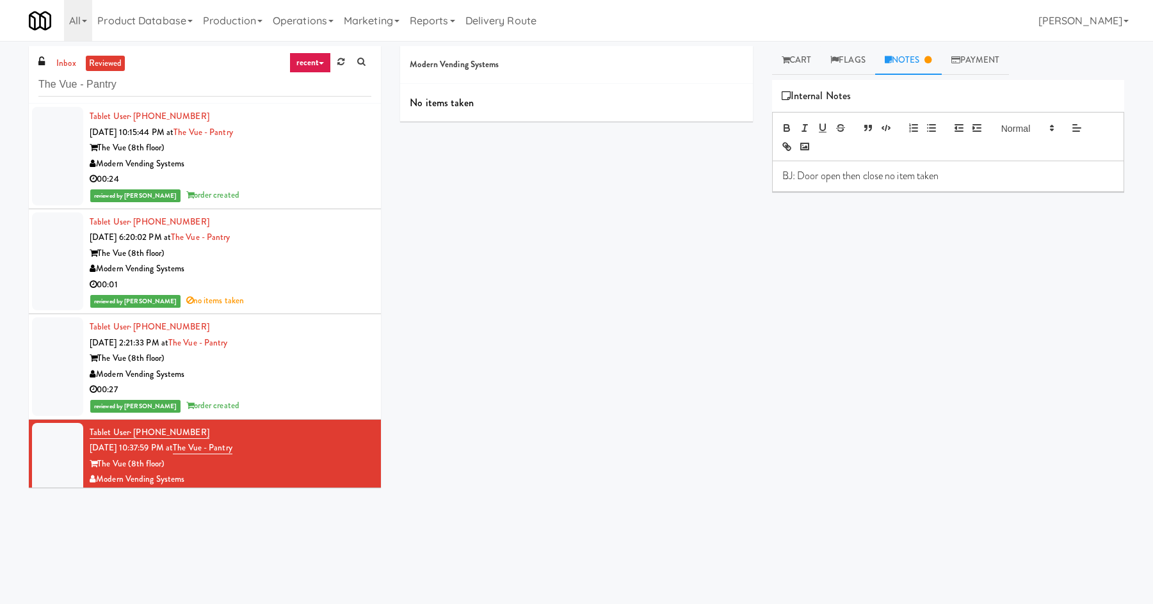
click at [281, 267] on div "Modern Vending Systems" at bounding box center [231, 269] width 282 height 16
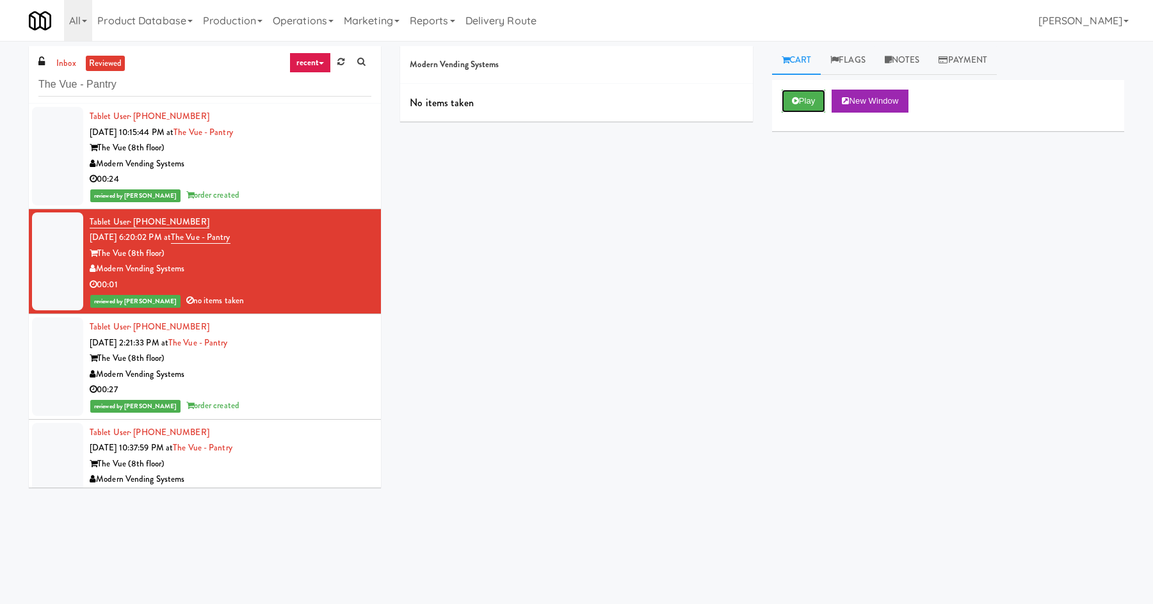
drag, startPoint x: 784, startPoint y: 108, endPoint x: 619, endPoint y: 299, distance: 252.9
click at [619, 299] on div "Modern Vending Systems No items taken Cart Flags Notes Payment Play New Window …" at bounding box center [762, 303] width 743 height 514
click at [287, 401] on div "reviewed by Mark P order created" at bounding box center [231, 406] width 282 height 16
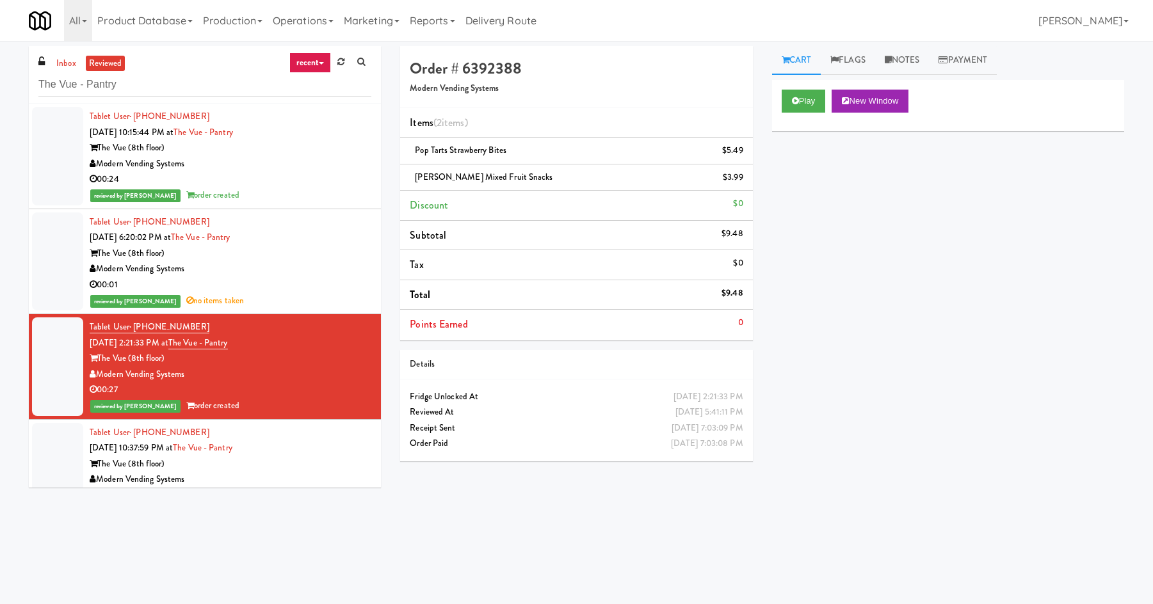
click at [284, 311] on li "Tablet User · (850) 797-9855 Sep 9, 2025 6:20:02 PM at The Vue - Pantry The Vue…" at bounding box center [205, 262] width 352 height 106
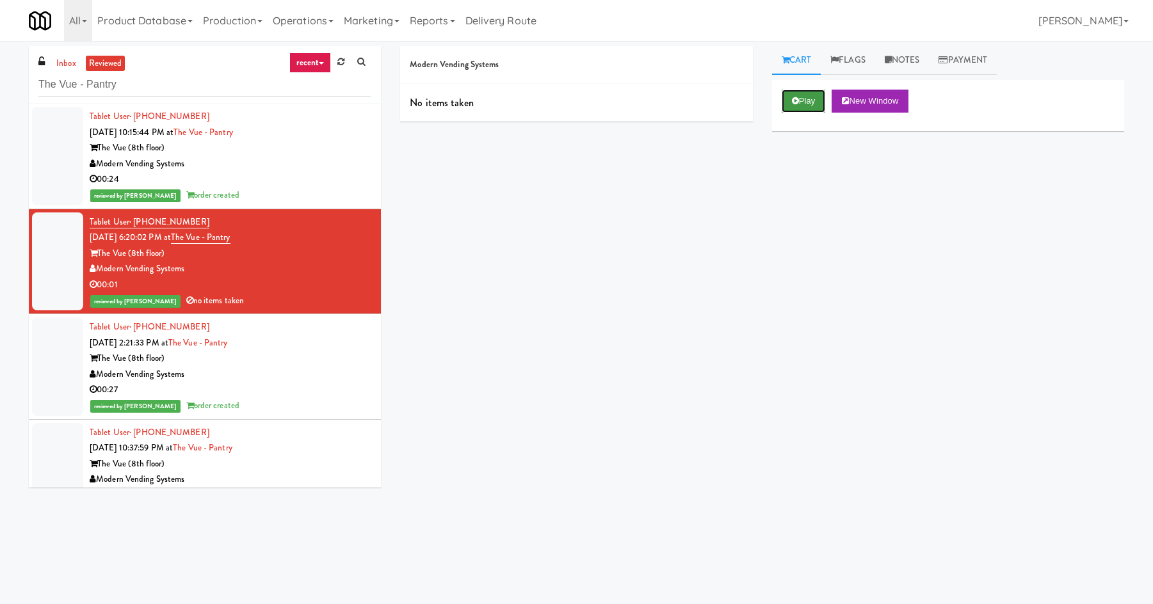
click at [801, 96] on button "Play" at bounding box center [804, 101] width 44 height 23
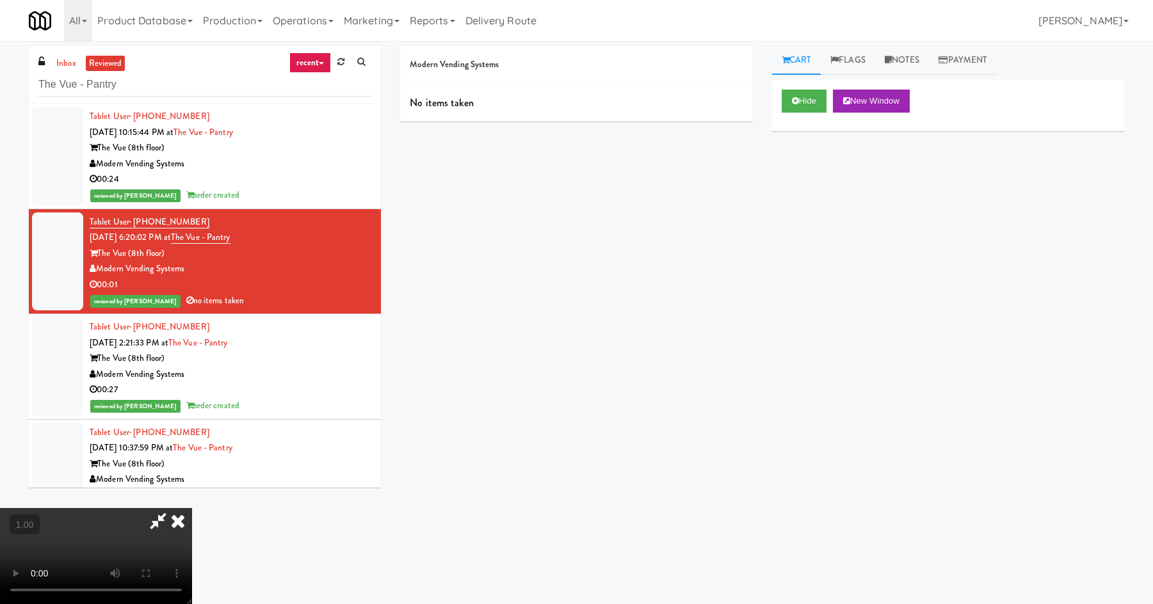
click at [192, 508] on icon at bounding box center [178, 521] width 28 height 26
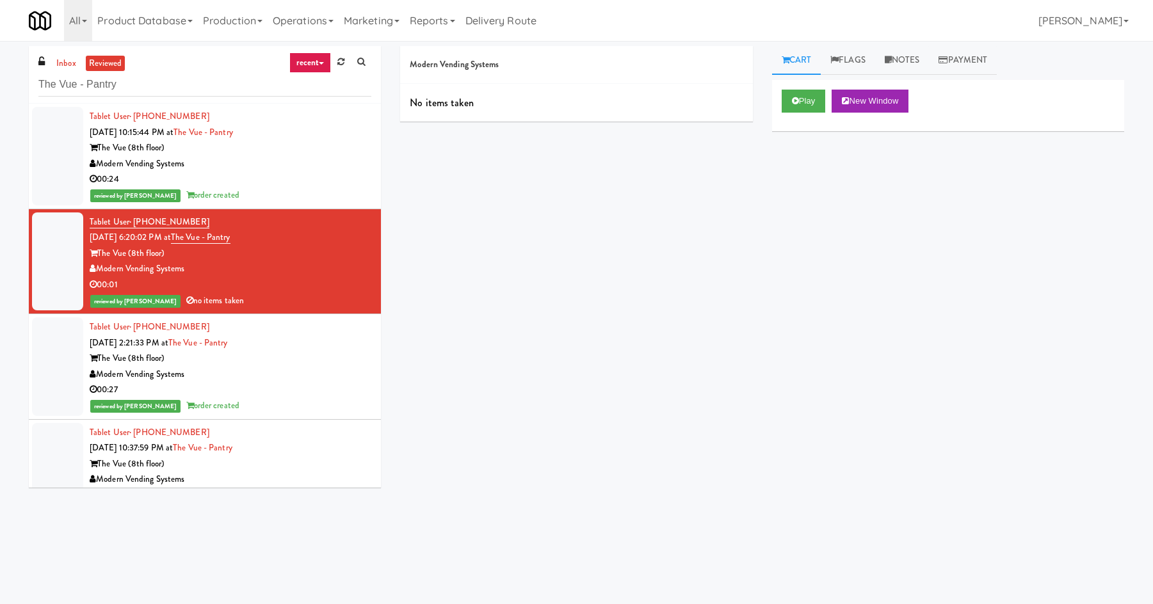
click at [297, 179] on div "00:24" at bounding box center [231, 180] width 282 height 16
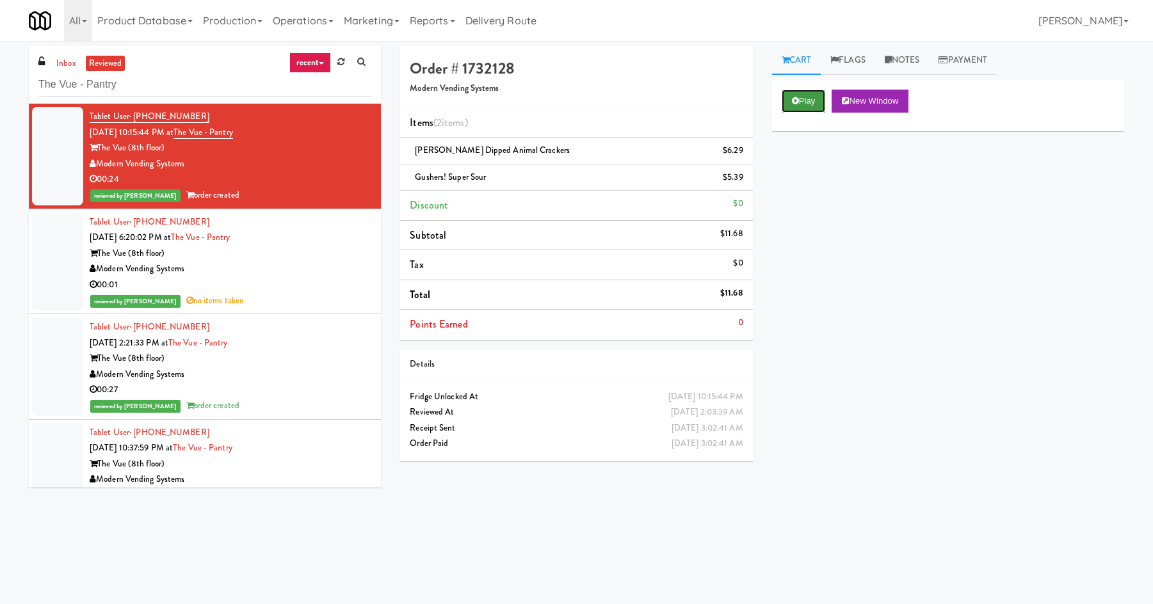
click at [785, 106] on button "Play" at bounding box center [804, 101] width 44 height 23
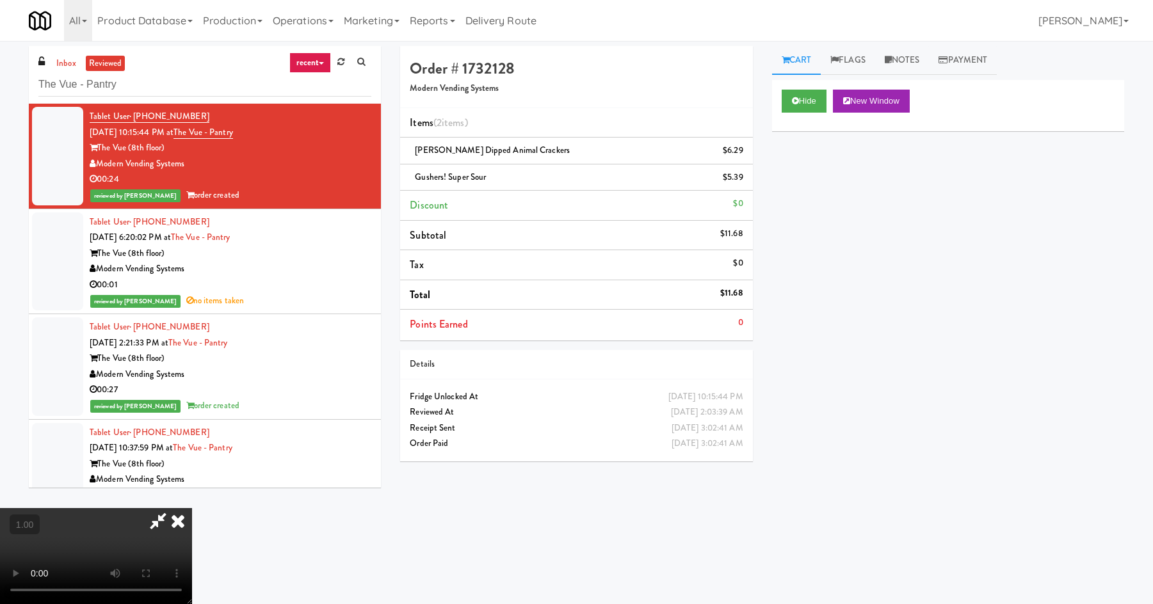
click at [192, 508] on video at bounding box center [96, 556] width 192 height 96
click at [192, 508] on icon at bounding box center [178, 521] width 28 height 26
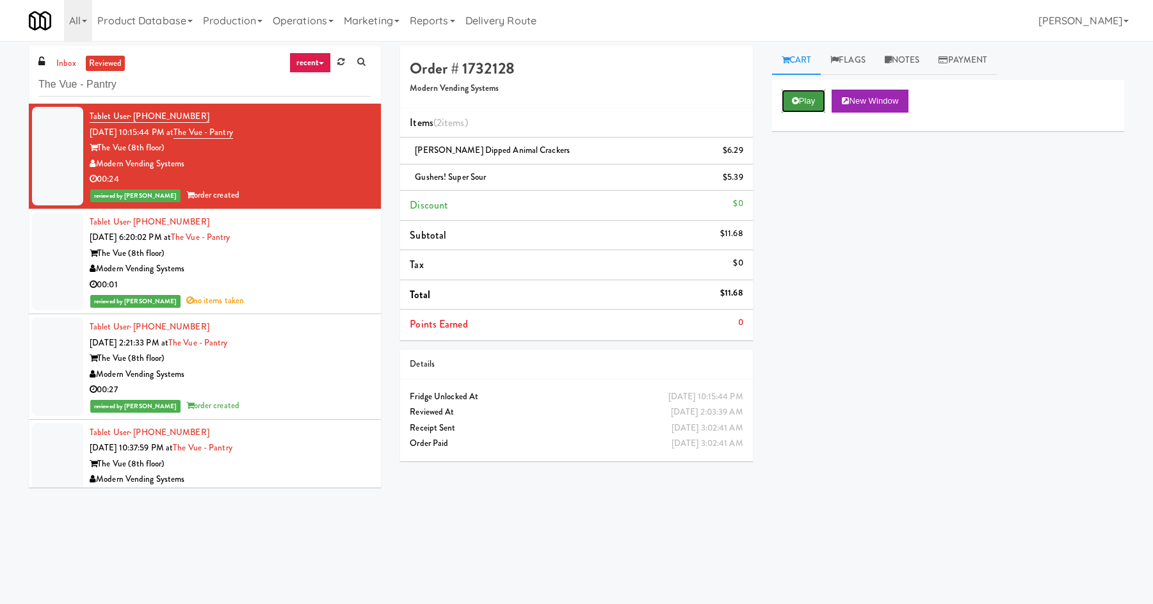
click at [807, 112] on button "Play" at bounding box center [804, 101] width 44 height 23
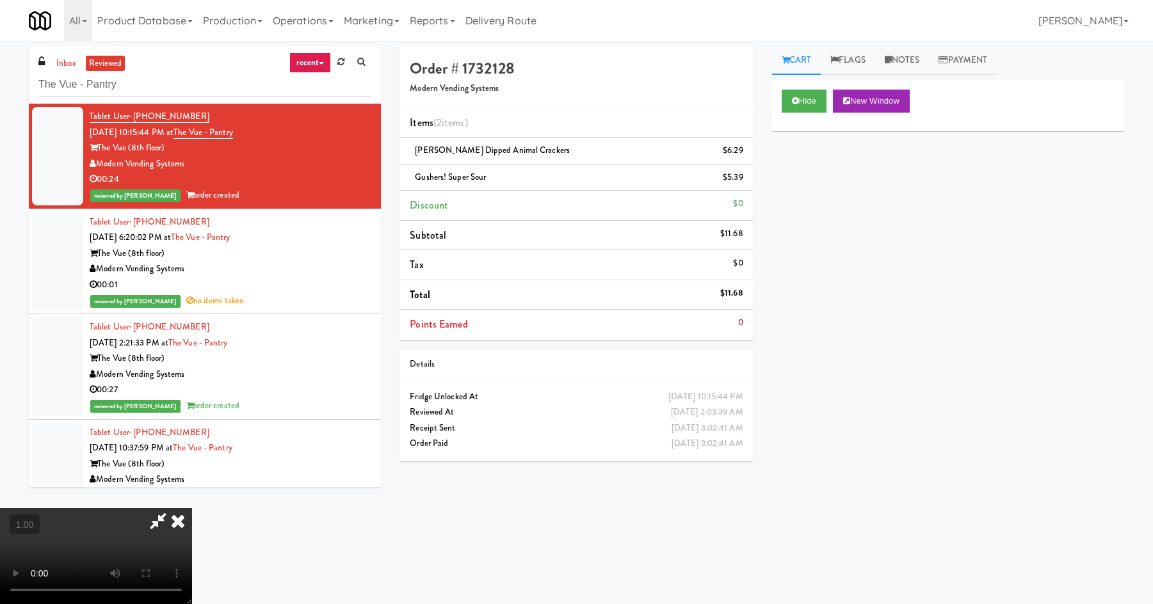
click at [192, 508] on icon at bounding box center [178, 521] width 28 height 26
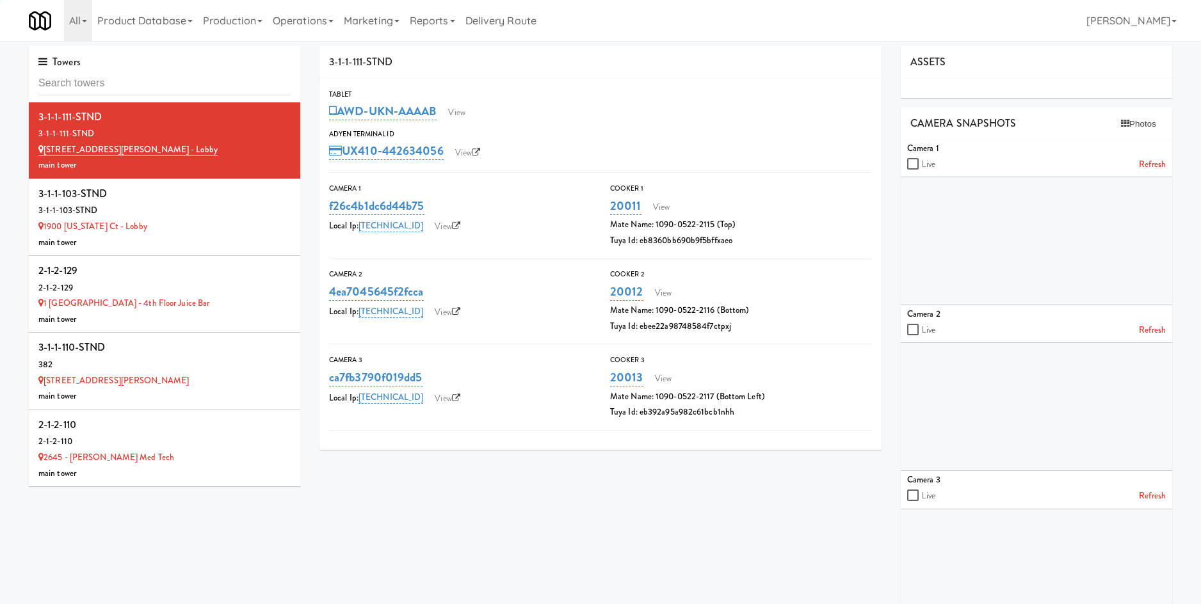
click at [131, 86] on input "text" at bounding box center [164, 84] width 252 height 24
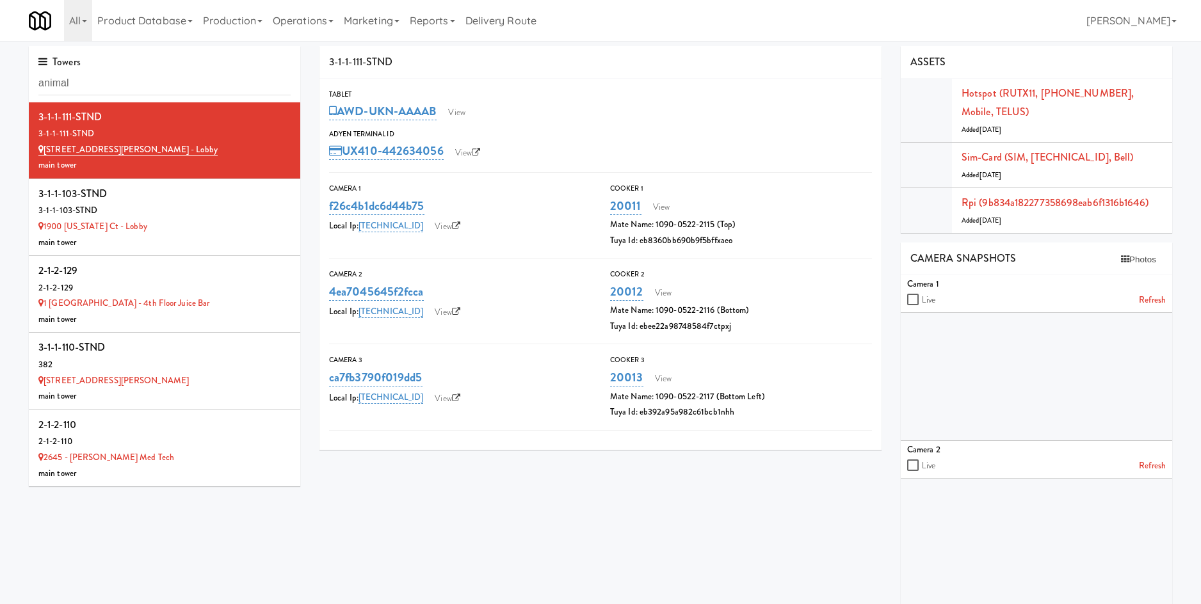
type input "animal"
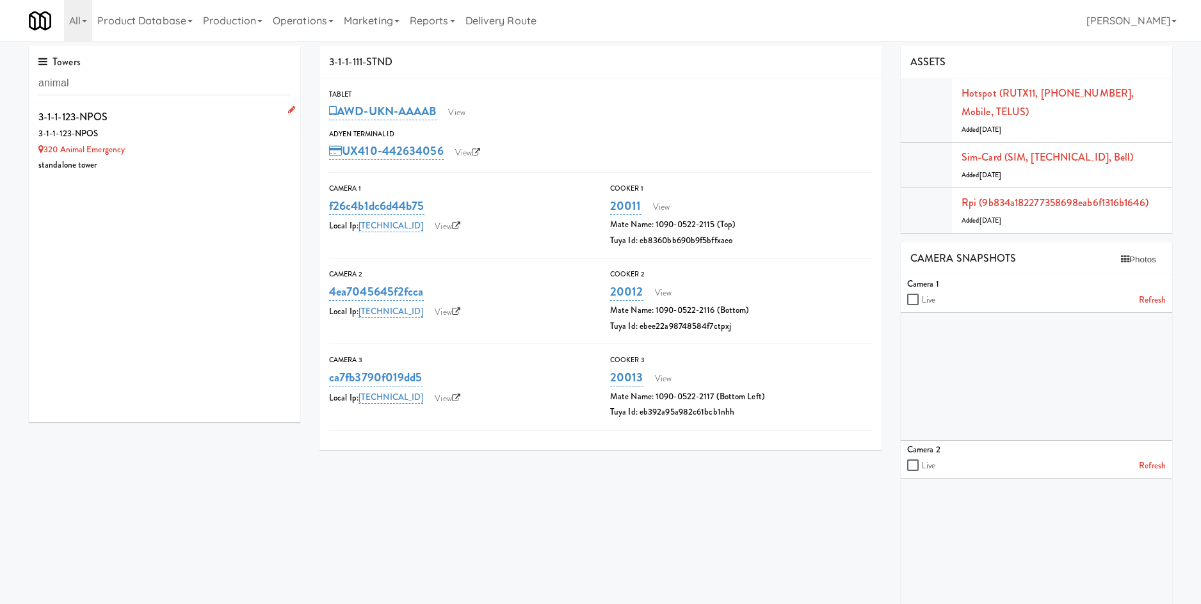
click at [211, 149] on div "320 Animal Emergency" at bounding box center [164, 150] width 252 height 16
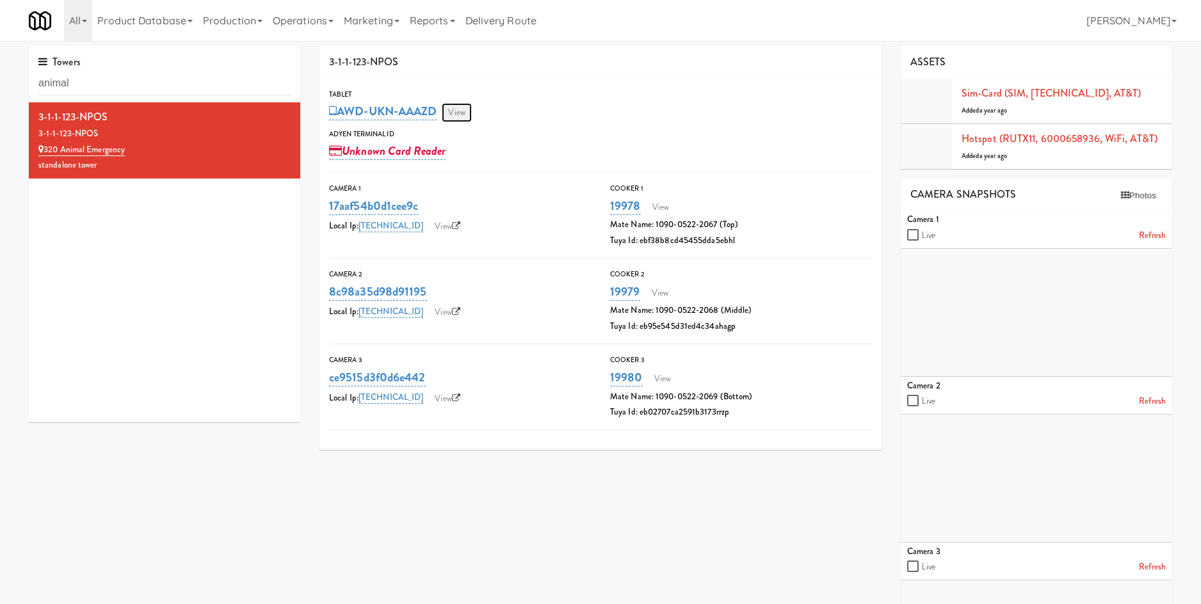
click at [469, 112] on link "View" at bounding box center [456, 112] width 29 height 19
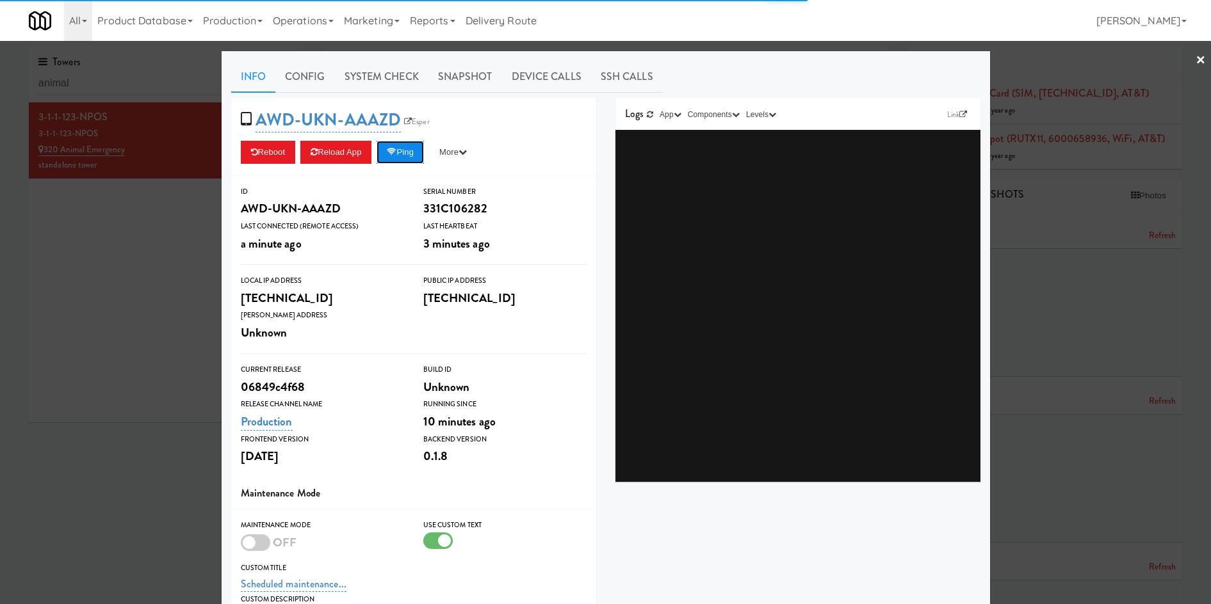
click at [413, 156] on button "Ping" at bounding box center [399, 152] width 47 height 23
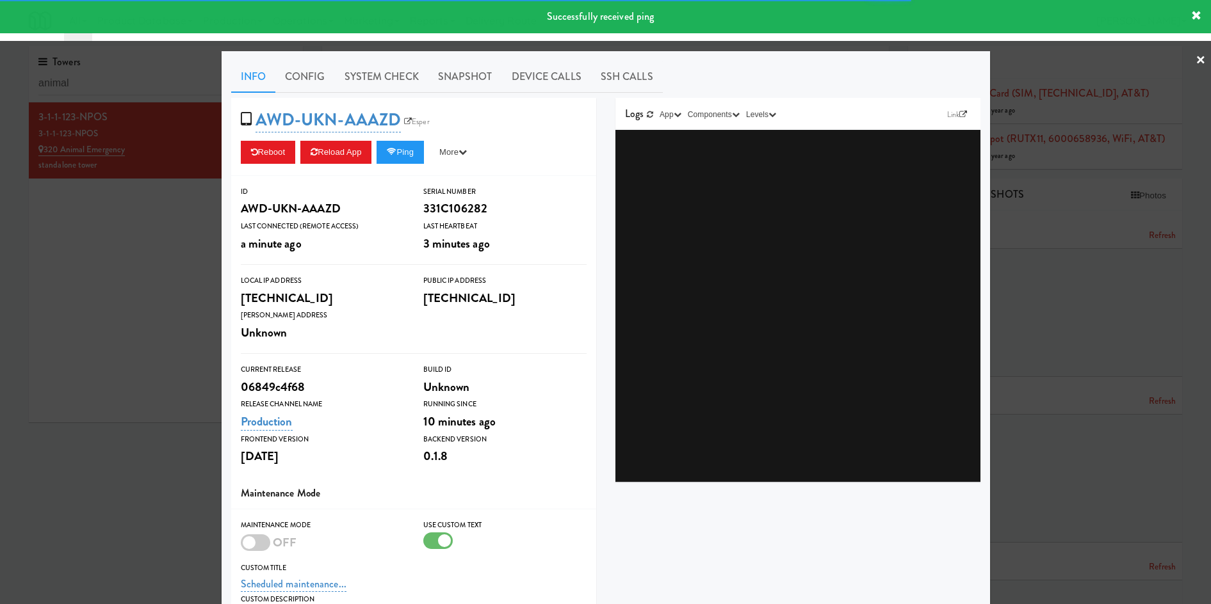
drag, startPoint x: 403, startPoint y: 82, endPoint x: 351, endPoint y: 97, distance: 53.9
click at [400, 81] on link "System Check" at bounding box center [381, 77] width 93 height 32
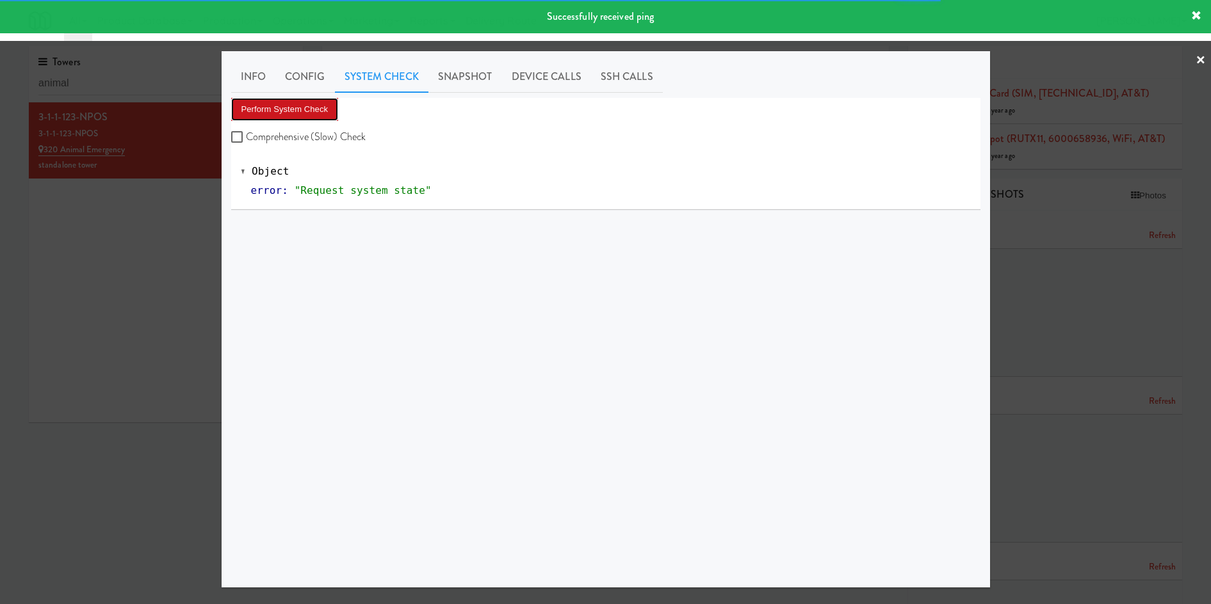
click at [303, 113] on button "Perform System Check" at bounding box center [285, 109] width 108 height 23
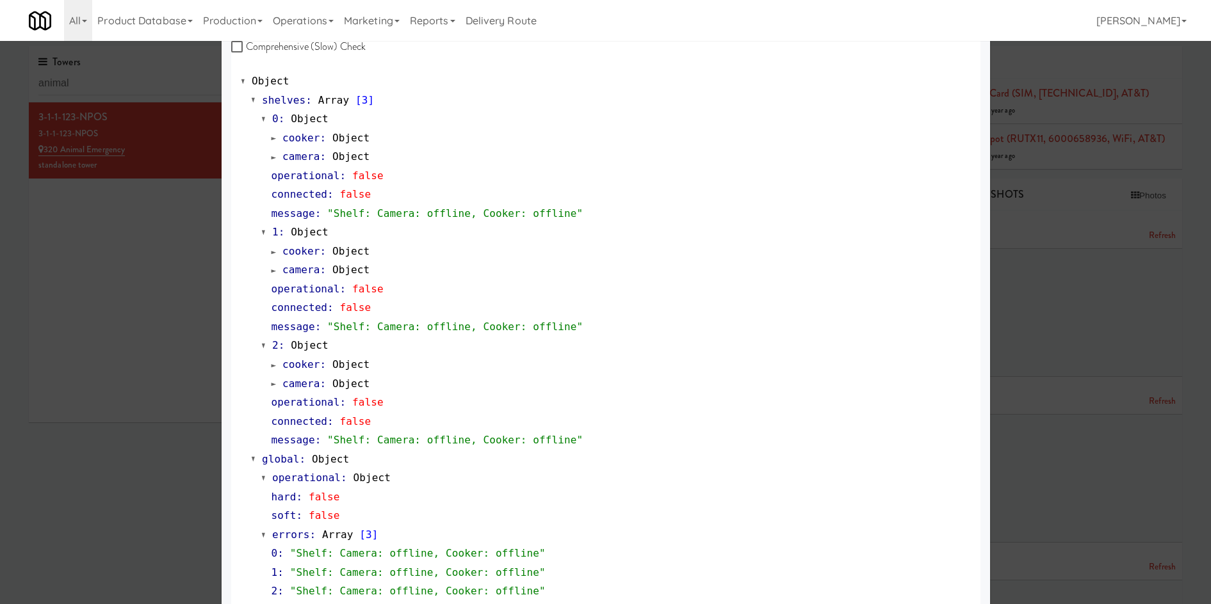
scroll to position [106, 0]
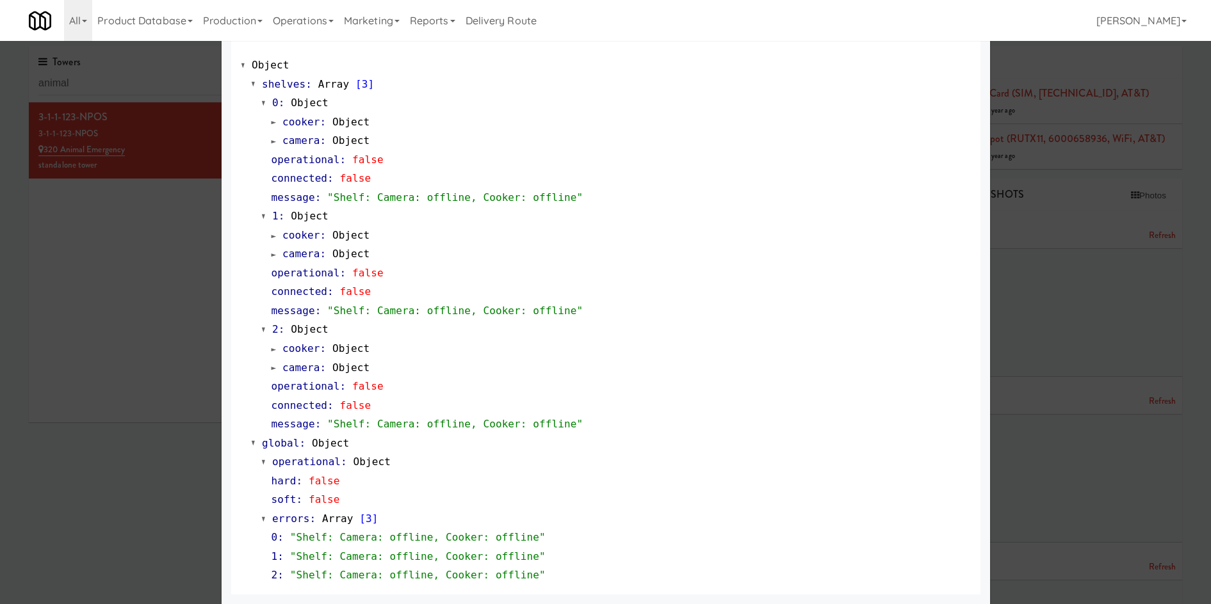
click at [117, 464] on div at bounding box center [605, 302] width 1211 height 604
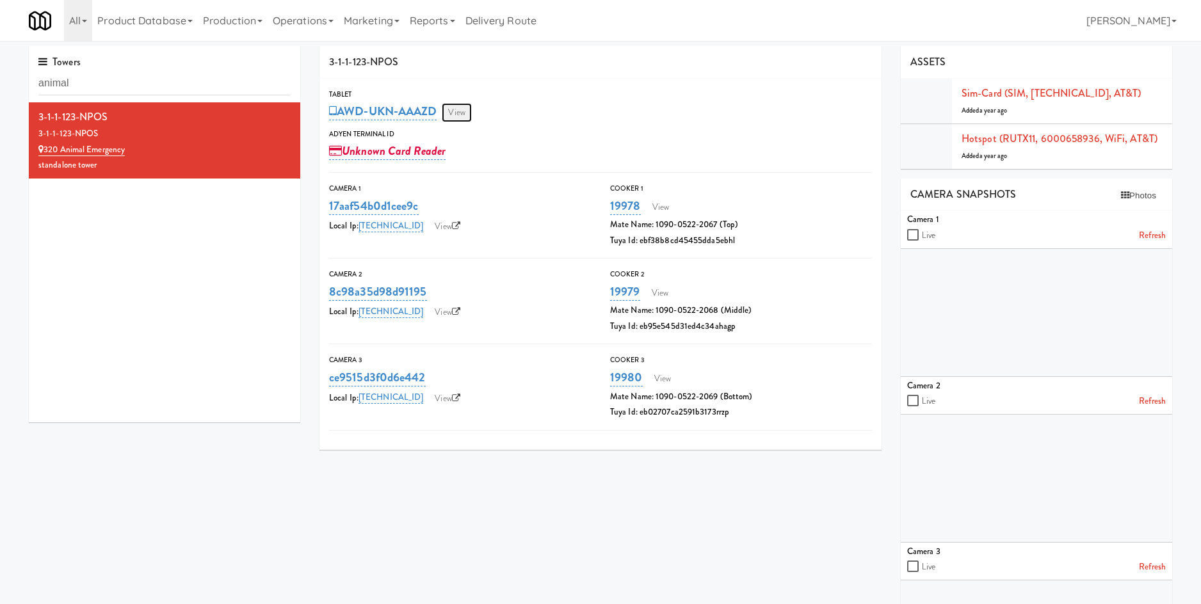
click at [460, 106] on link "View" at bounding box center [456, 112] width 29 height 19
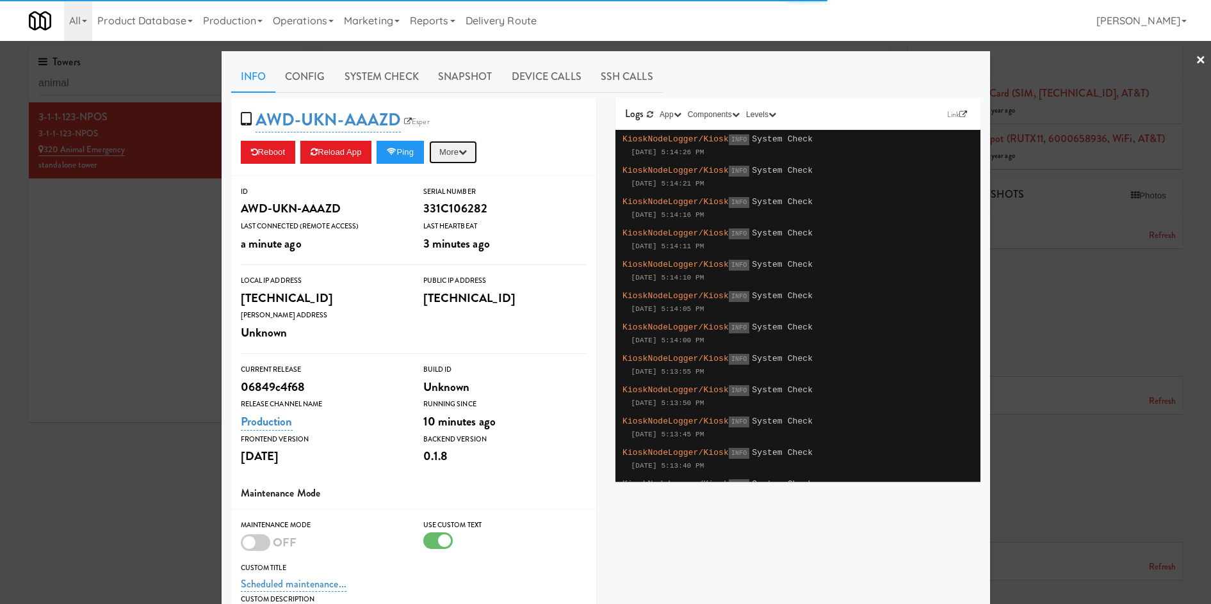
click at [461, 142] on button "More" at bounding box center [453, 152] width 48 height 23
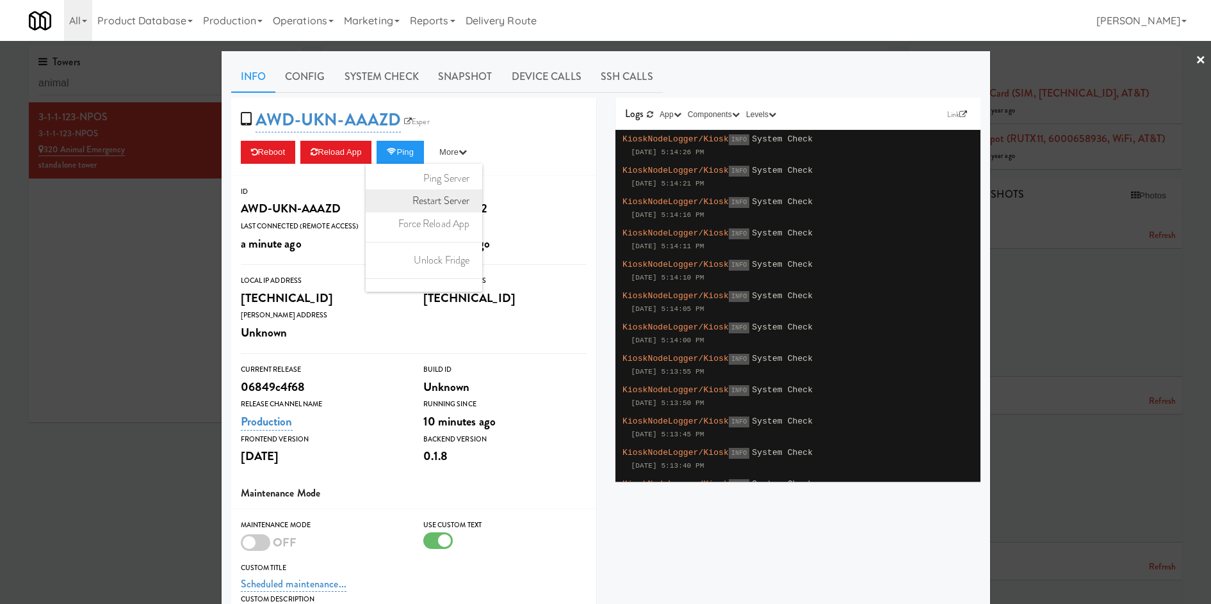
click at [458, 204] on link "Restart Server" at bounding box center [424, 201] width 117 height 23
drag, startPoint x: 384, startPoint y: 68, endPoint x: 362, endPoint y: 83, distance: 26.3
click at [384, 67] on link "System Check" at bounding box center [381, 77] width 93 height 32
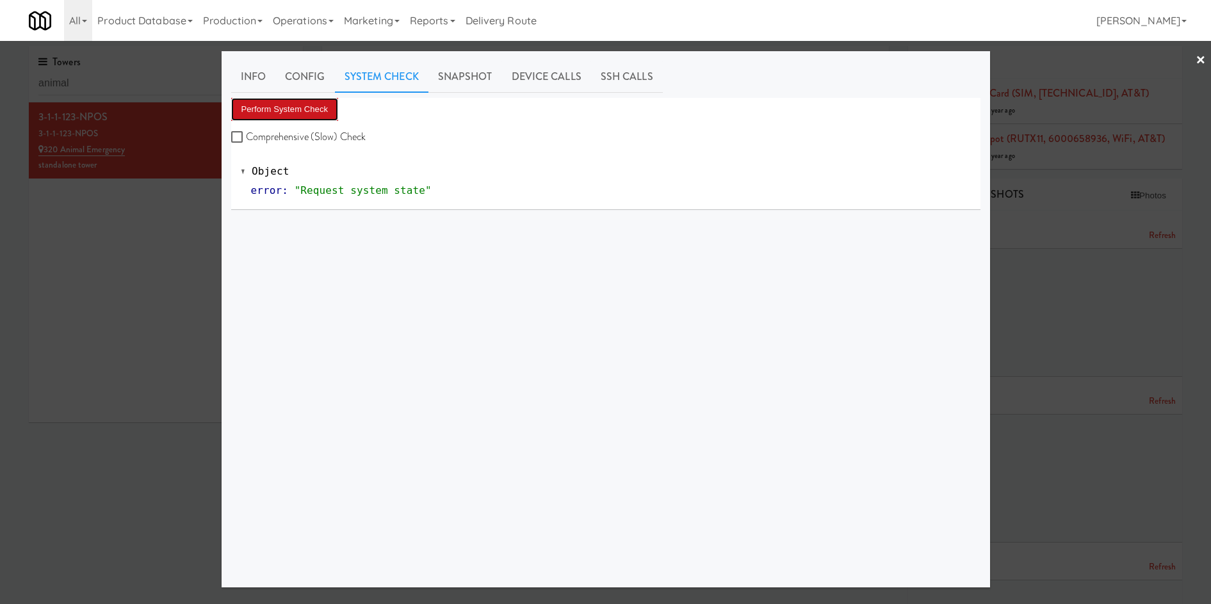
click at [309, 108] on button "Perform System Check" at bounding box center [285, 109] width 108 height 23
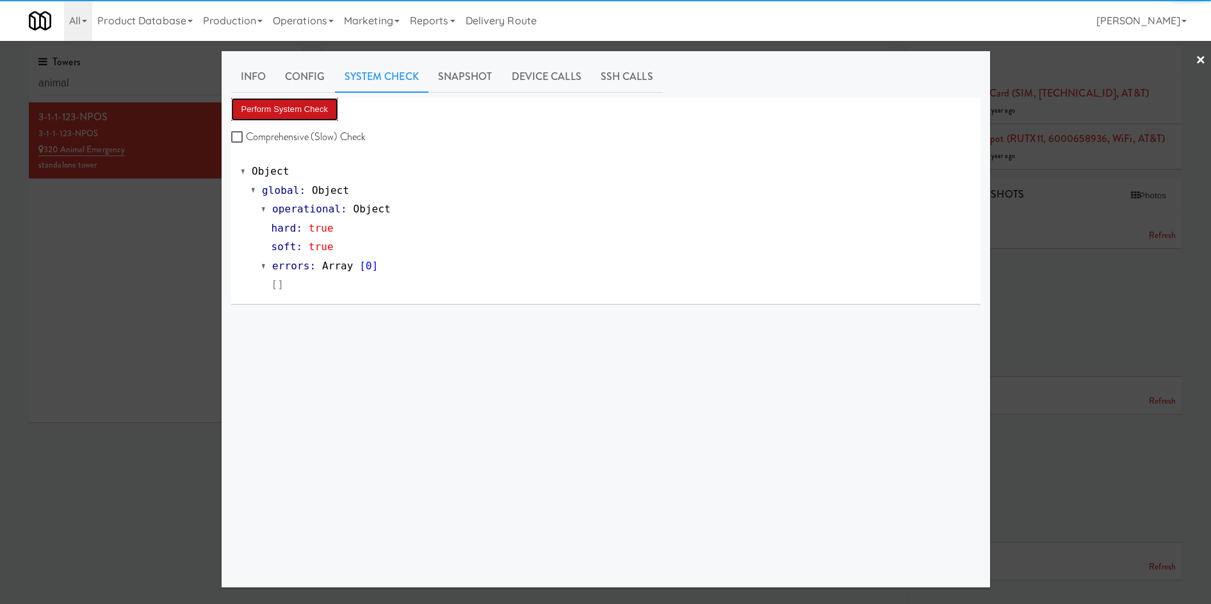
click at [296, 99] on button "Perform System Check" at bounding box center [285, 109] width 108 height 23
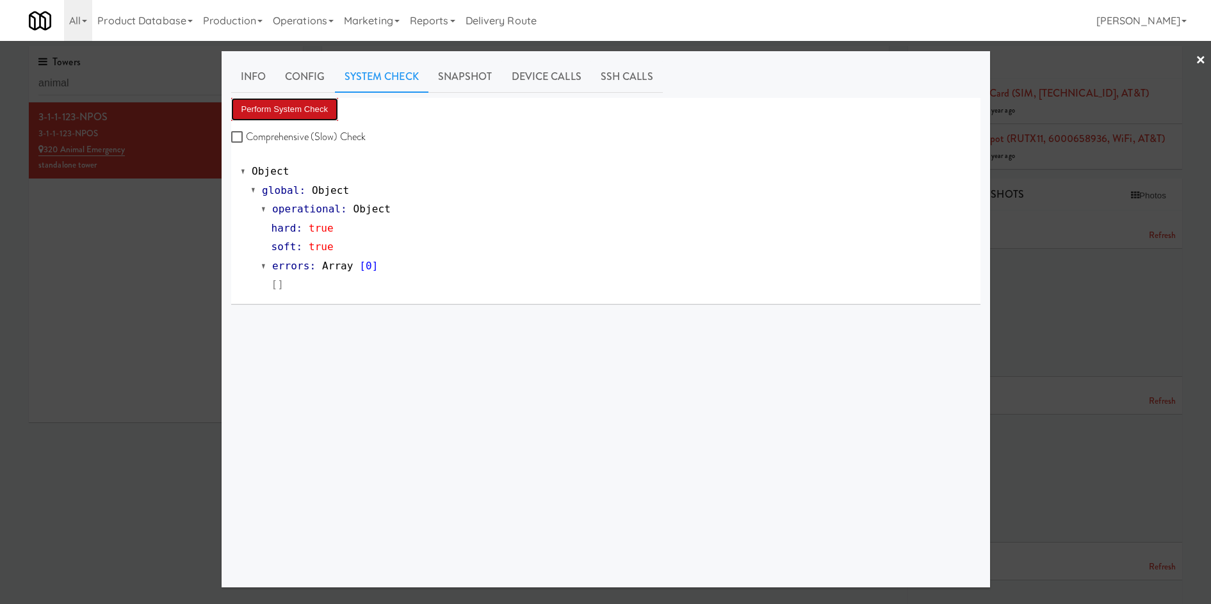
click at [291, 120] on button "Perform System Check" at bounding box center [285, 109] width 108 height 23
click at [247, 74] on link "Info" at bounding box center [253, 77] width 44 height 32
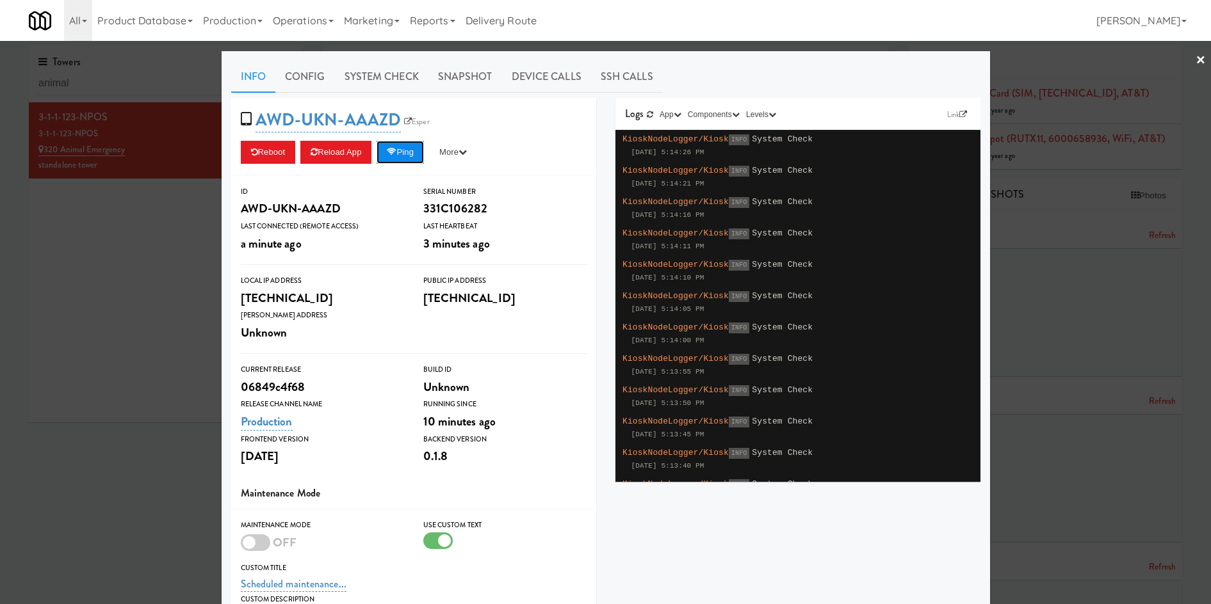
click at [424, 153] on button "Ping" at bounding box center [399, 152] width 47 height 23
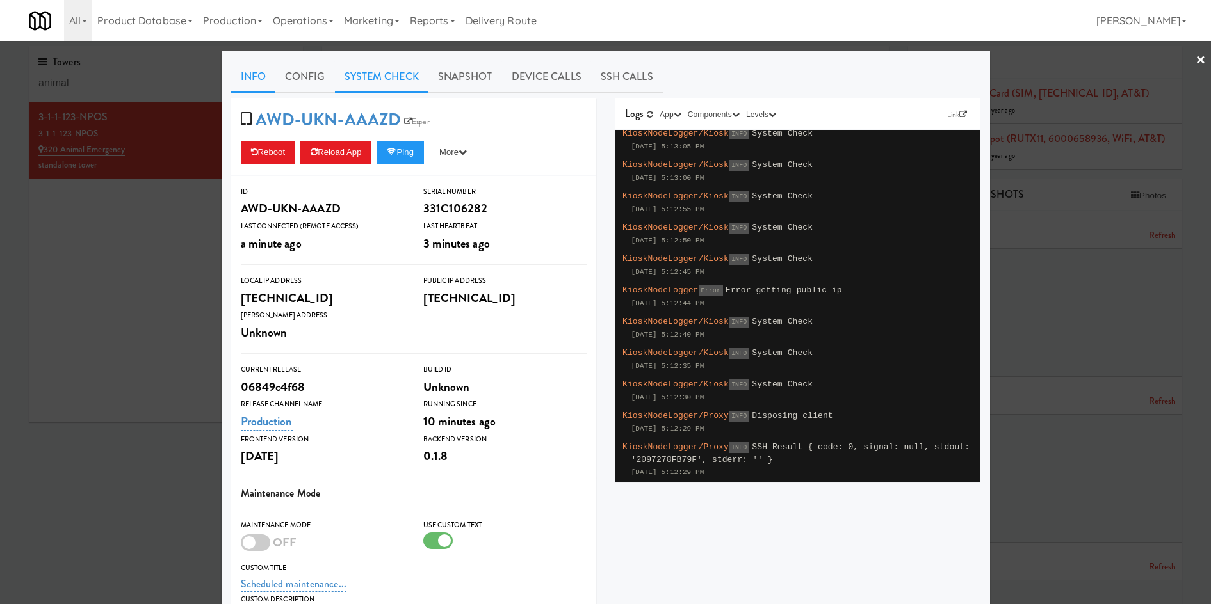
click at [389, 77] on link "System Check" at bounding box center [381, 77] width 93 height 32
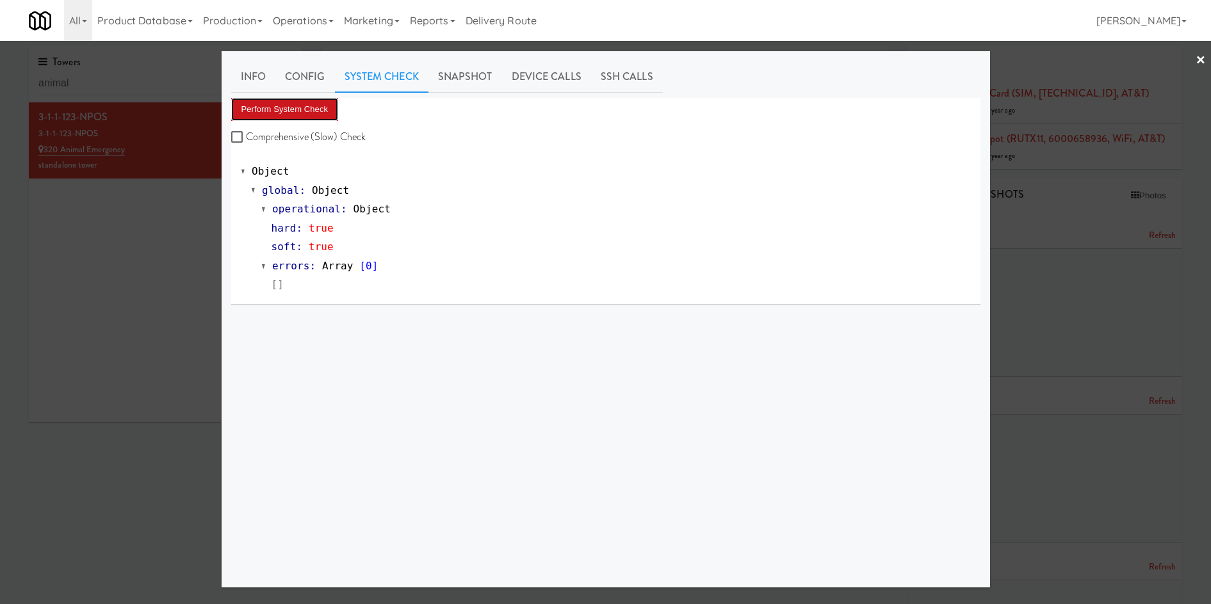
click at [280, 111] on button "Perform System Check" at bounding box center [285, 109] width 108 height 23
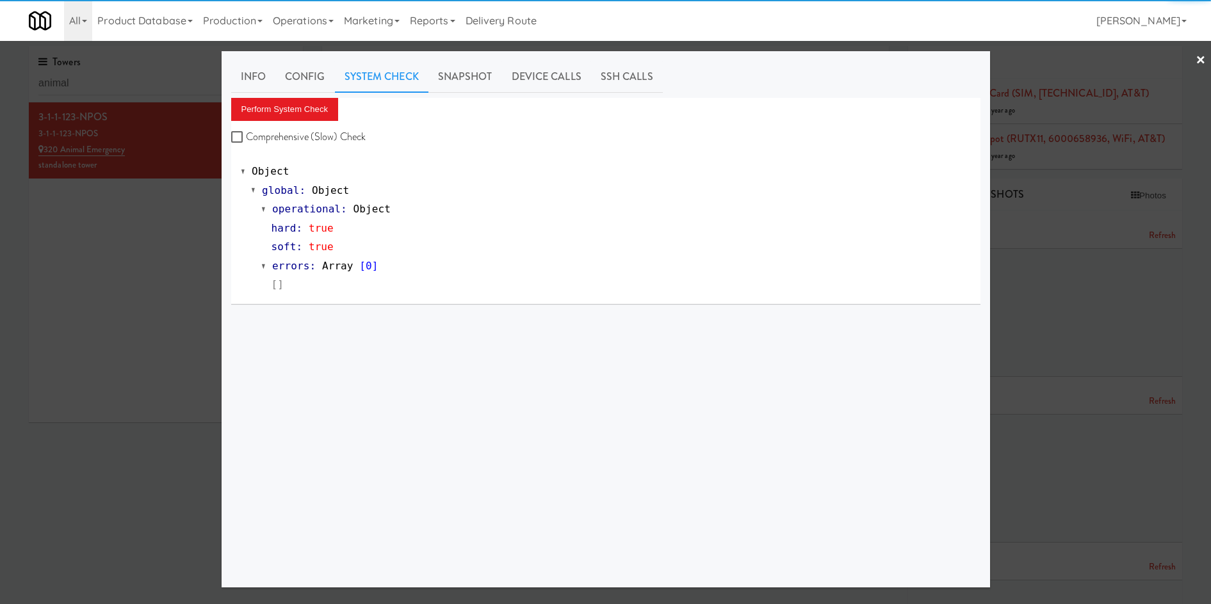
drag, startPoint x: 474, startPoint y: 70, endPoint x: 394, endPoint y: 90, distance: 81.8
click at [462, 76] on link "Snapshot" at bounding box center [465, 77] width 74 height 32
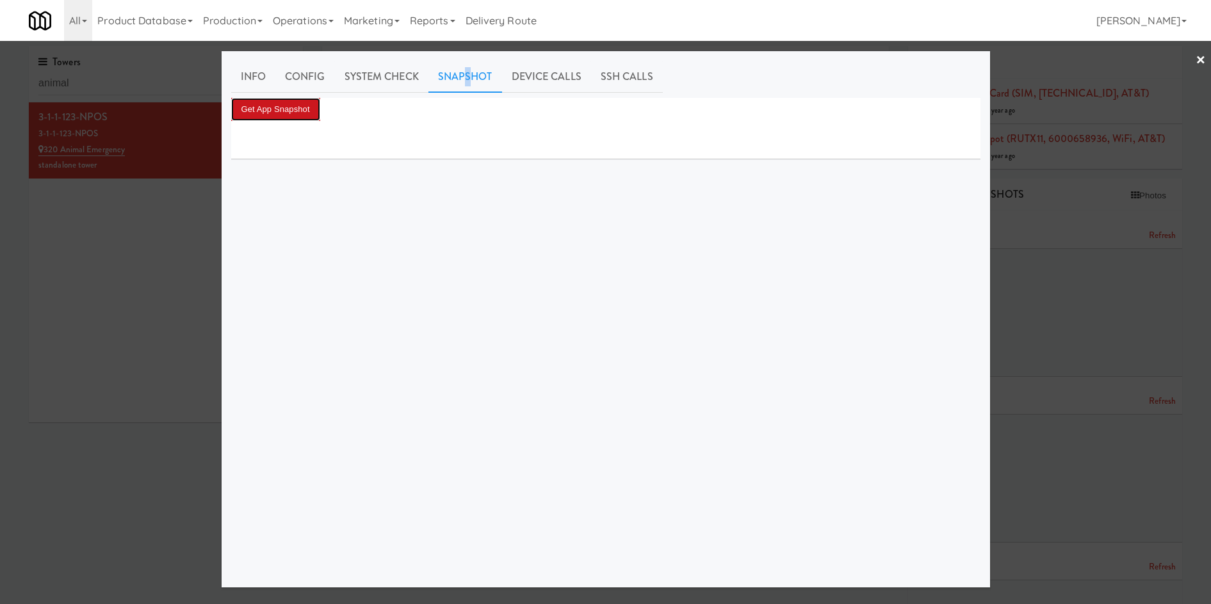
click at [298, 115] on button "Get App Snapshot" at bounding box center [275, 109] width 89 height 23
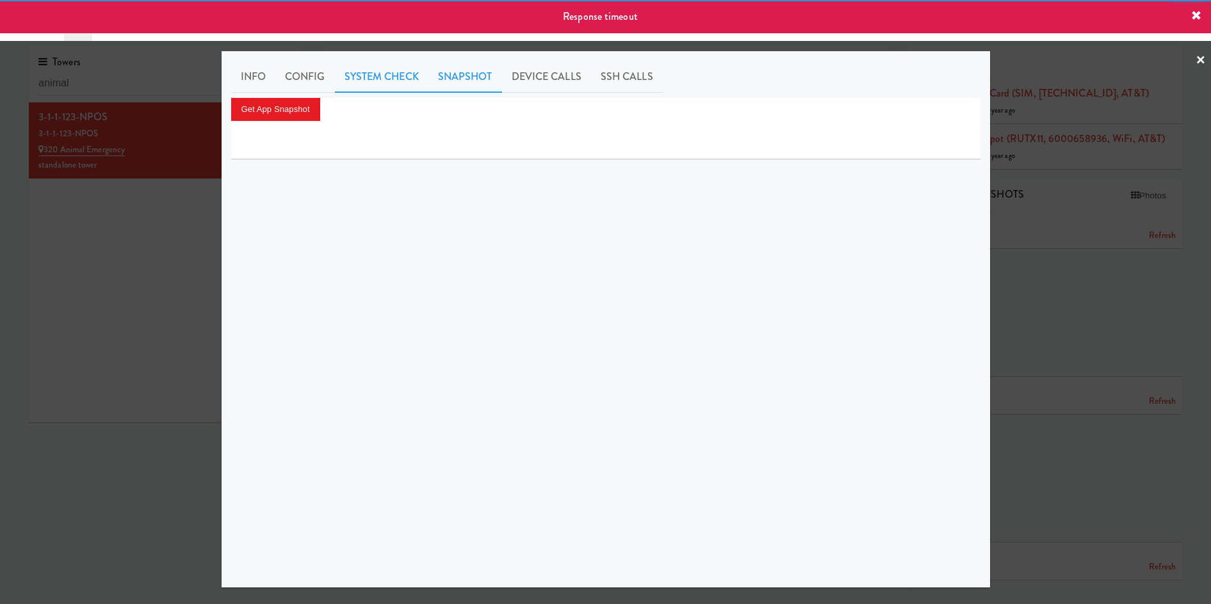
click at [387, 77] on link "System Check" at bounding box center [381, 77] width 93 height 32
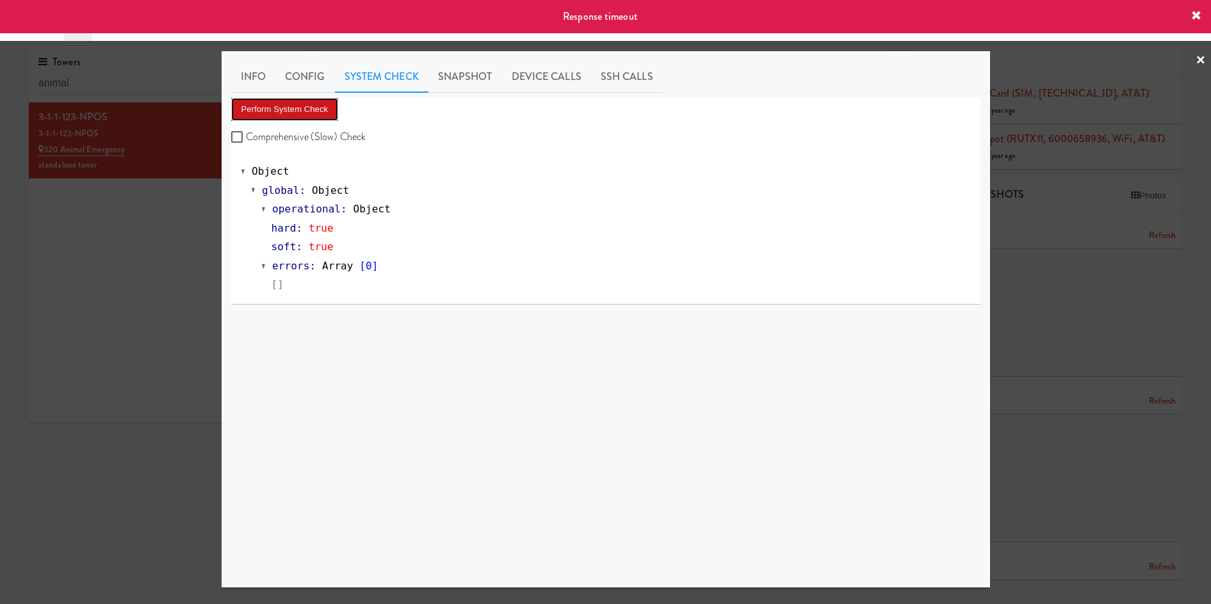
click at [305, 113] on button "Perform System Check" at bounding box center [285, 109] width 108 height 23
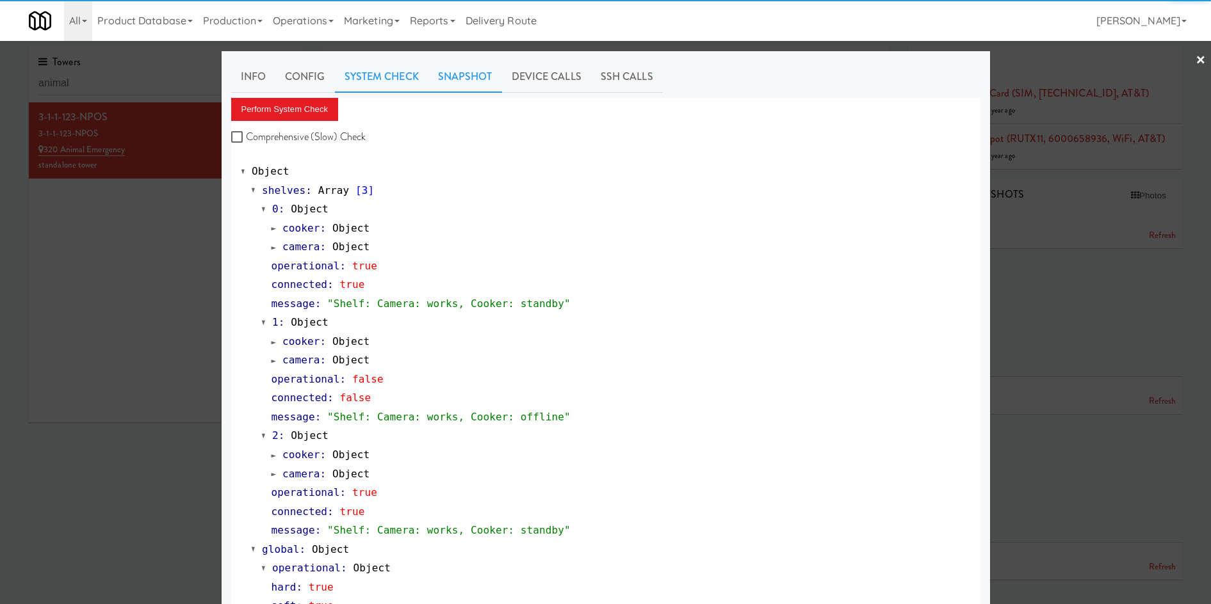
click at [458, 81] on link "Snapshot" at bounding box center [465, 77] width 74 height 32
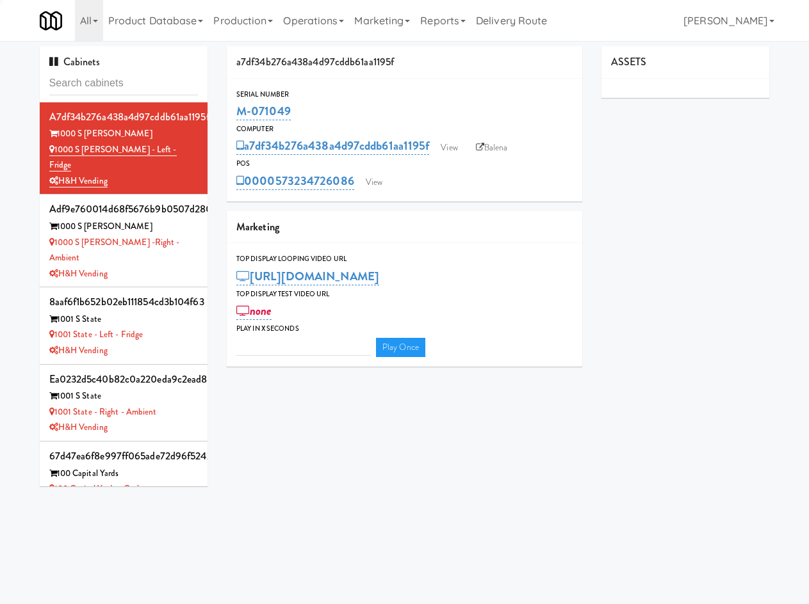
type input "3"
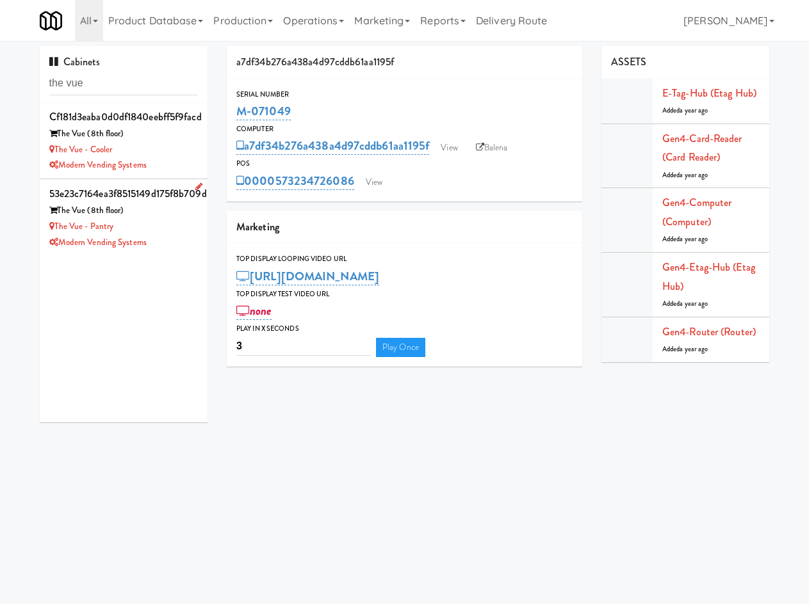
type input "the vue"
click at [172, 232] on div "The Vue - Pantry" at bounding box center [123, 227] width 149 height 16
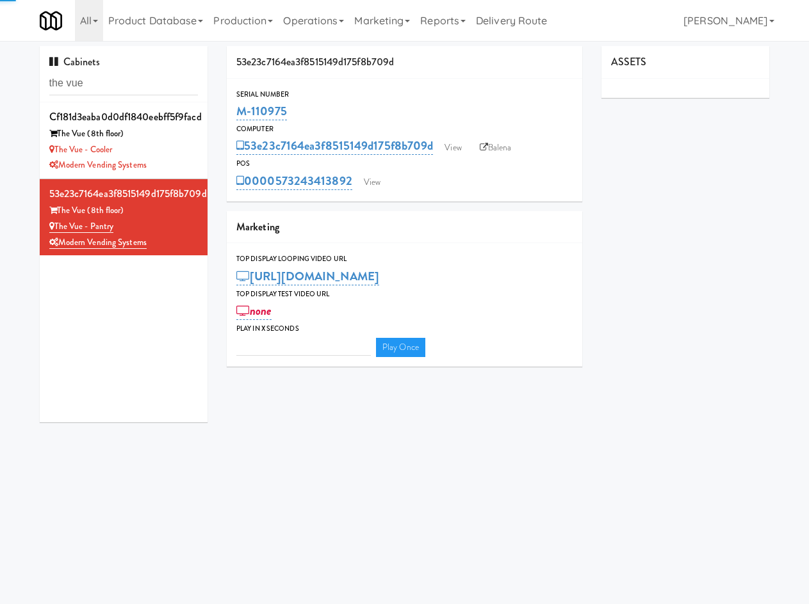
type input "3"
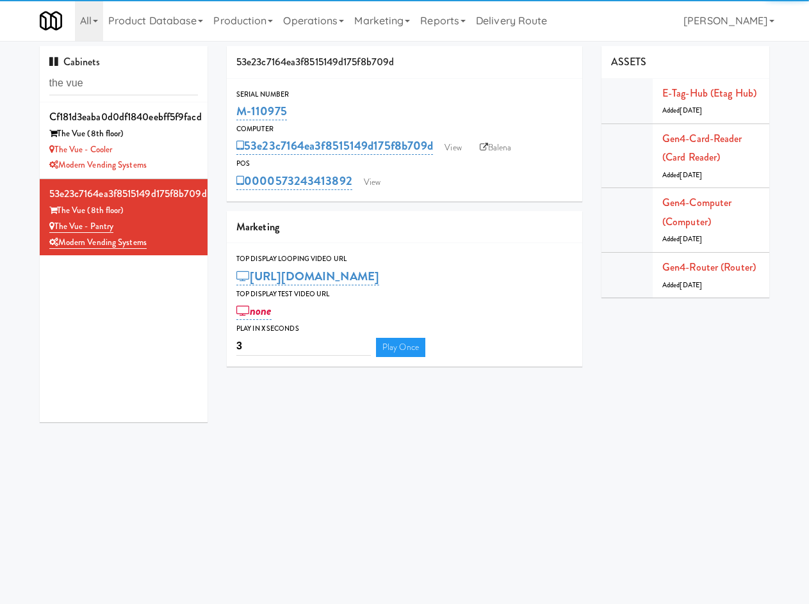
drag, startPoint x: 307, startPoint y: 113, endPoint x: 223, endPoint y: 117, distance: 84.0
click at [223, 117] on div "53e23c7164ea3f8515149d175f8b709d Serial Number M-110975 Computer 53e23c7164ea3f…" at bounding box center [404, 211] width 375 height 330
copy link "M-110975"
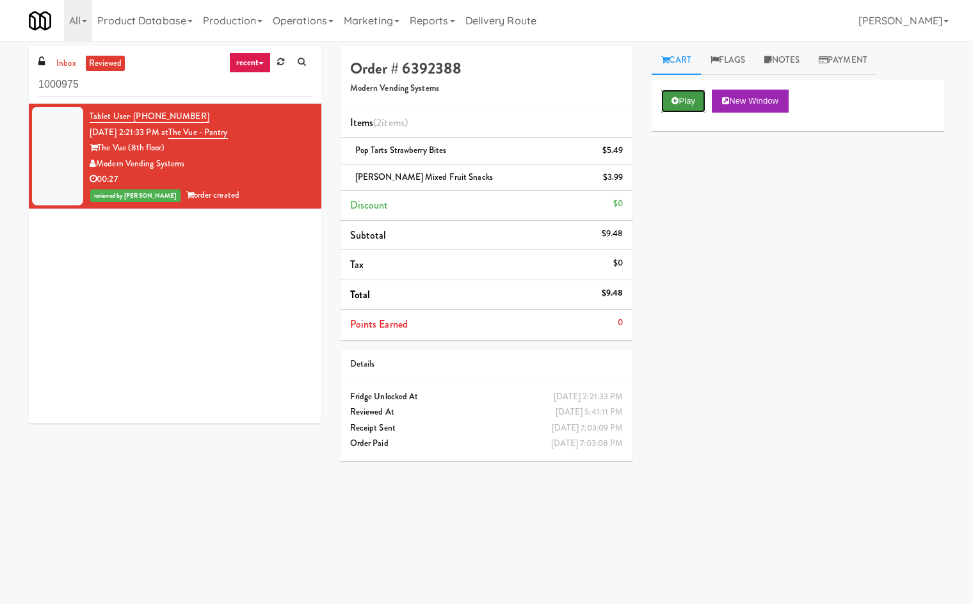
click at [675, 99] on icon at bounding box center [675, 101] width 7 height 8
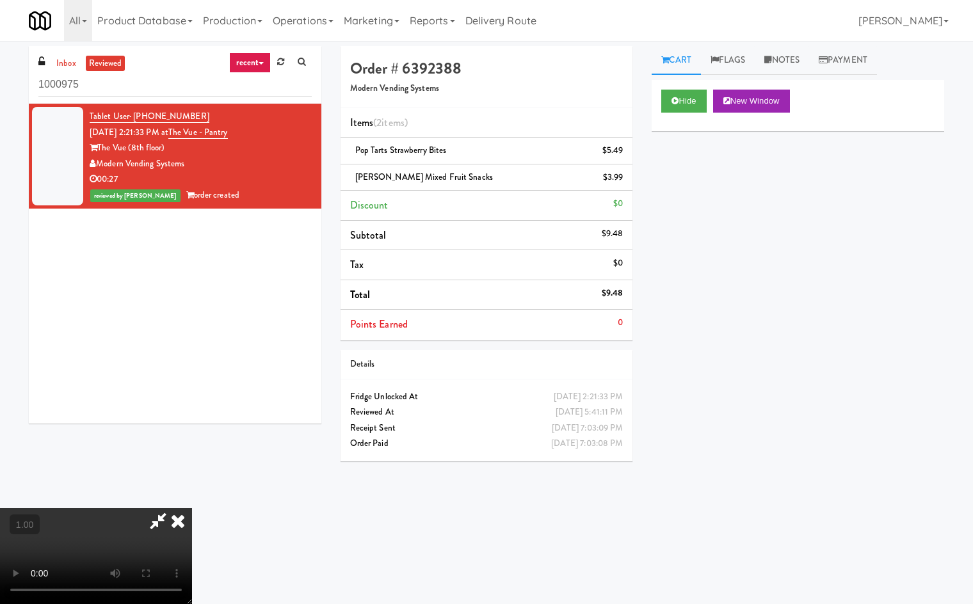
click at [192, 508] on video at bounding box center [96, 556] width 192 height 96
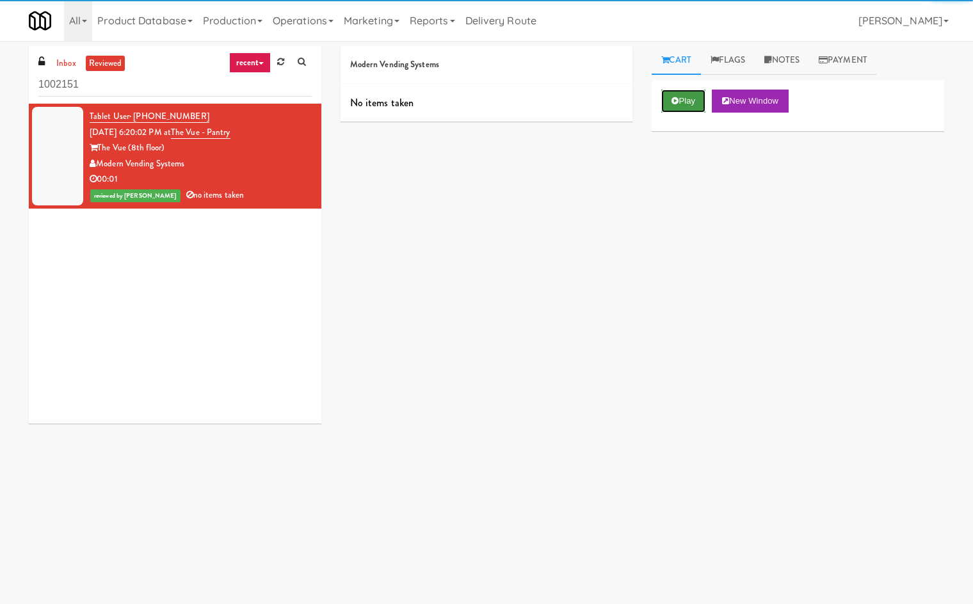
click at [691, 102] on button "Play" at bounding box center [683, 101] width 44 height 23
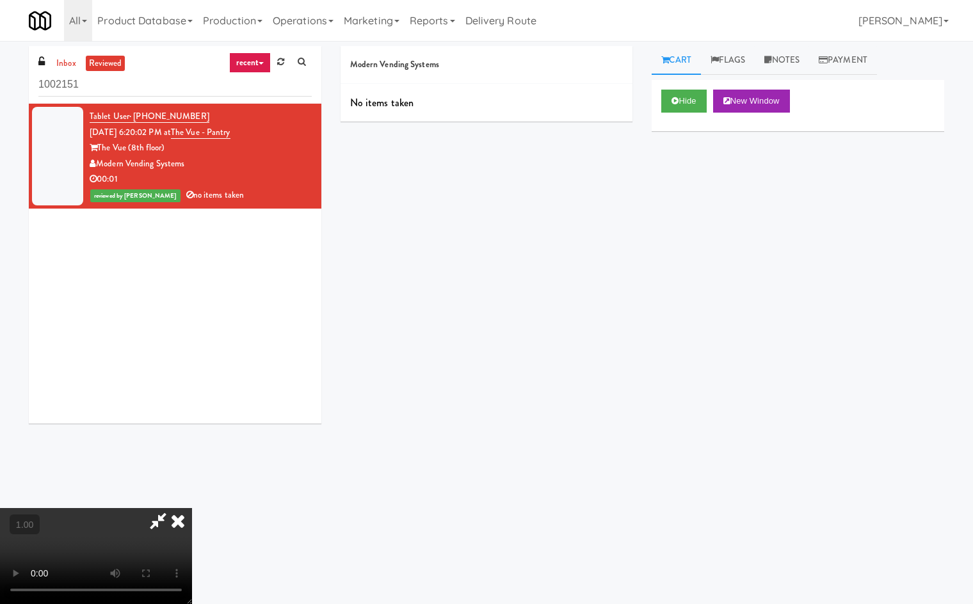
click at [0, 581] on html "Okay Okay Select date: previous 2025-Sep next Su Mo Tu We Th Fr Sa 31 1 2 3 4 5…" at bounding box center [486, 302] width 973 height 604
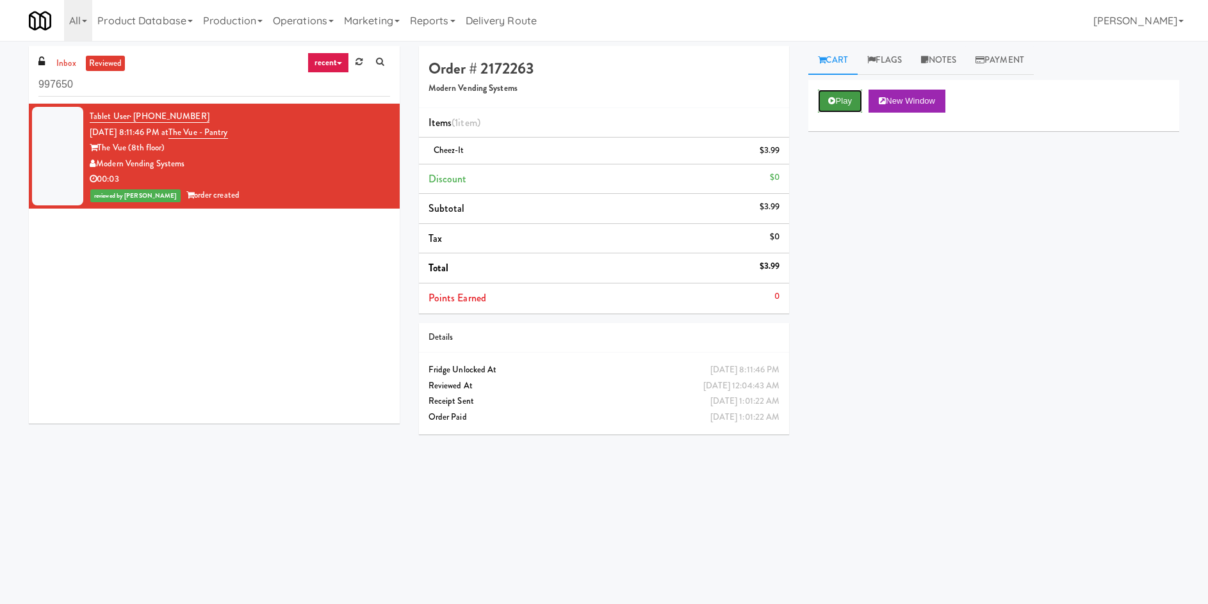
click at [827, 101] on button "Play" at bounding box center [840, 101] width 44 height 23
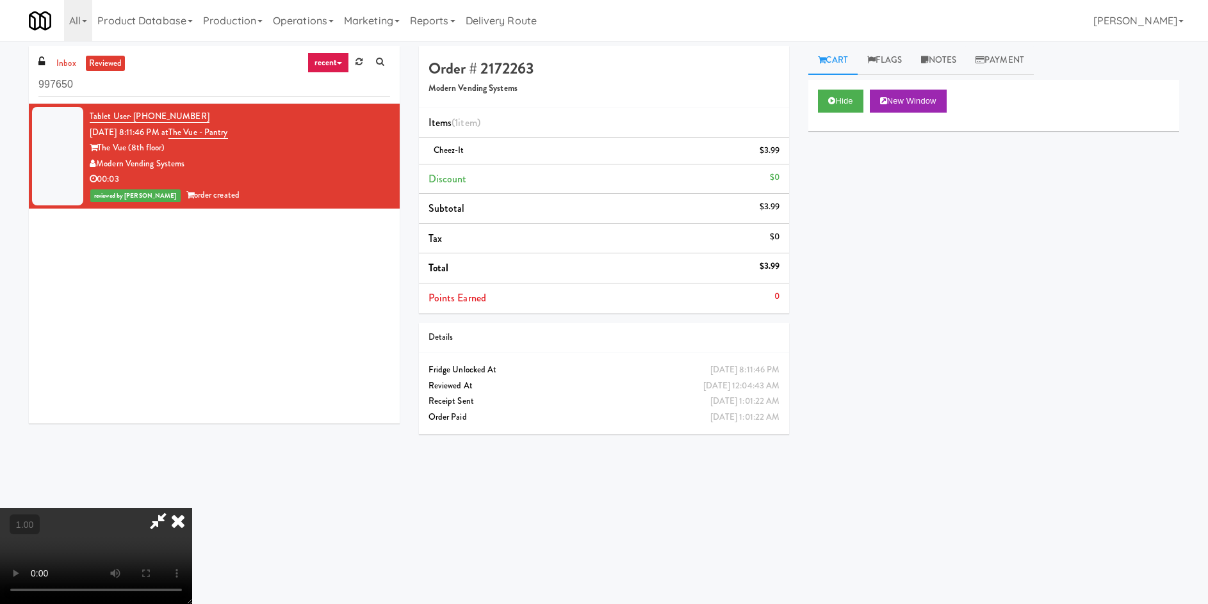
click at [110, 508] on video at bounding box center [96, 556] width 192 height 96
click at [192, 508] on video at bounding box center [96, 556] width 192 height 96
click at [192, 508] on icon at bounding box center [178, 521] width 28 height 26
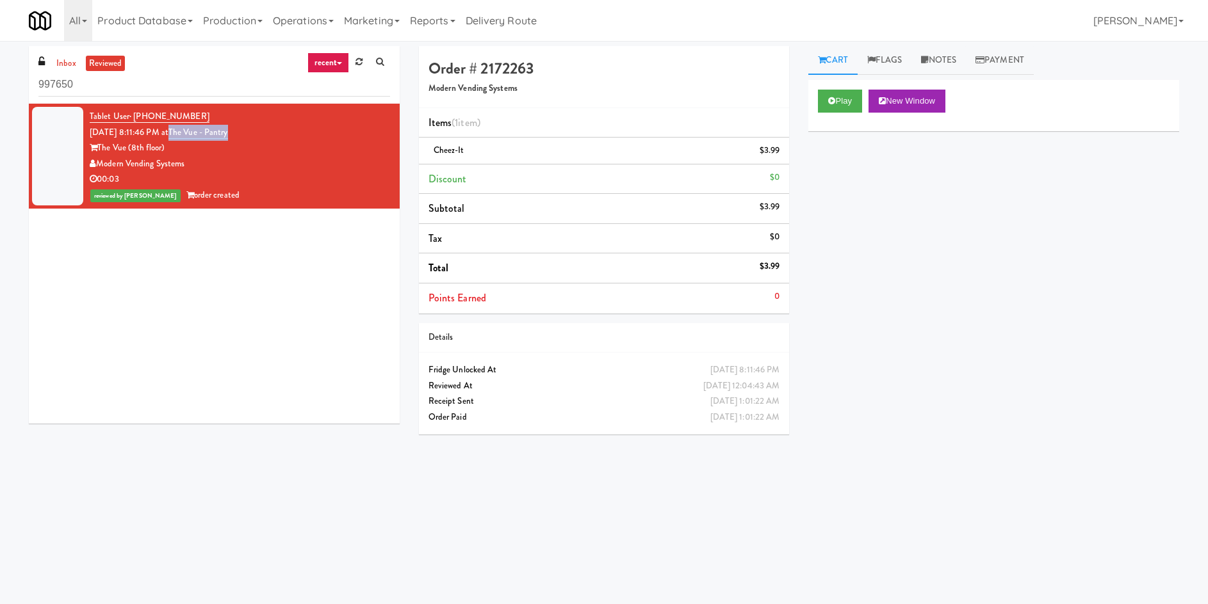
drag, startPoint x: 253, startPoint y: 132, endPoint x: 186, endPoint y: 138, distance: 66.8
click at [186, 138] on div "Tablet User · (704) 634-3477 Sep 8, 2025 8:11:46 PM at The Vue - Pantry The Vue…" at bounding box center [240, 156] width 300 height 95
copy link "The Vue - Pantry"
click at [191, 85] on input "997650" at bounding box center [214, 85] width 352 height 24
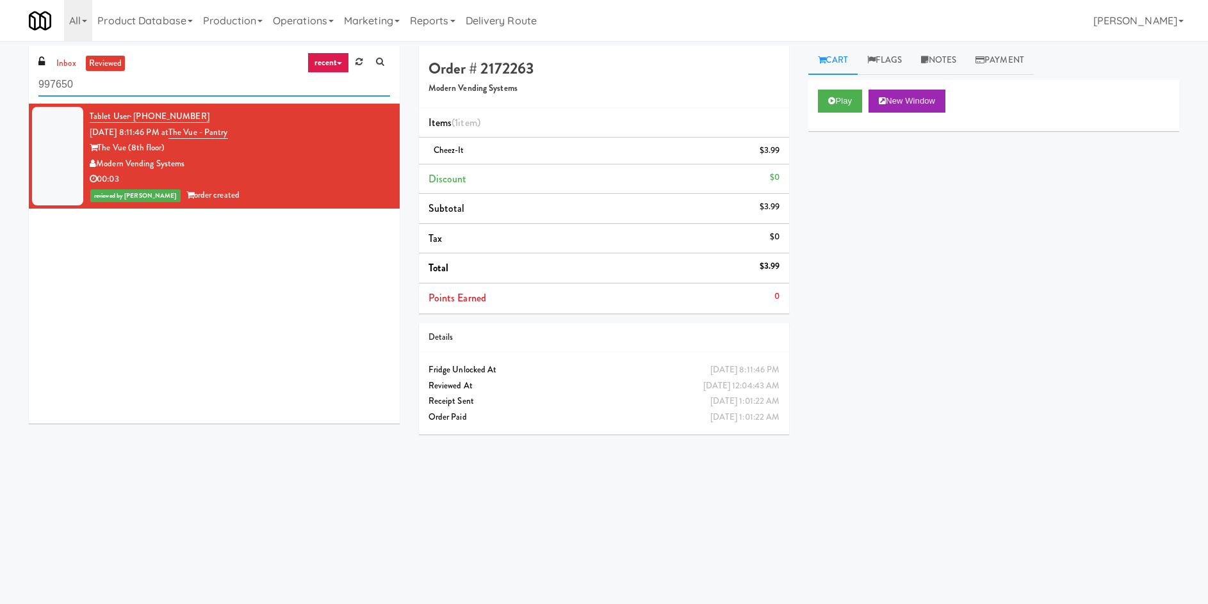
paste input "The Vue - Pantry"
type input "The Vue - Pantry"
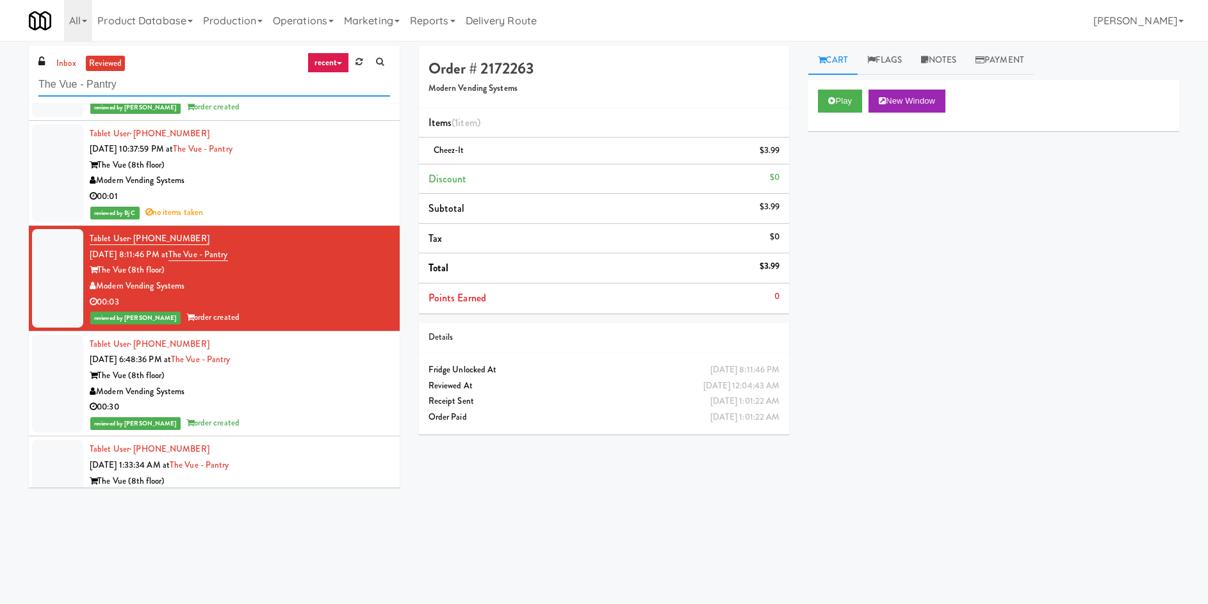
scroll to position [149, 0]
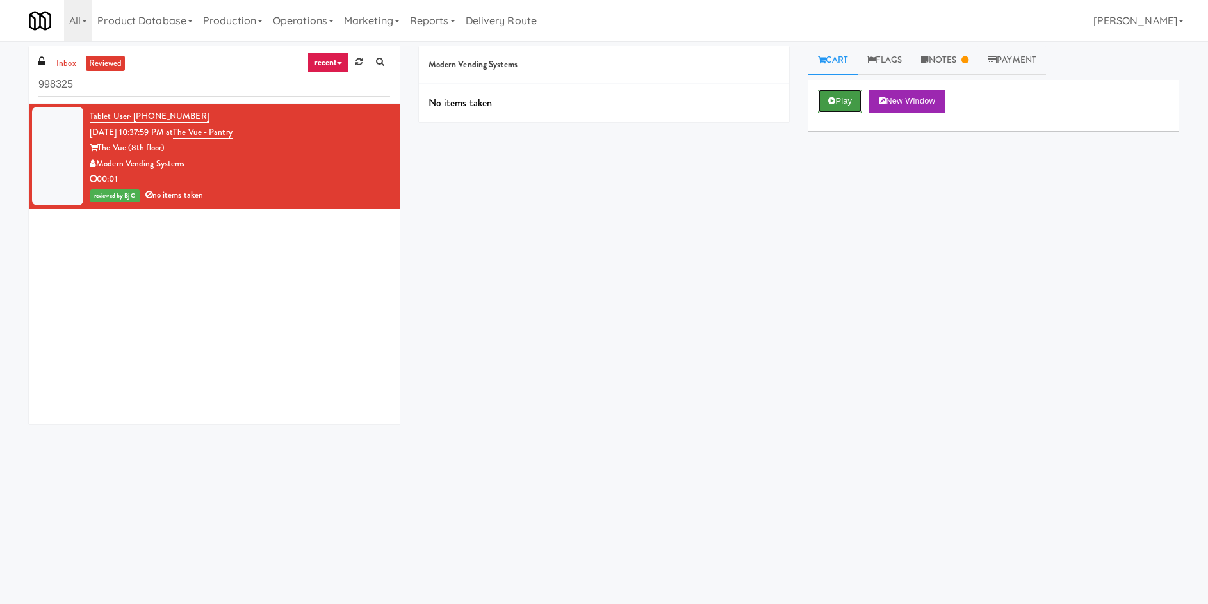
click at [837, 95] on button "Play" at bounding box center [840, 101] width 44 height 23
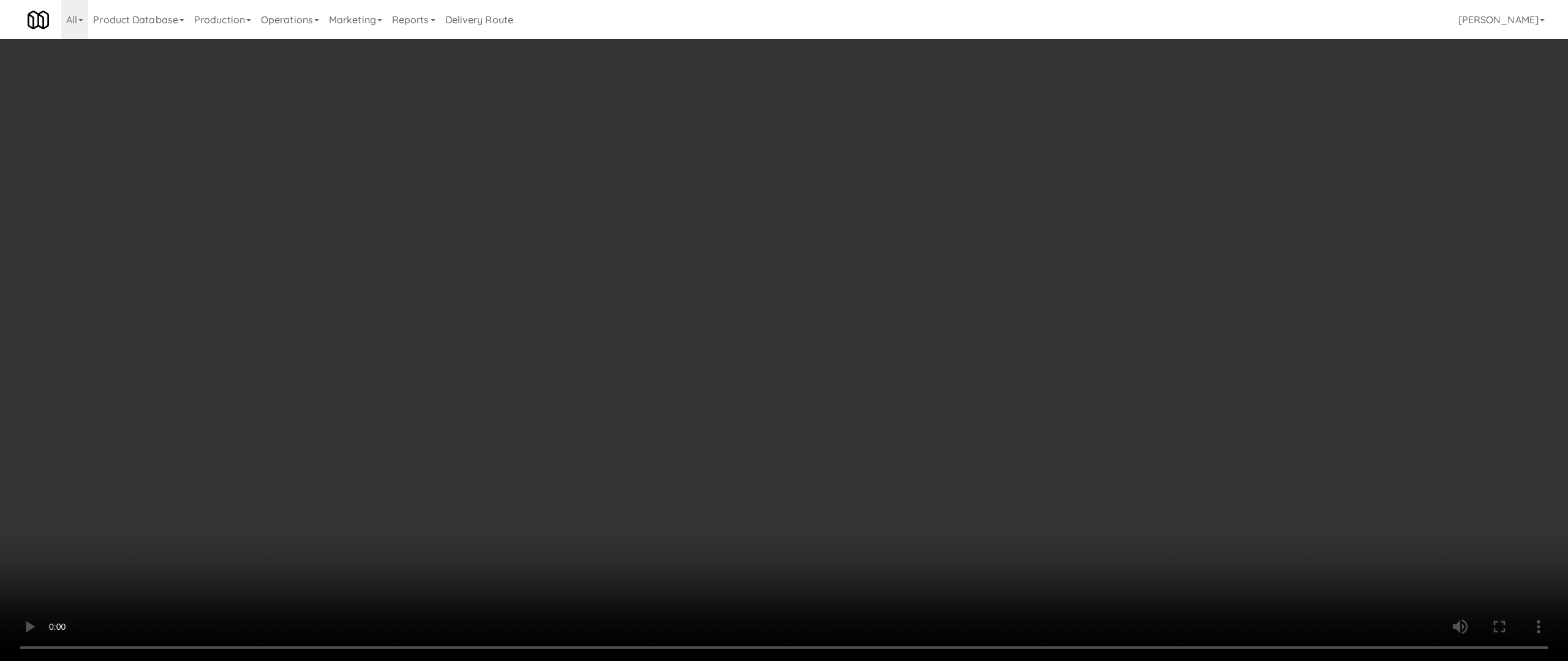
click at [941, 268] on video at bounding box center [784, 330] width 1568 height 661
click at [1090, 416] on video at bounding box center [784, 330] width 1568 height 661
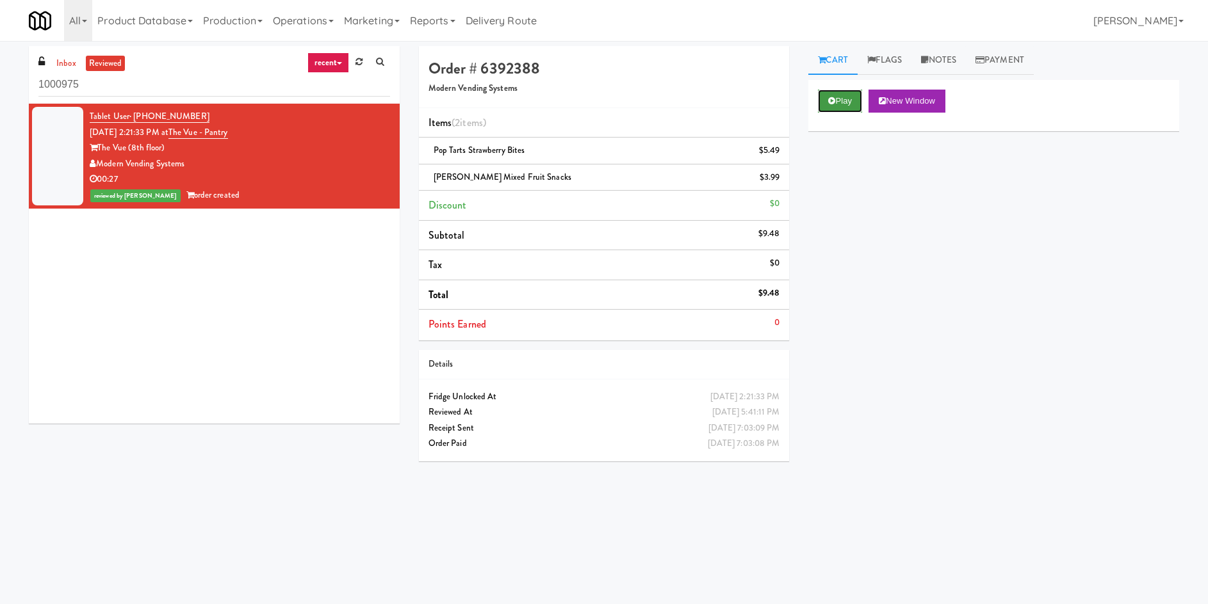
click at [828, 105] on button "Play" at bounding box center [840, 101] width 44 height 23
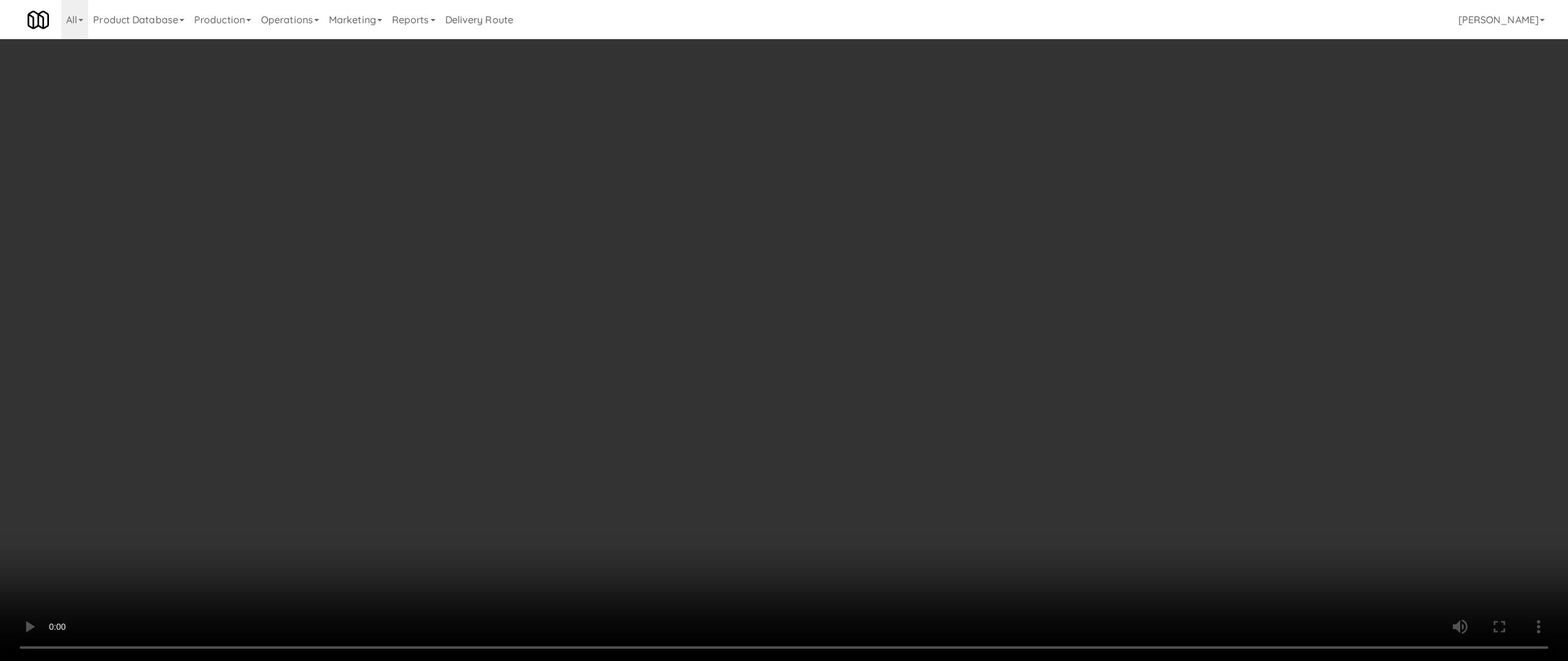
click at [475, 317] on video at bounding box center [784, 330] width 1568 height 661
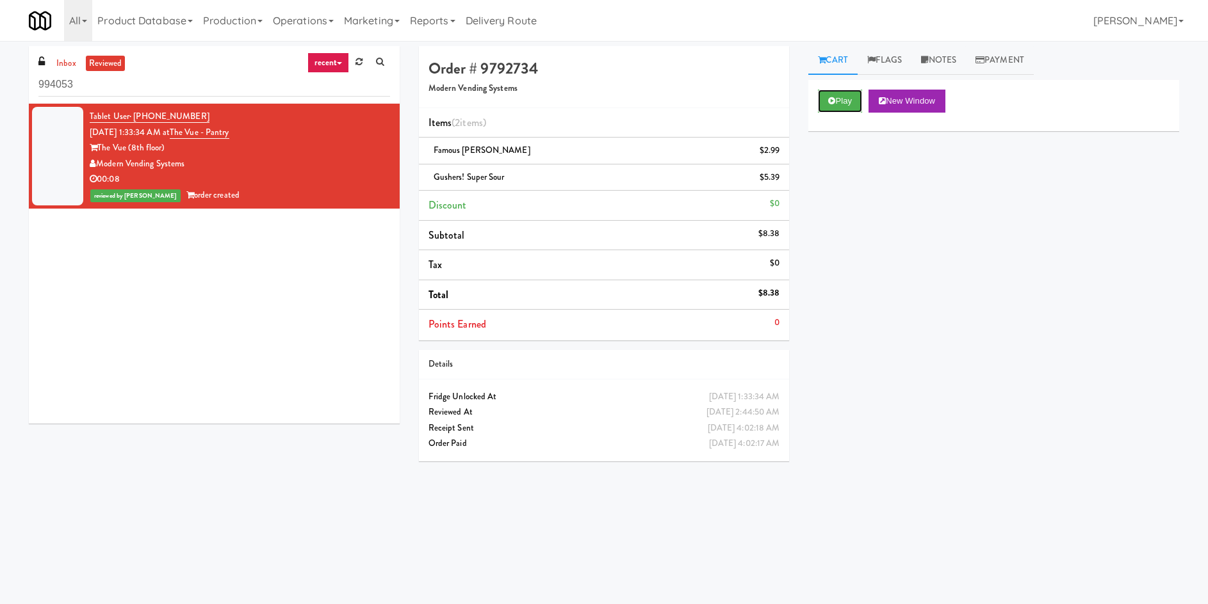
drag, startPoint x: 833, startPoint y: 97, endPoint x: 802, endPoint y: 132, distance: 46.7
click at [833, 98] on icon at bounding box center [831, 101] width 7 height 8
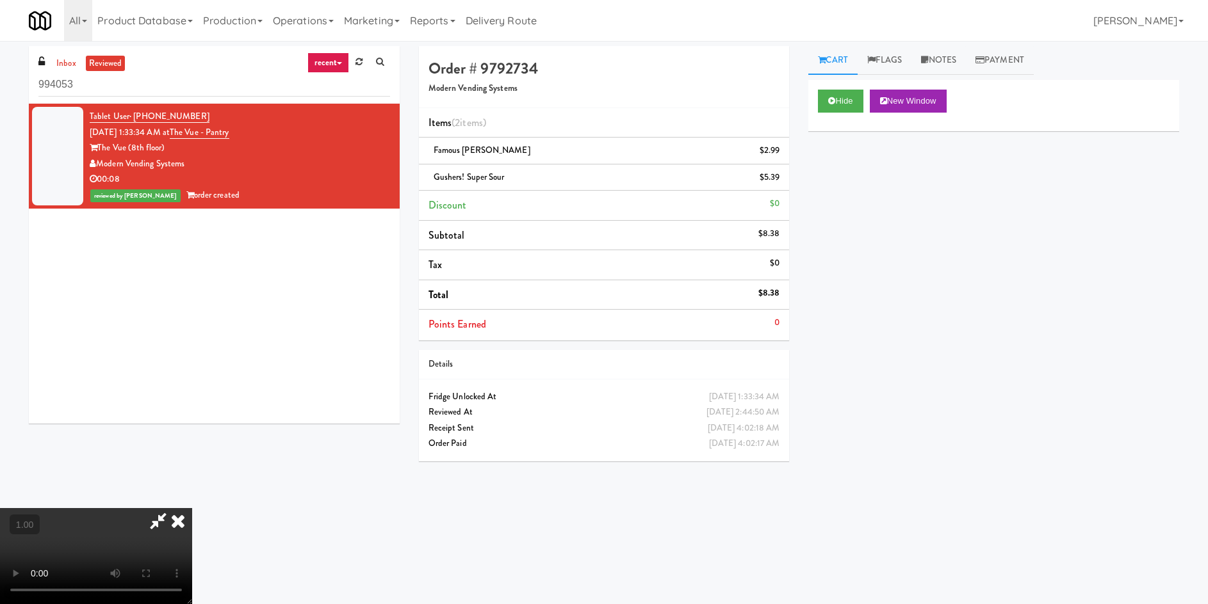
drag, startPoint x: 666, startPoint y: 346, endPoint x: 669, endPoint y: 340, distance: 7.2
click at [192, 508] on video at bounding box center [96, 556] width 192 height 96
click at [192, 508] on icon at bounding box center [178, 521] width 28 height 26
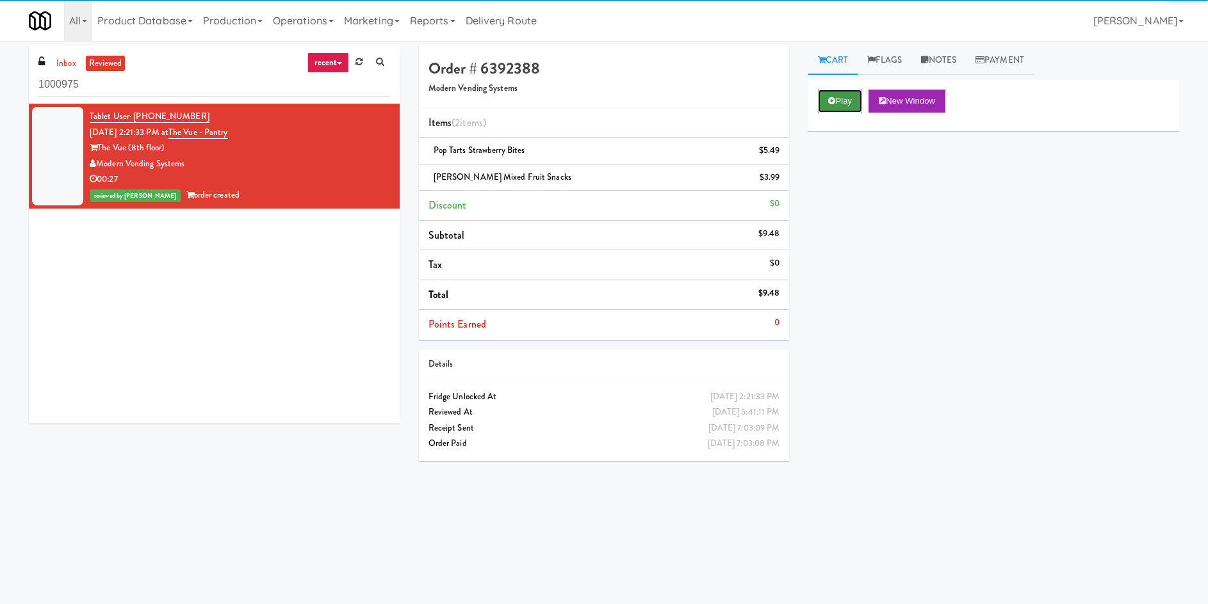
click at [857, 100] on button "Play" at bounding box center [840, 101] width 44 height 23
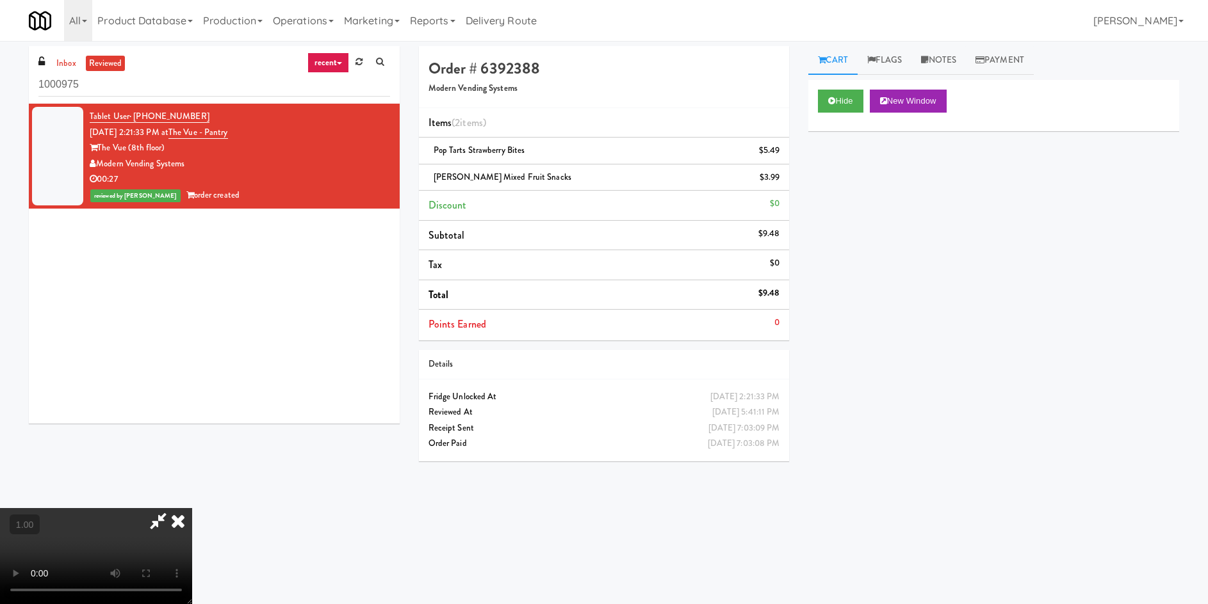
click at [192, 508] on video at bounding box center [96, 556] width 192 height 96
drag, startPoint x: 708, startPoint y: 215, endPoint x: 239, endPoint y: 293, distance: 475.1
click at [192, 508] on div at bounding box center [96, 556] width 192 height 96
drag, startPoint x: 713, startPoint y: 215, endPoint x: 687, endPoint y: 200, distance: 29.5
click at [192, 508] on icon at bounding box center [178, 521] width 28 height 26
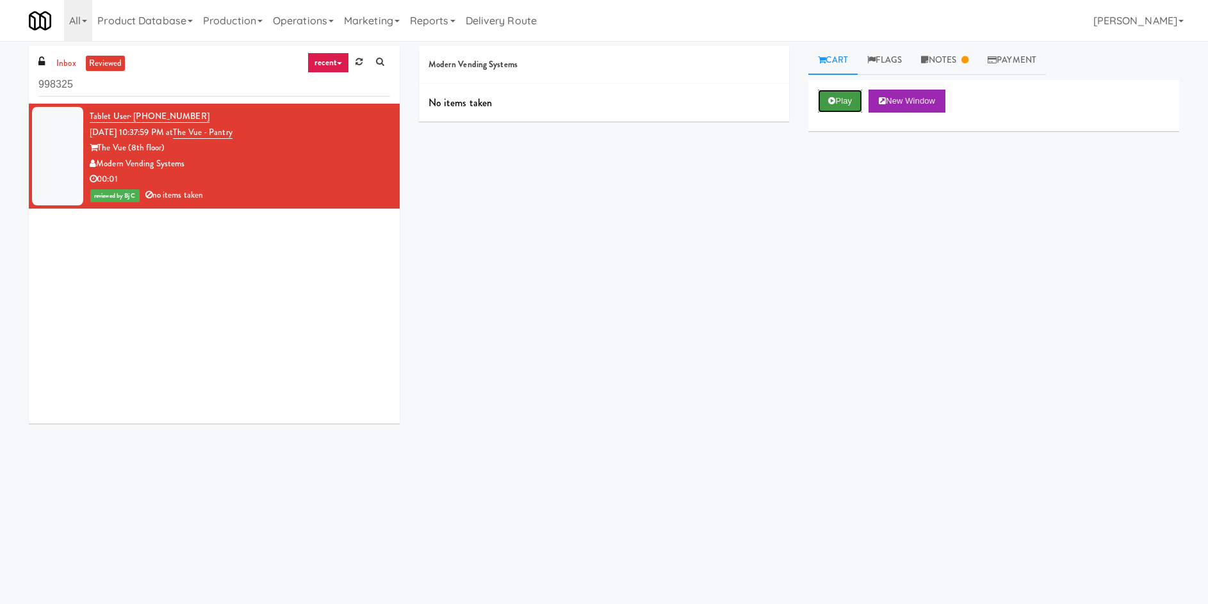
click at [857, 106] on button "Play" at bounding box center [840, 101] width 44 height 23
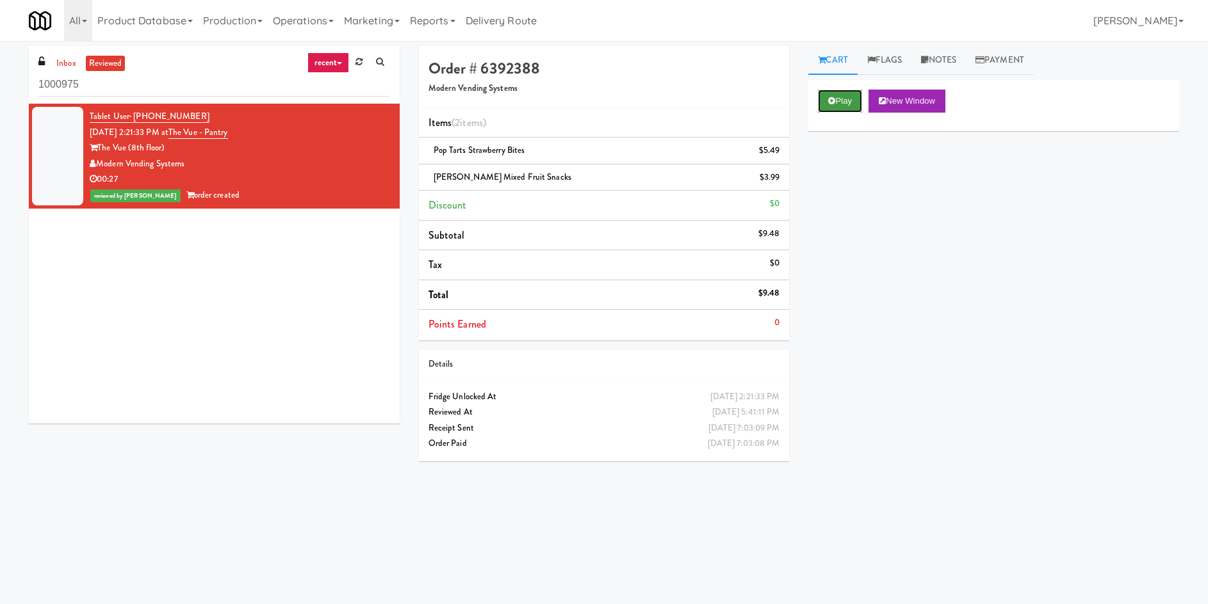
click at [845, 99] on button "Play" at bounding box center [840, 101] width 44 height 23
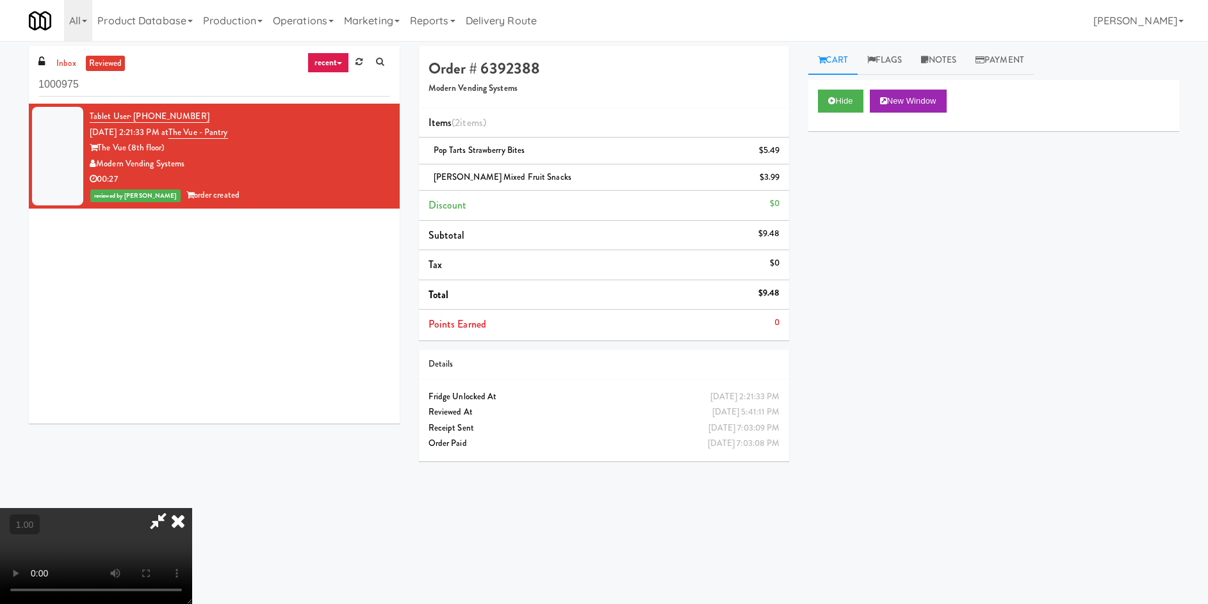
drag, startPoint x: 713, startPoint y: 207, endPoint x: 688, endPoint y: 194, distance: 28.4
click at [192, 508] on icon at bounding box center [178, 521] width 28 height 26
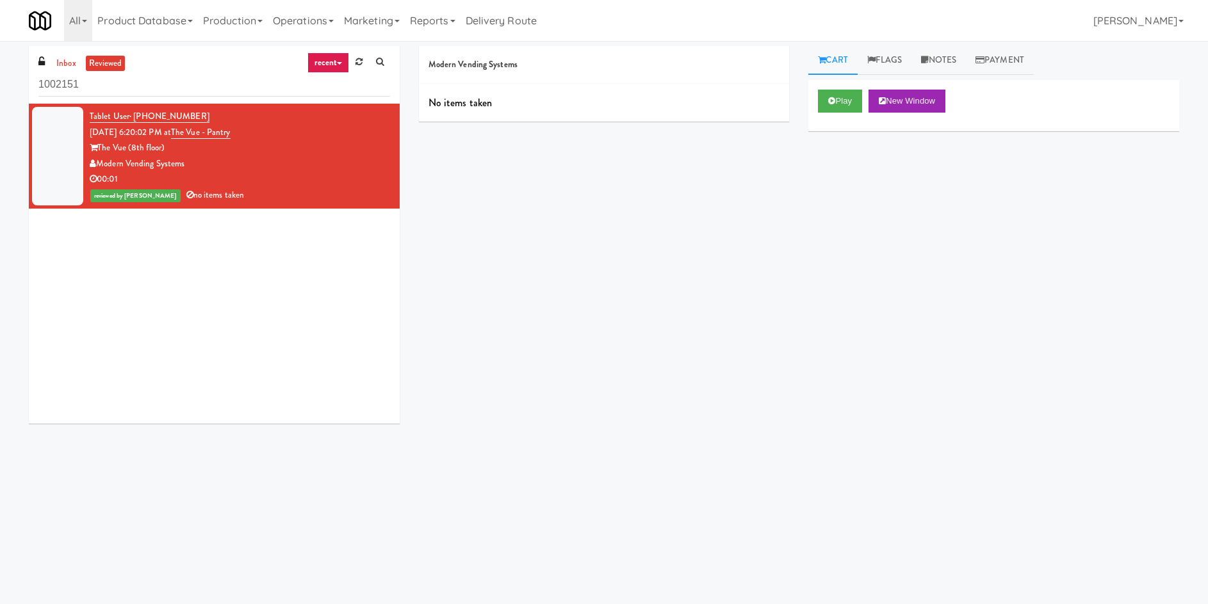
click at [814, 93] on div "Play New Window" at bounding box center [993, 105] width 371 height 51
click at [823, 98] on button "Play" at bounding box center [840, 101] width 44 height 23
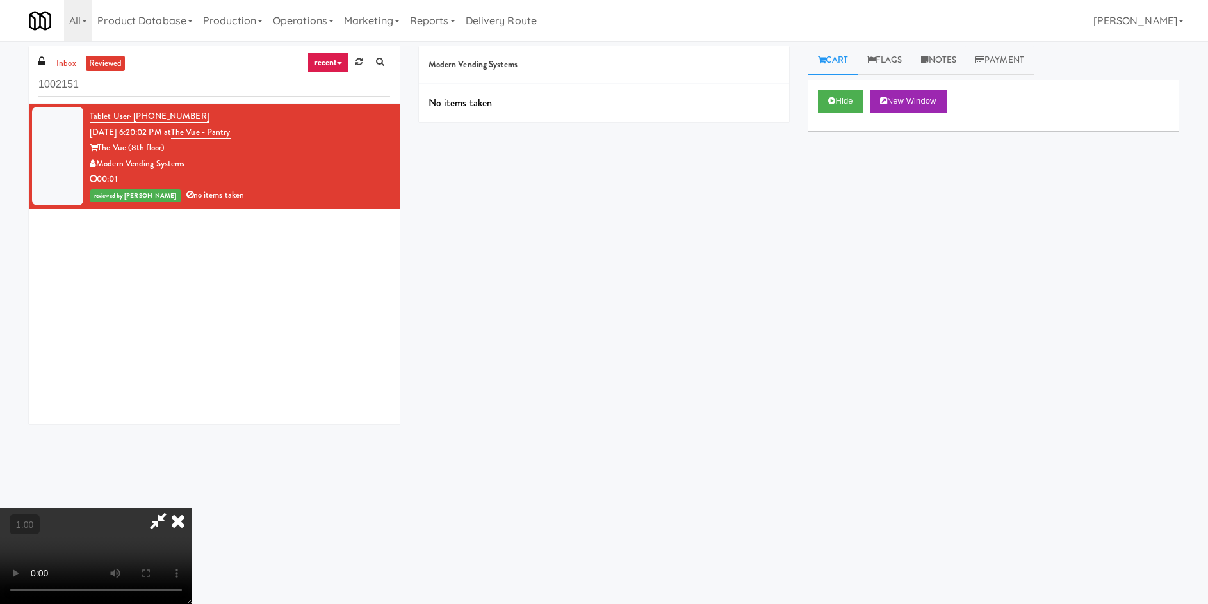
click at [15, 147] on div "inbox reviewed recent all unclear take inventory issue suspicious failed recent…" at bounding box center [604, 303] width 1208 height 514
click at [192, 508] on icon at bounding box center [178, 521] width 28 height 26
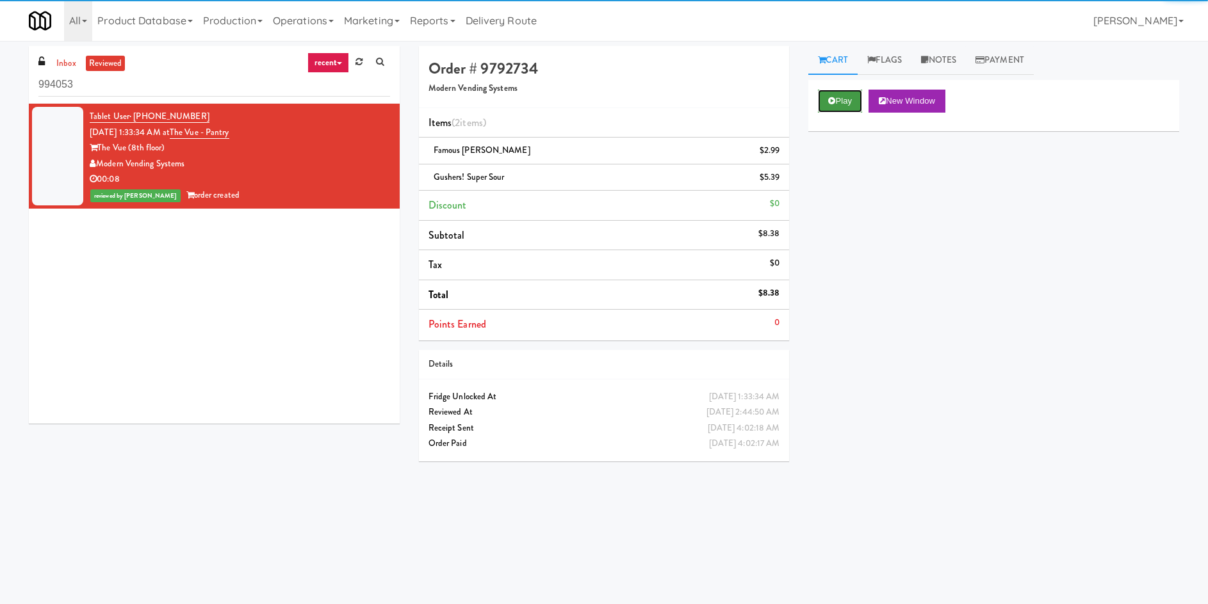
click at [850, 104] on button "Play" at bounding box center [840, 101] width 44 height 23
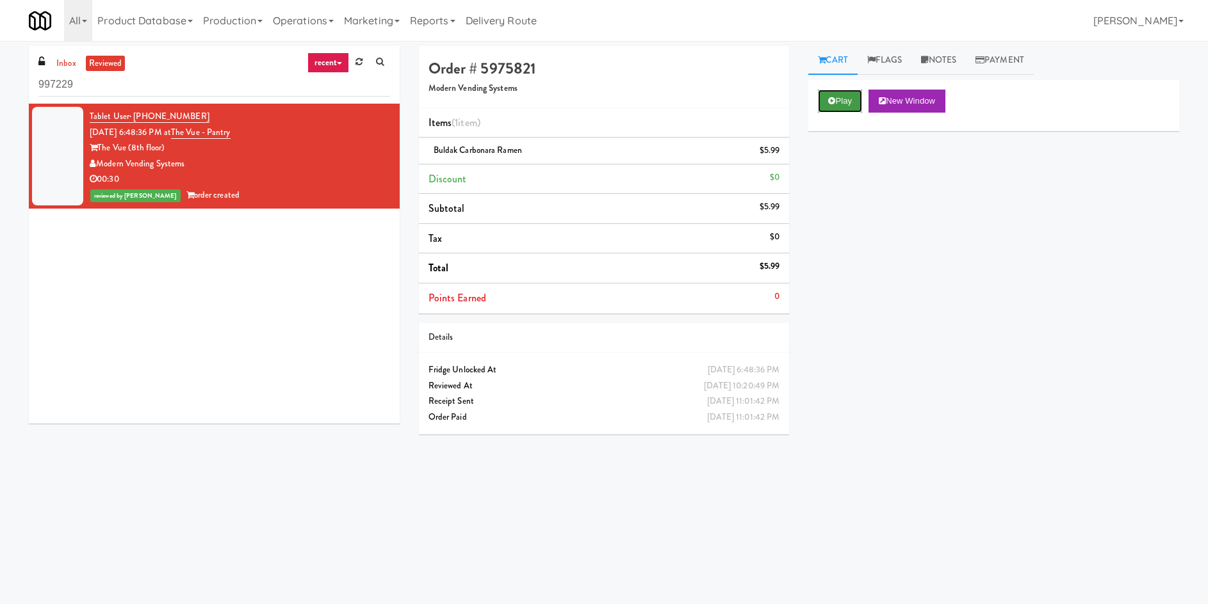
click at [840, 95] on button "Play" at bounding box center [840, 101] width 44 height 23
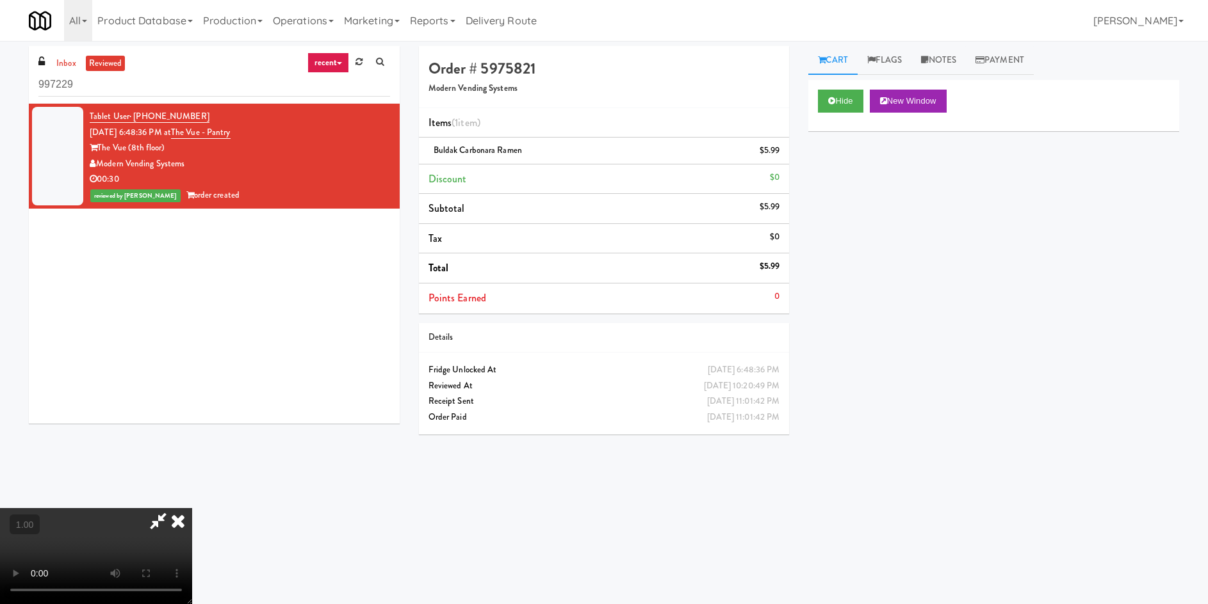
click at [192, 508] on video at bounding box center [96, 556] width 192 height 96
click at [192, 508] on icon at bounding box center [178, 521] width 28 height 26
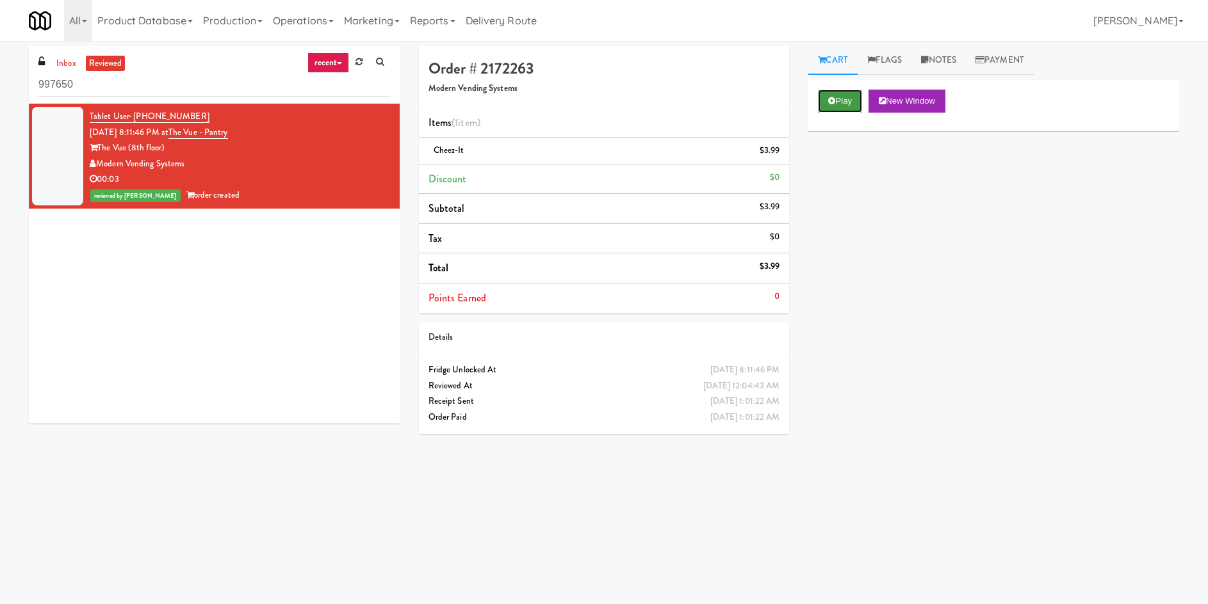
click at [827, 106] on button "Play" at bounding box center [840, 101] width 44 height 23
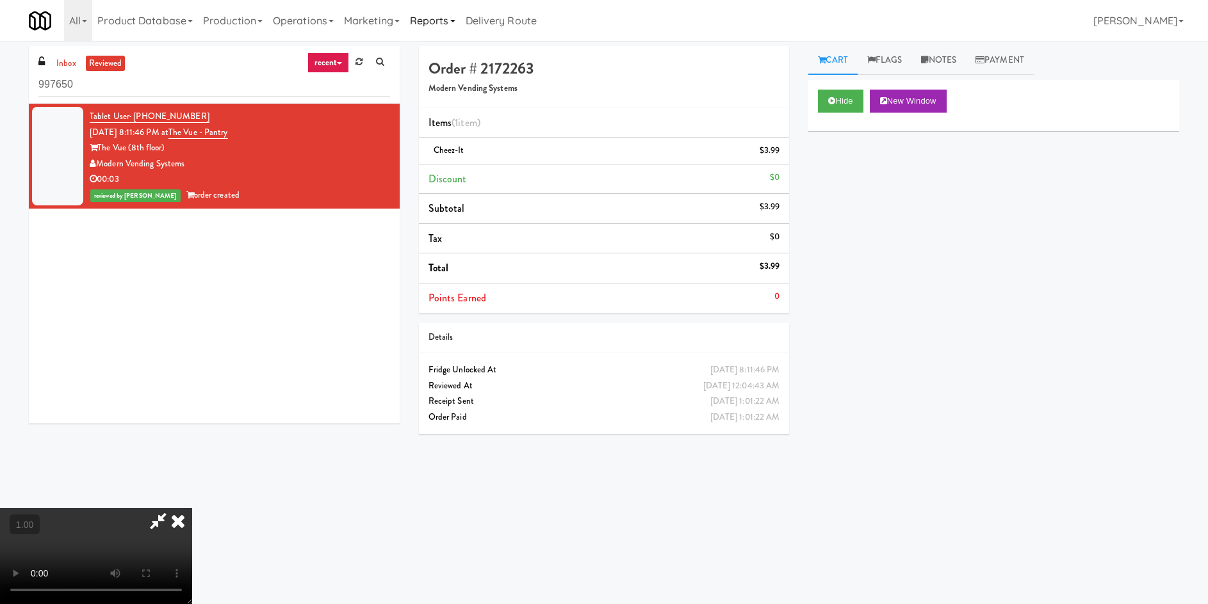
drag, startPoint x: 713, startPoint y: 212, endPoint x: 435, endPoint y: 24, distance: 335.1
click at [192, 508] on icon at bounding box center [178, 521] width 28 height 26
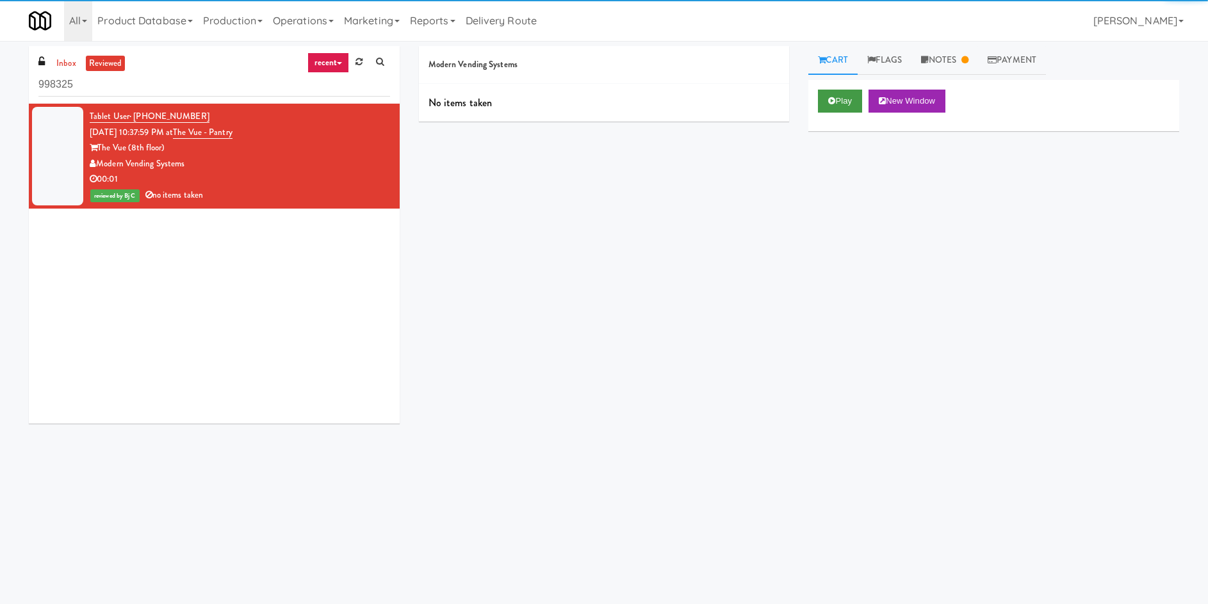
drag, startPoint x: 841, startPoint y: 81, endPoint x: 835, endPoint y: 97, distance: 17.8
click at [841, 81] on div "Play New Window" at bounding box center [993, 105] width 371 height 51
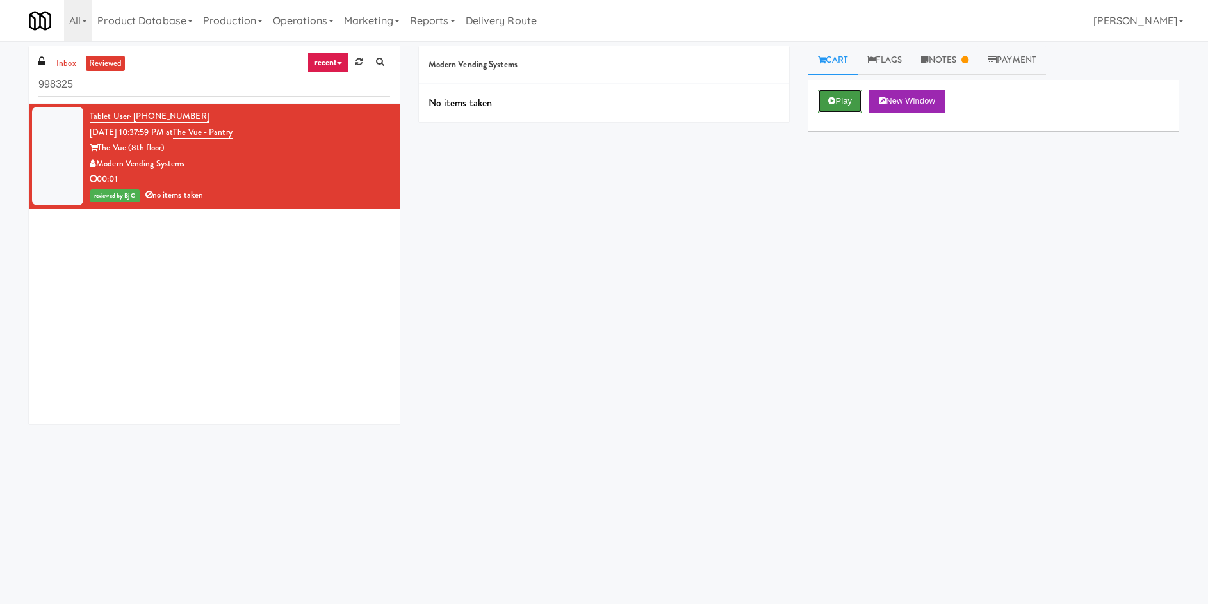
click at [834, 101] on icon at bounding box center [831, 101] width 7 height 8
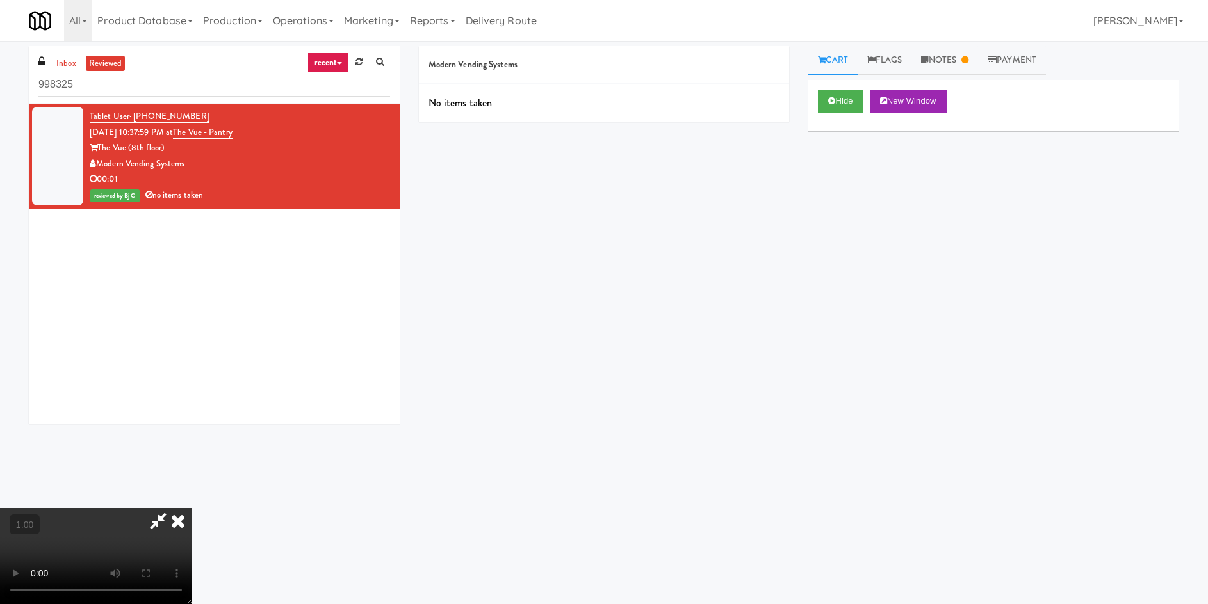
click at [192, 508] on icon at bounding box center [178, 521] width 28 height 26
